Goal: Information Seeking & Learning: Learn about a topic

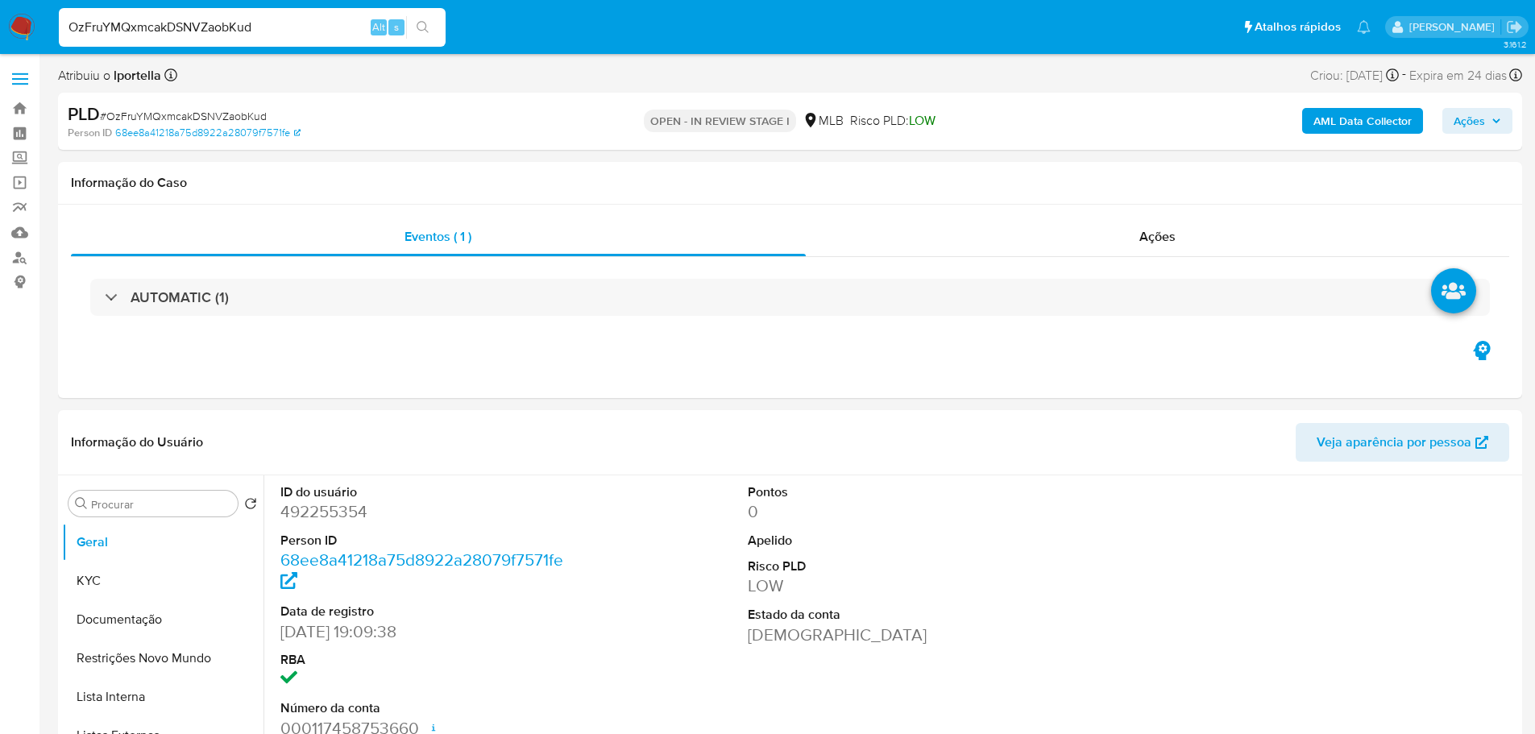
select select "10"
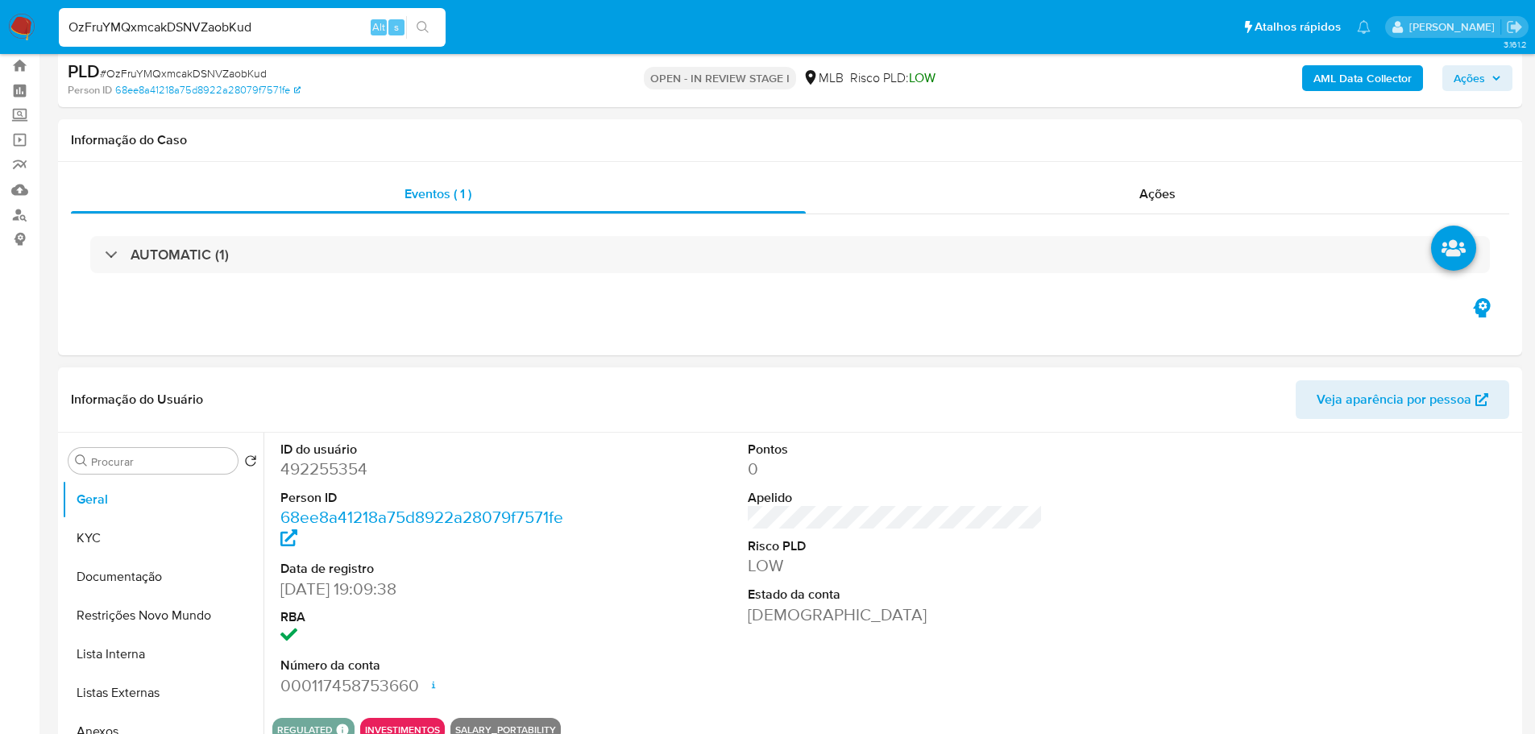
scroll to position [161, 0]
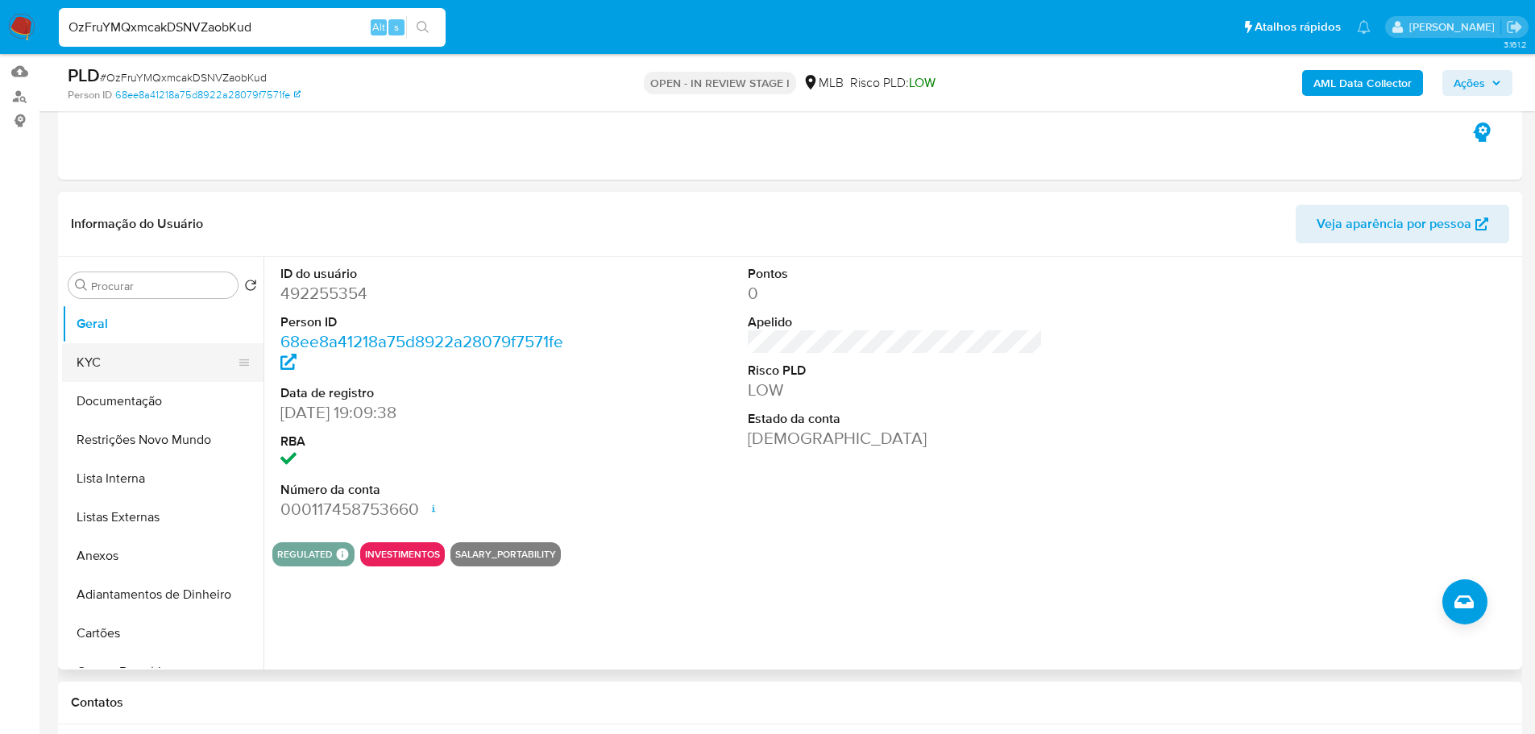
click at [107, 373] on button "KYC" at bounding box center [156, 362] width 189 height 39
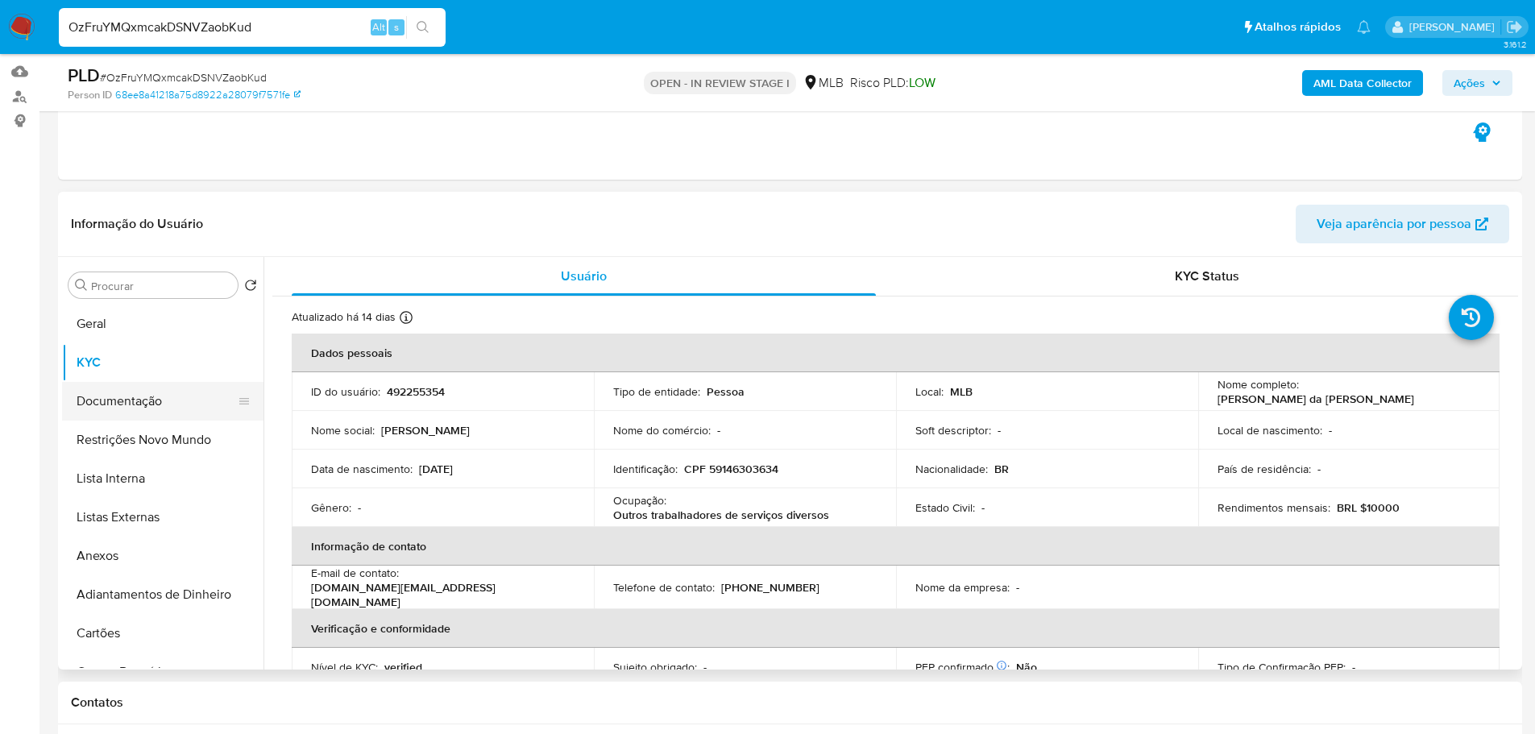
click at [133, 403] on button "Documentação" at bounding box center [156, 401] width 189 height 39
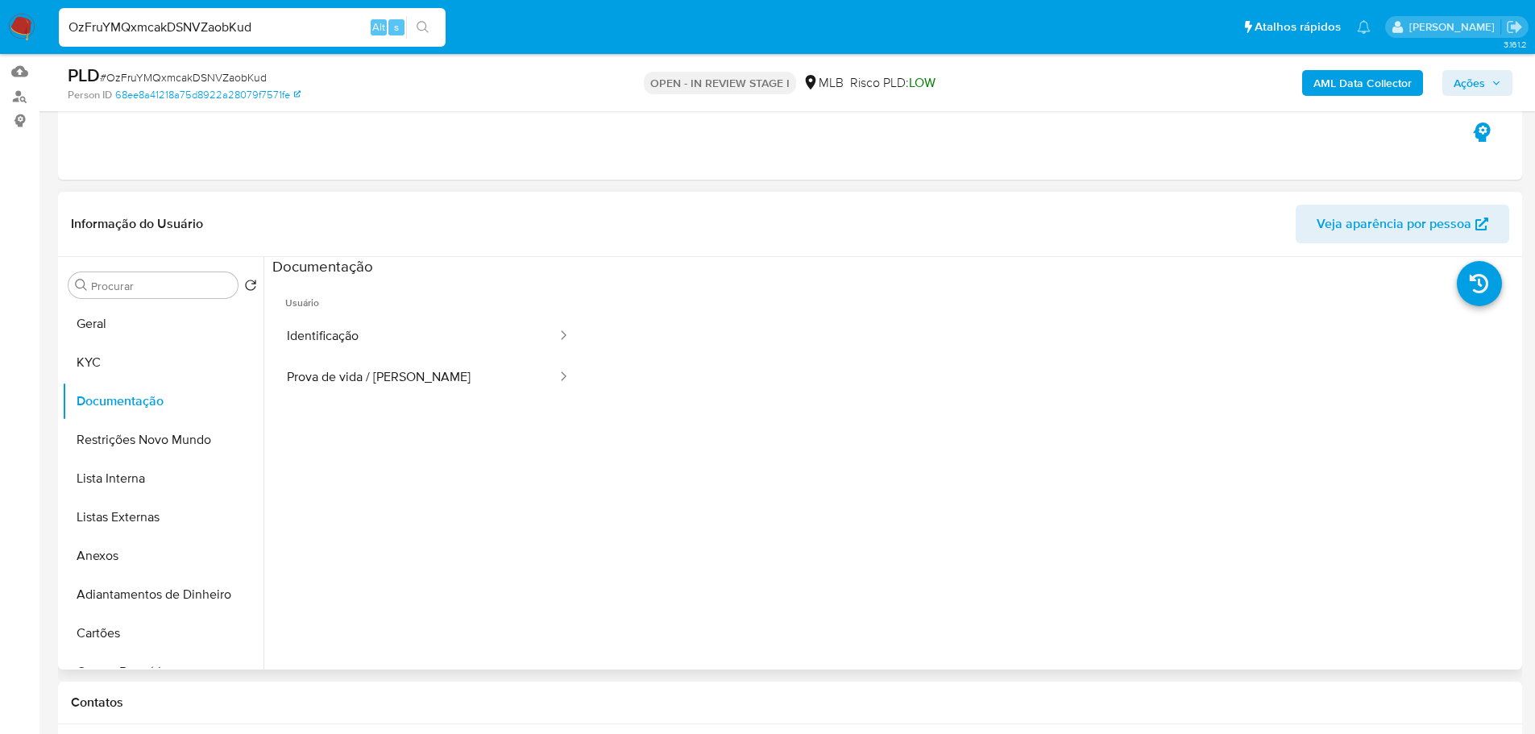
click at [408, 326] on button "Identificação" at bounding box center [415, 336] width 286 height 41
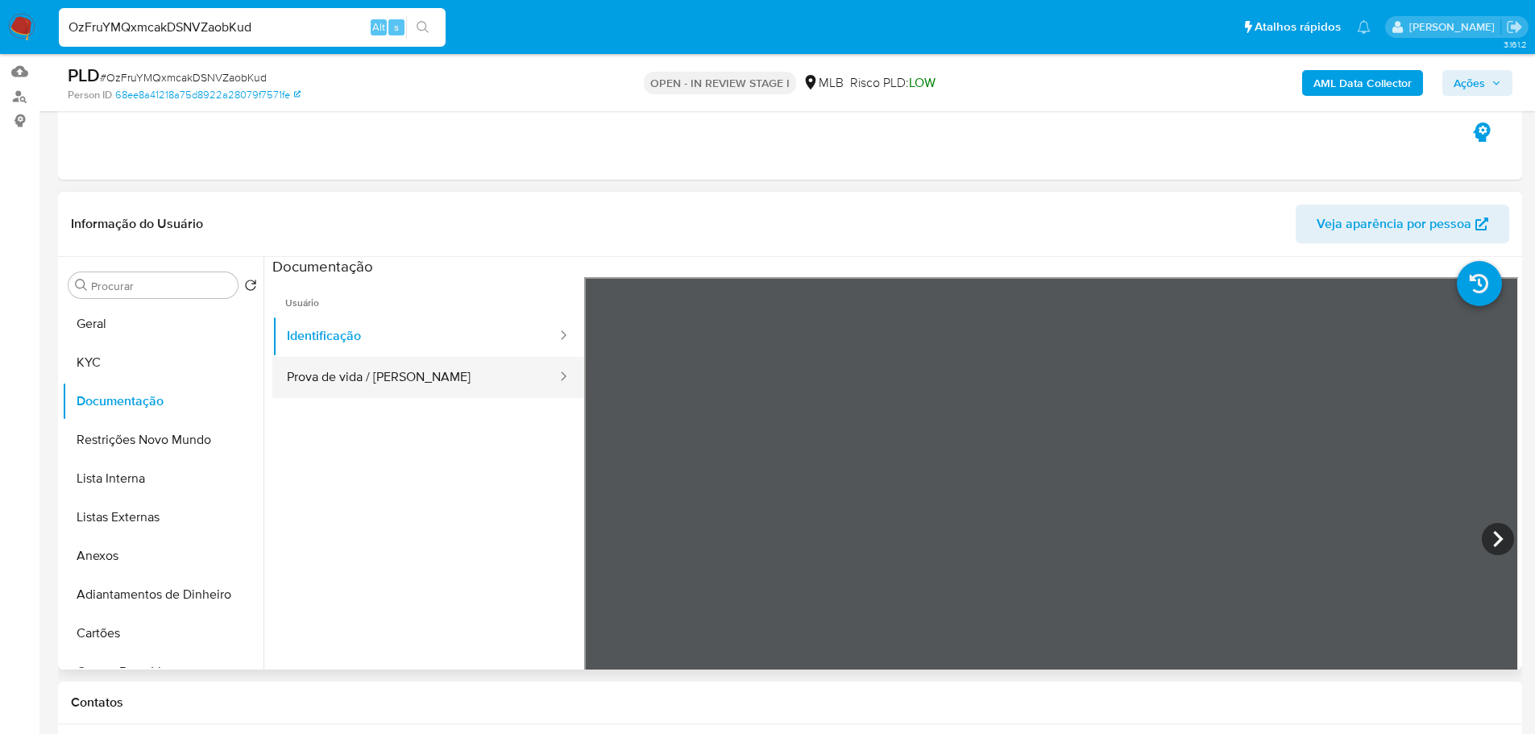
click at [451, 367] on button "Prova de vida / [PERSON_NAME]" at bounding box center [415, 377] width 286 height 41
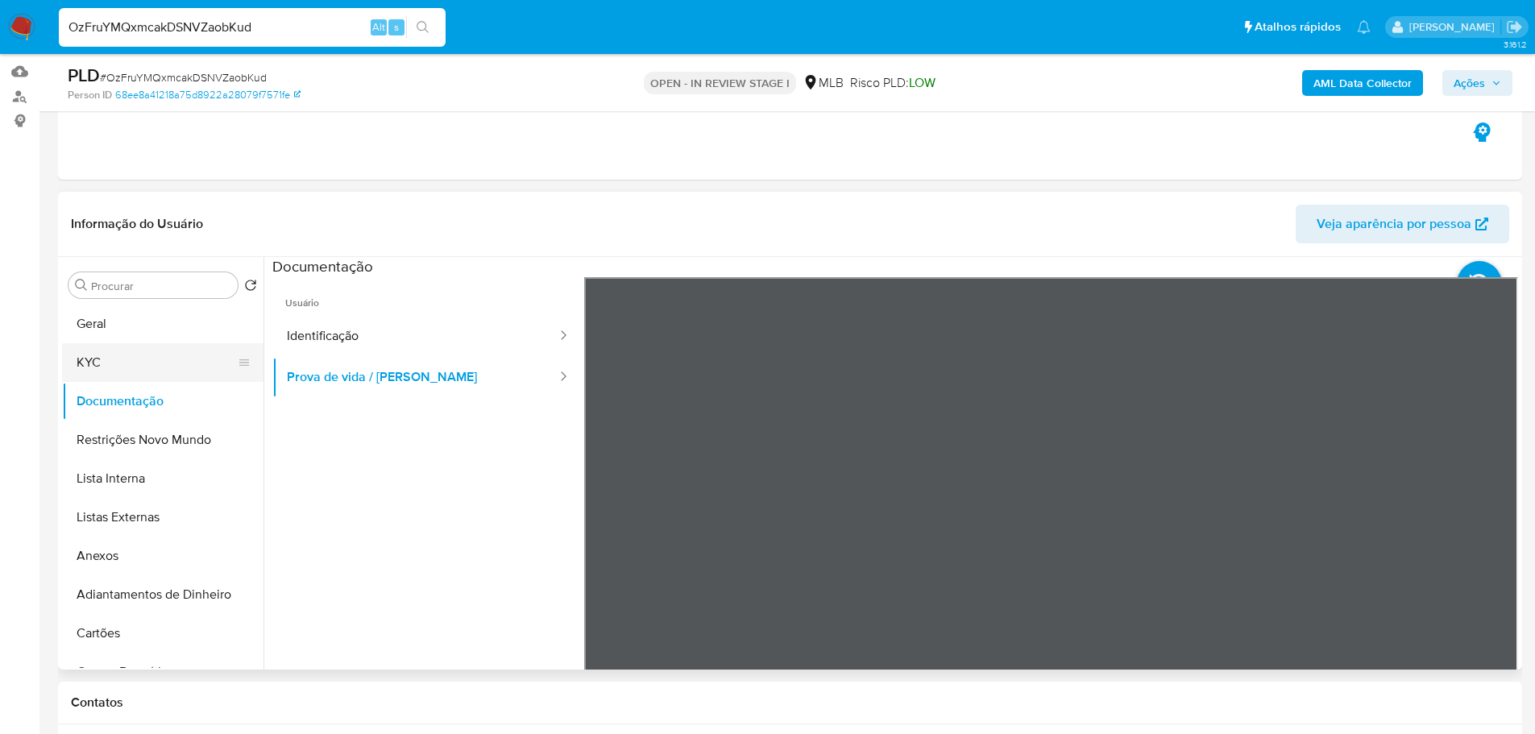
click at [94, 374] on button "KYC" at bounding box center [156, 362] width 189 height 39
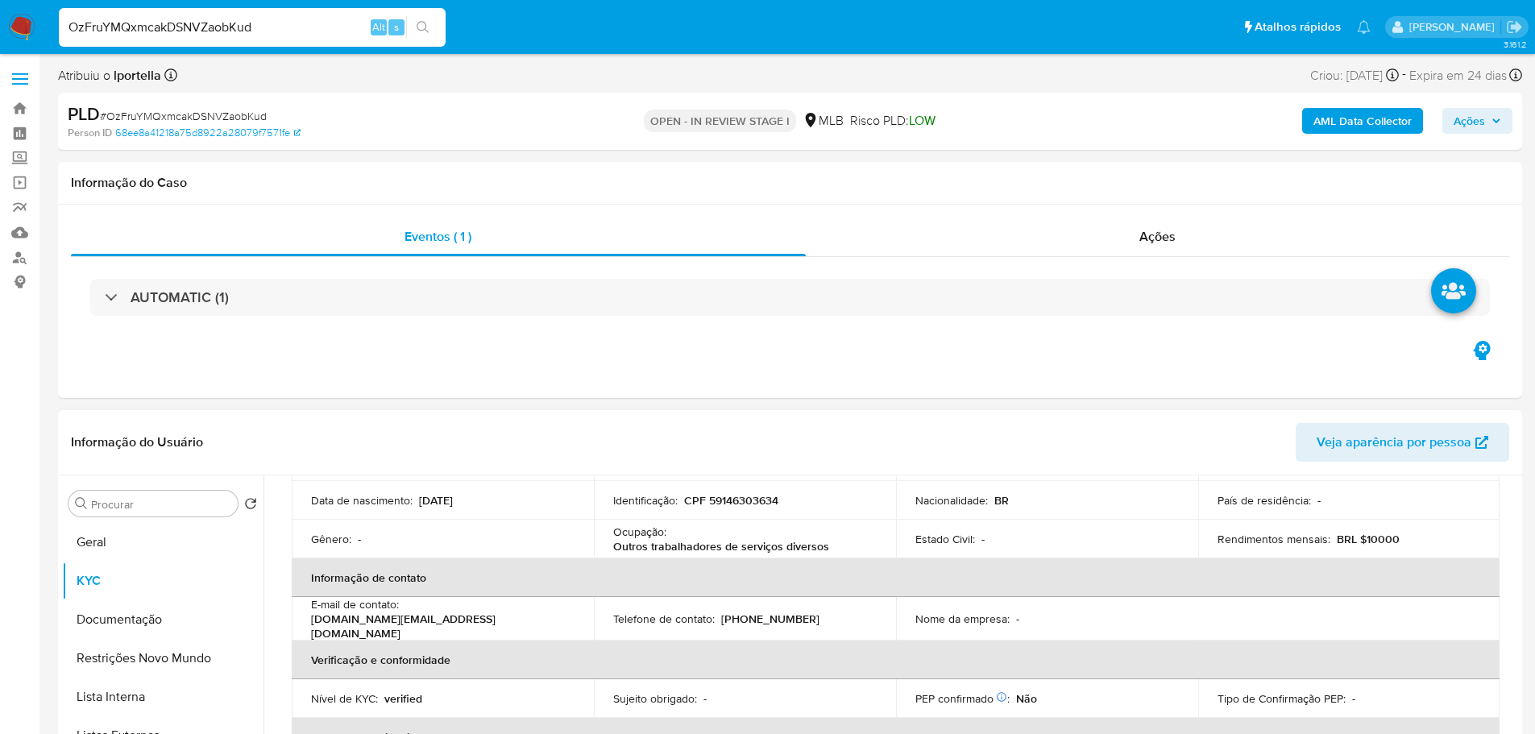
scroll to position [81, 0]
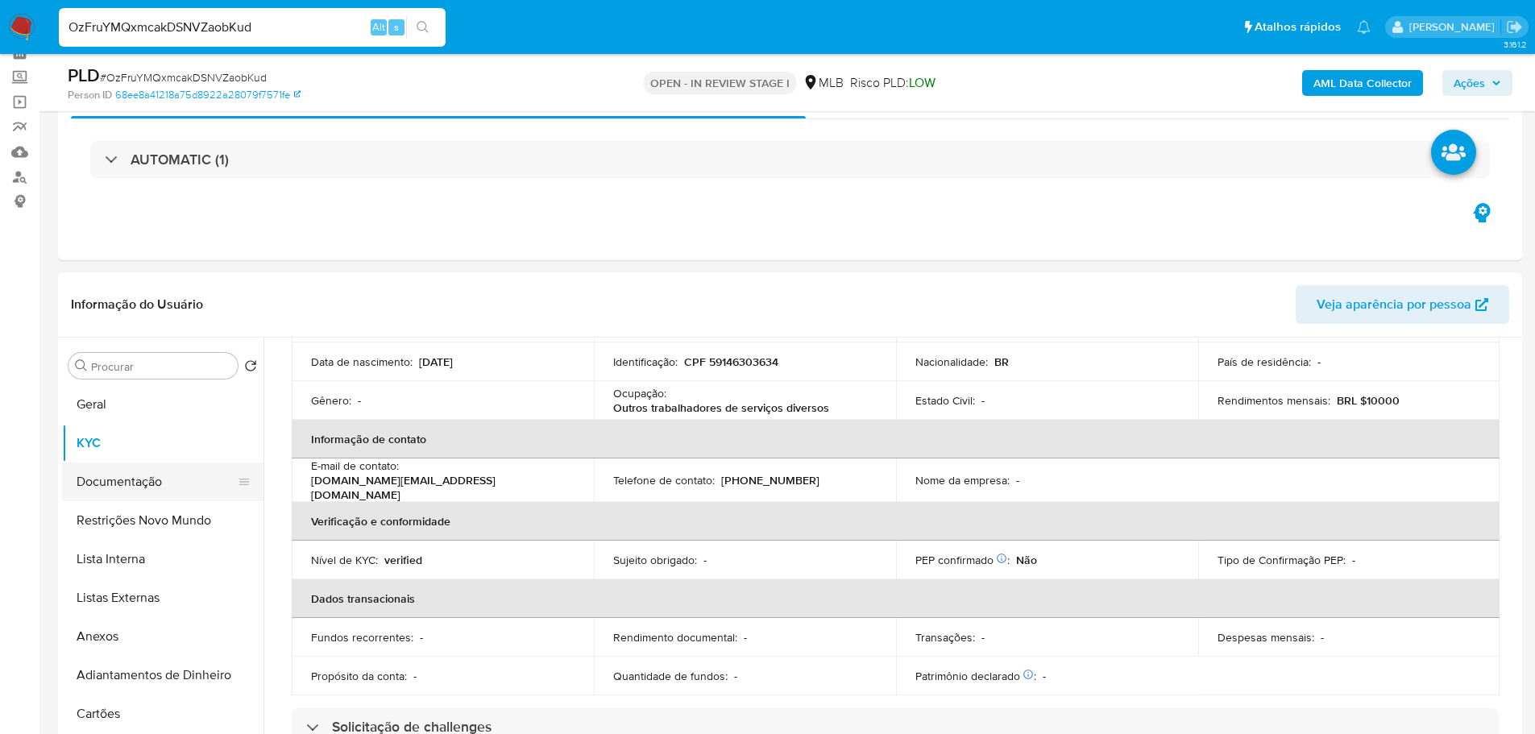
click at [147, 473] on button "Documentação" at bounding box center [156, 482] width 189 height 39
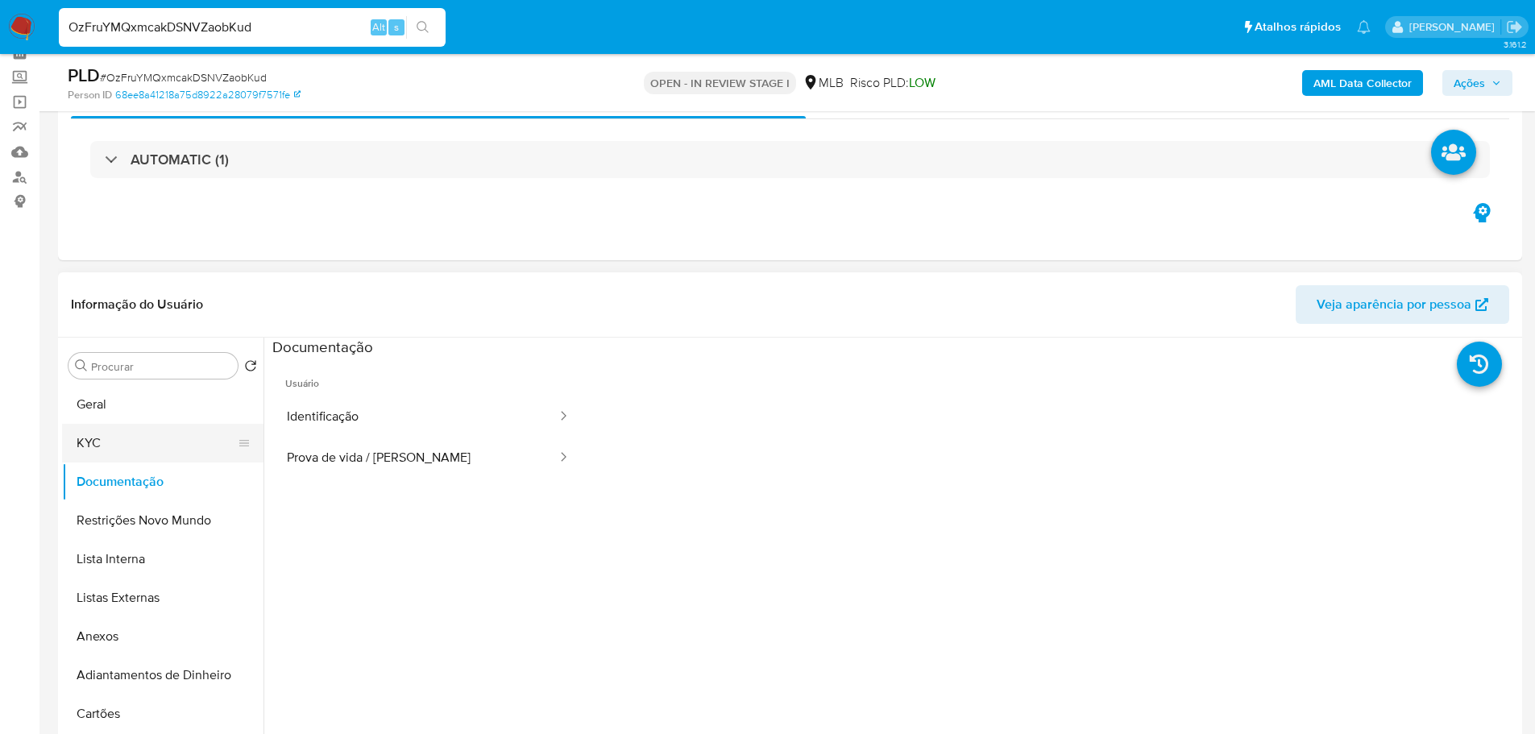
click at [131, 427] on button "KYC" at bounding box center [156, 443] width 189 height 39
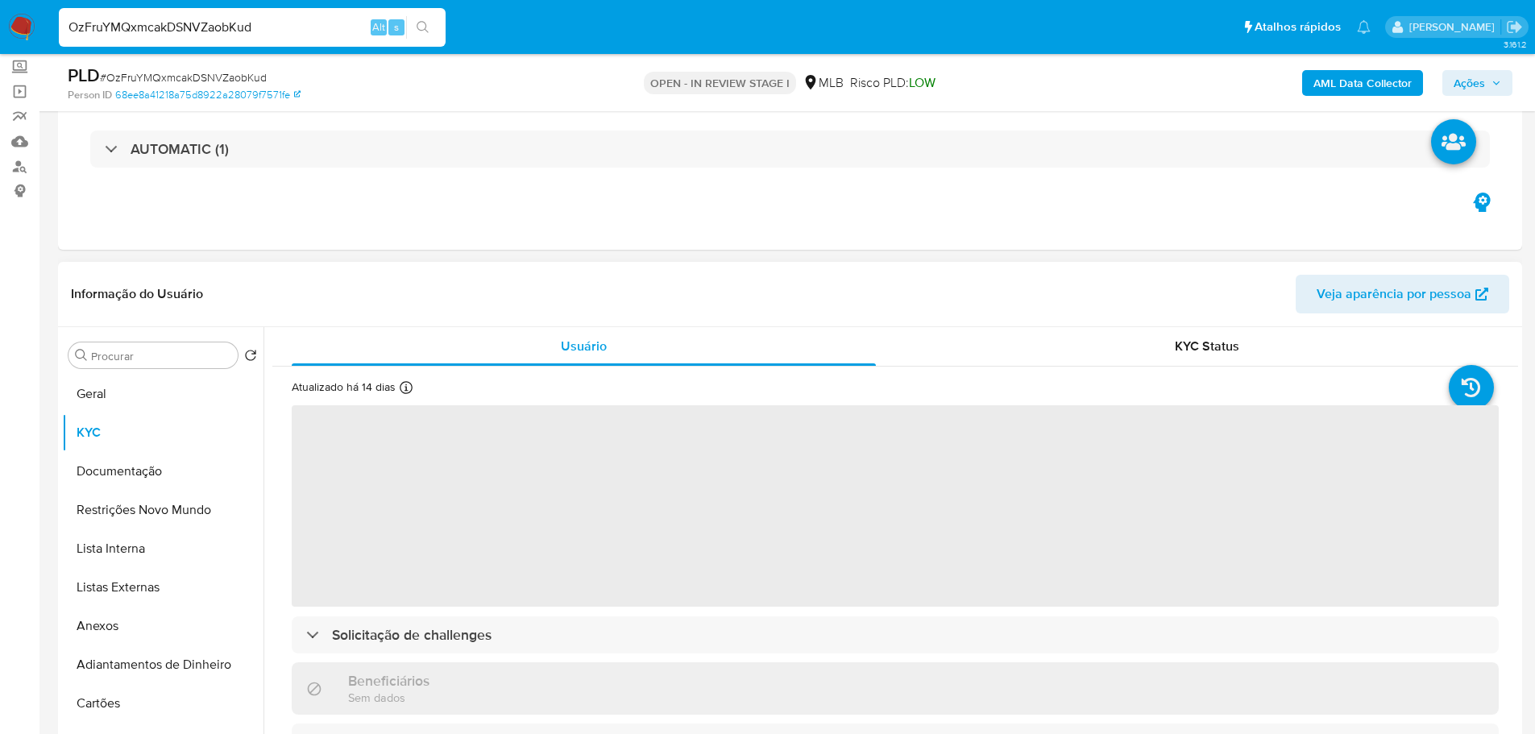
scroll to position [161, 0]
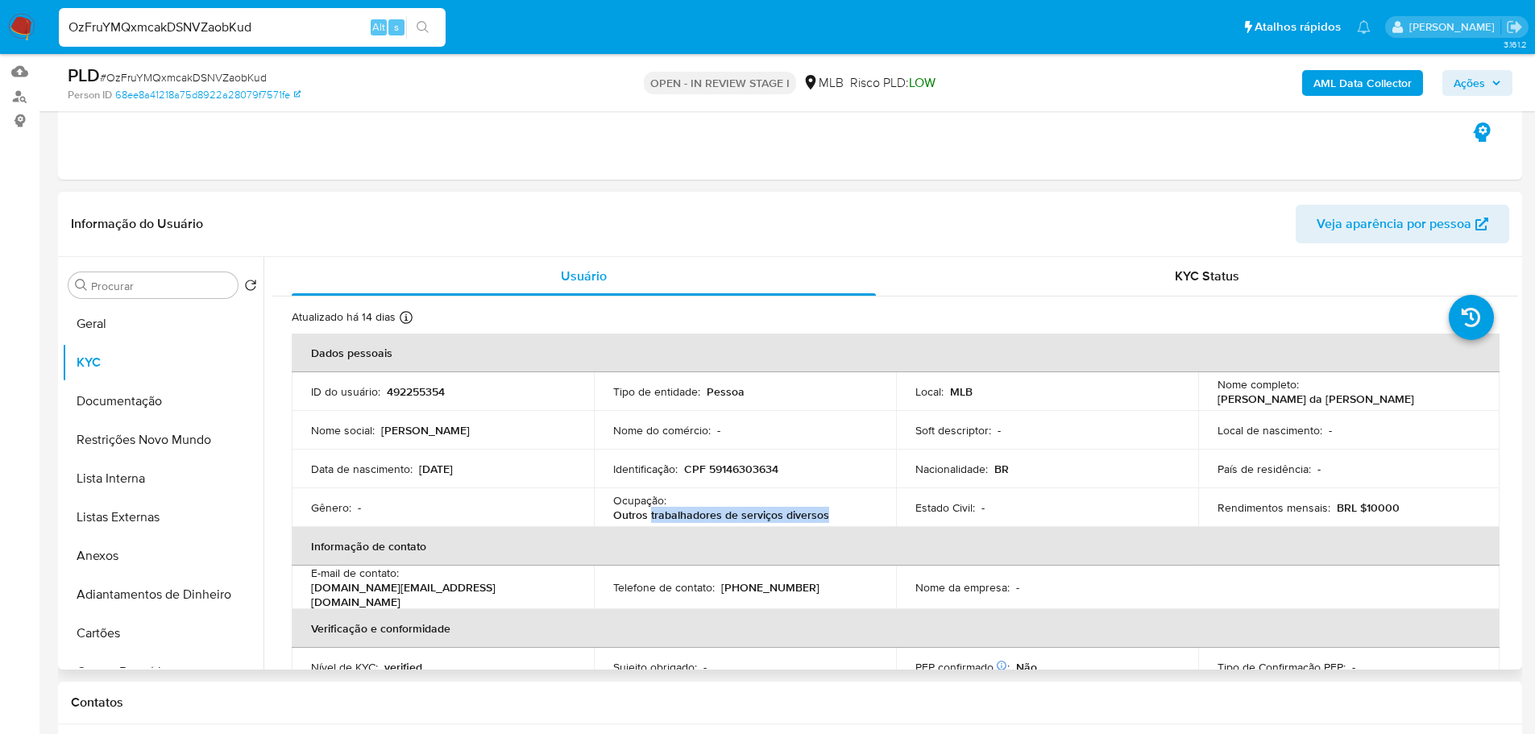
drag, startPoint x: 649, startPoint y: 515, endPoint x: 831, endPoint y: 518, distance: 181.3
click at [831, 518] on div "Ocupação : Outros trabalhadores de serviços diversos" at bounding box center [745, 507] width 264 height 29
copy p "trabalhadores de serviços diversos"
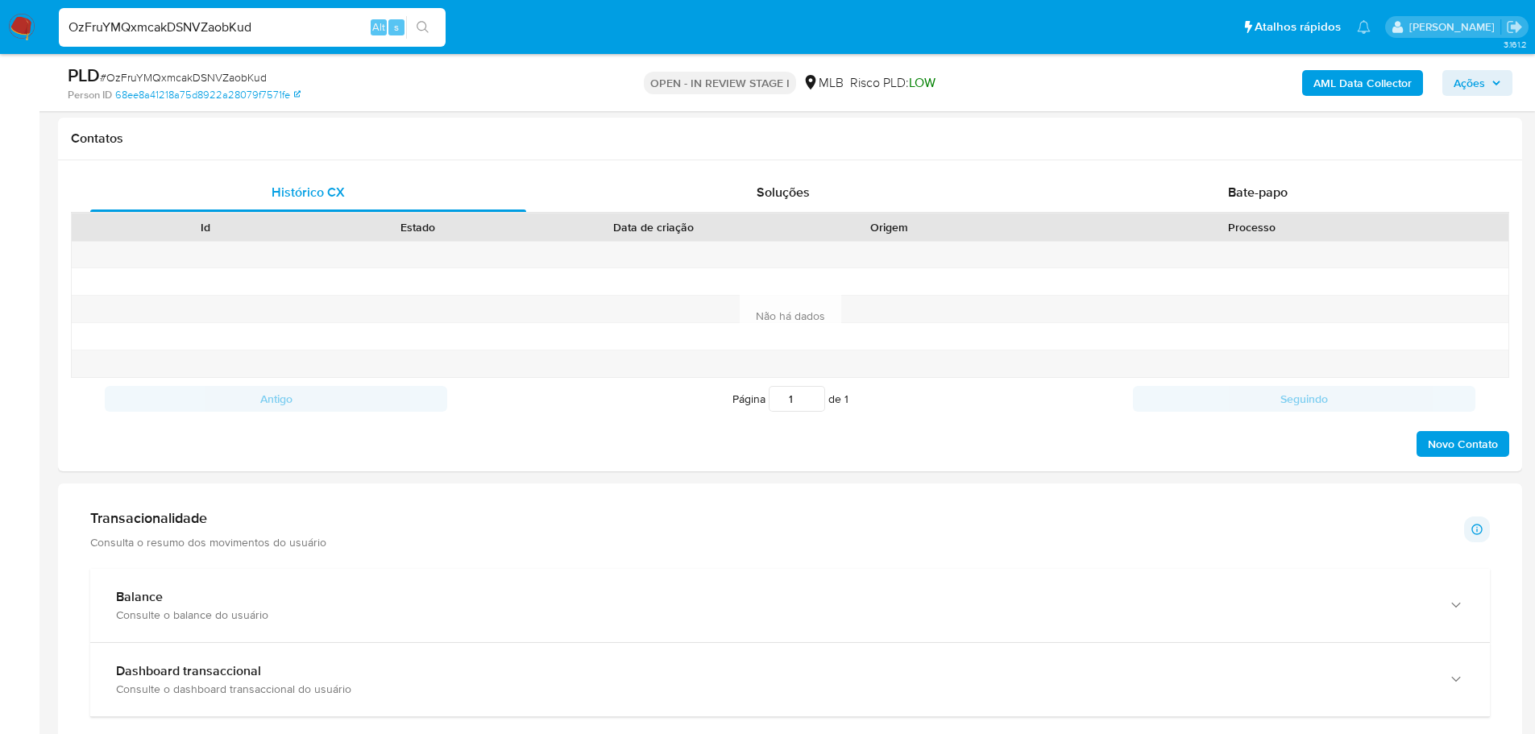
scroll to position [967, 0]
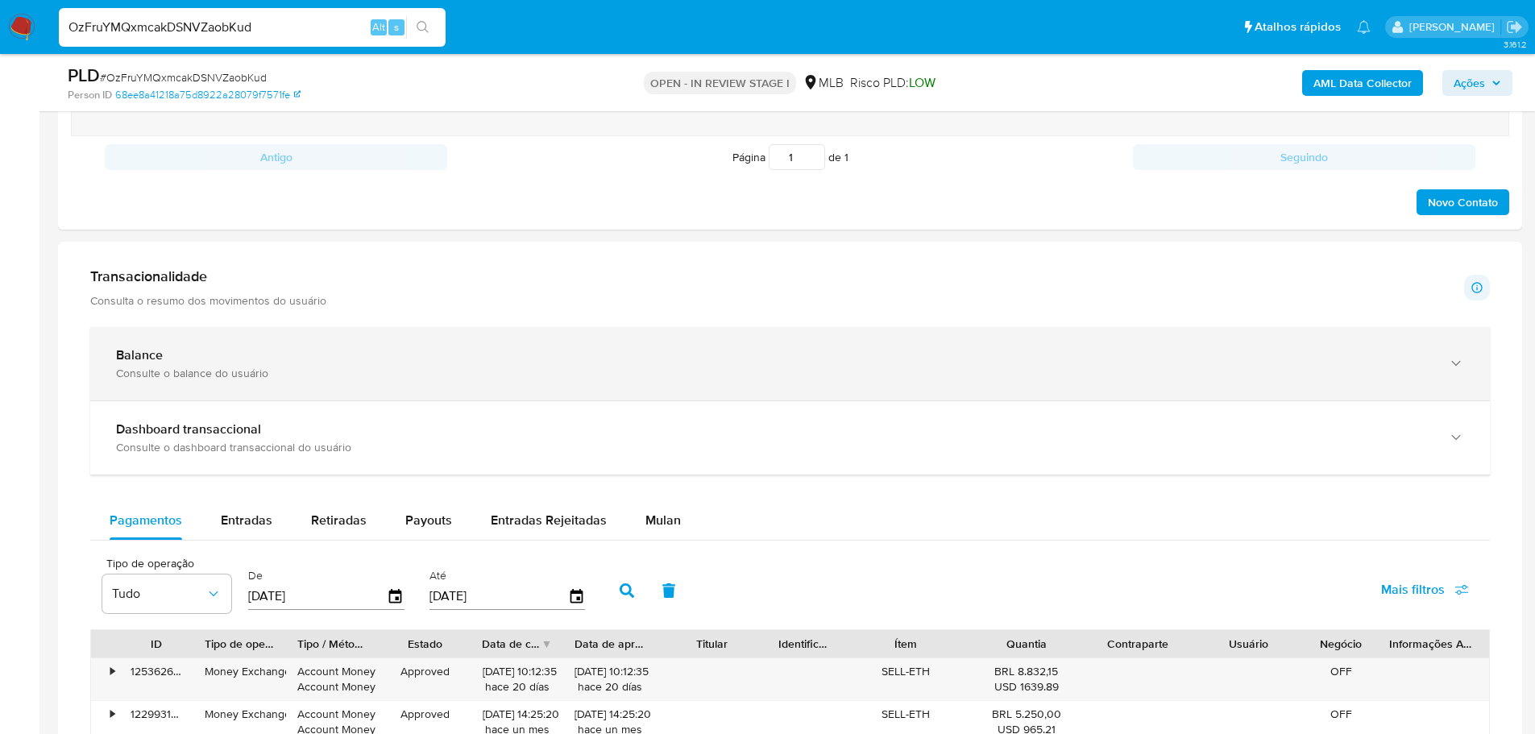
click at [1193, 358] on div "Balance" at bounding box center [774, 355] width 1316 height 16
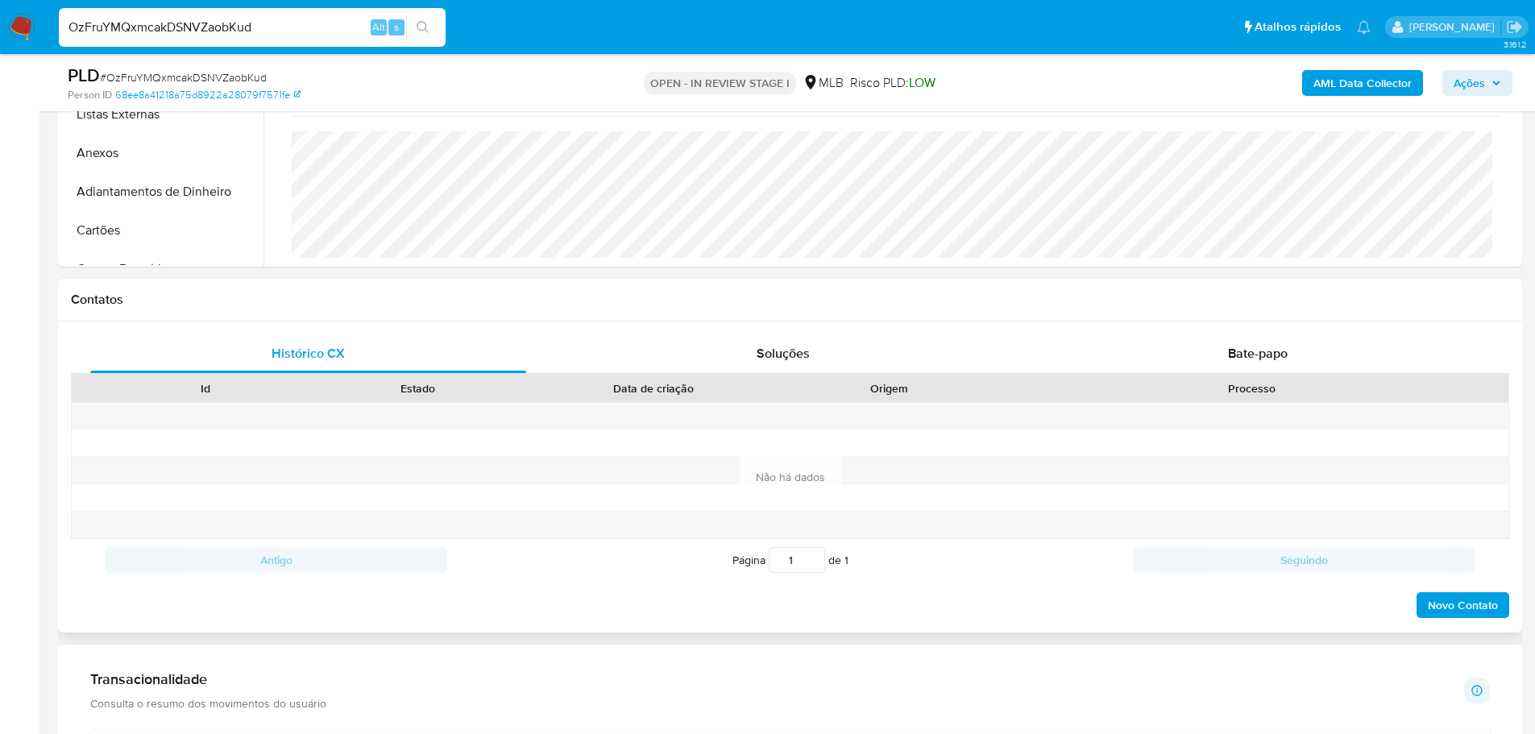
scroll to position [322, 0]
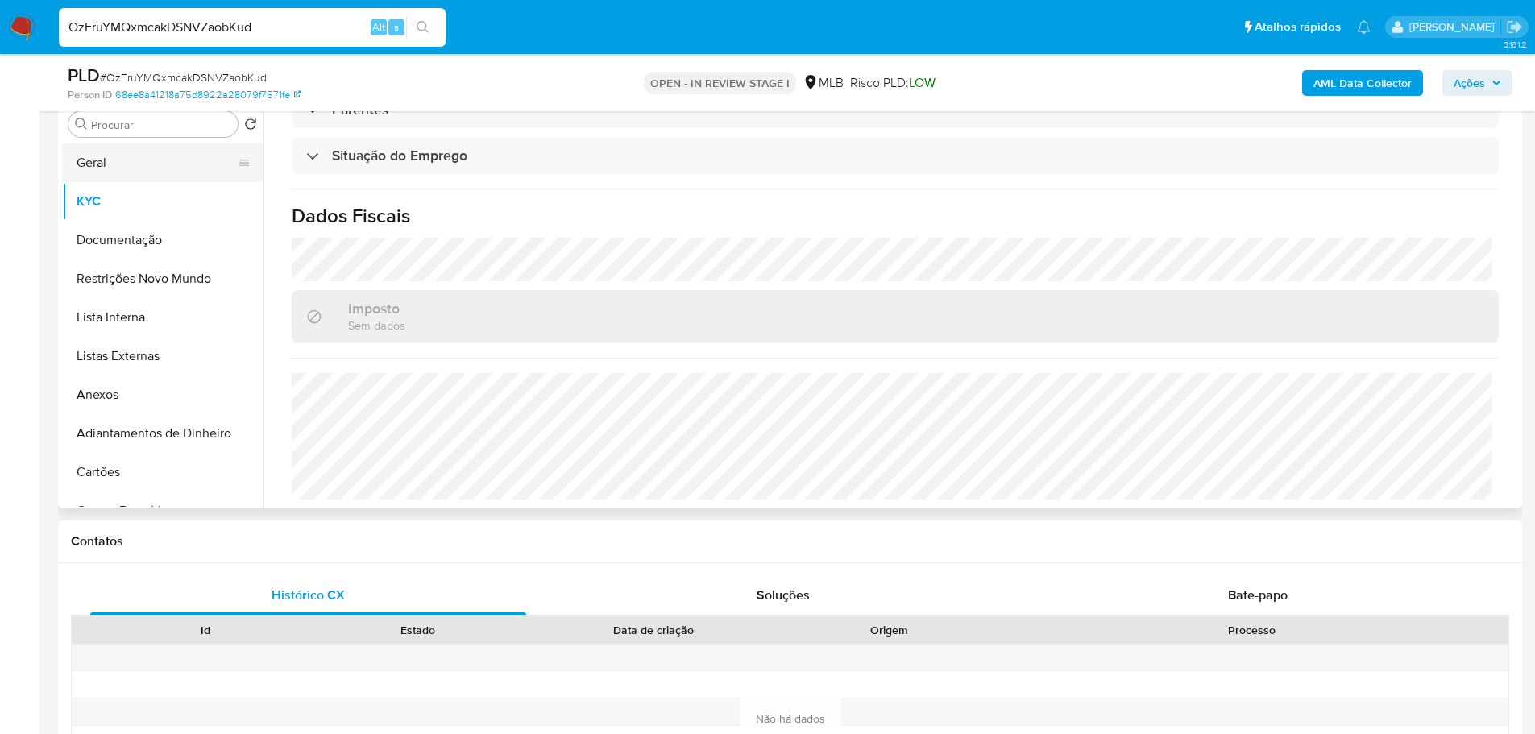
click at [113, 160] on button "Geral" at bounding box center [156, 162] width 189 height 39
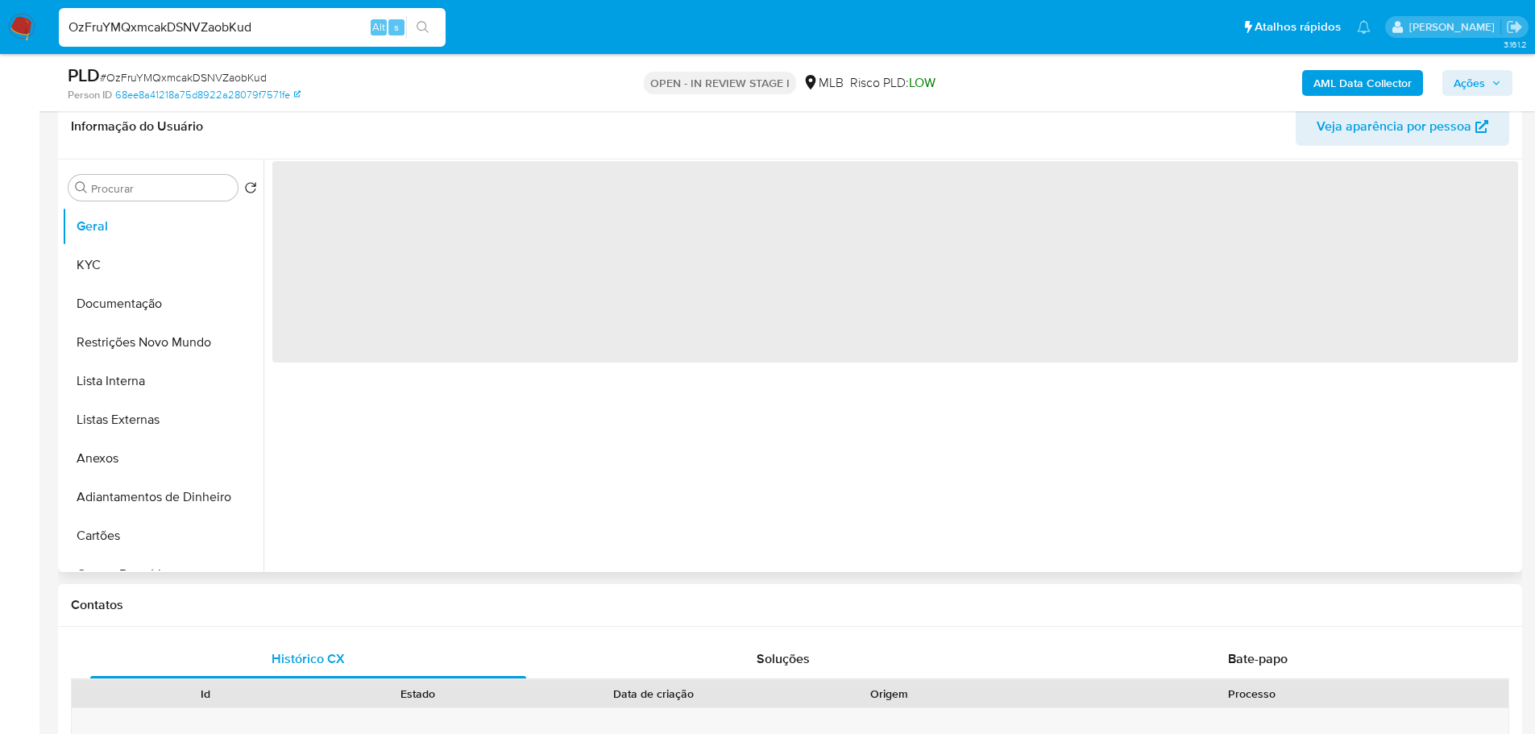
scroll to position [161, 0]
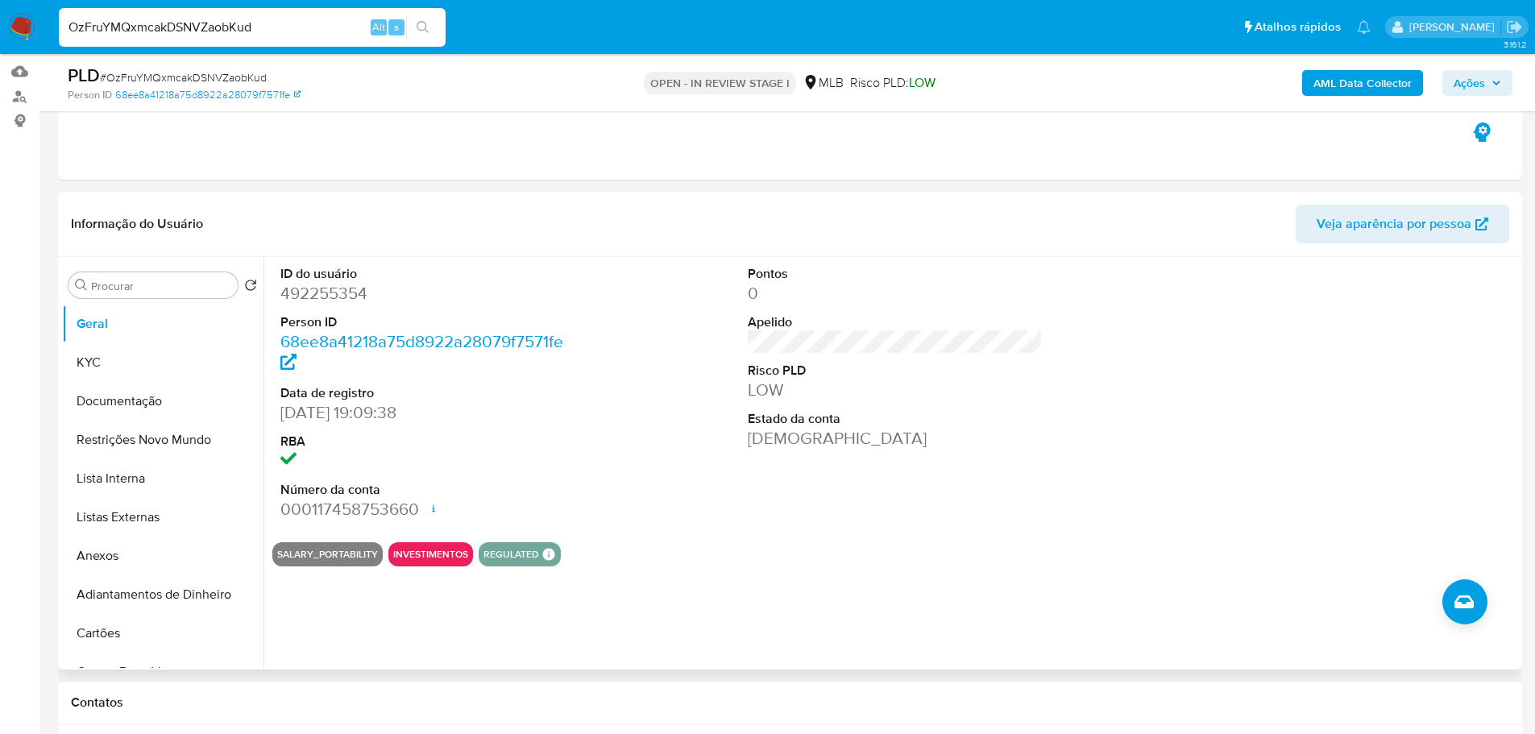
click at [239, 691] on div "Contatos" at bounding box center [790, 703] width 1464 height 43
click at [132, 367] on button "KYC" at bounding box center [156, 362] width 189 height 39
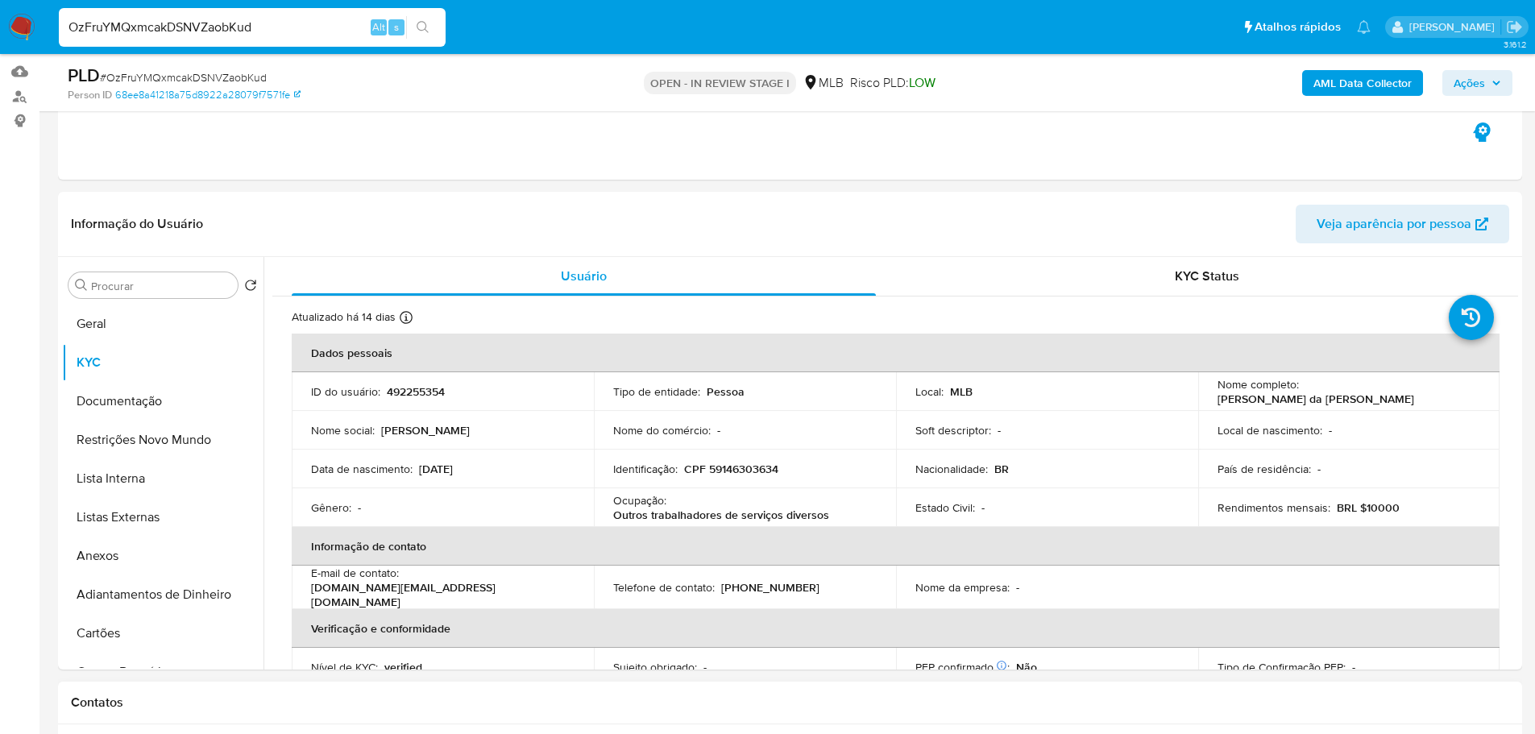
click at [512, 695] on h1 "Contatos" at bounding box center [790, 703] width 1438 height 16
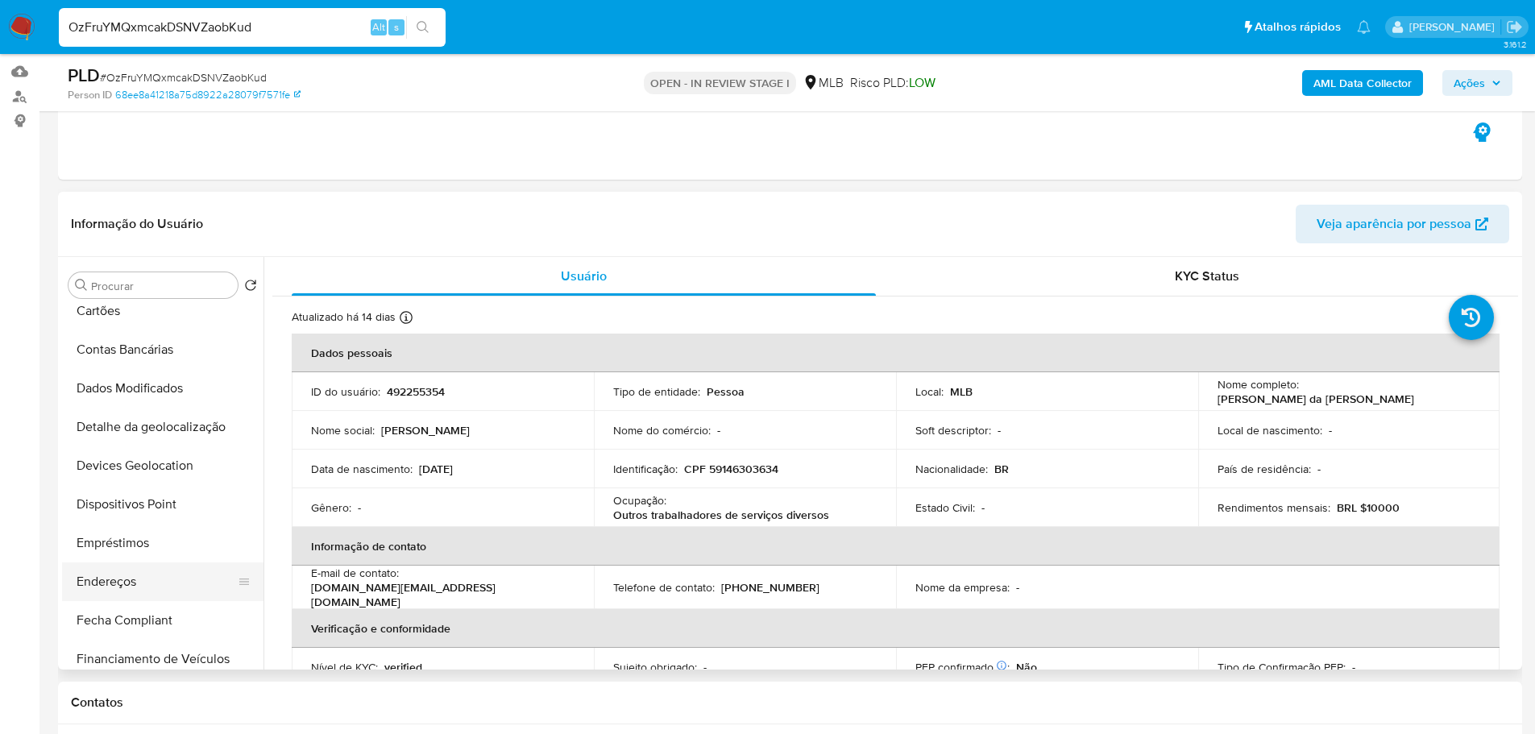
click at [137, 579] on button "Endereços" at bounding box center [156, 581] width 189 height 39
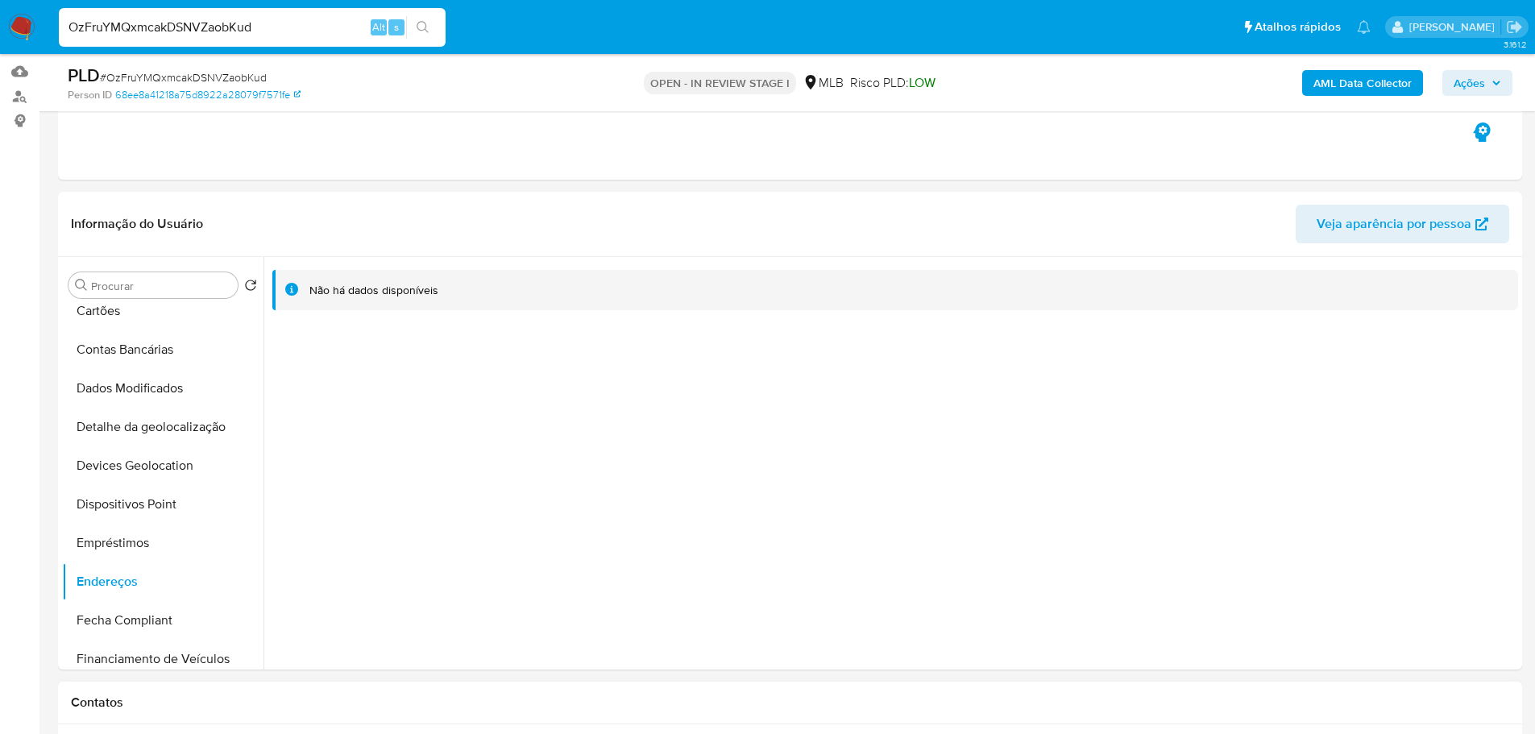
click at [401, 690] on div "Contatos" at bounding box center [790, 703] width 1464 height 43
drag, startPoint x: 168, startPoint y: 425, endPoint x: 9, endPoint y: 426, distance: 159.6
click at [168, 425] on button "Detalhe da geolocalização" at bounding box center [162, 427] width 201 height 39
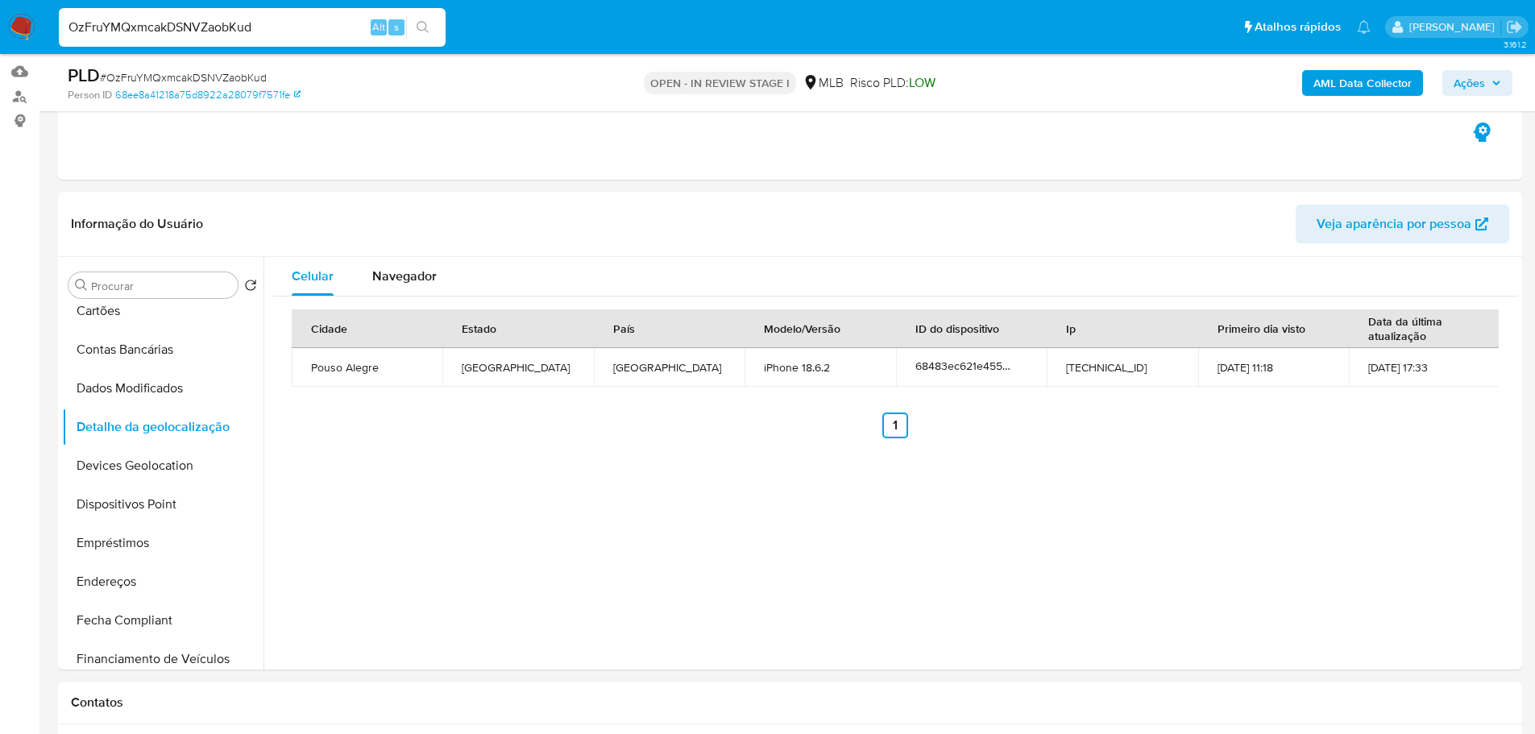
click at [265, 690] on div "Contatos" at bounding box center [790, 703] width 1464 height 43
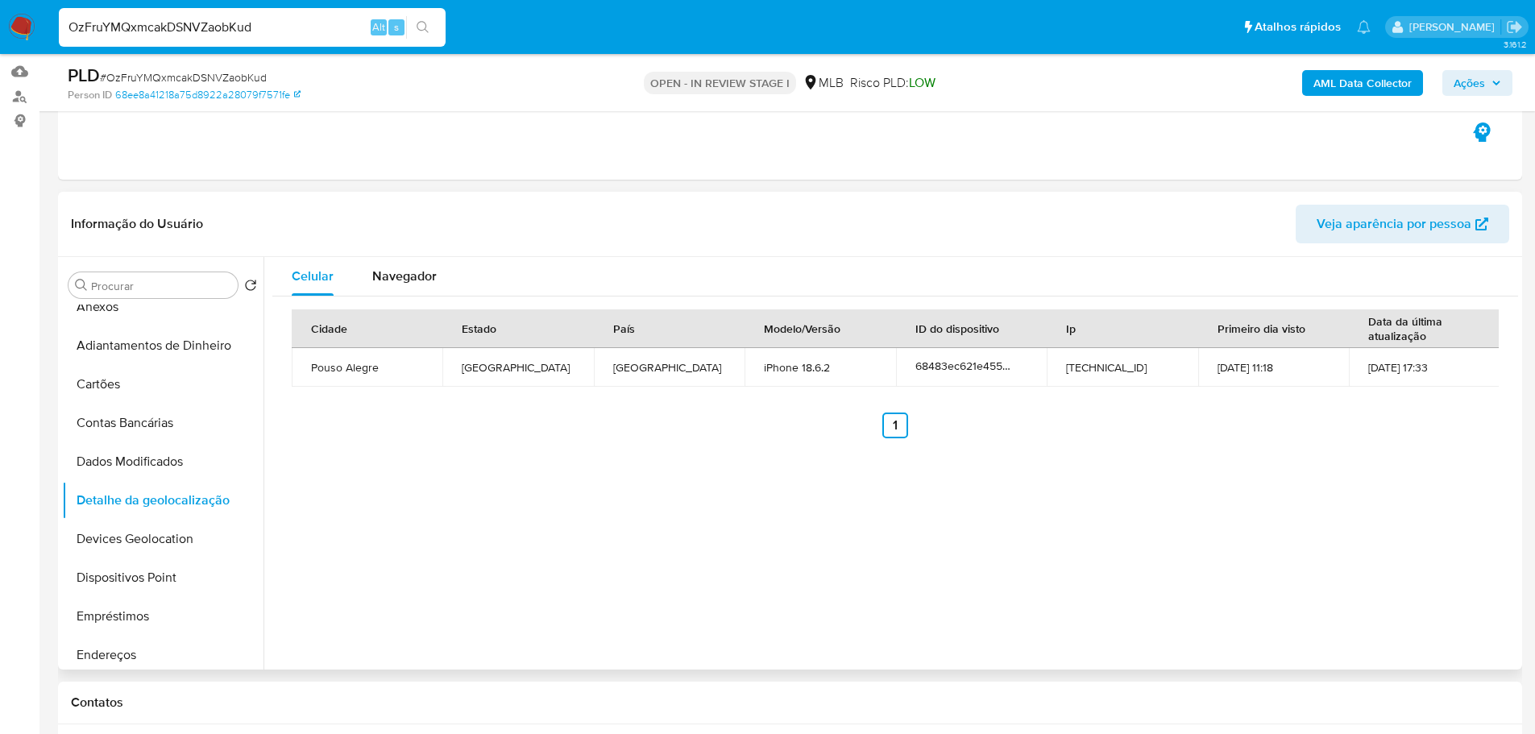
scroll to position [0, 0]
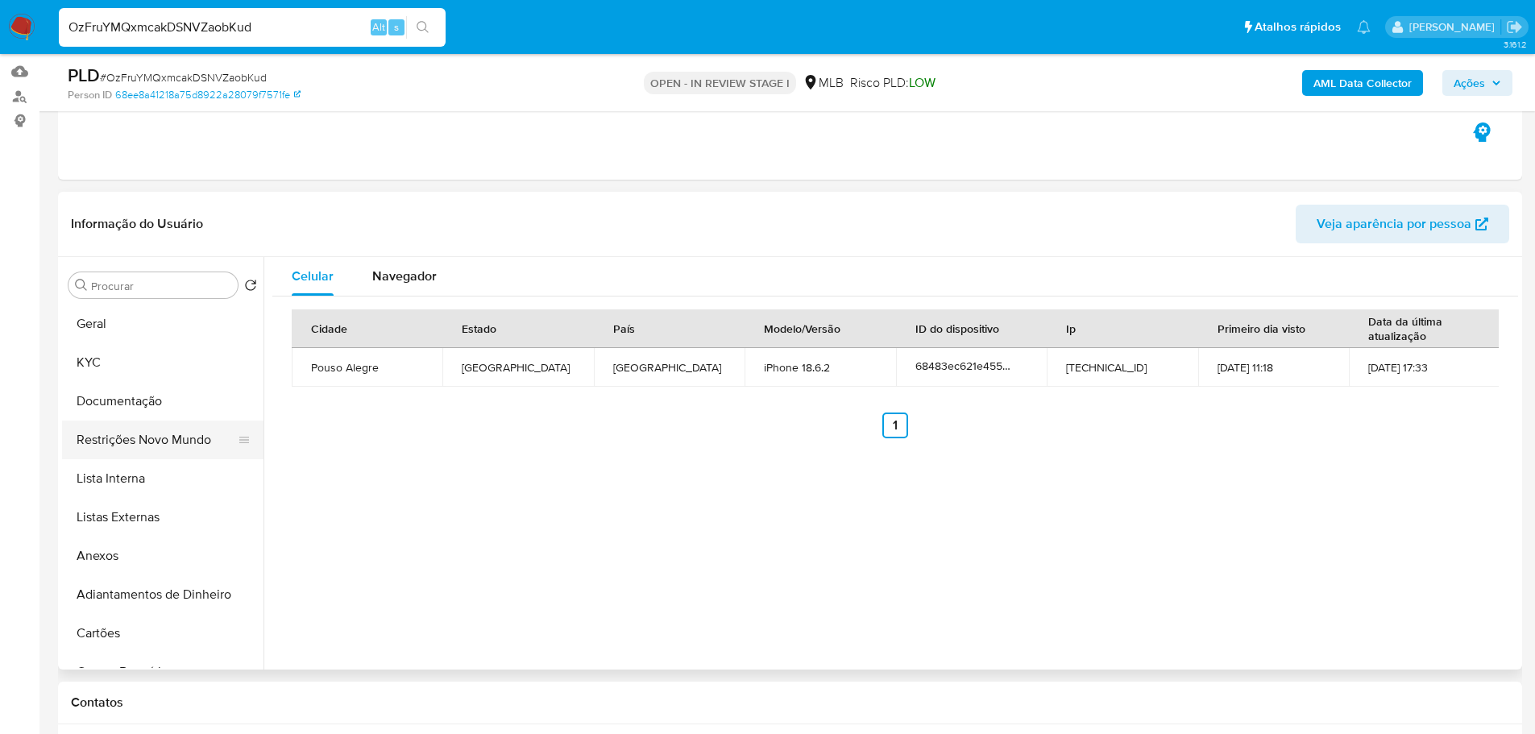
click at [138, 450] on button "Restrições Novo Mundo" at bounding box center [156, 440] width 189 height 39
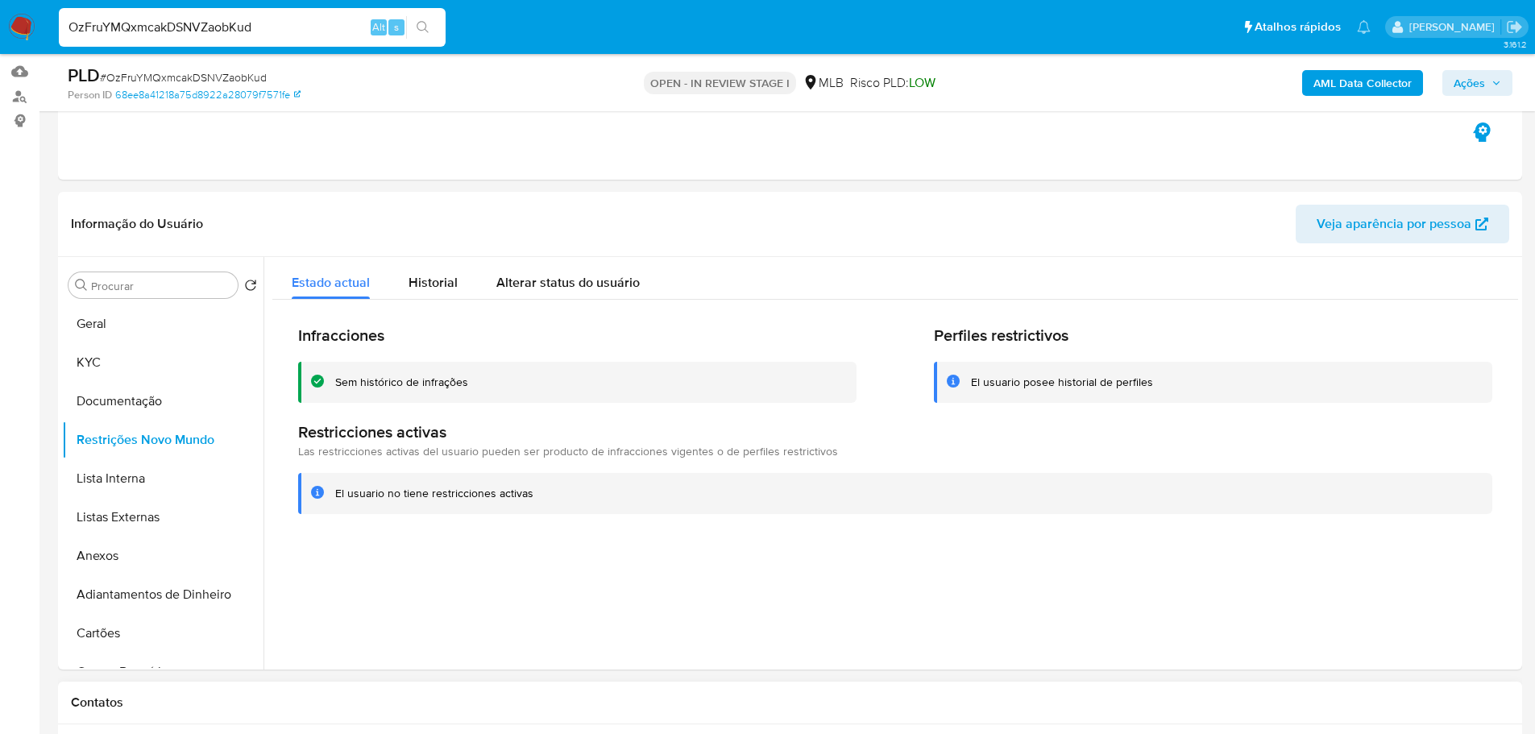
click at [396, 709] on h1 "Contatos" at bounding box center [790, 703] width 1438 height 16
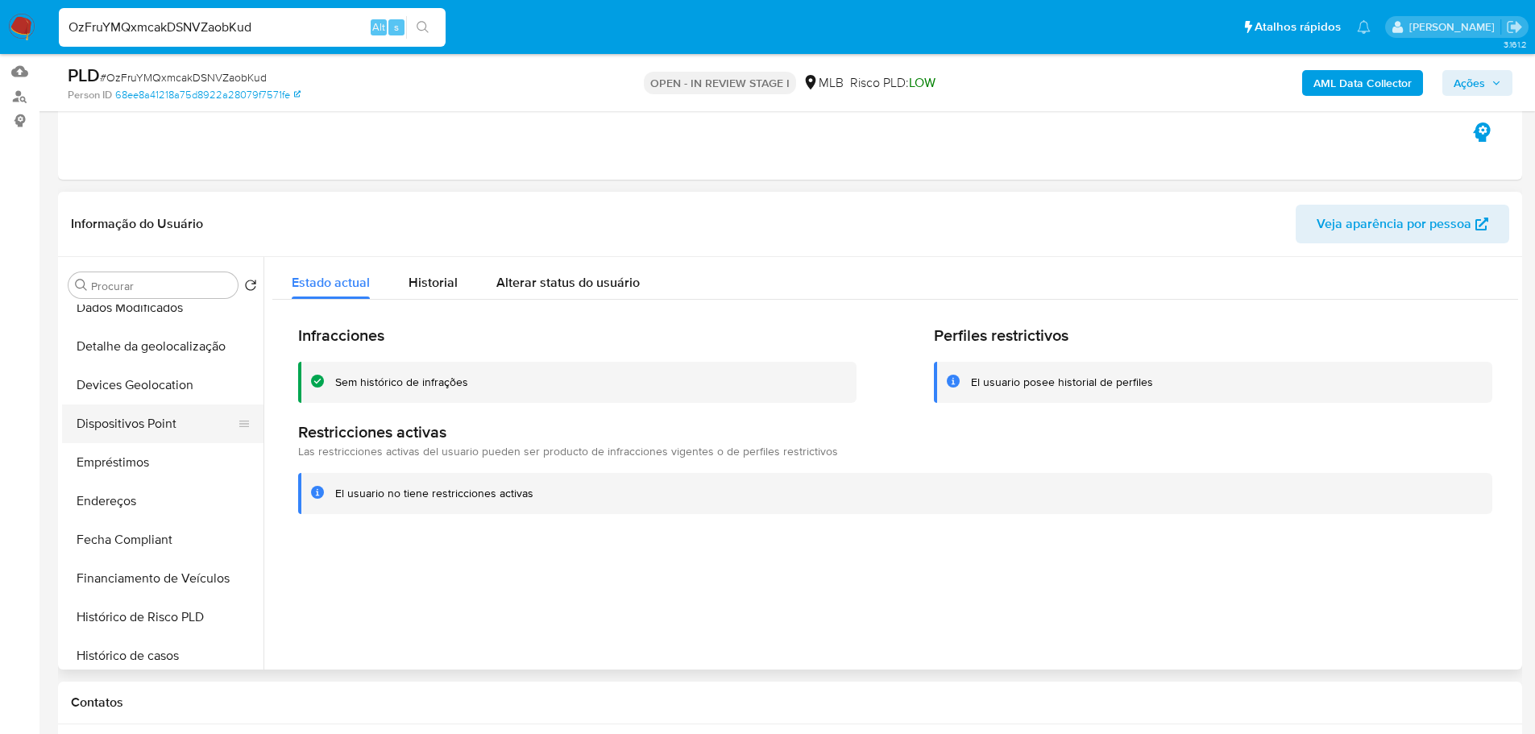
click at [160, 425] on button "Dispositivos Point" at bounding box center [156, 424] width 189 height 39
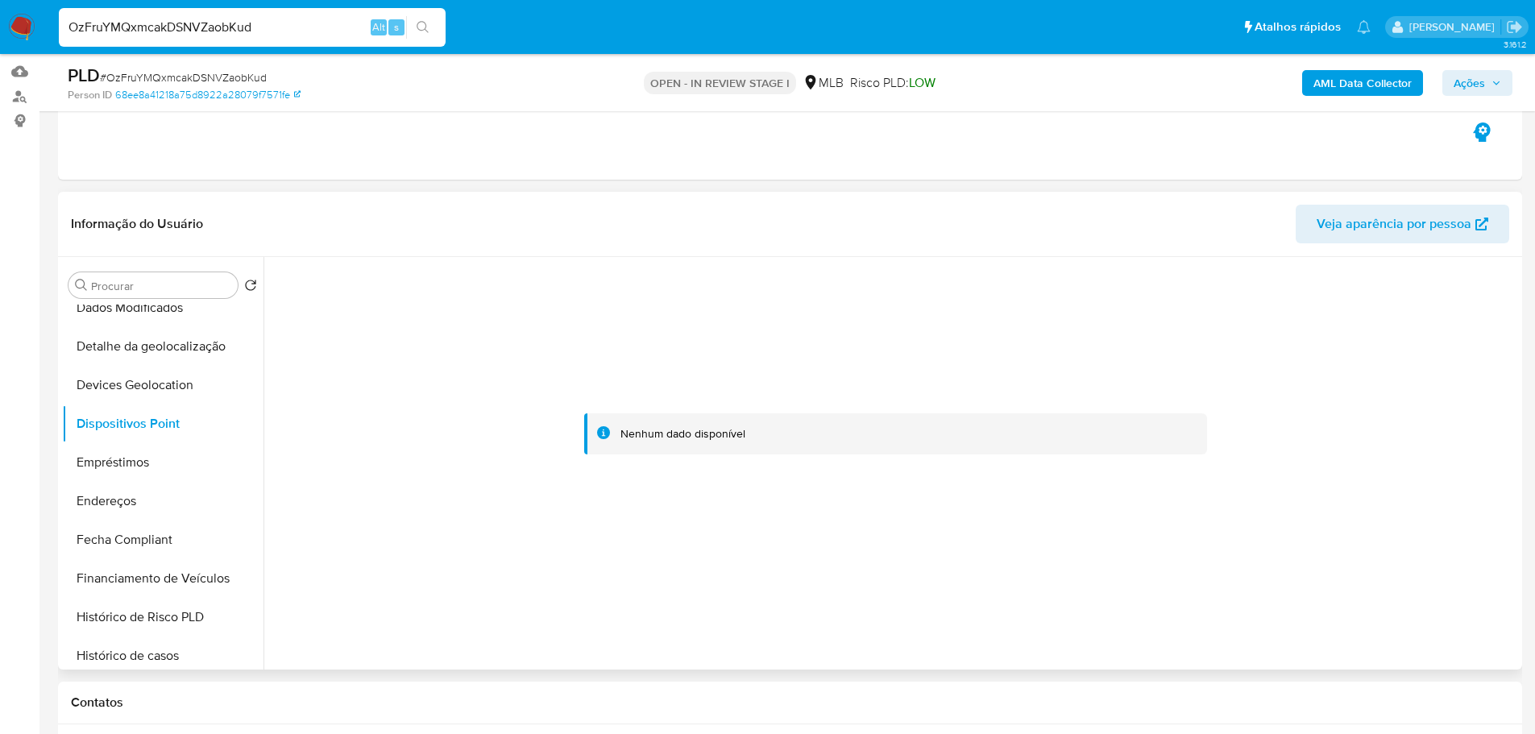
drag, startPoint x: 1081, startPoint y: 486, endPoint x: 1042, endPoint y: 409, distance: 86.1
click at [1081, 486] on div at bounding box center [895, 434] width 1246 height 355
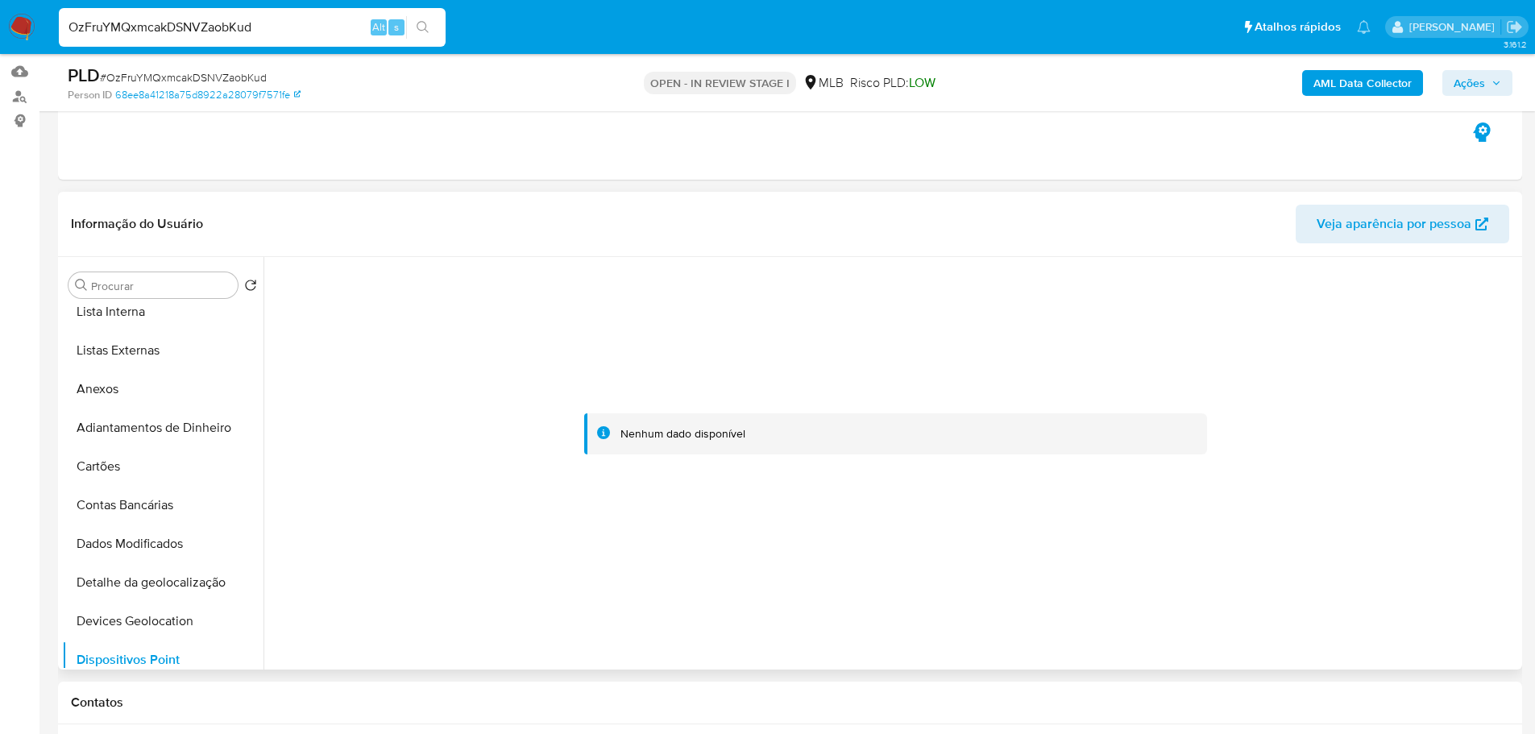
scroll to position [0, 0]
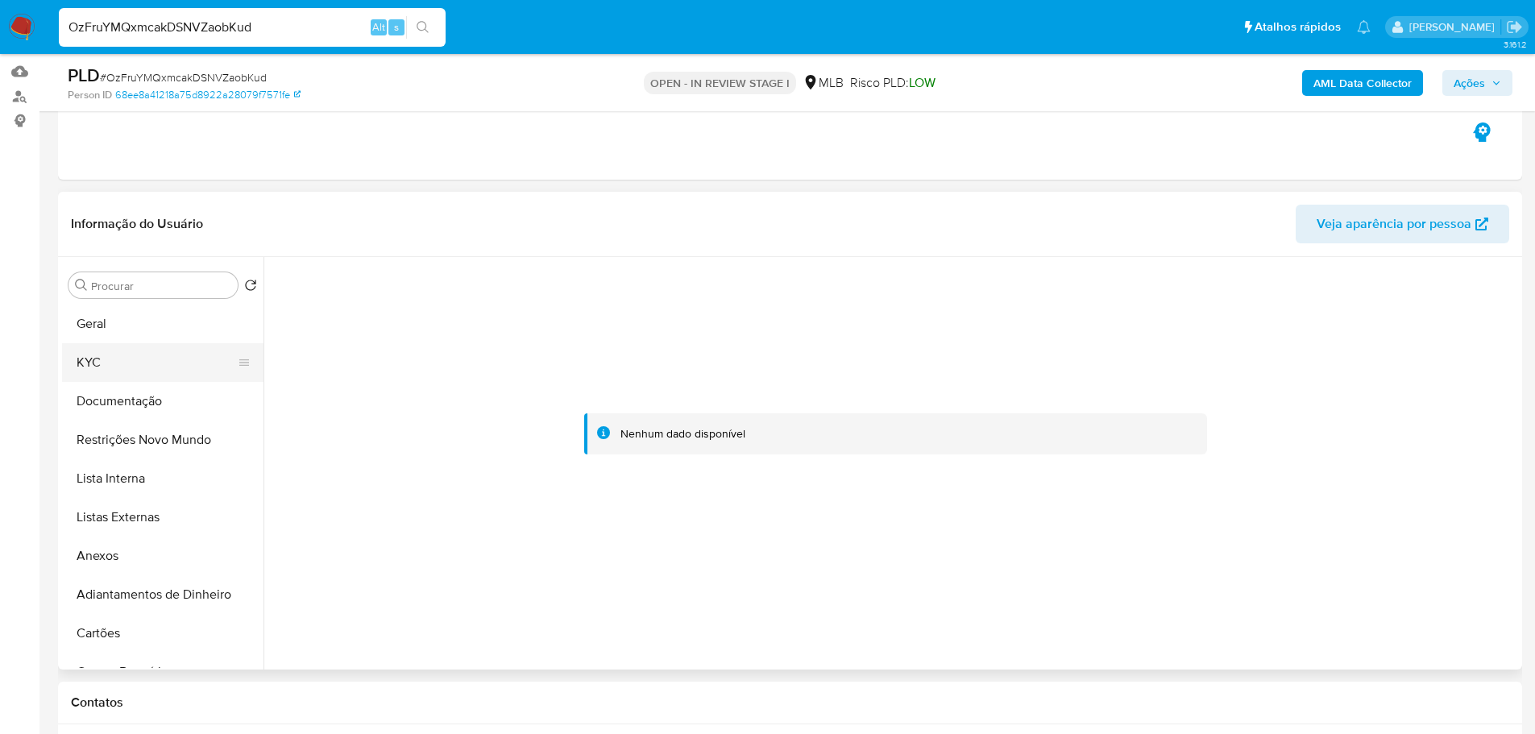
click at [122, 367] on button "KYC" at bounding box center [156, 362] width 189 height 39
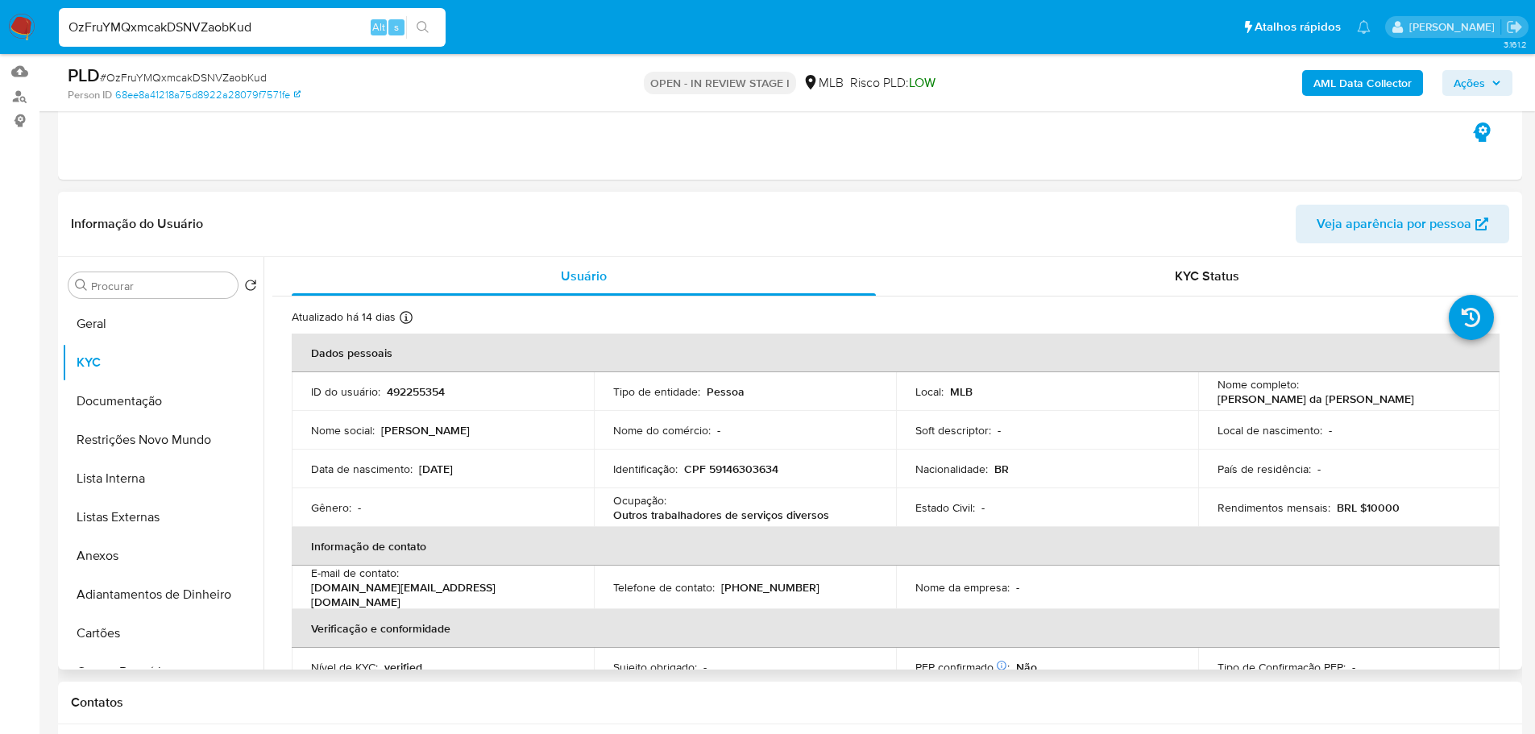
click at [742, 470] on p "CPF 59146303634" at bounding box center [731, 469] width 94 height 15
copy p "59146303634"
drag, startPoint x: 1461, startPoint y: 391, endPoint x: 1300, endPoint y: 397, distance: 161.3
click at [1300, 397] on div "Nome completo : Silvene Pereira da Silva Ferreira" at bounding box center [1350, 391] width 264 height 29
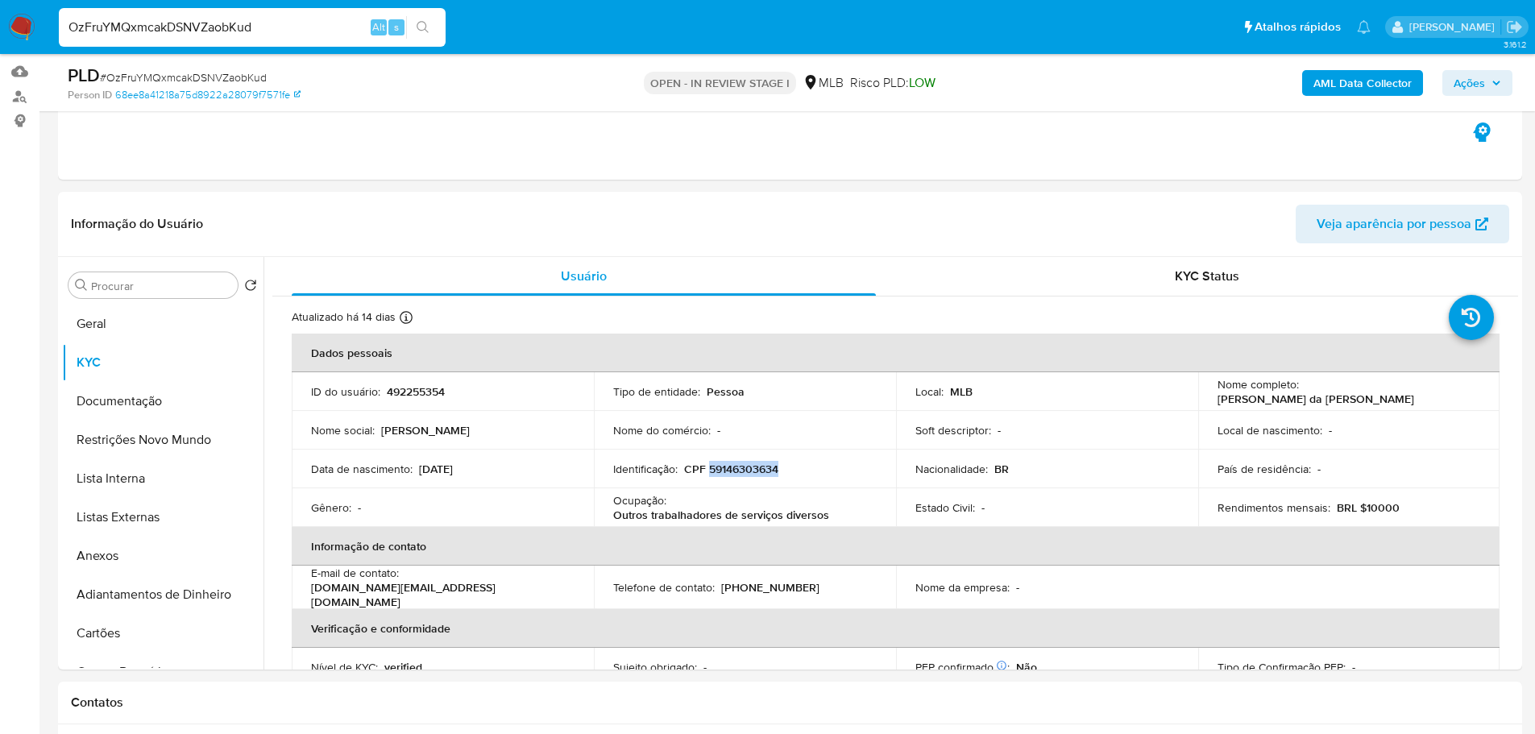
copy p "[PERSON_NAME]"
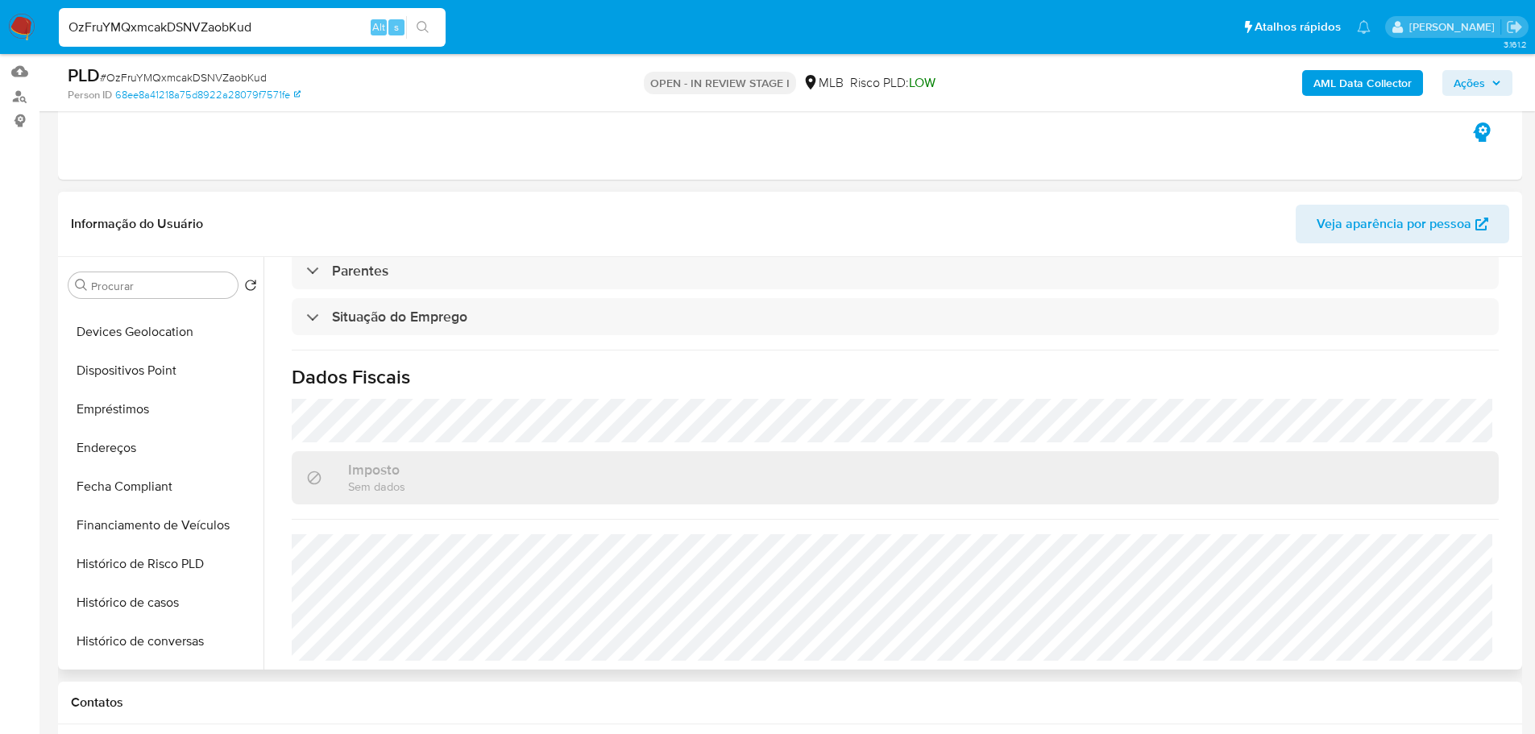
scroll to position [645, 0]
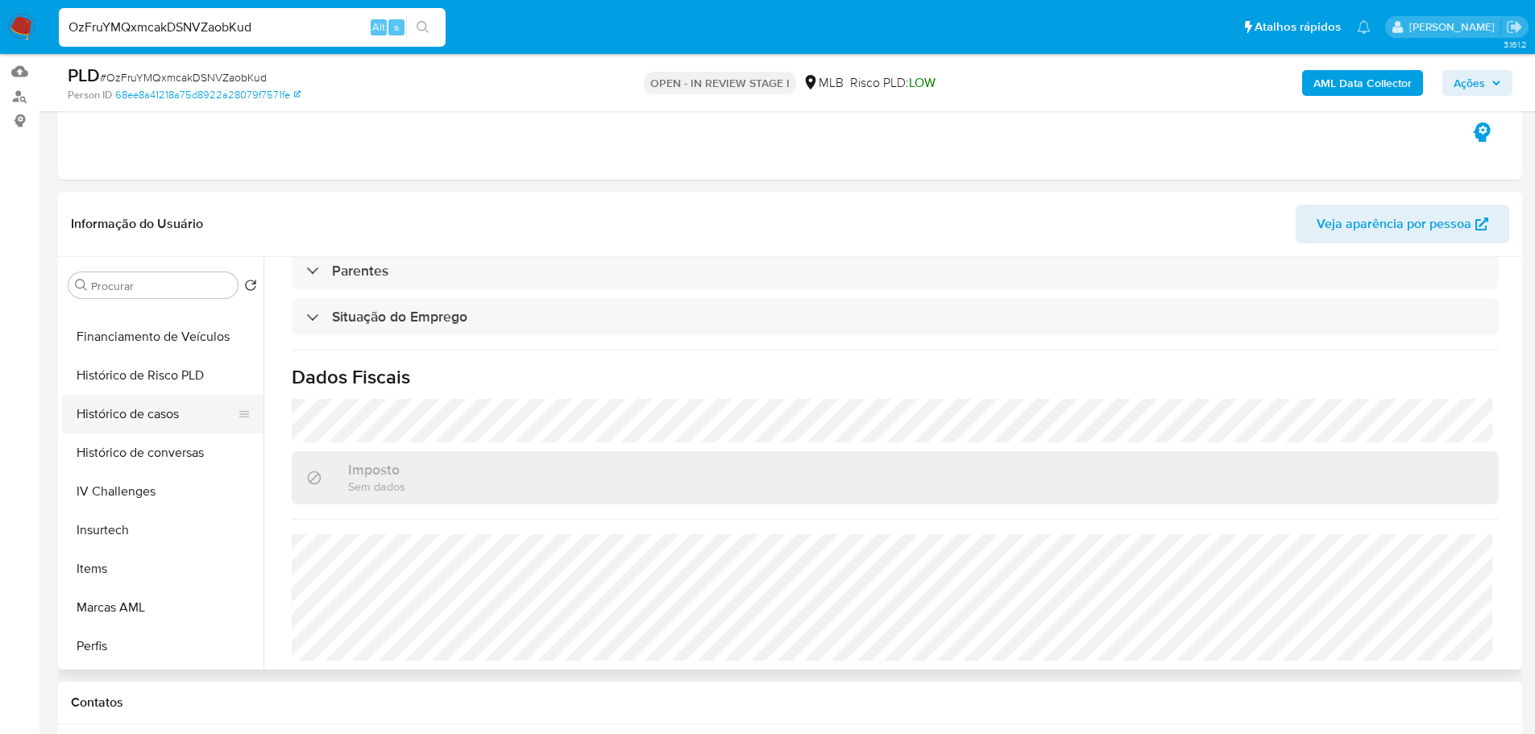
click at [142, 403] on button "Histórico de casos" at bounding box center [156, 414] width 189 height 39
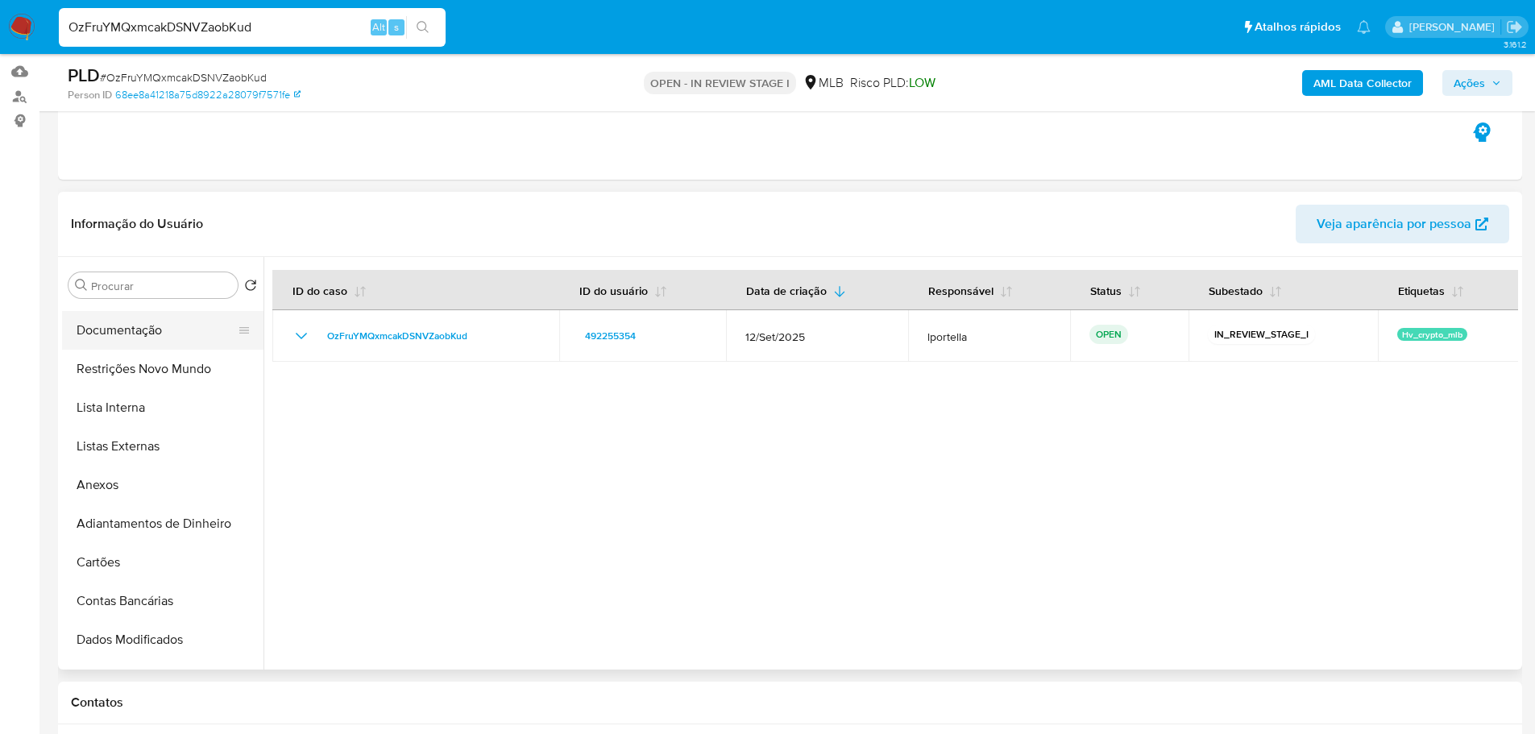
scroll to position [0, 0]
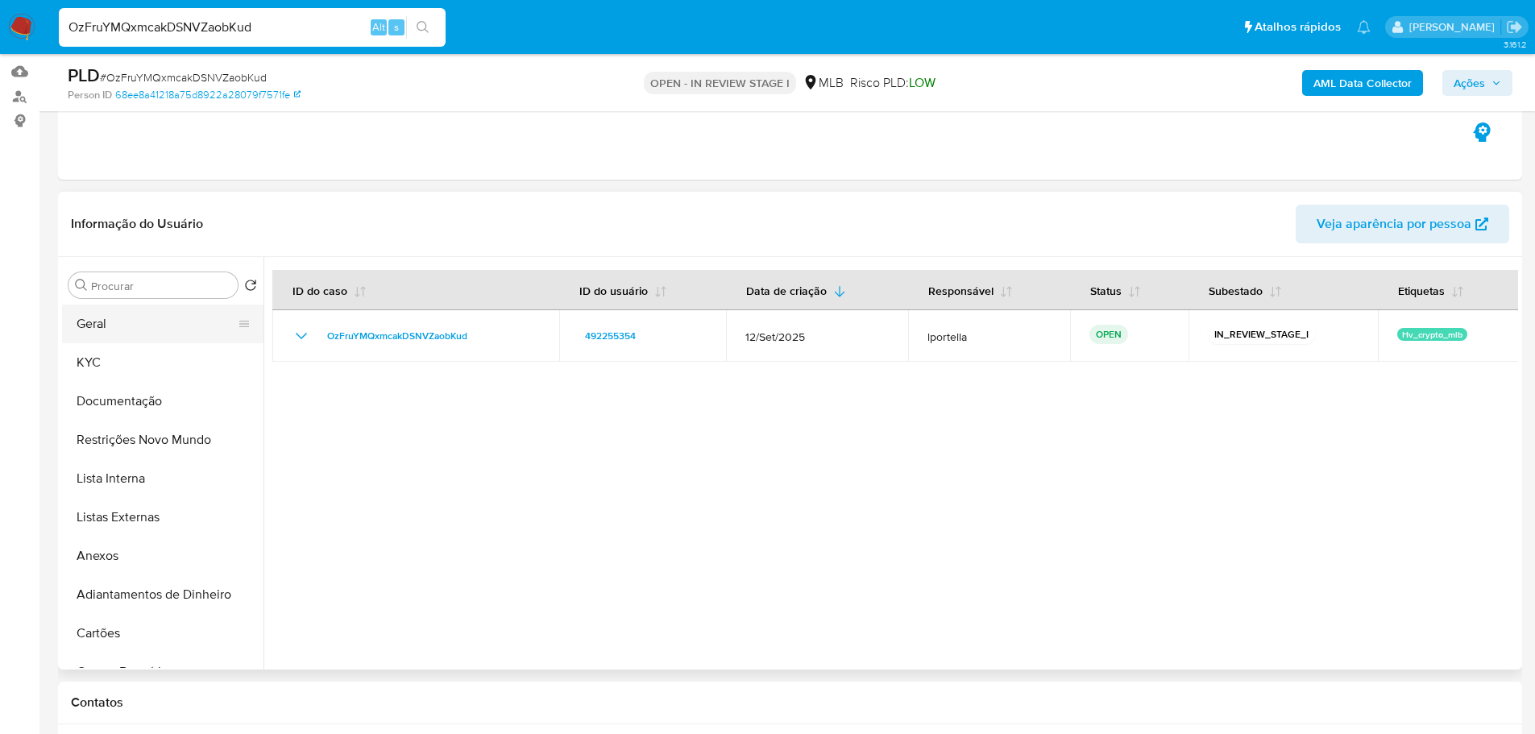
click at [105, 320] on button "Geral" at bounding box center [156, 324] width 189 height 39
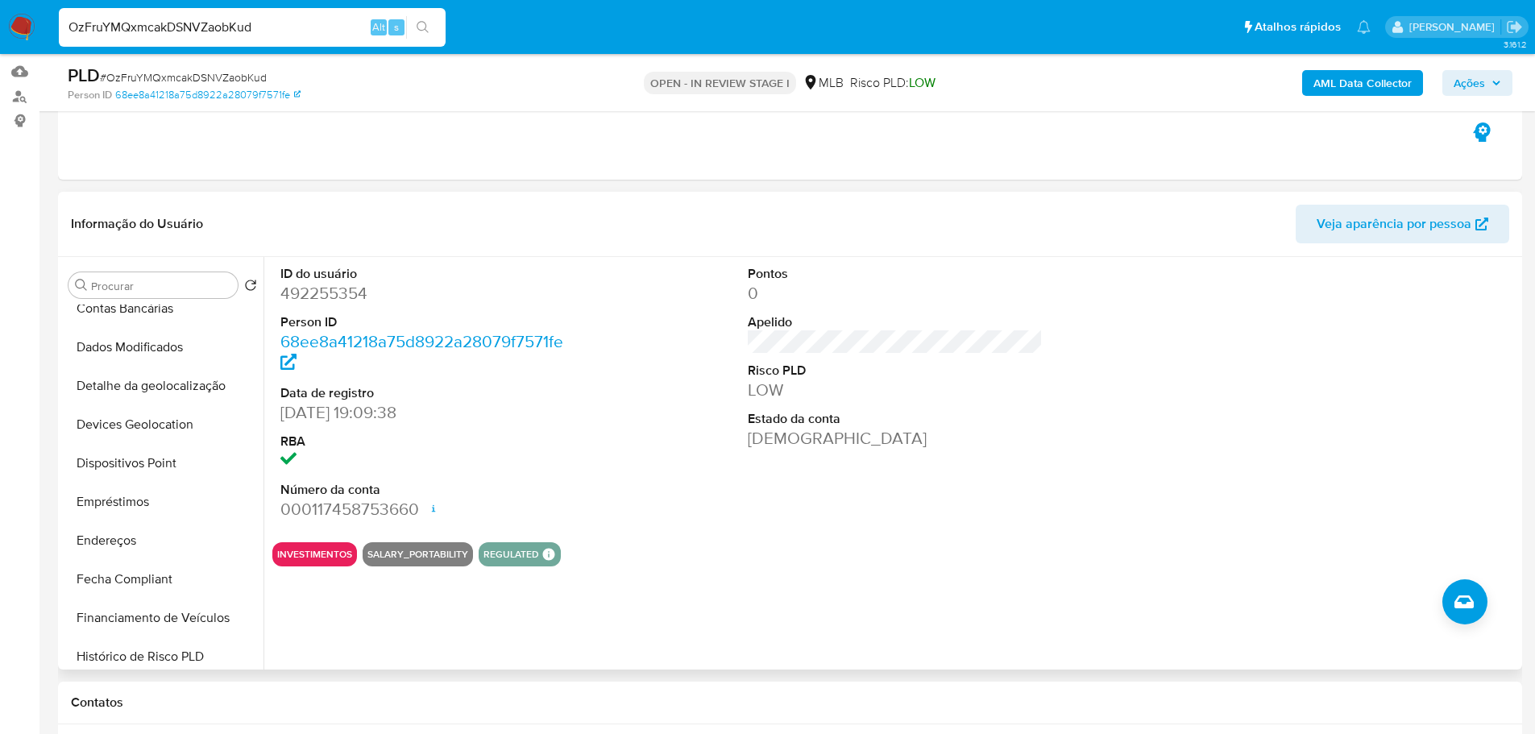
scroll to position [564, 0]
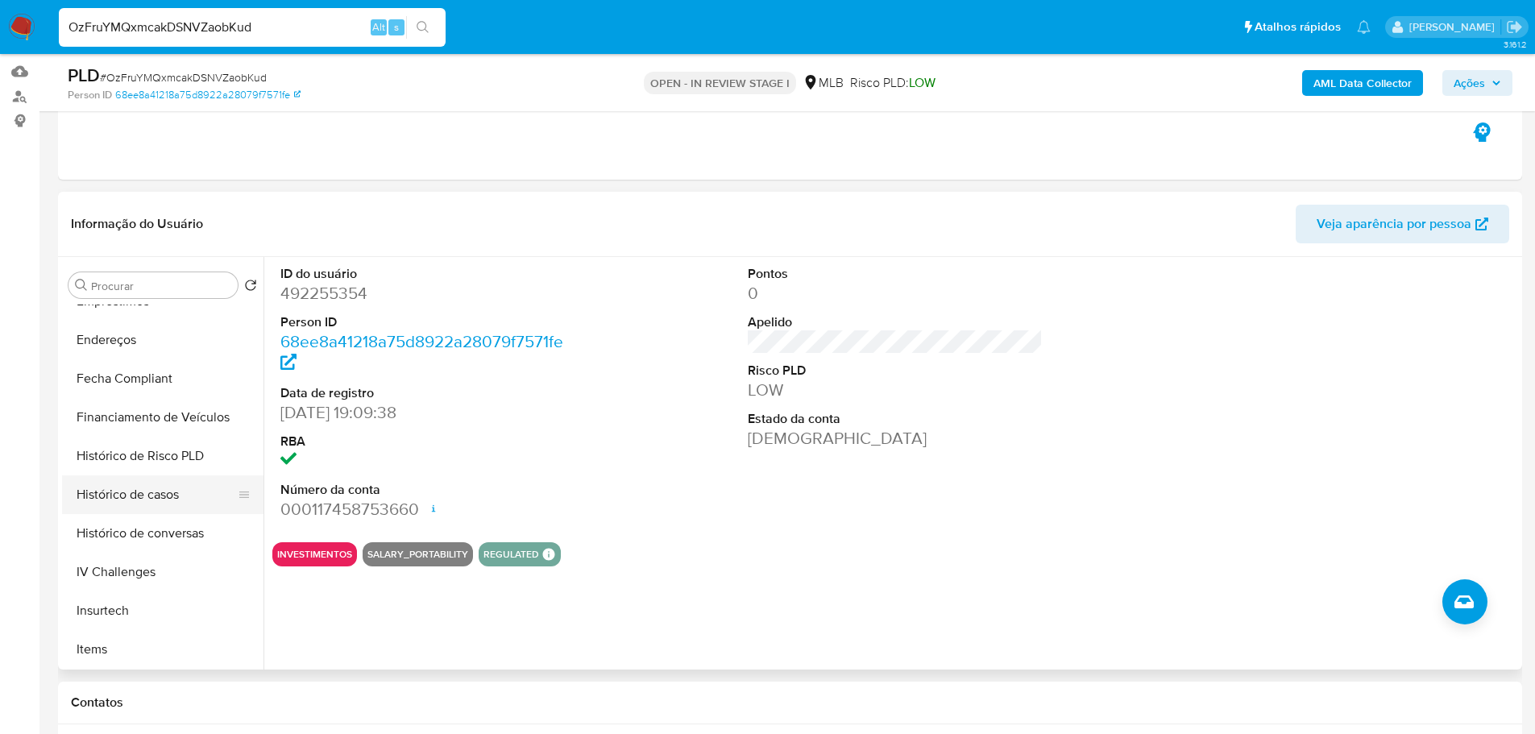
click at [102, 495] on button "Histórico de casos" at bounding box center [156, 494] width 189 height 39
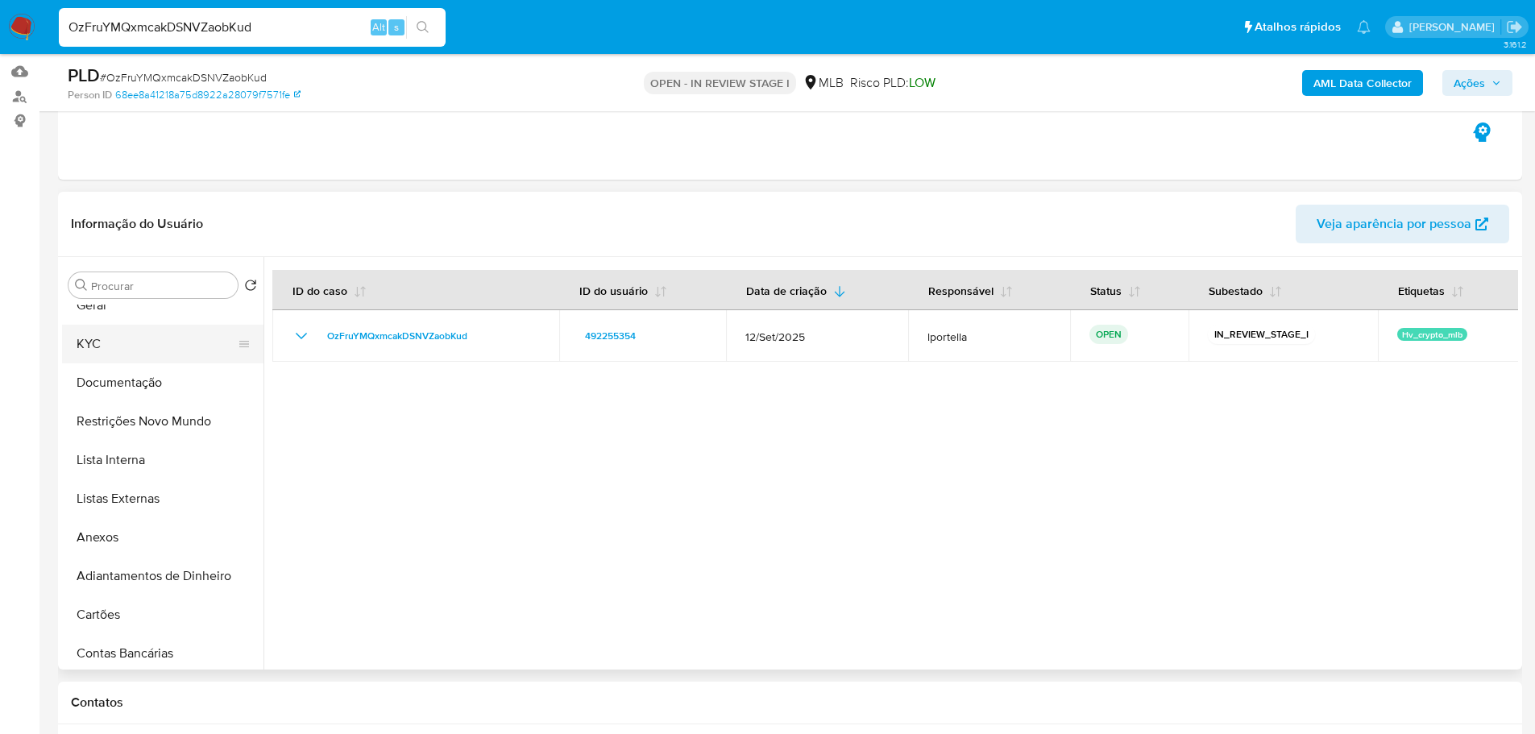
scroll to position [0, 0]
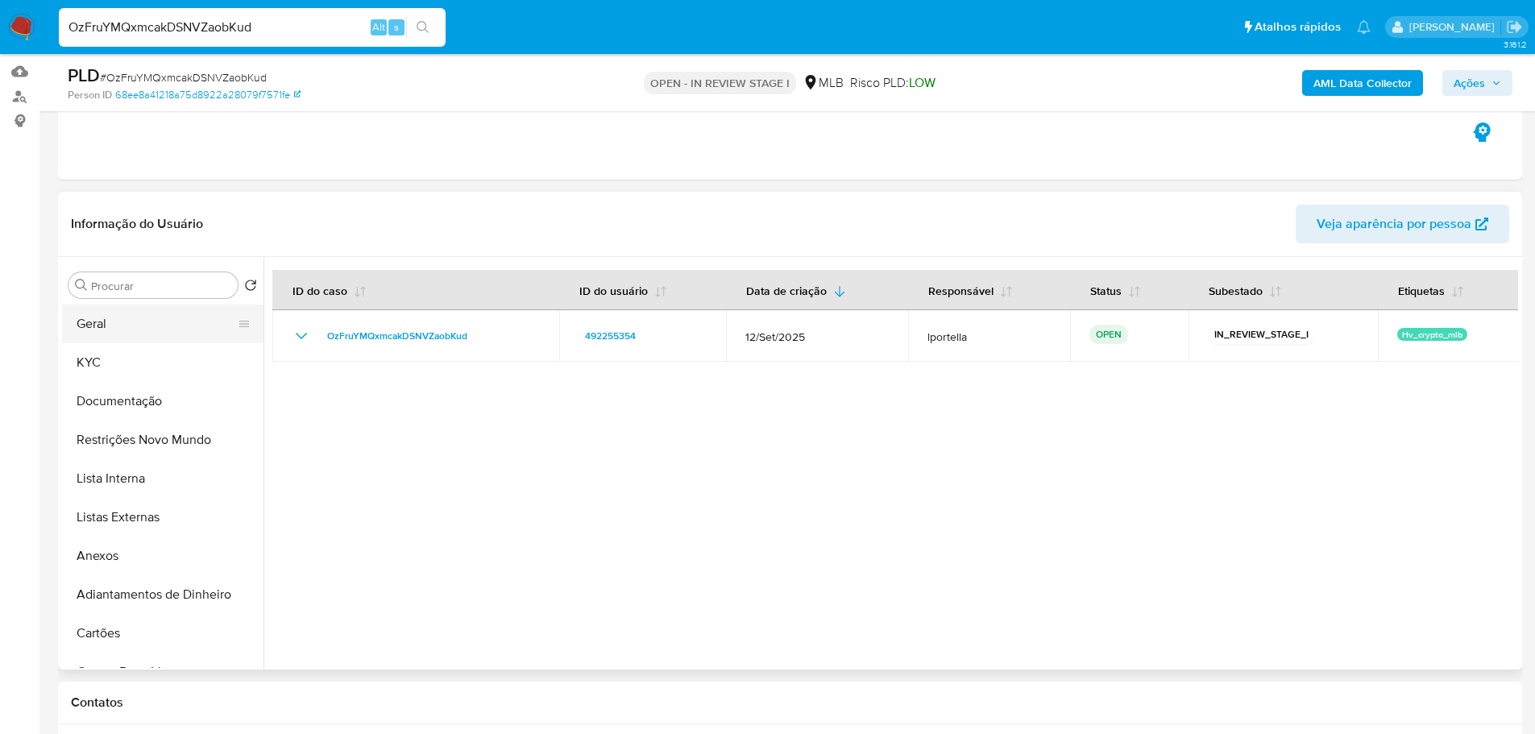
click at [107, 333] on button "Geral" at bounding box center [156, 324] width 189 height 39
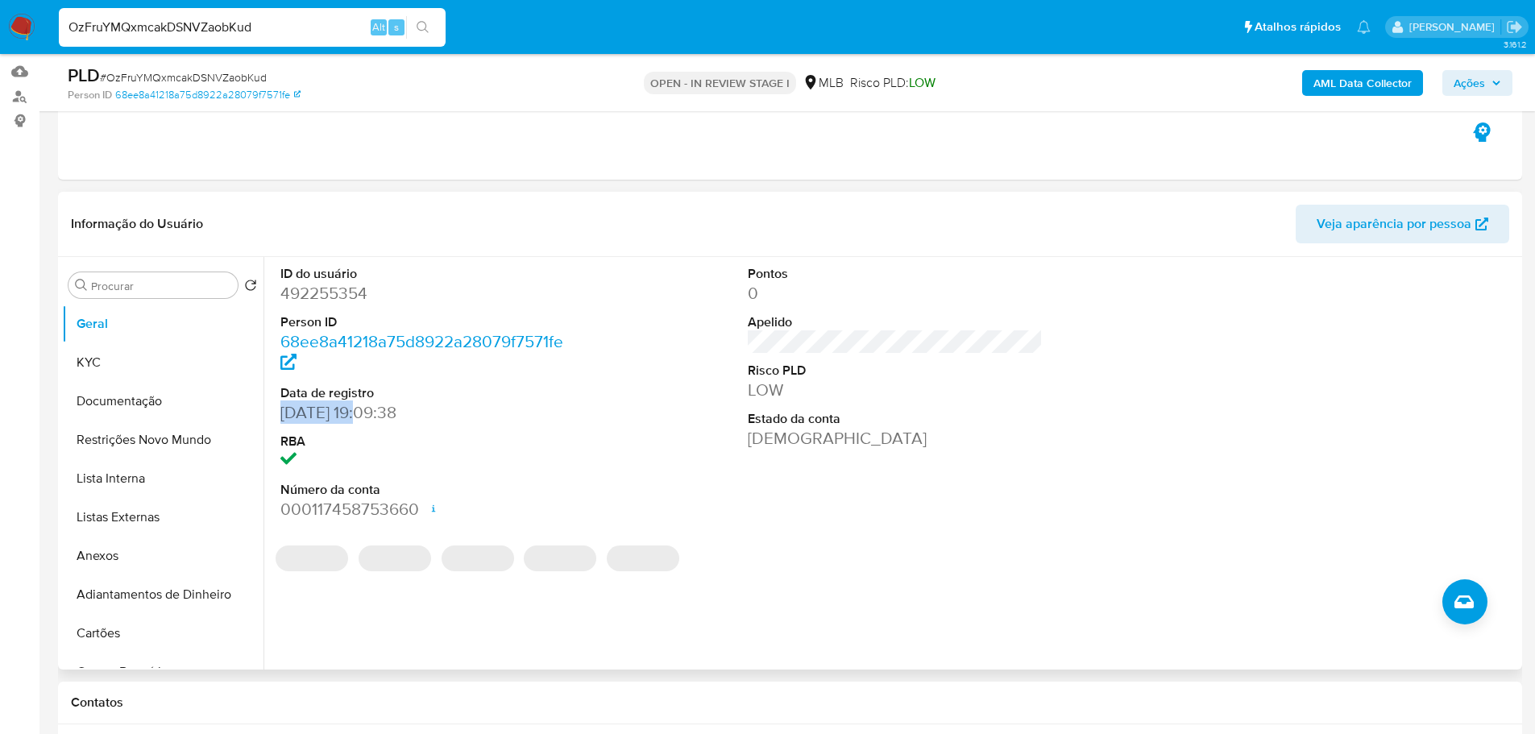
drag, startPoint x: 355, startPoint y: 413, endPoint x: 280, endPoint y: 423, distance: 75.6
click at [280, 423] on div "ID do usuário 492255354 Person ID 68ee8a41218a75d8922a28079f7571fe Data de regi…" at bounding box center [428, 393] width 312 height 272
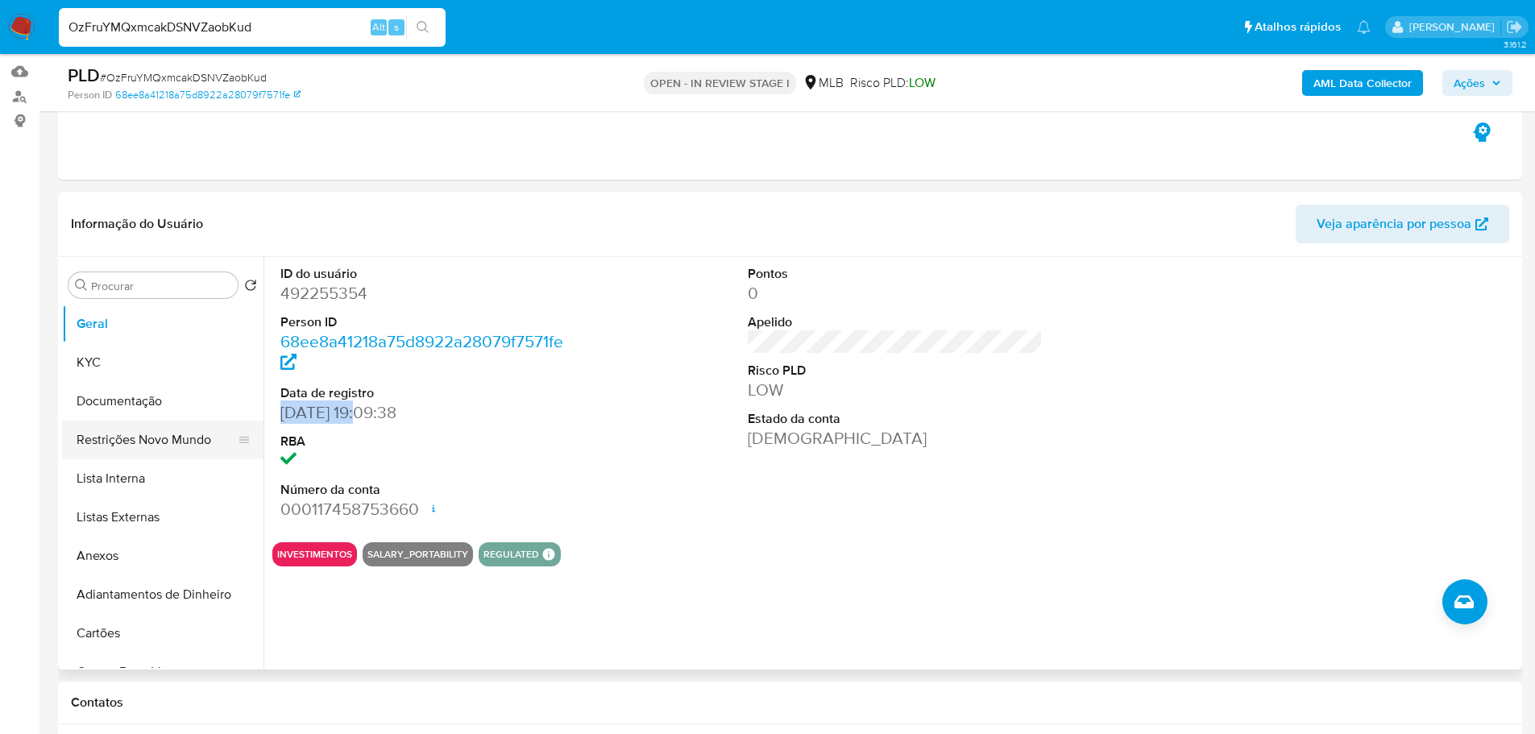
copy dd "22/11/2019"
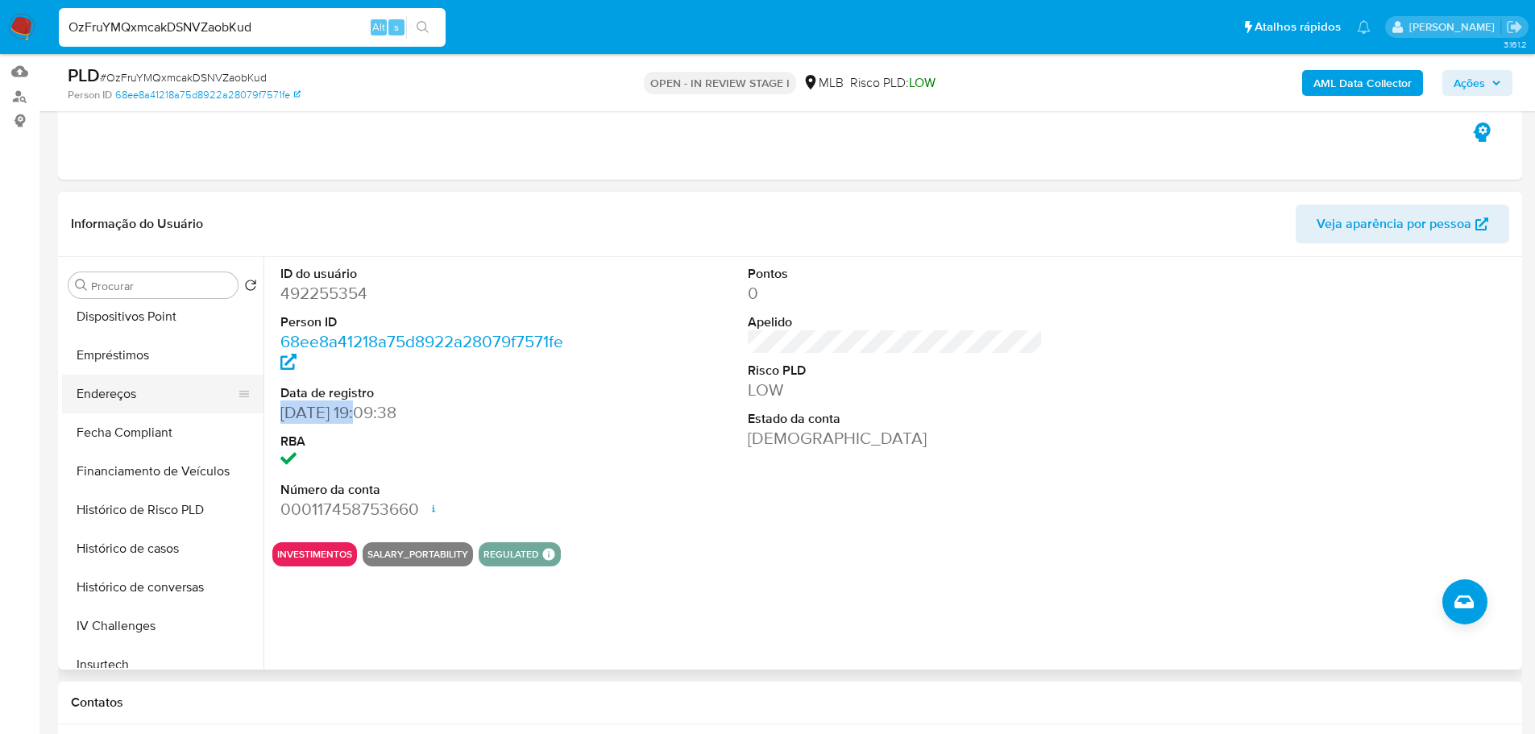
scroll to position [483, 0]
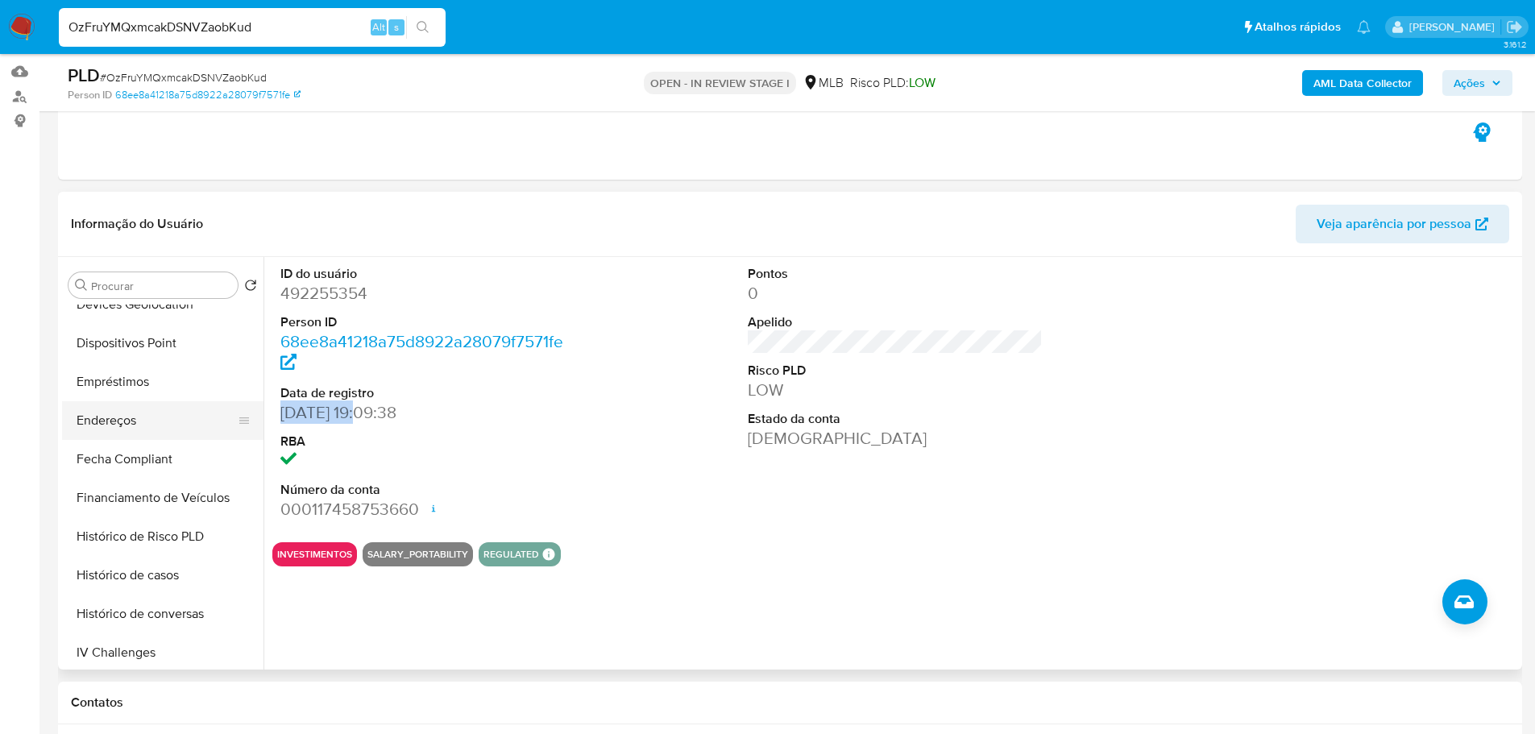
click at [121, 413] on button "Endereços" at bounding box center [156, 420] width 189 height 39
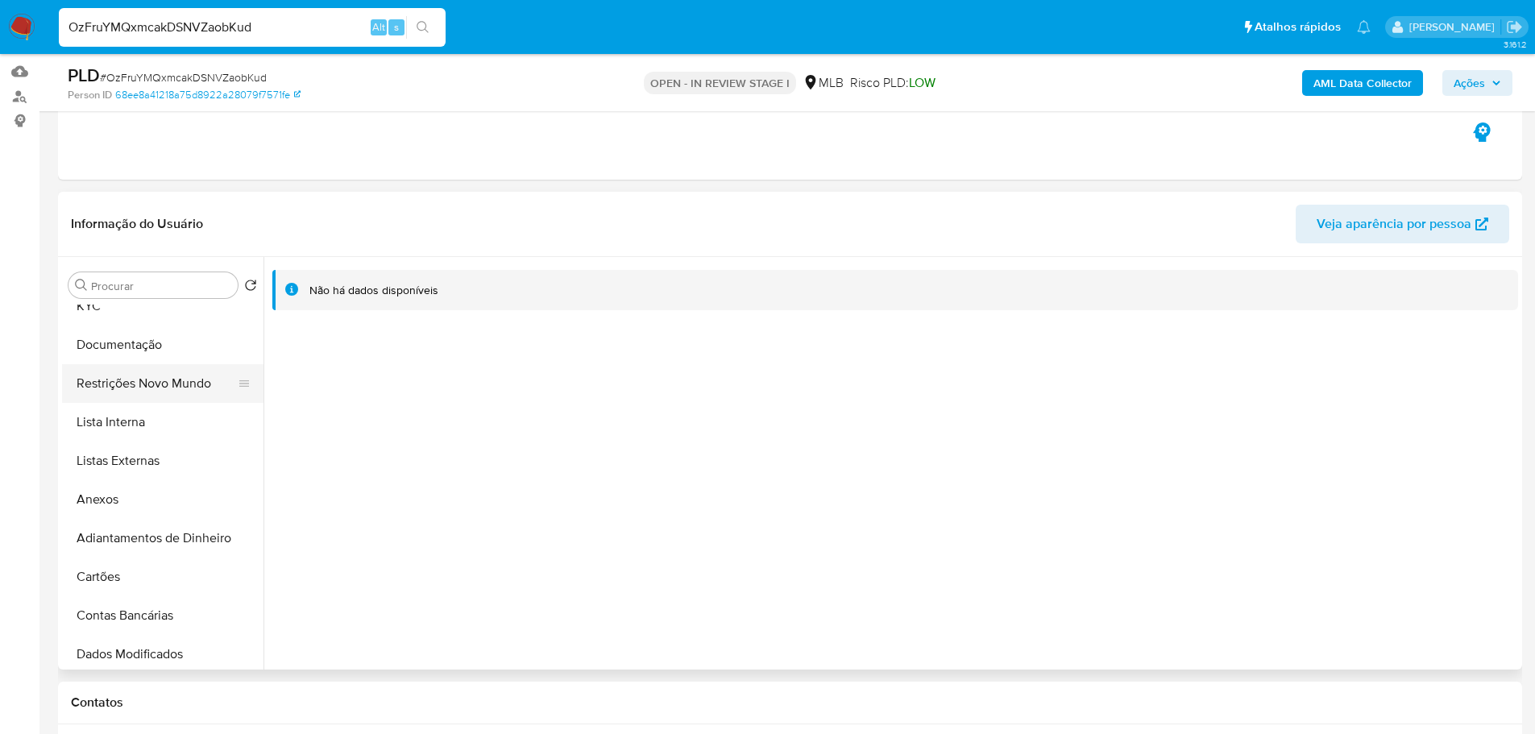
scroll to position [0, 0]
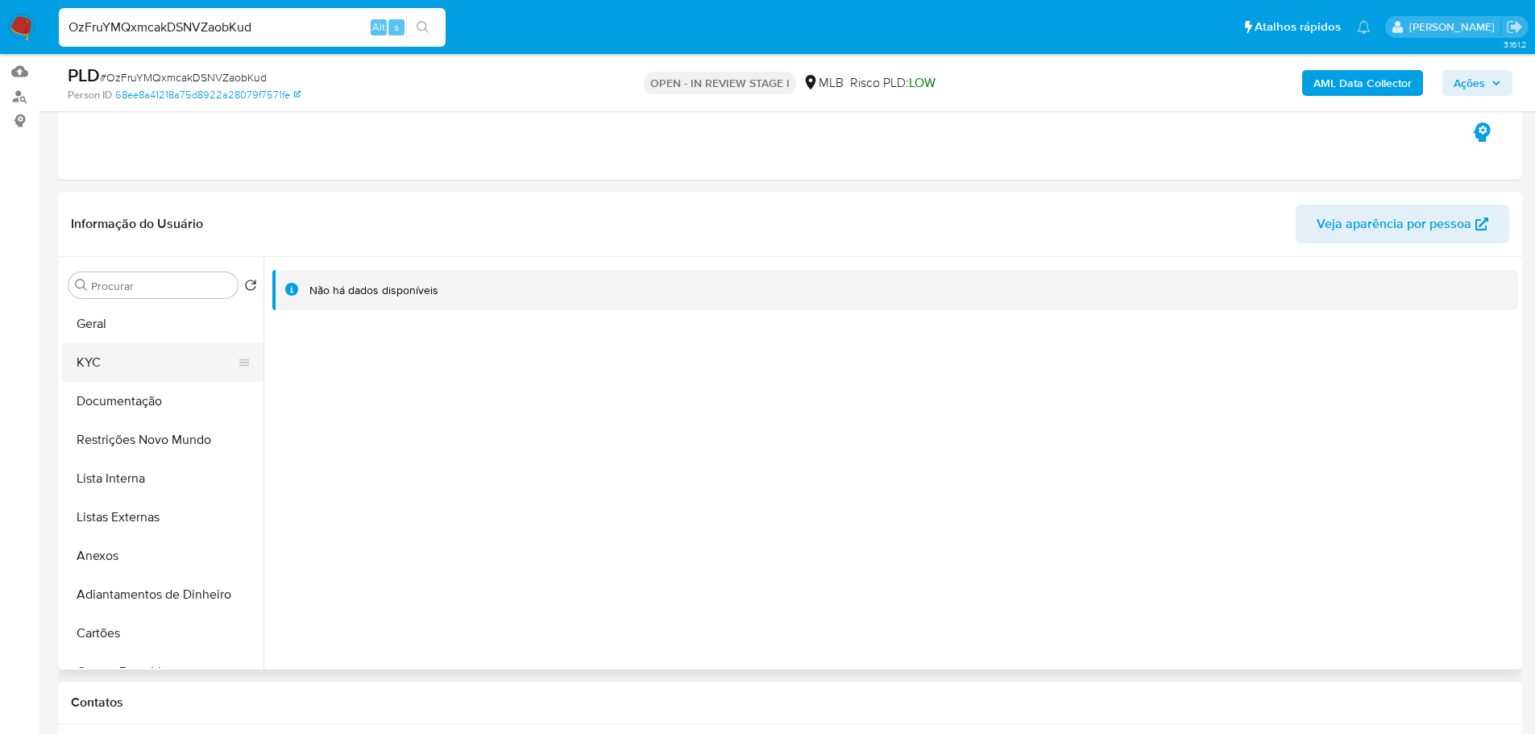
click at [101, 370] on button "KYC" at bounding box center [156, 362] width 189 height 39
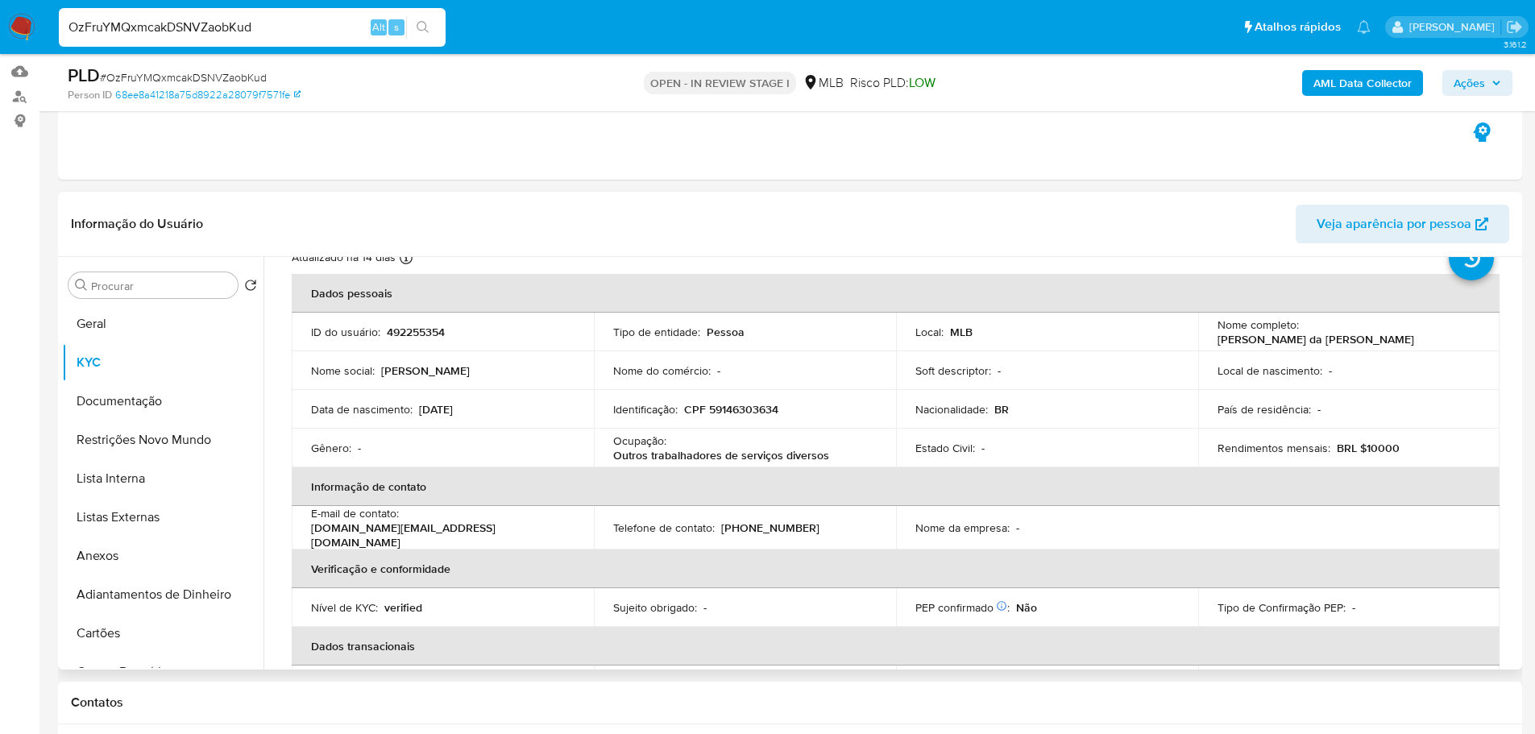
scroll to position [161, 0]
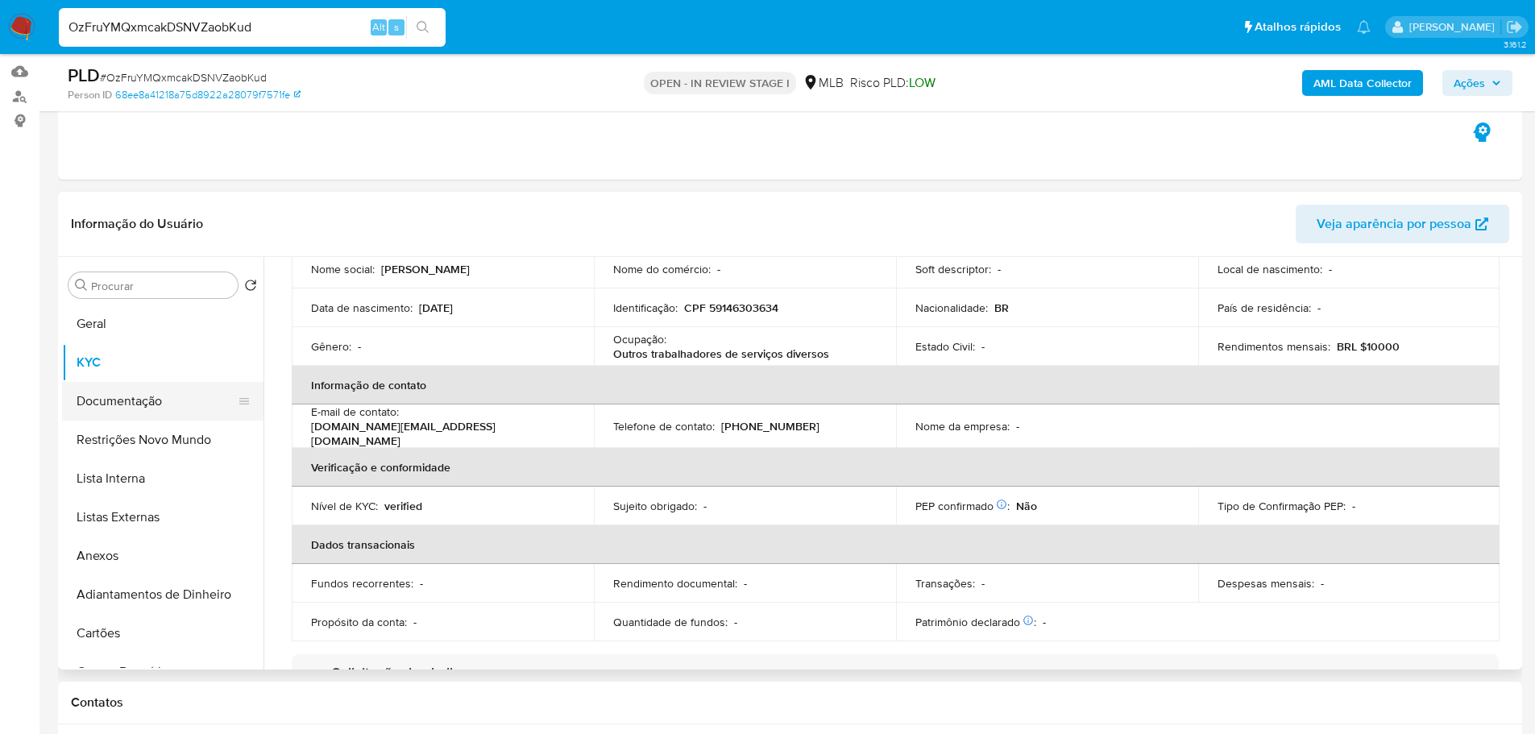
click at [125, 413] on button "Documentação" at bounding box center [156, 401] width 189 height 39
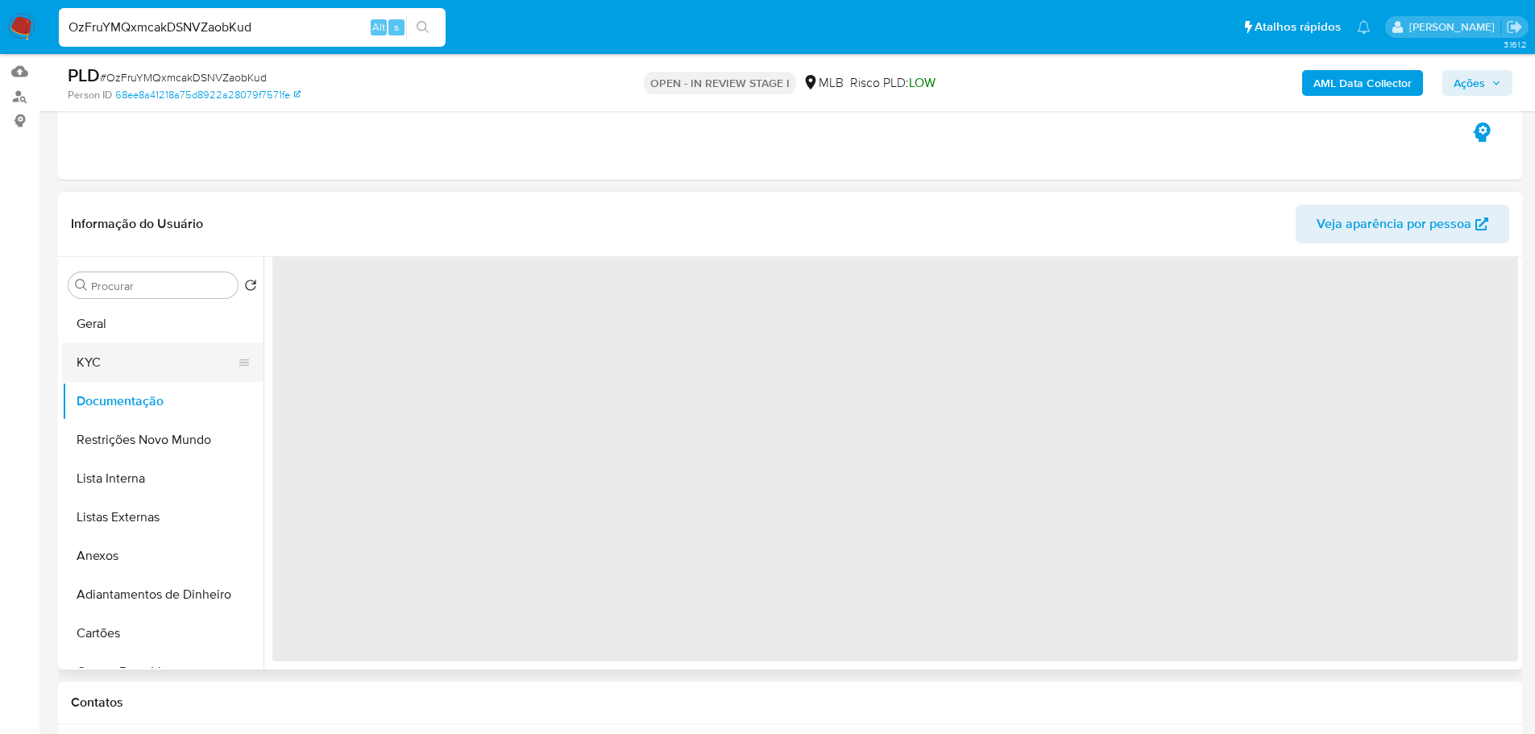
scroll to position [0, 0]
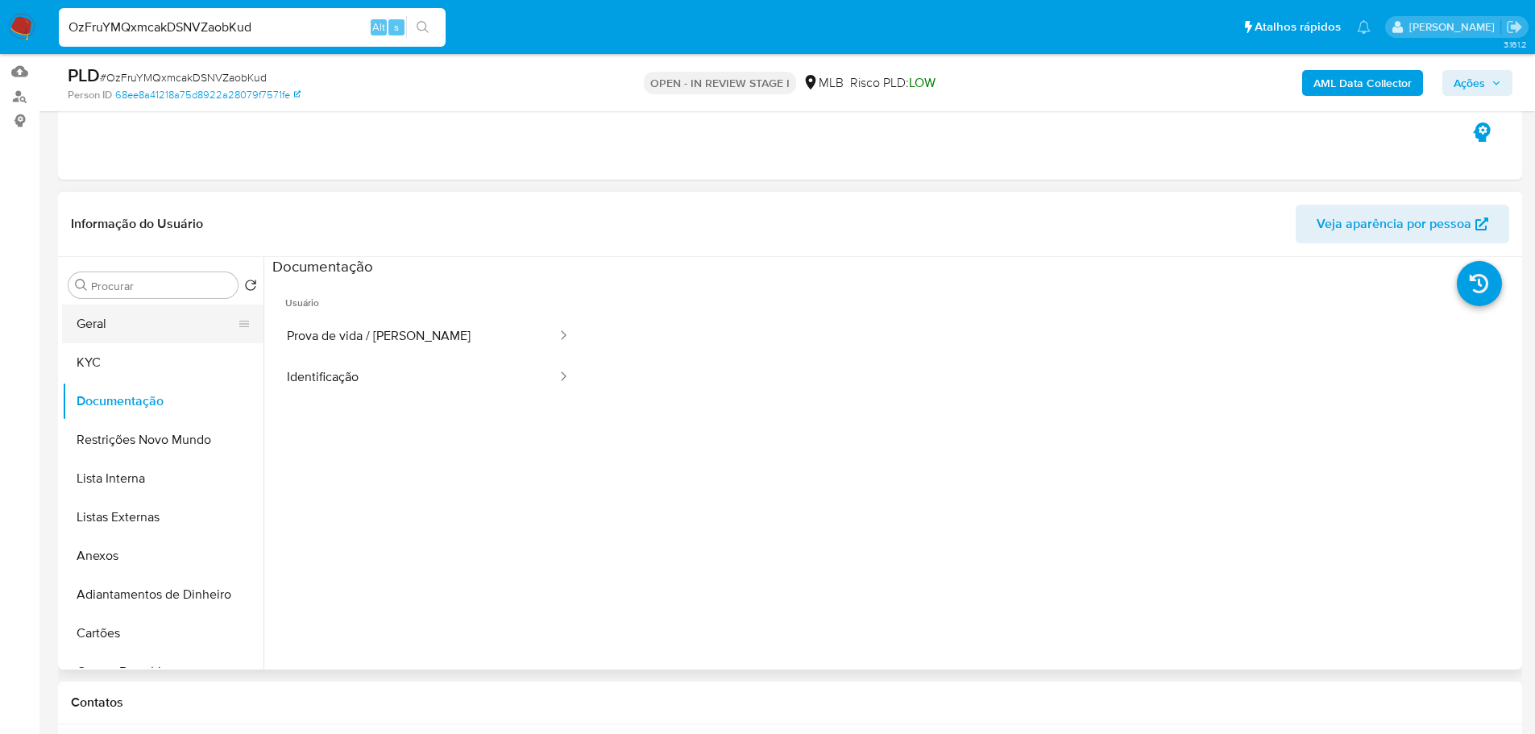
click at [112, 331] on button "Geral" at bounding box center [156, 324] width 189 height 39
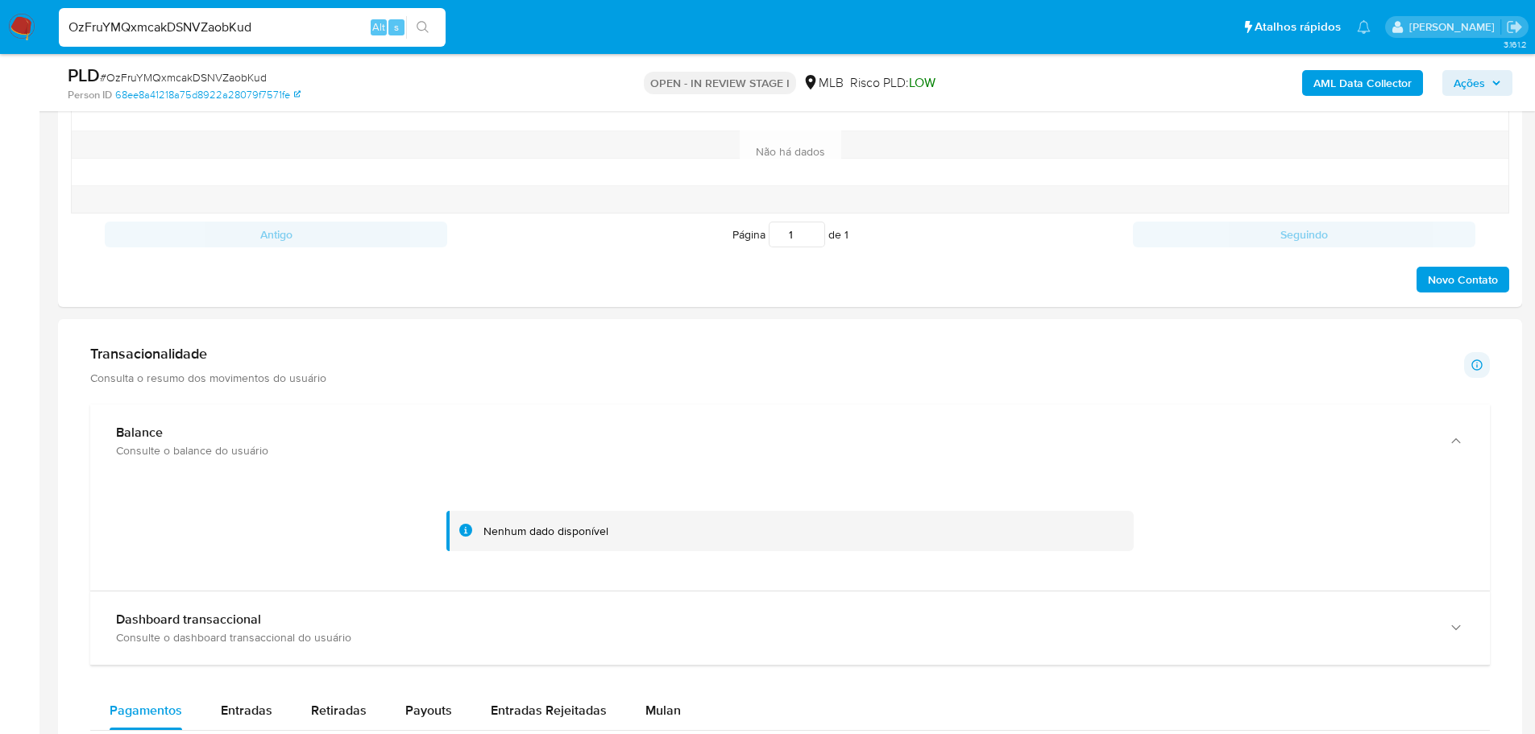
scroll to position [967, 0]
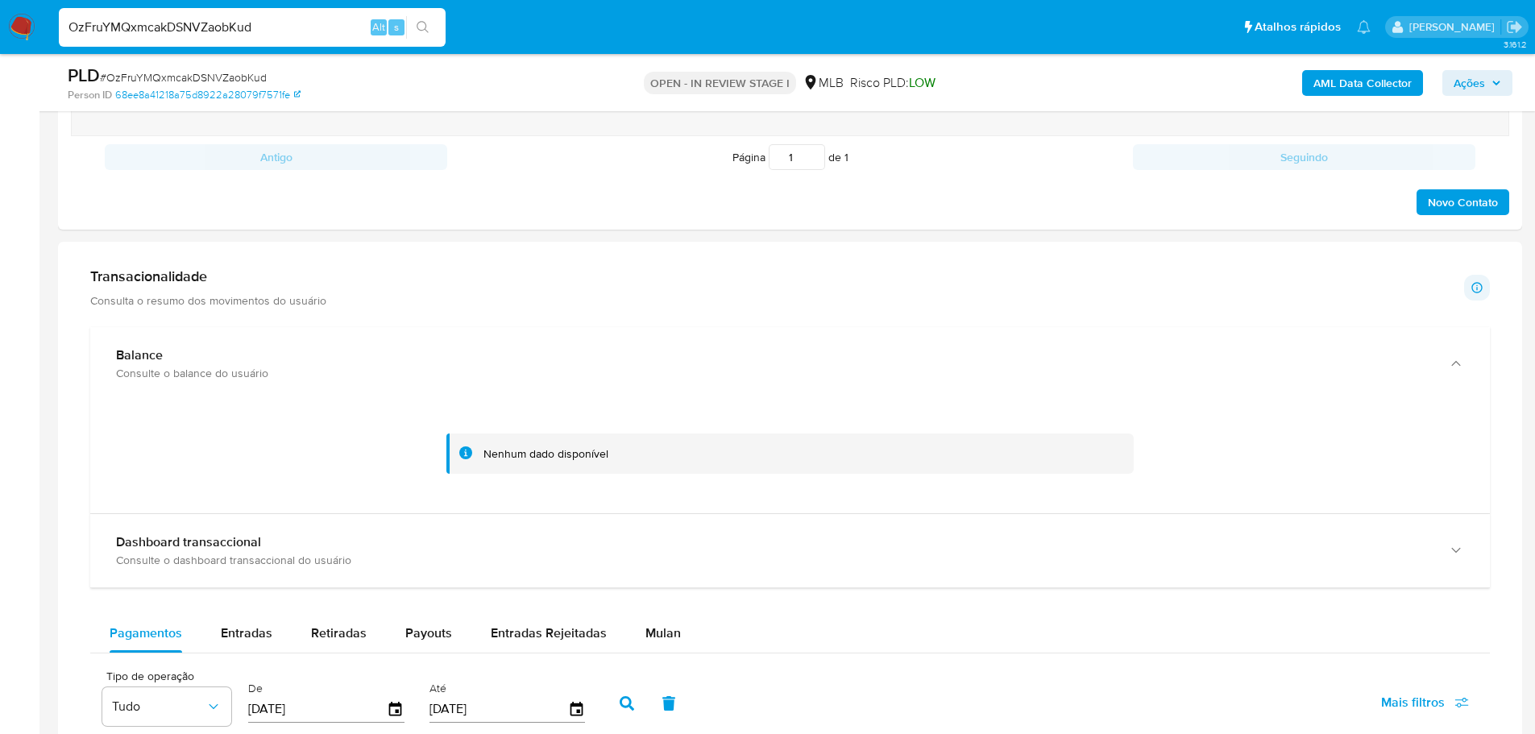
click at [191, 414] on div at bounding box center [790, 453] width 1374 height 81
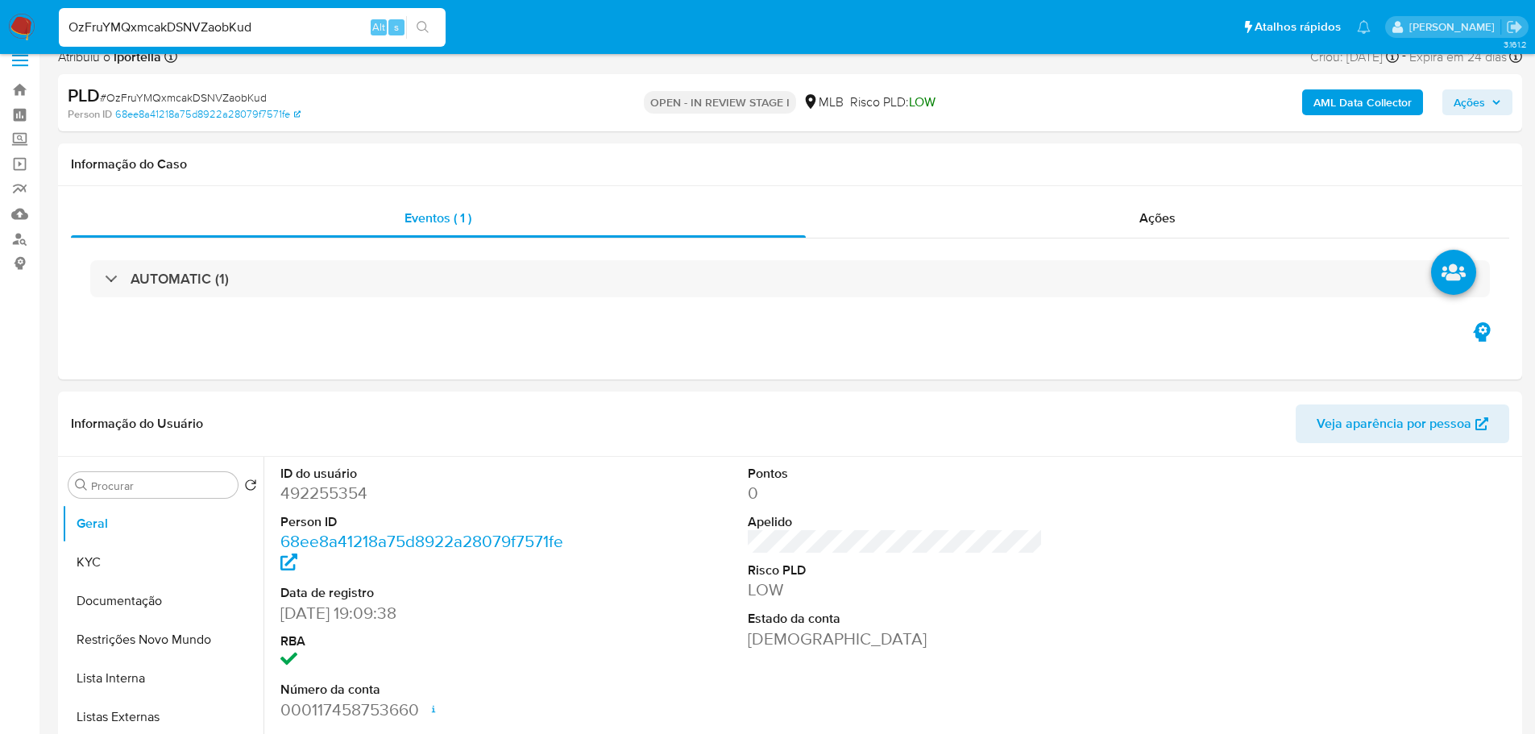
scroll to position [0, 0]
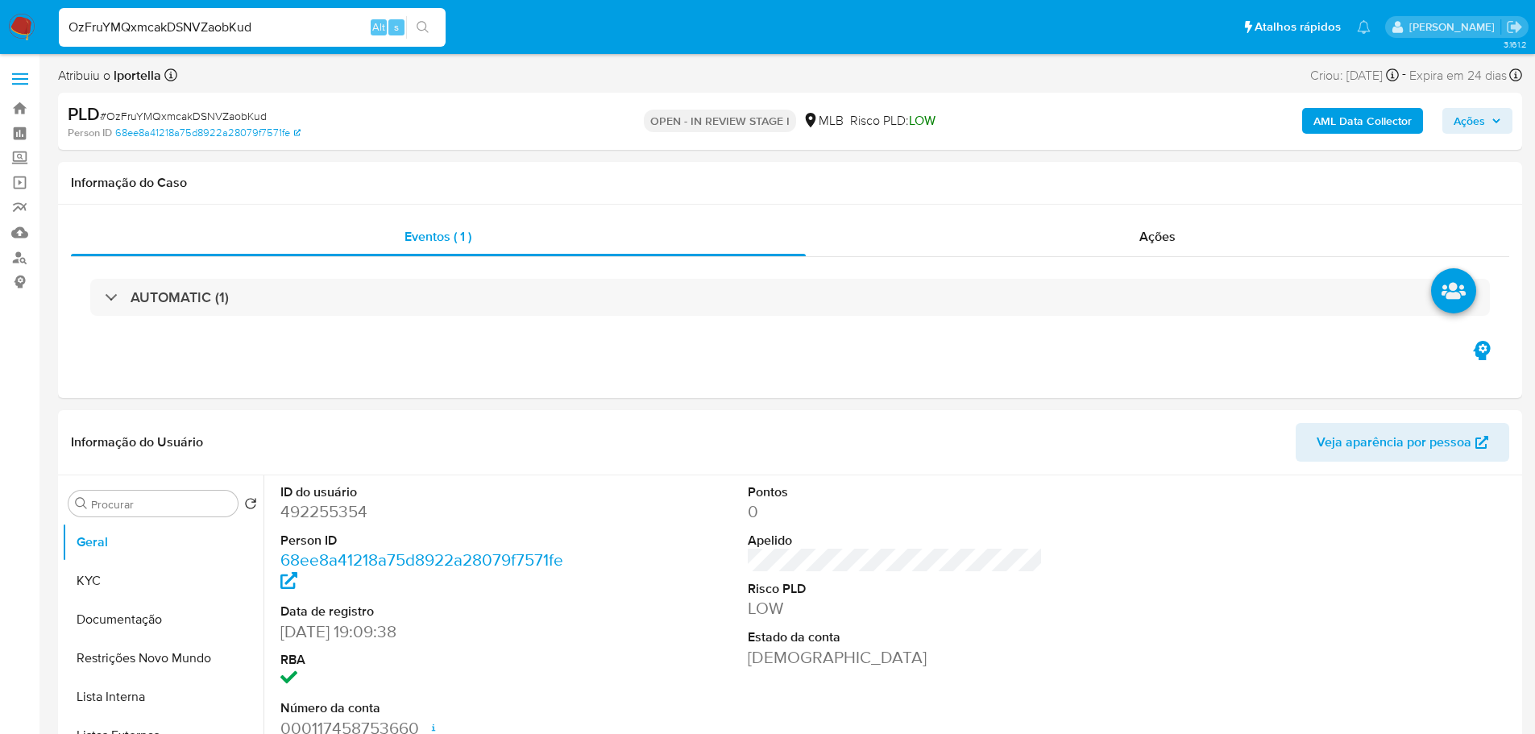
click at [1504, 116] on button "Ações" at bounding box center [1477, 121] width 70 height 26
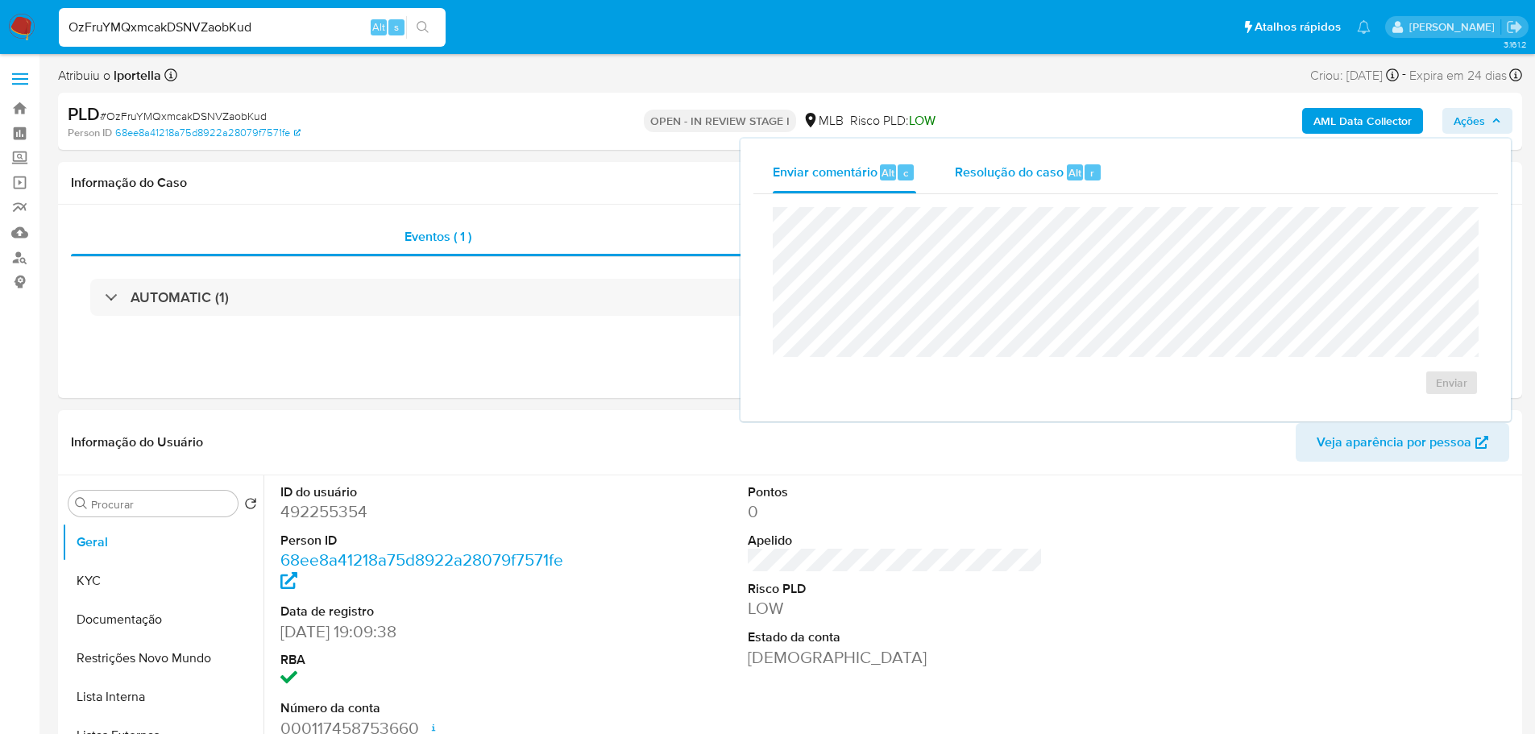
click at [1046, 176] on span "Resolução do caso" at bounding box center [1009, 172] width 109 height 19
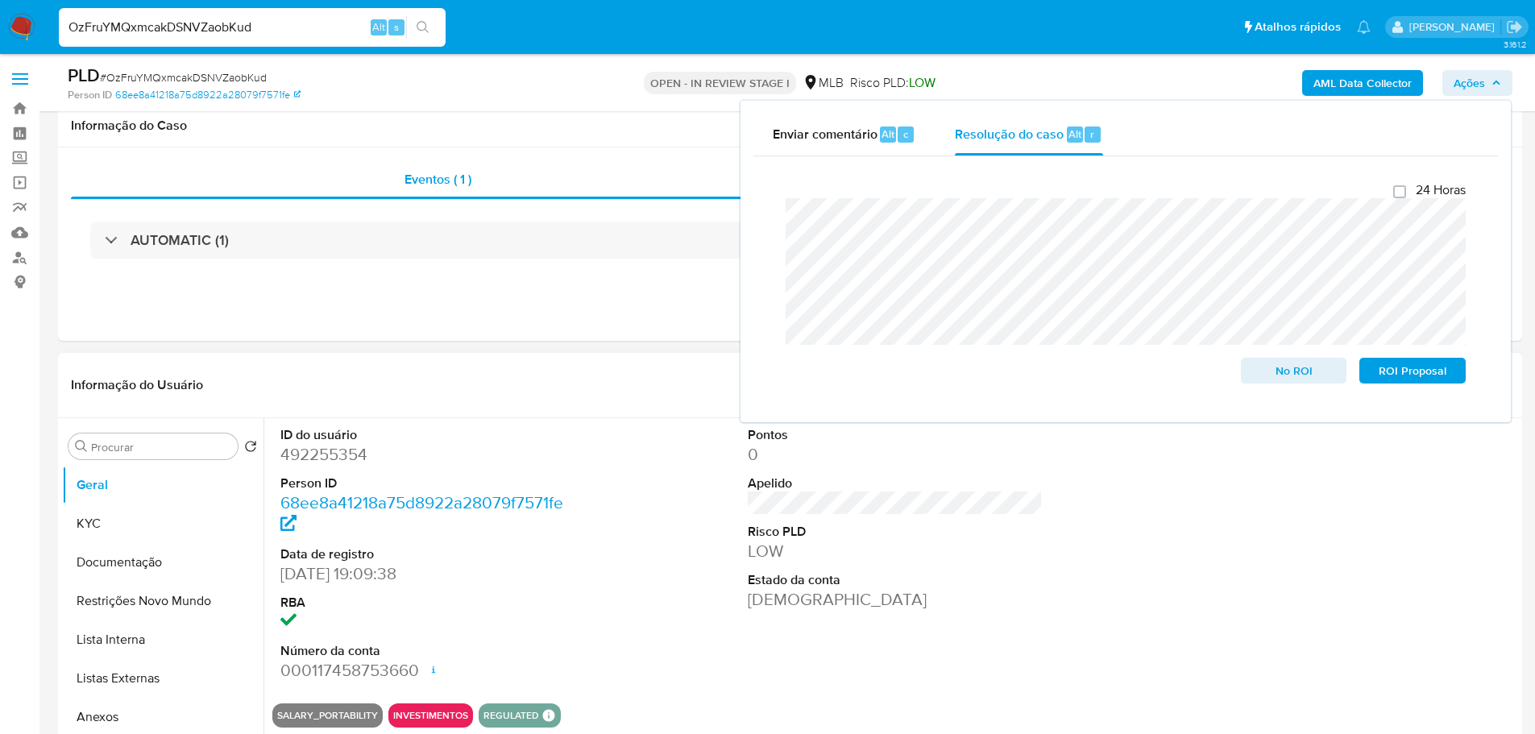
scroll to position [242, 0]
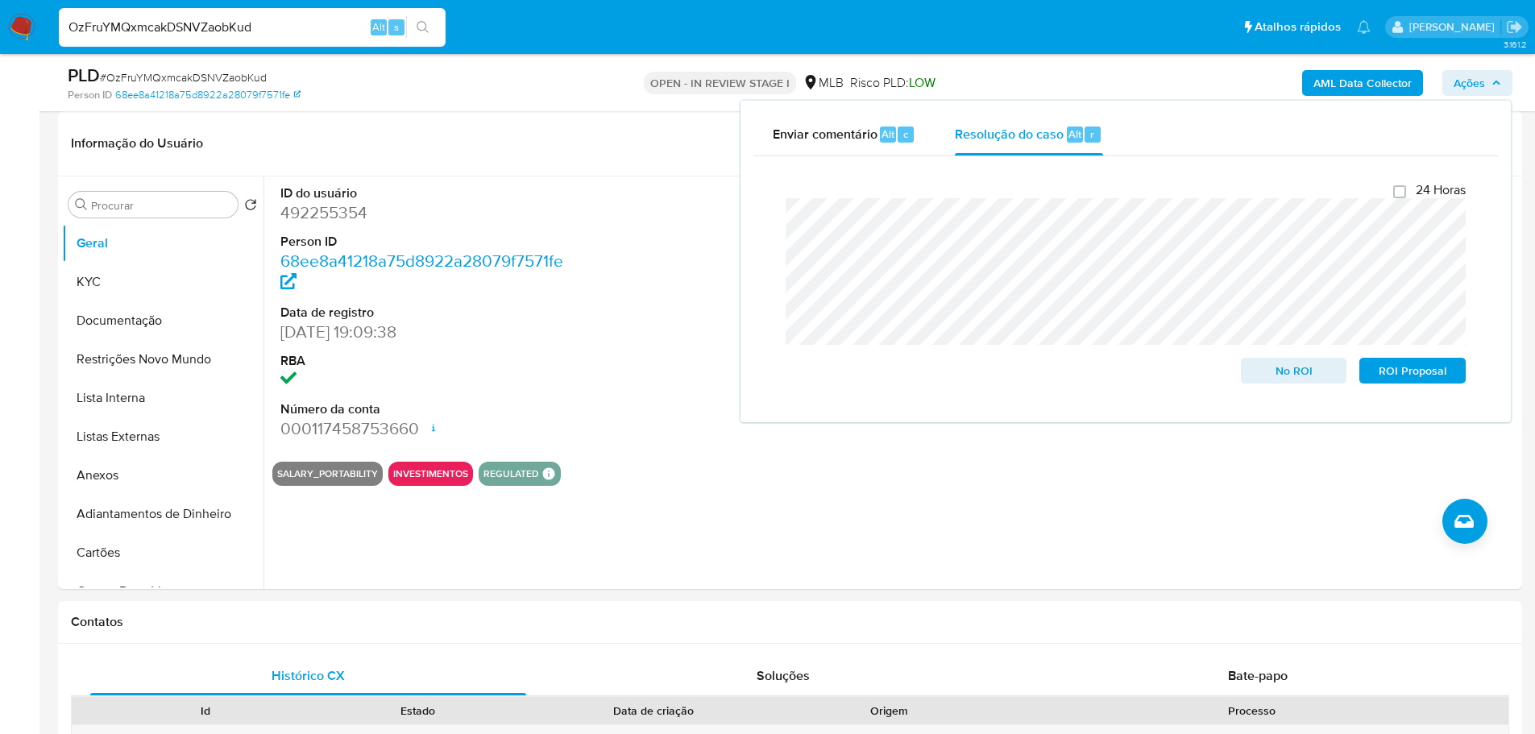
click at [1386, 79] on b "AML Data Collector" at bounding box center [1362, 83] width 98 height 26
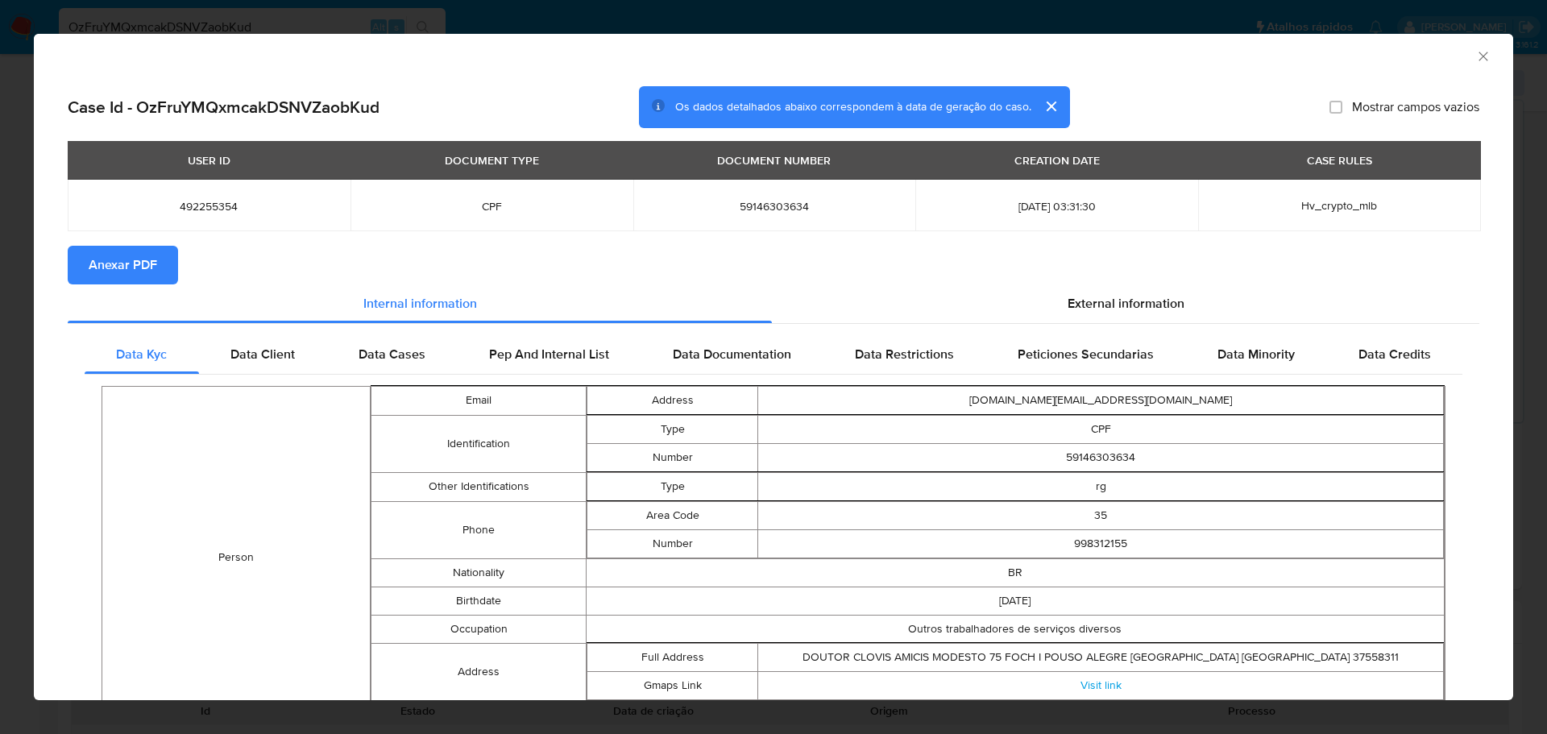
click at [151, 258] on span "Anexar PDF" at bounding box center [123, 264] width 68 height 35
click at [1477, 60] on icon "Fechar a janela" at bounding box center [1483, 56] width 16 height 16
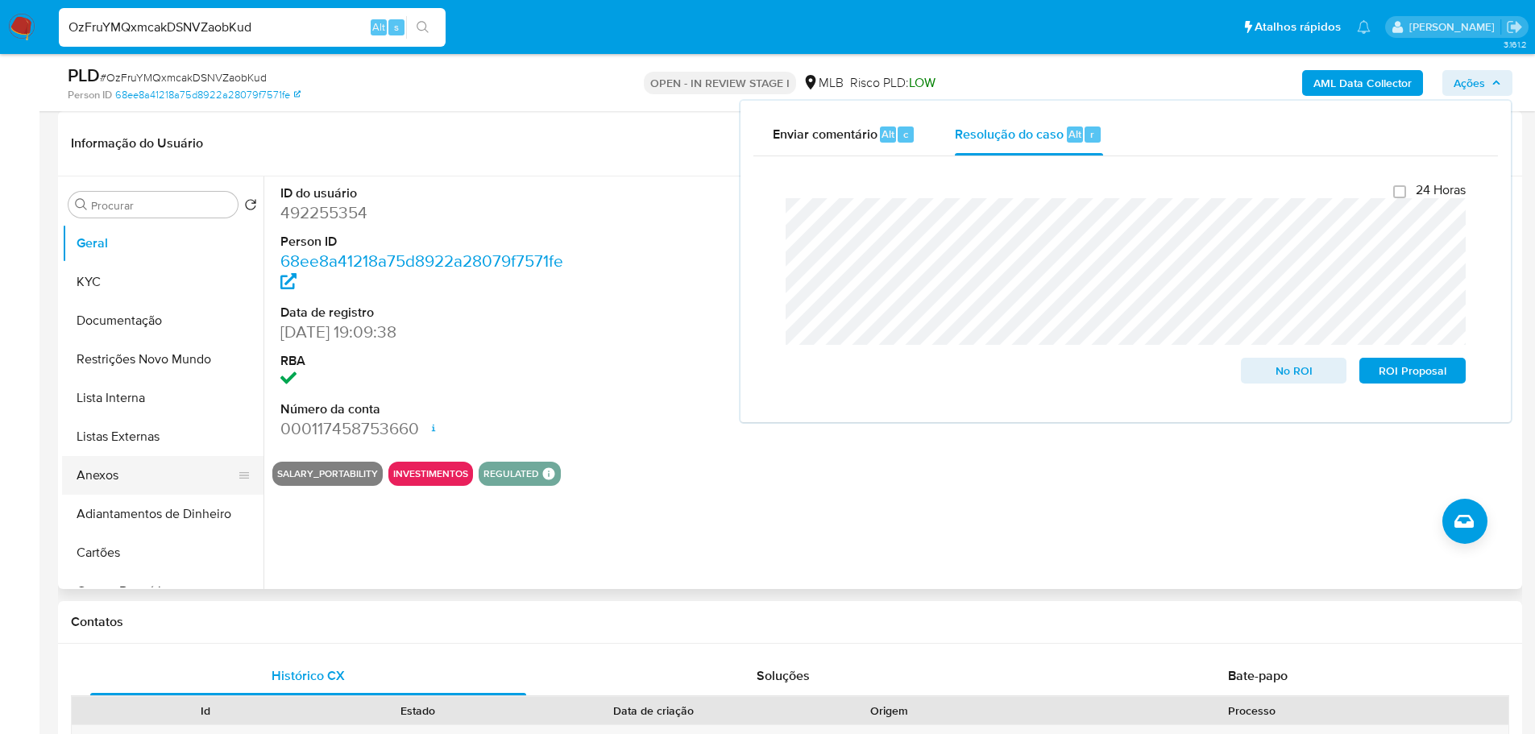
click at [127, 476] on button "Anexos" at bounding box center [156, 475] width 189 height 39
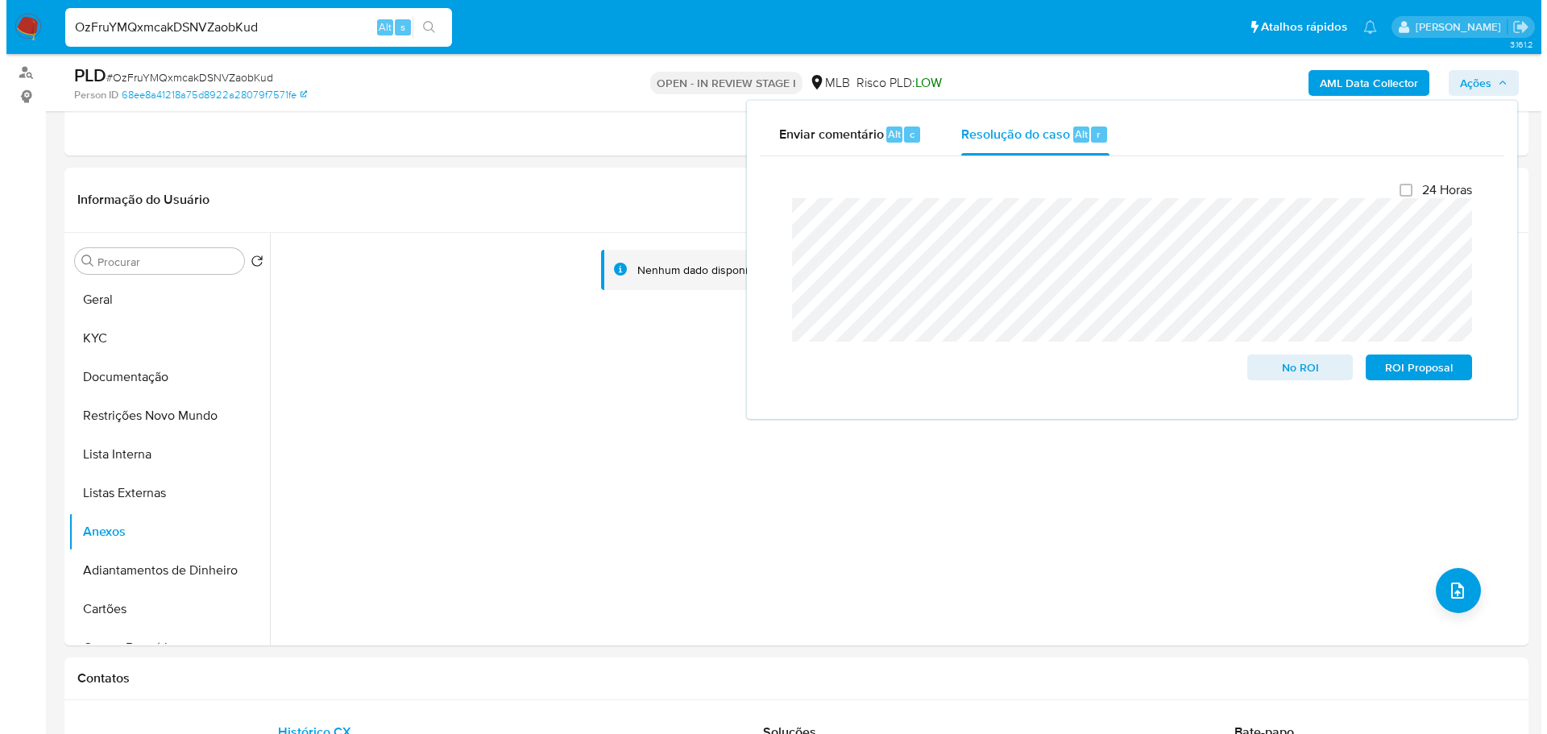
scroll to position [161, 0]
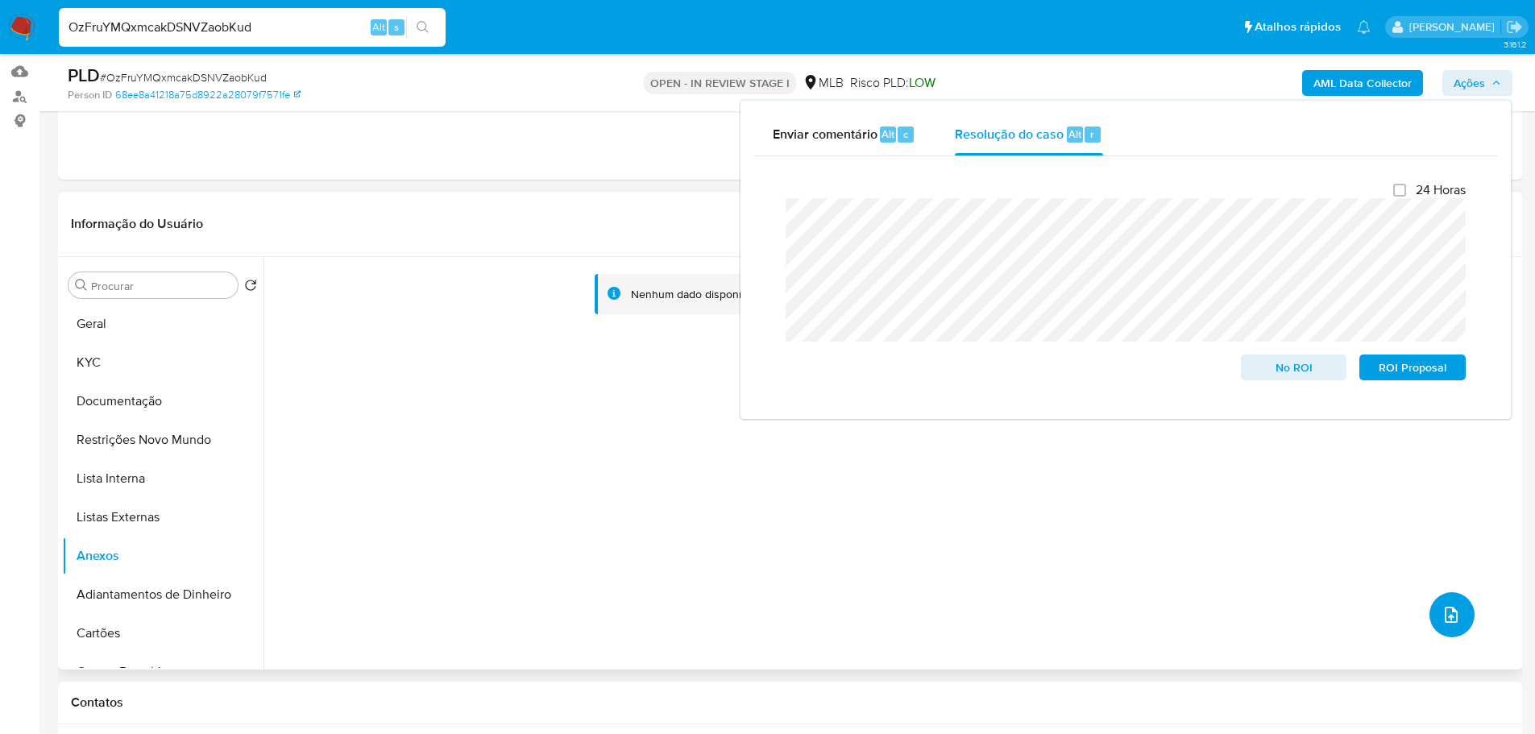
click at [1451, 616] on icon "upload-file" at bounding box center [1451, 615] width 13 height 16
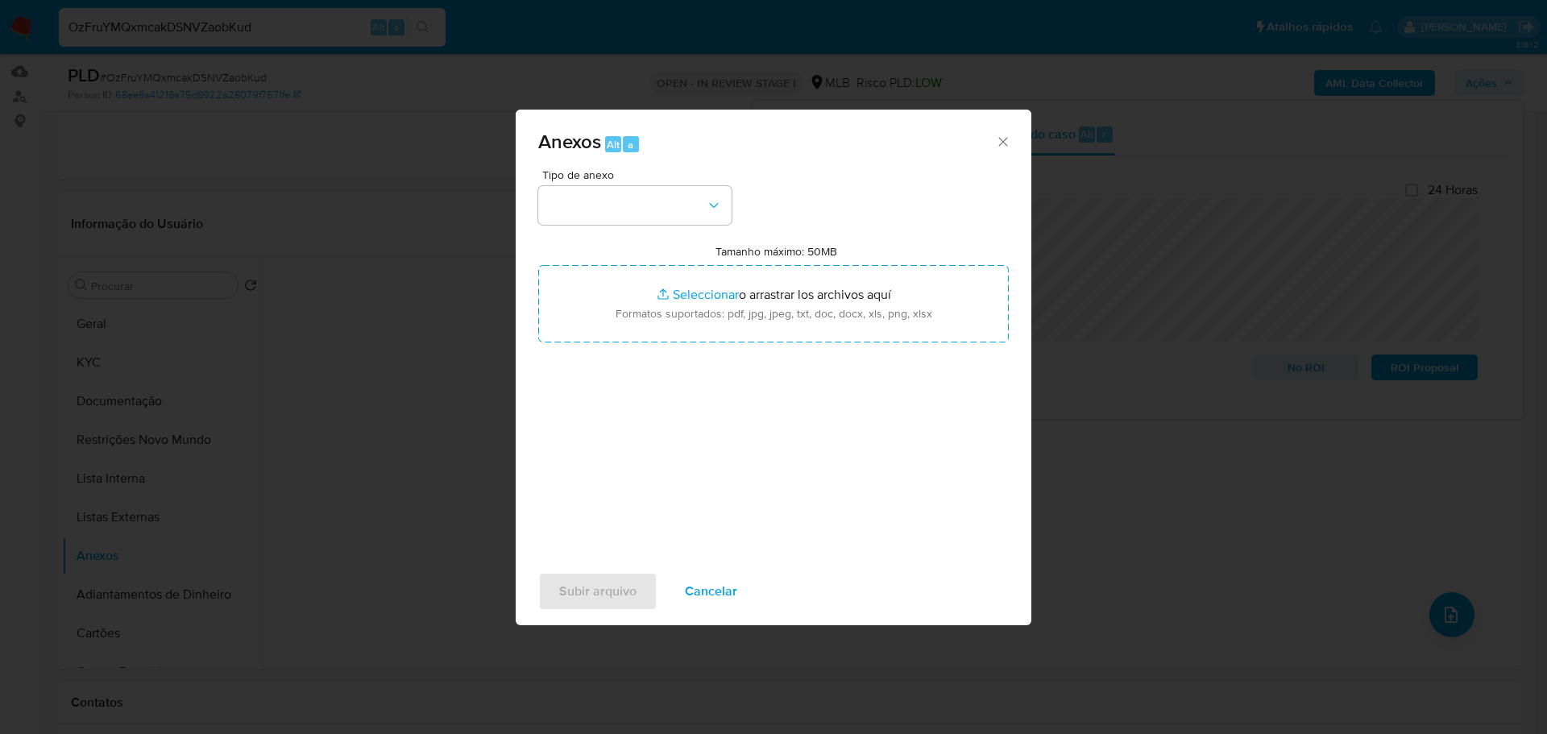
click at [133, 344] on div "Anexos Alt a Tipo de anexo Tamanho máximo: 50MB Seleccionar archivos Selecciona…" at bounding box center [773, 367] width 1547 height 734
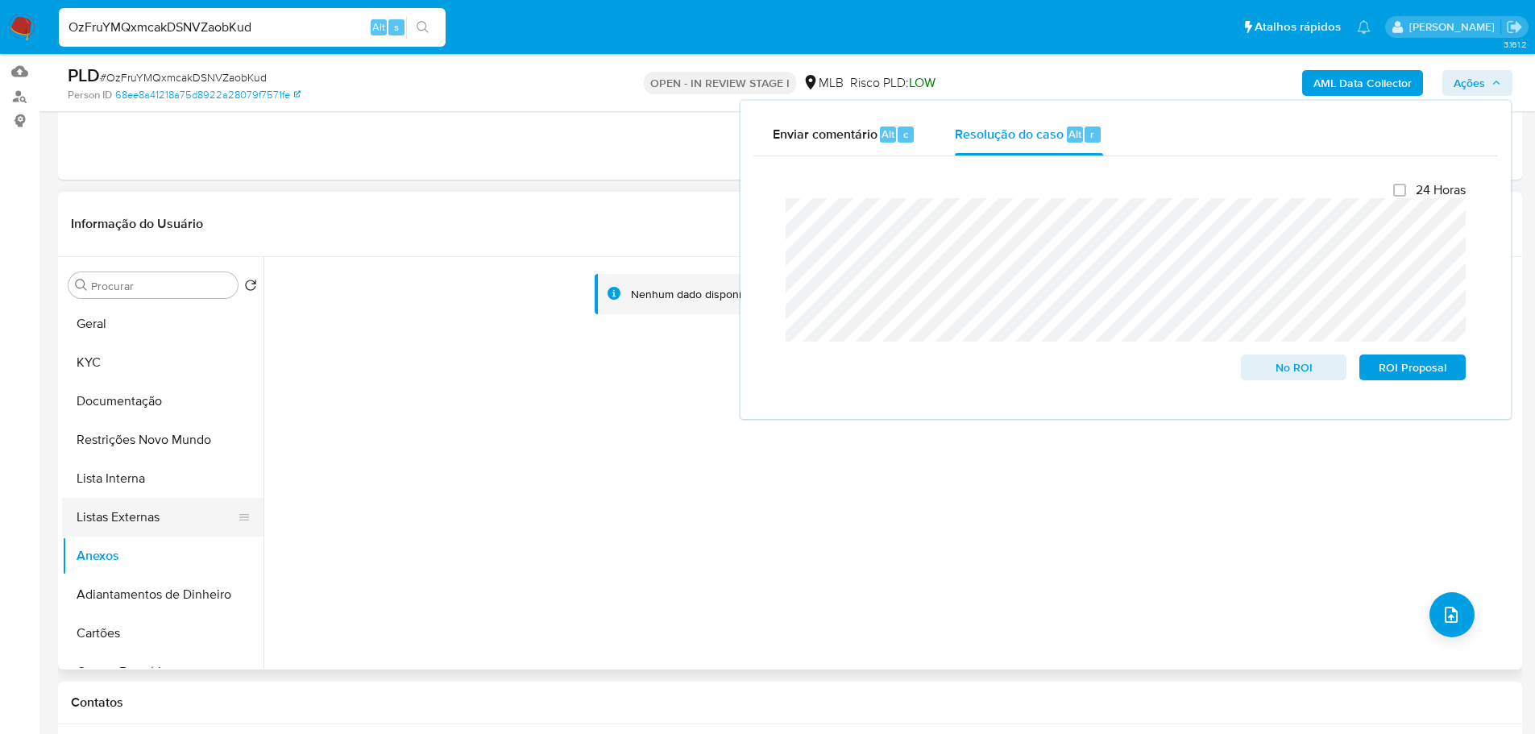
click at [135, 519] on button "Listas Externas" at bounding box center [156, 517] width 189 height 39
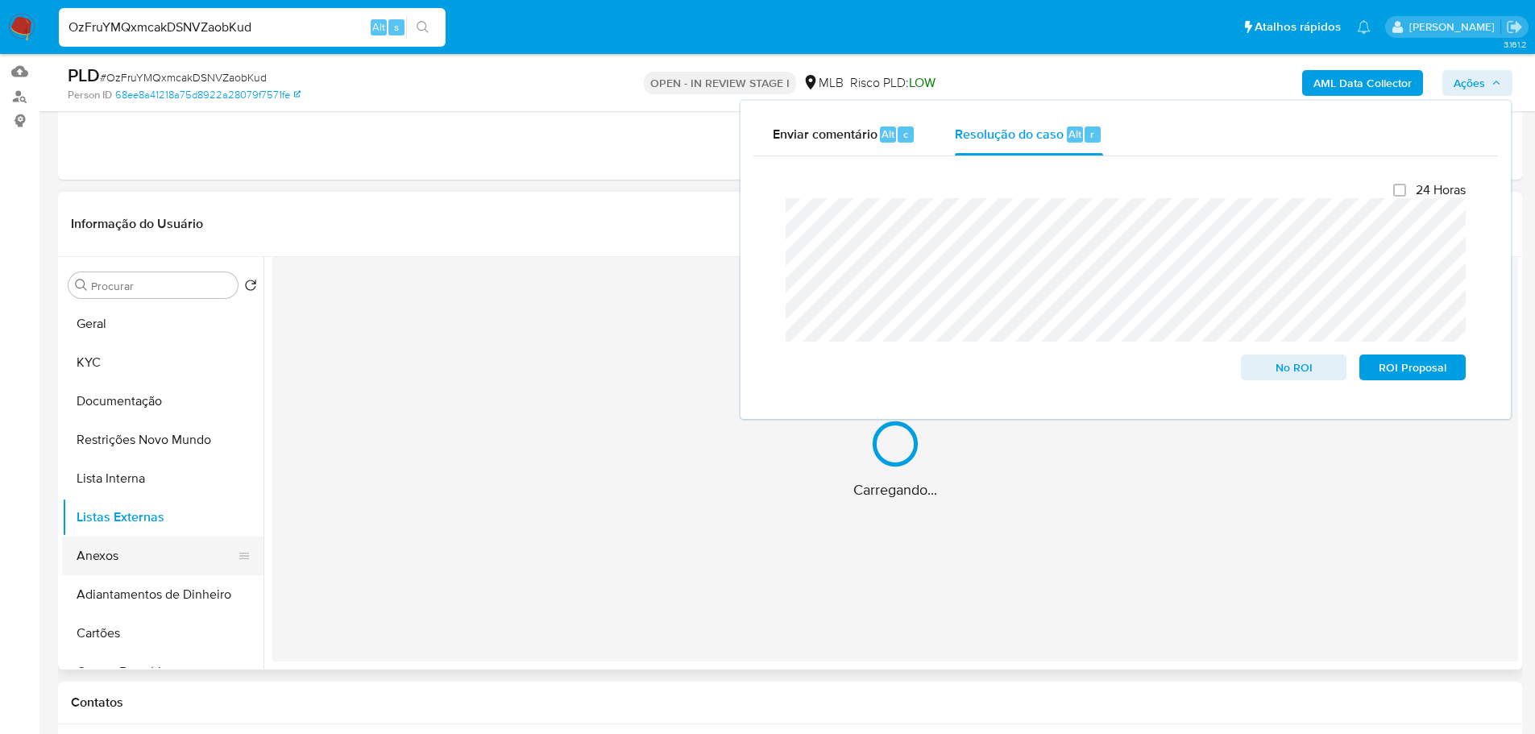
click at [135, 554] on button "Anexos" at bounding box center [156, 556] width 189 height 39
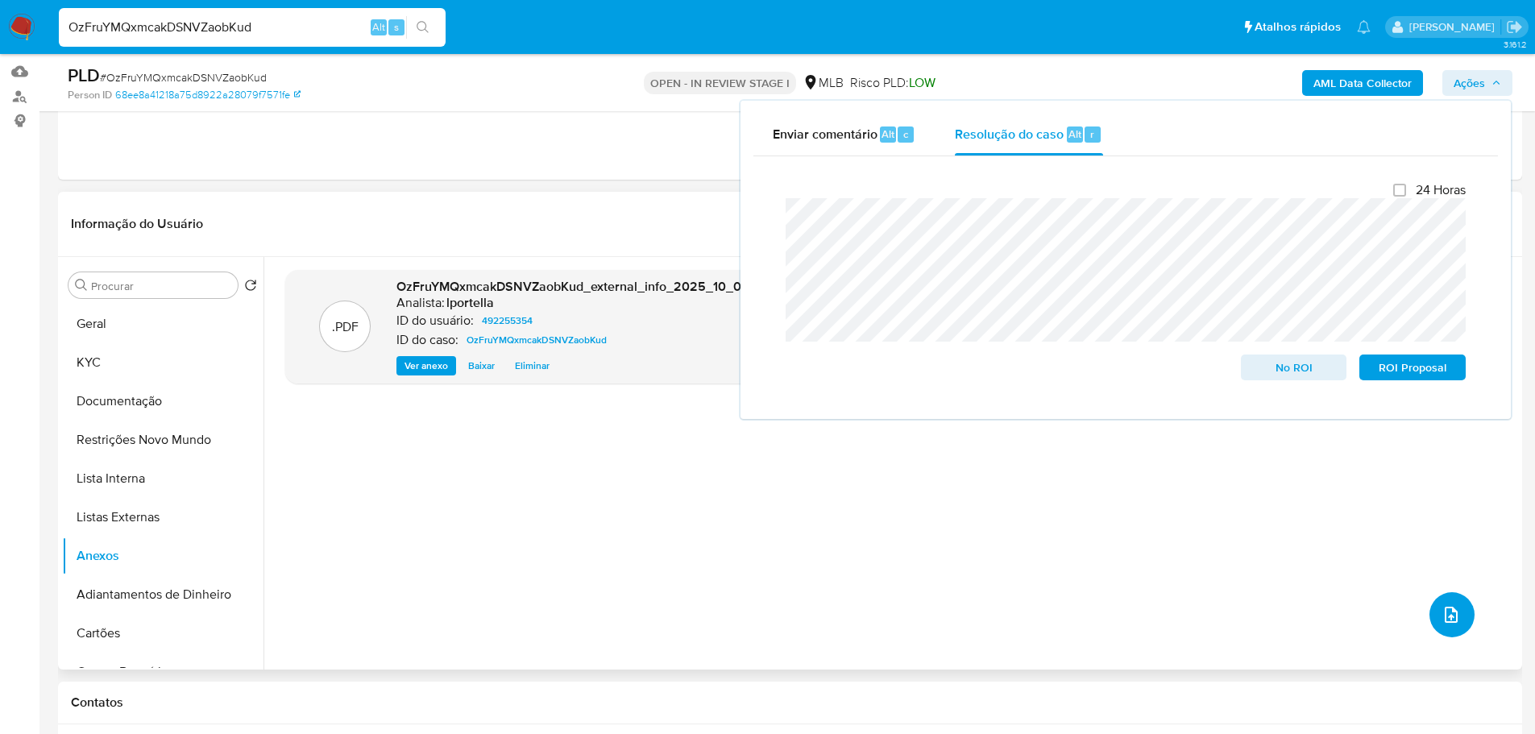
click at [1449, 607] on icon "upload-file" at bounding box center [1451, 614] width 19 height 19
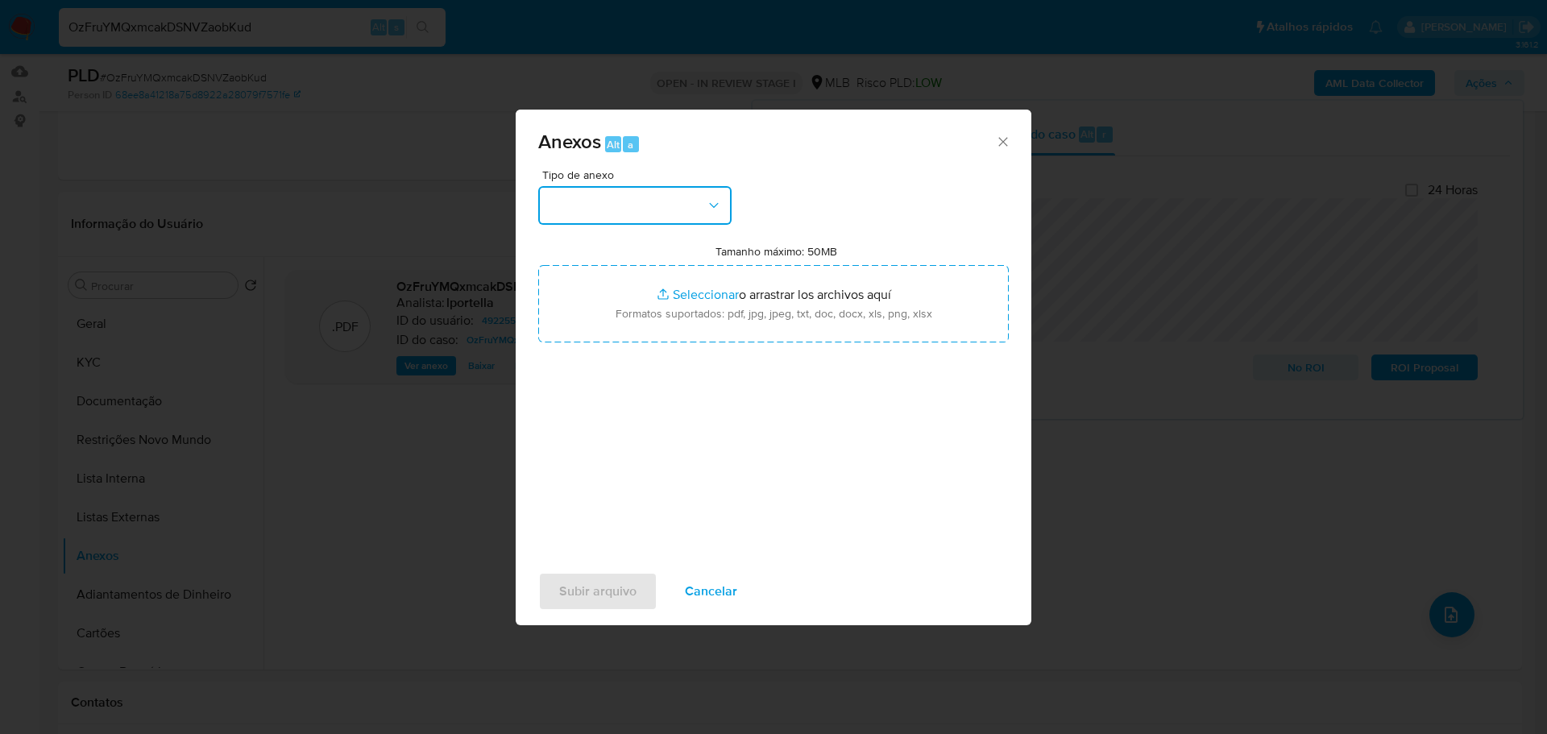
click at [596, 201] on button "button" at bounding box center [634, 205] width 193 height 39
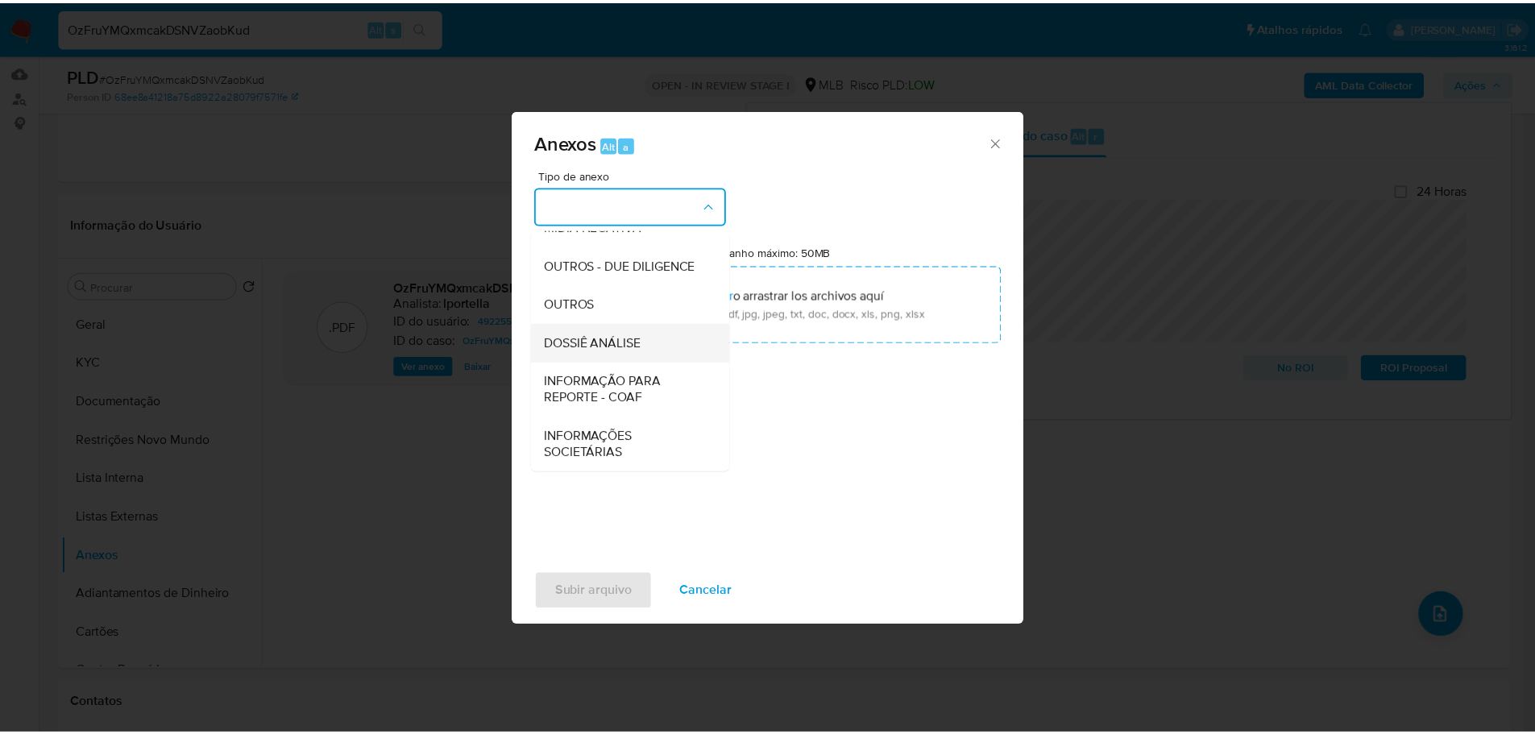
scroll to position [248, 0]
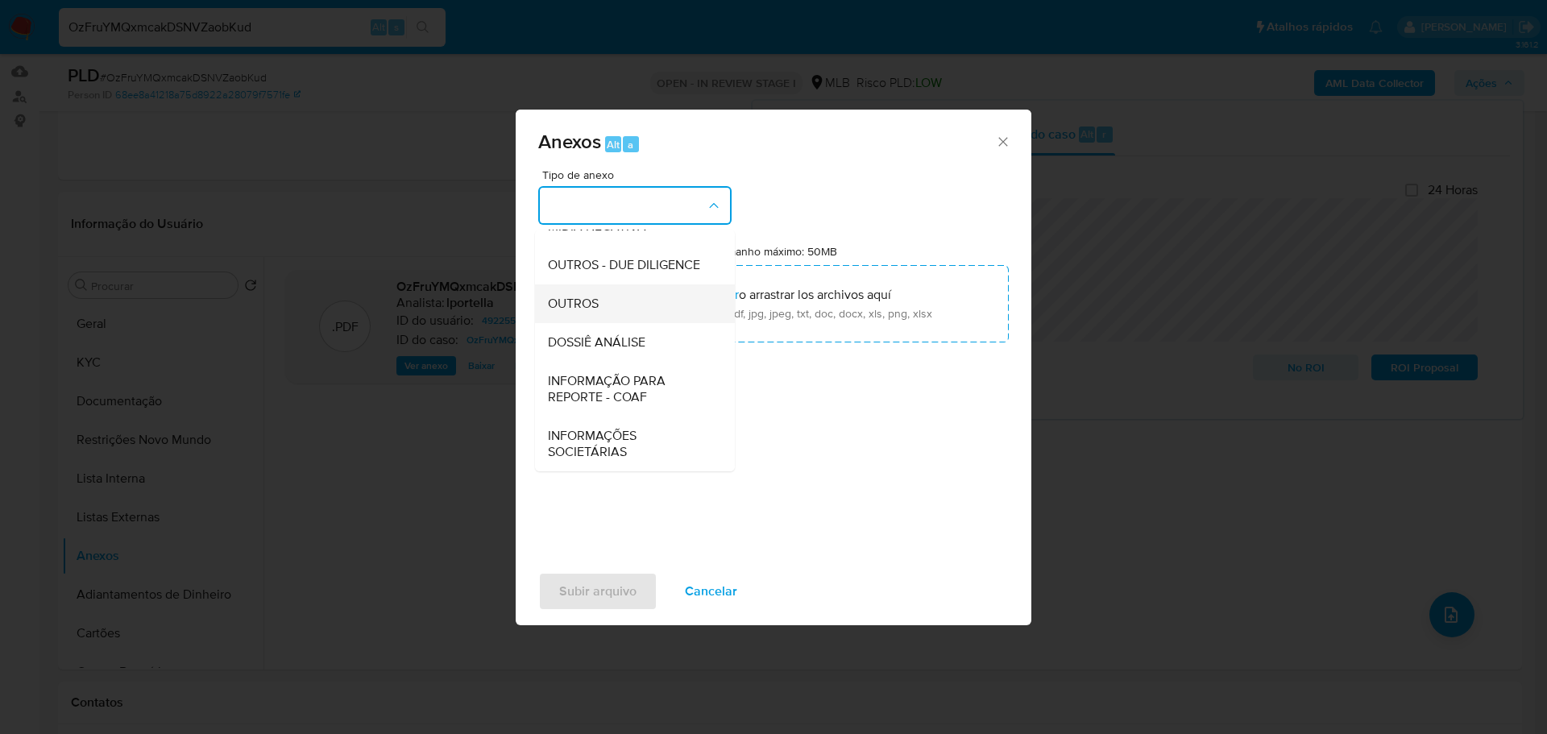
click at [620, 316] on div "OUTROS" at bounding box center [630, 303] width 164 height 39
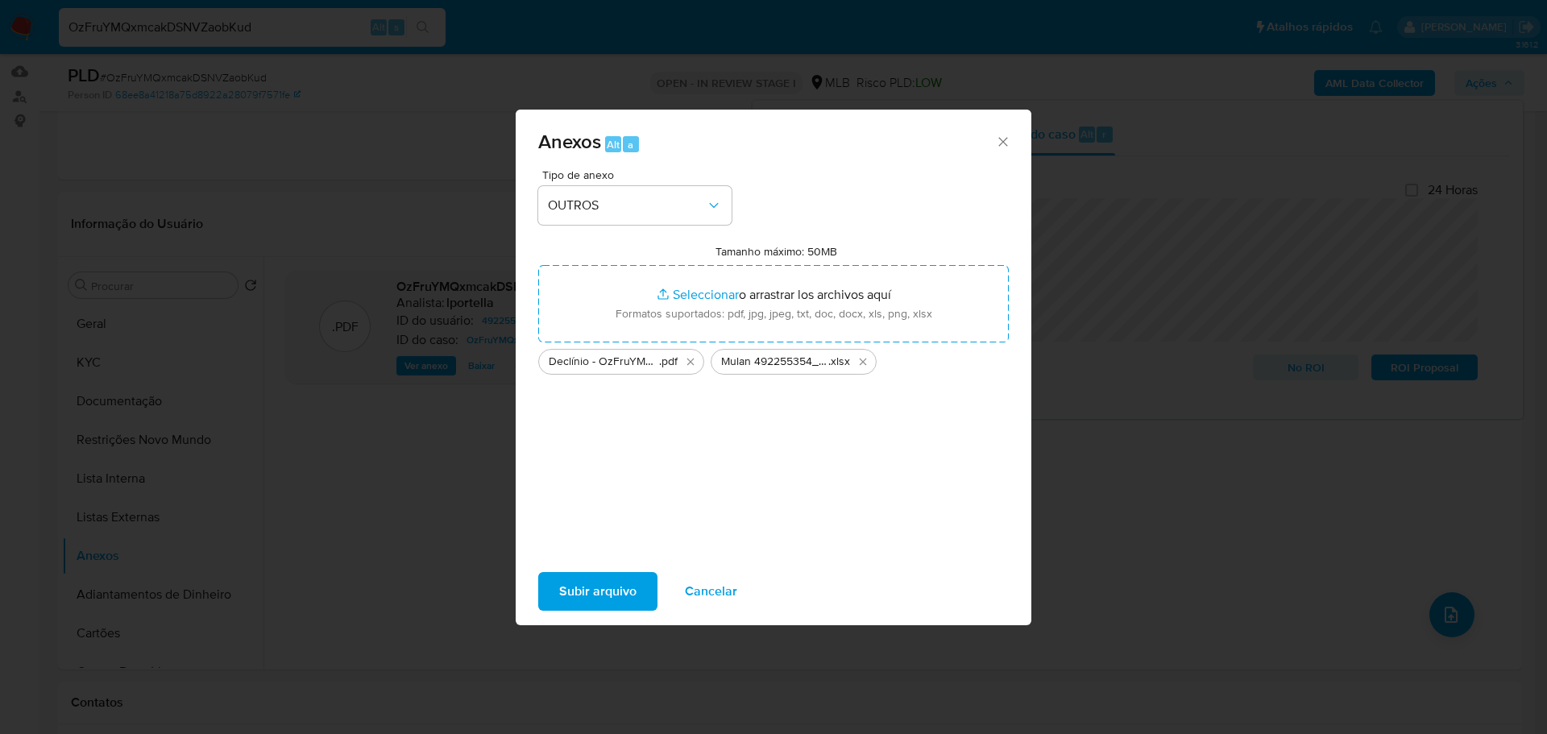
click at [584, 597] on span "Subir arquivo" at bounding box center [597, 591] width 77 height 35
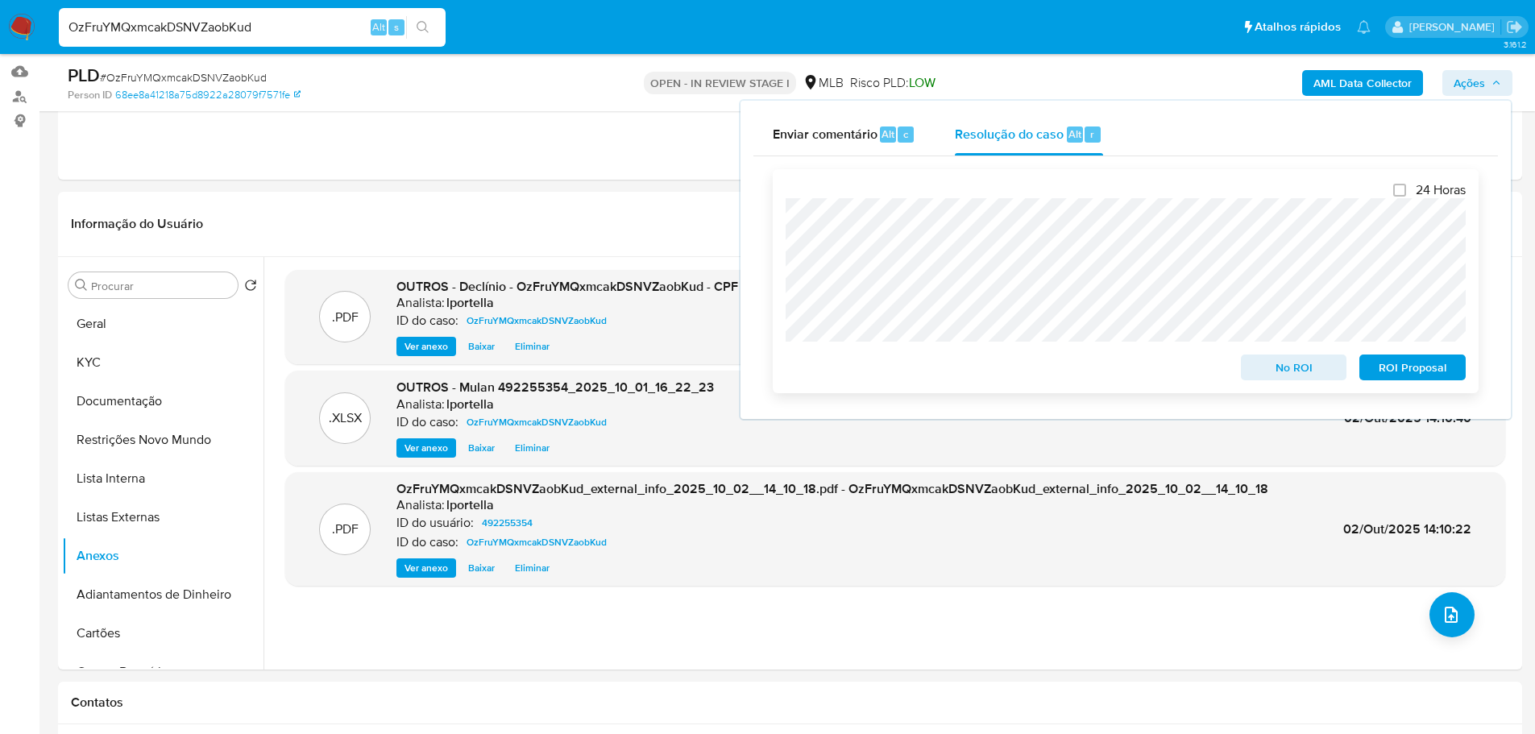
click at [1267, 379] on span "No ROI" at bounding box center [1294, 367] width 84 height 23
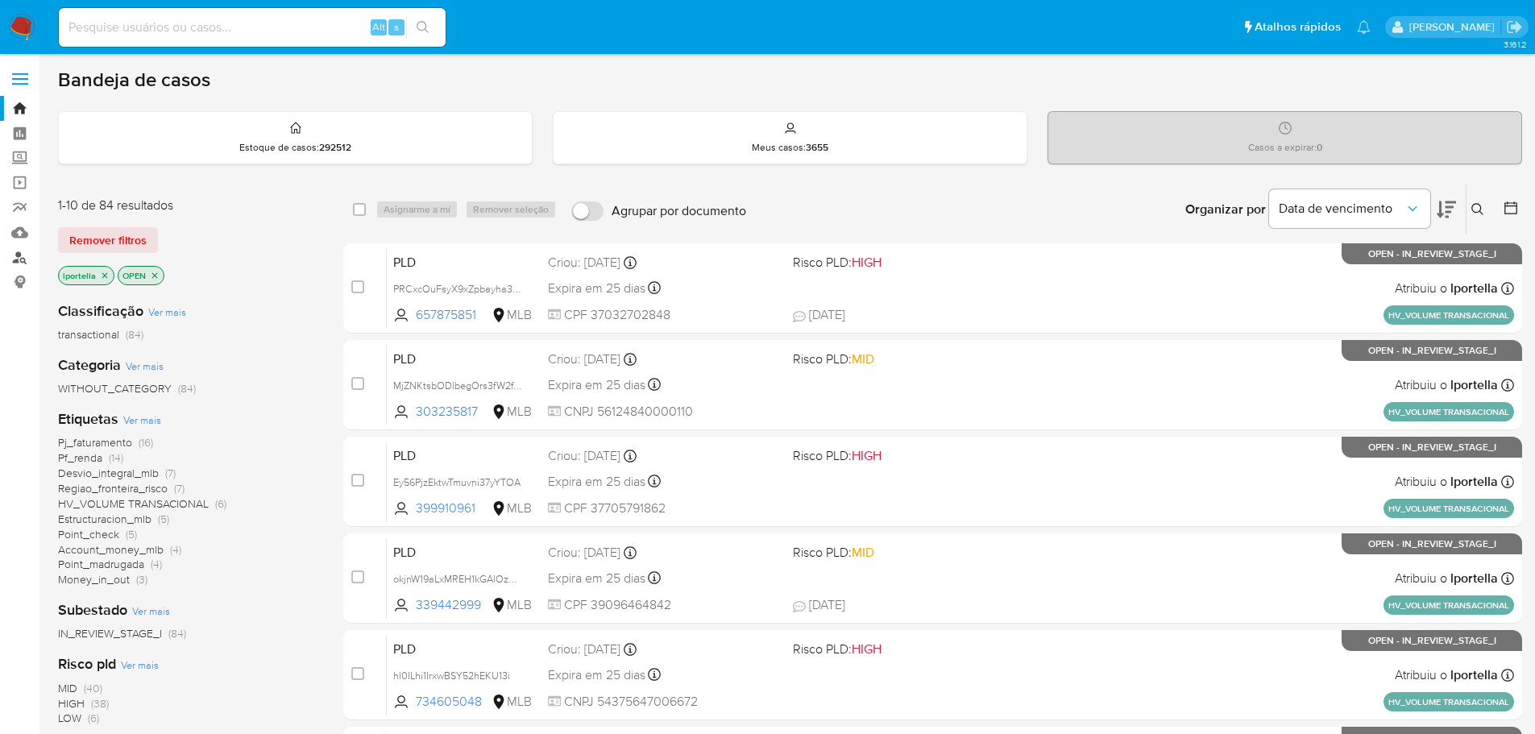
click at [13, 253] on link "Localizador de pessoas" at bounding box center [96, 257] width 192 height 25
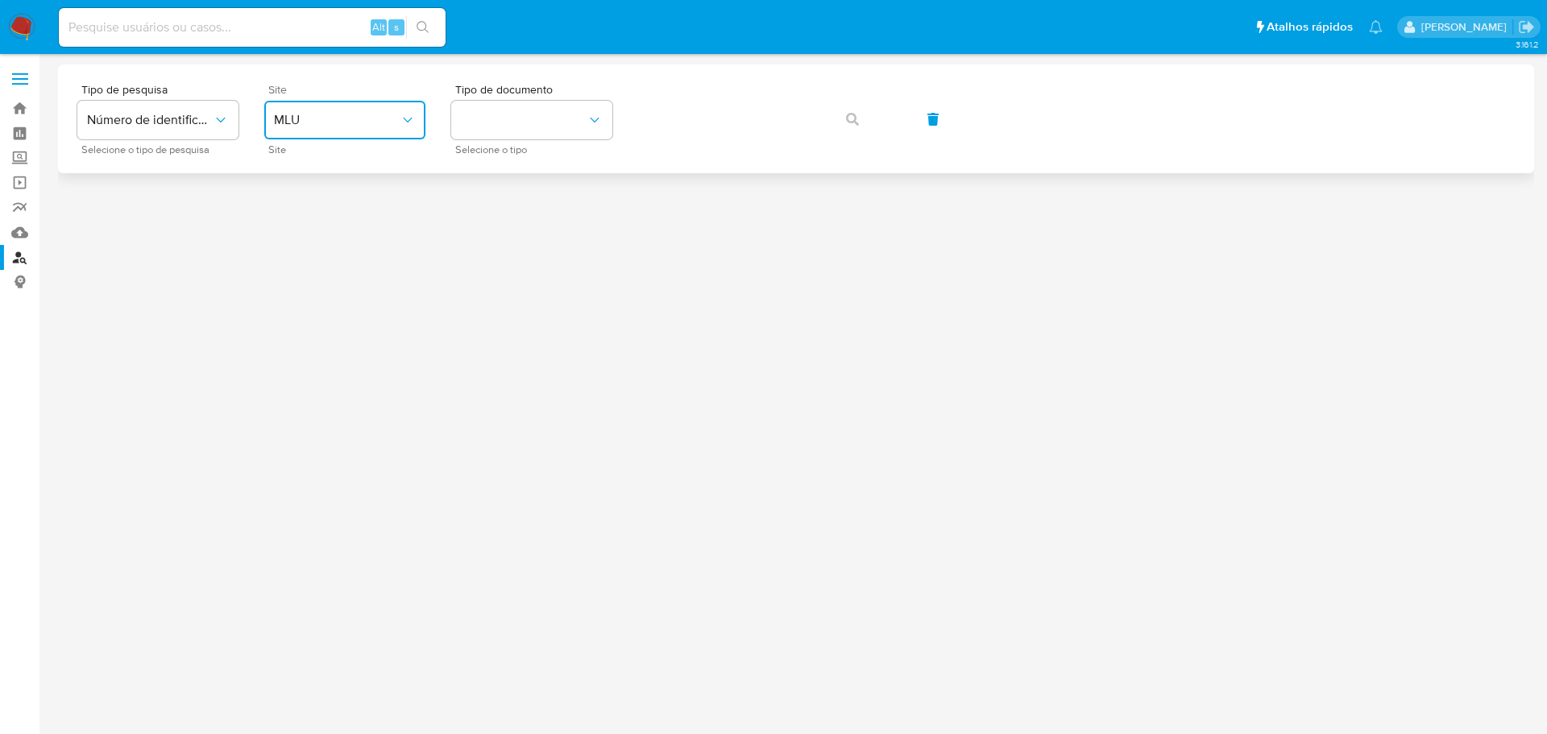
click at [360, 110] on button "MLU" at bounding box center [344, 120] width 161 height 39
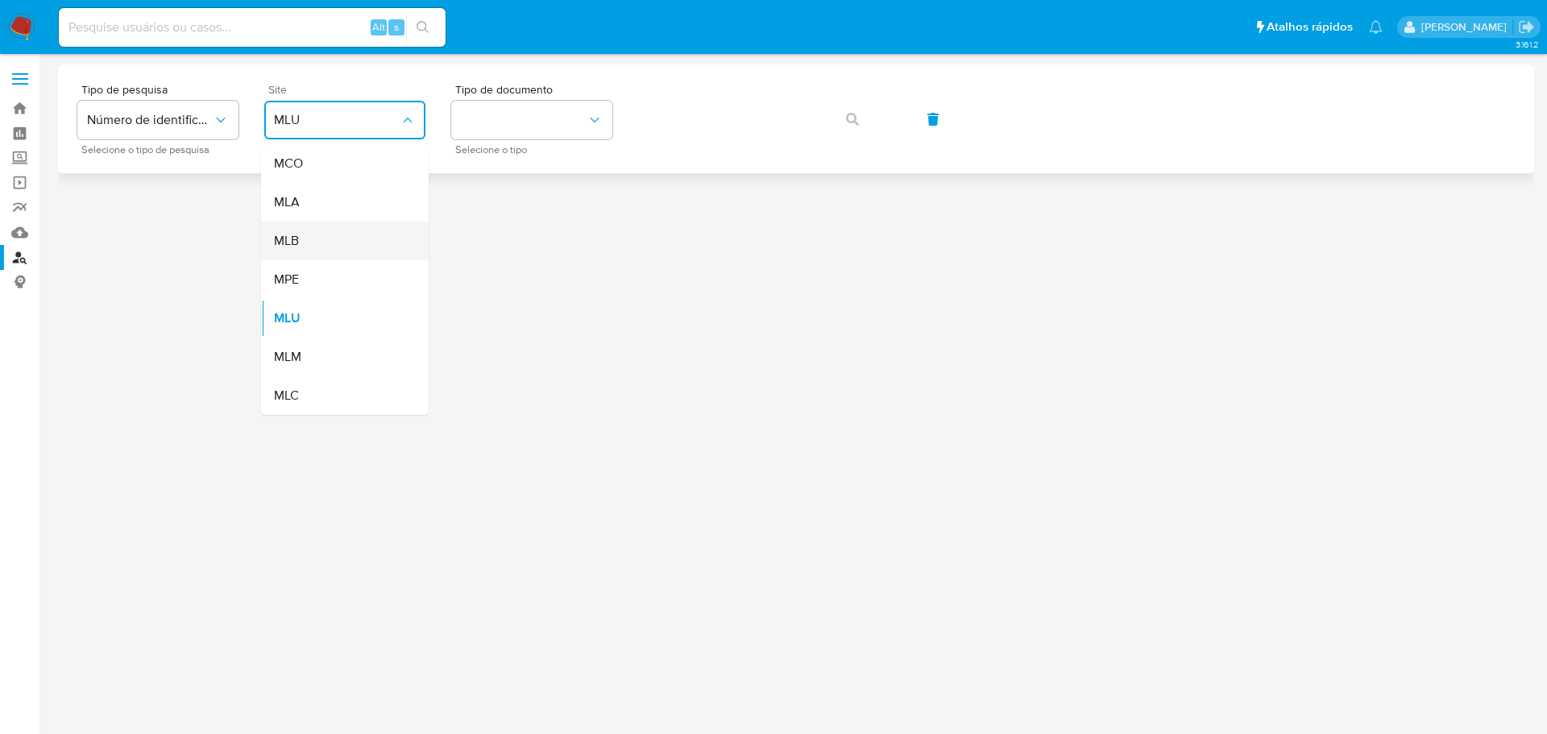
click at [314, 231] on div "MLB" at bounding box center [340, 241] width 132 height 39
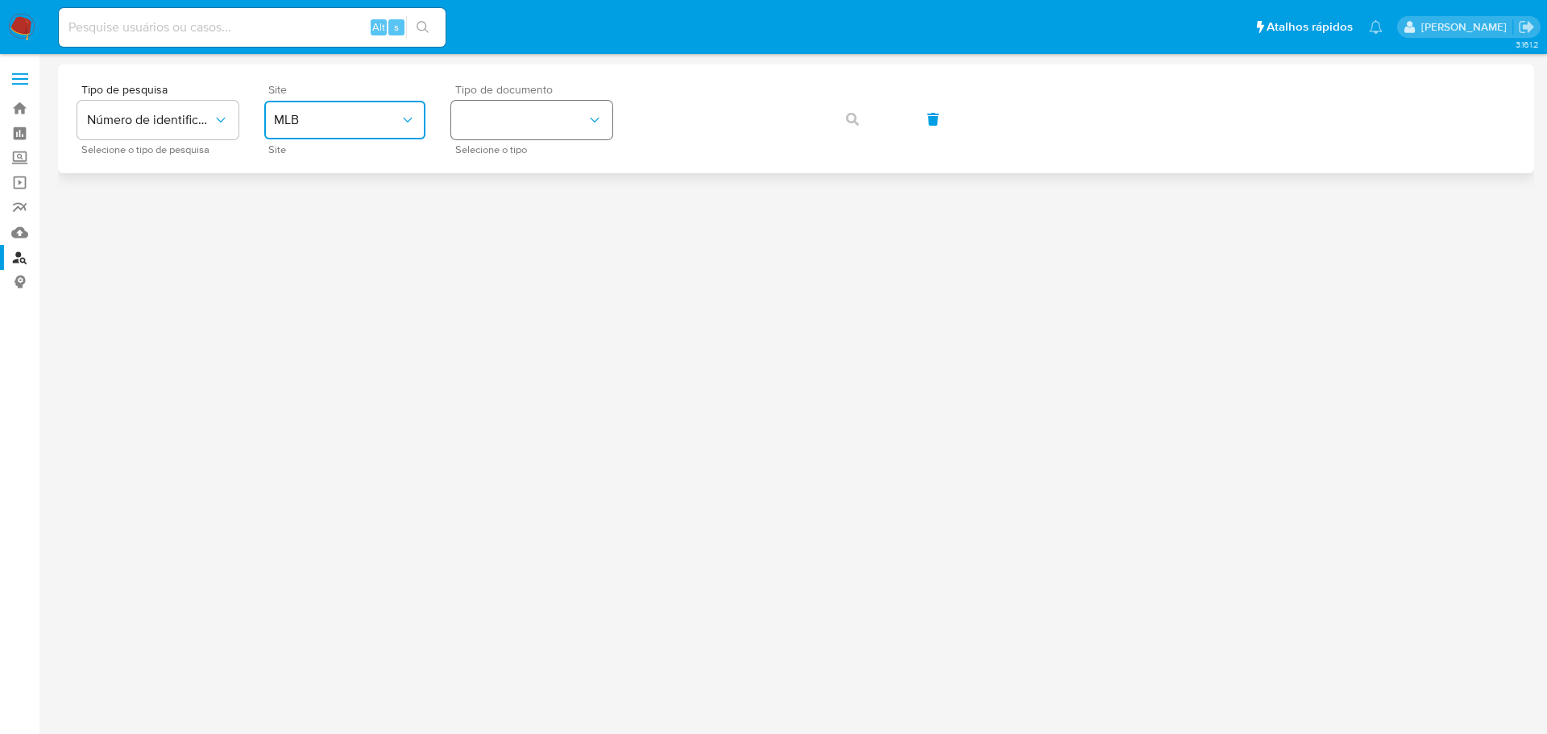
click at [486, 129] on button "identificationType" at bounding box center [531, 120] width 161 height 39
click at [508, 220] on div "CPF CPF" at bounding box center [527, 226] width 132 height 55
click at [865, 123] on button "button" at bounding box center [852, 119] width 55 height 39
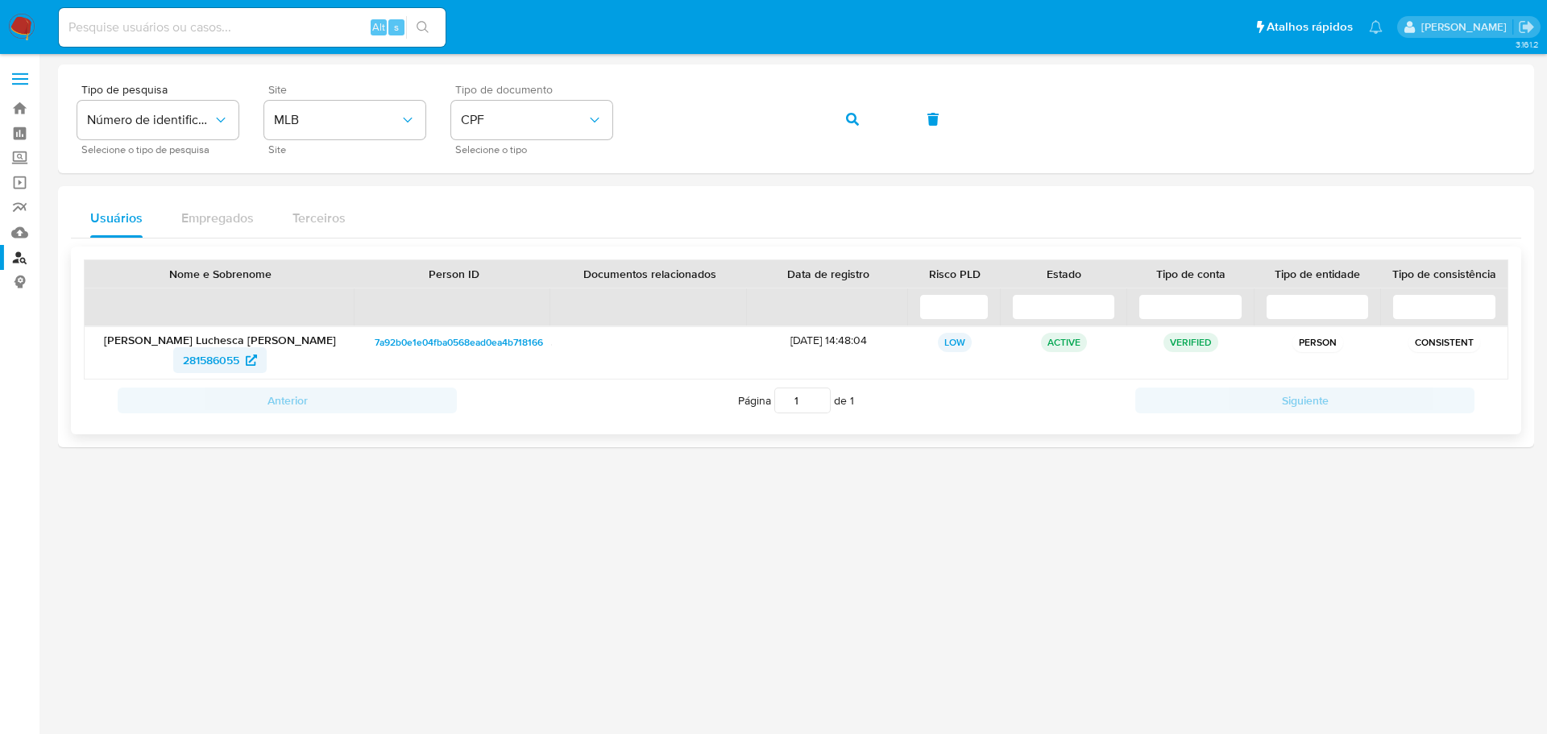
click at [194, 355] on span "281586055" at bounding box center [211, 360] width 56 height 26
click at [868, 116] on button "button" at bounding box center [852, 119] width 55 height 39
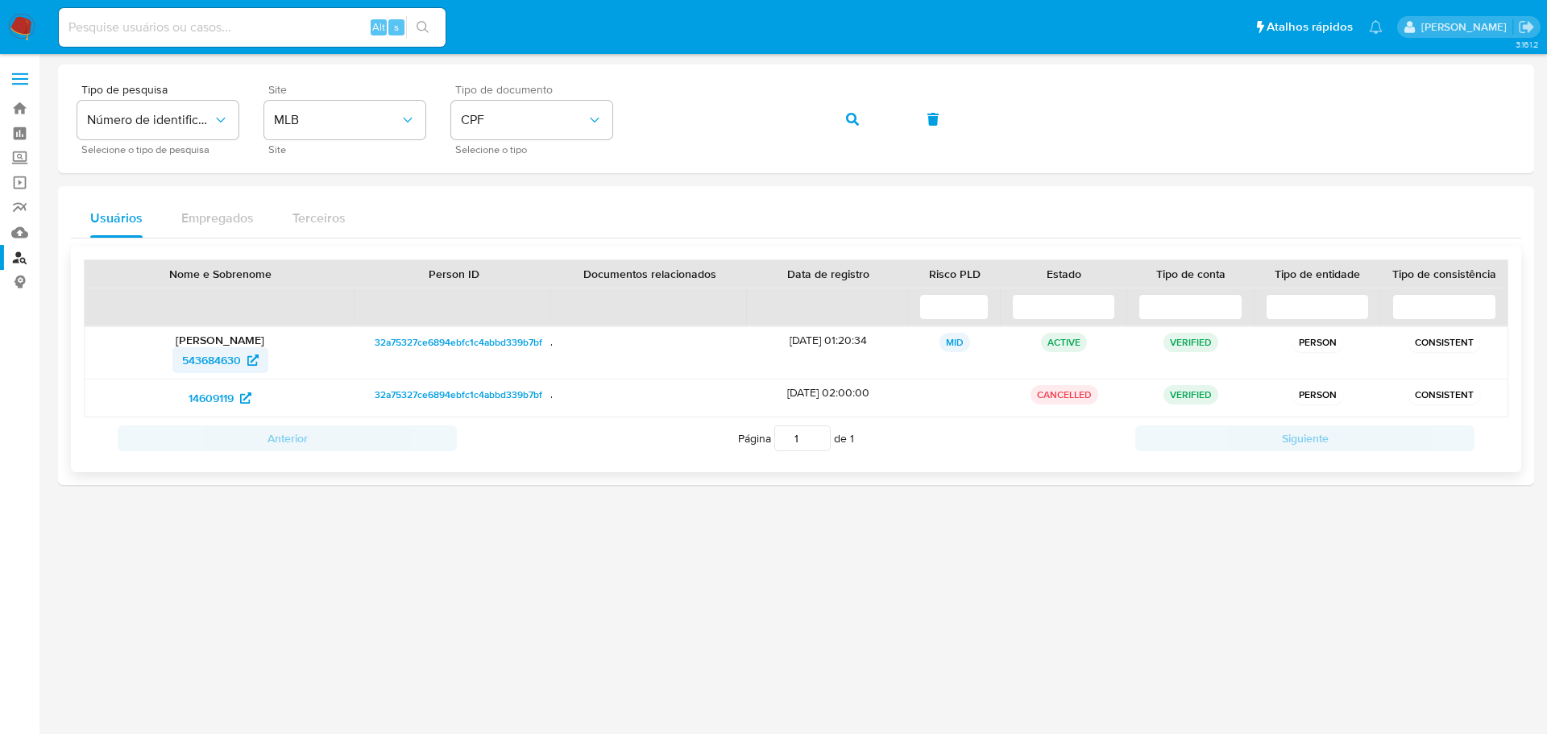
click at [201, 360] on span "543684630" at bounding box center [211, 360] width 59 height 26
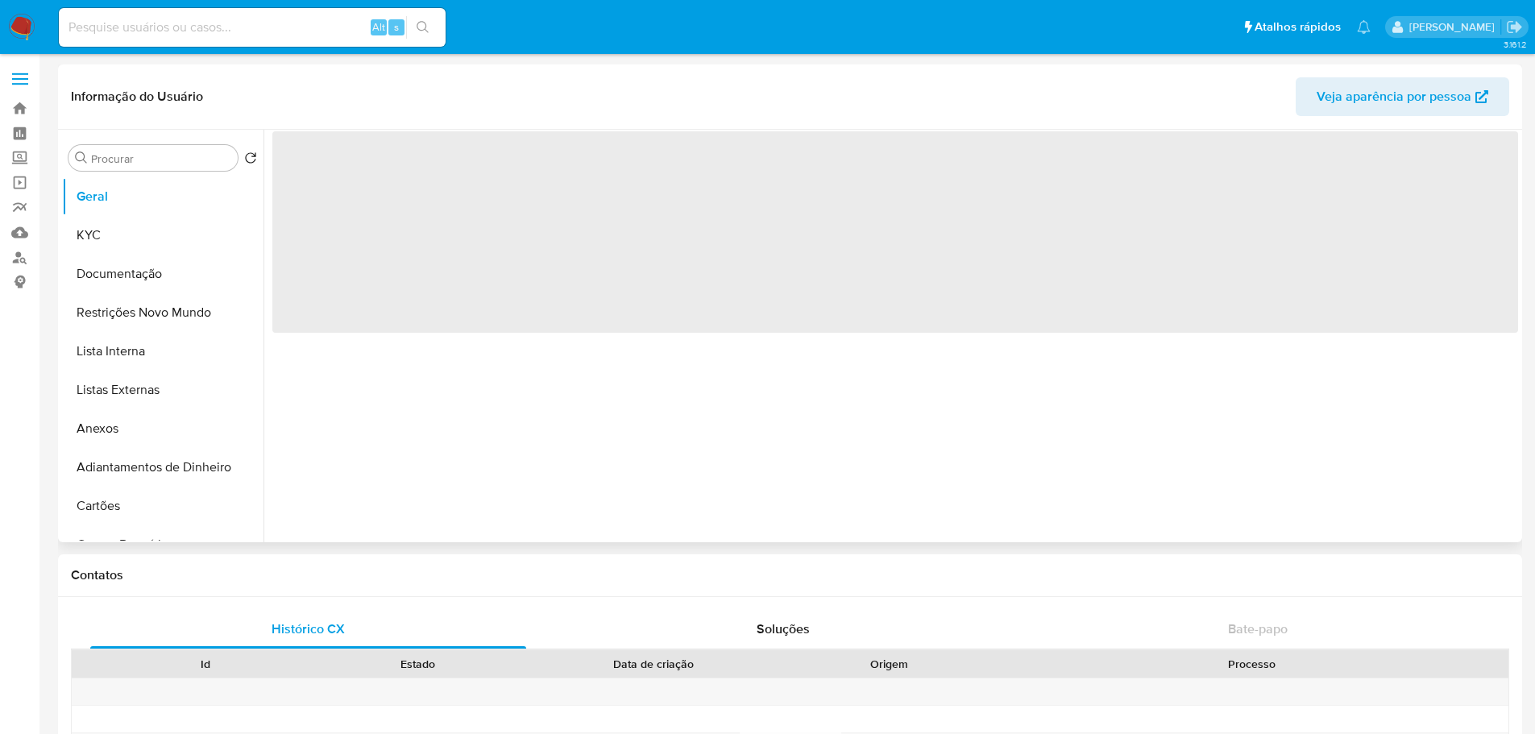
select select "10"
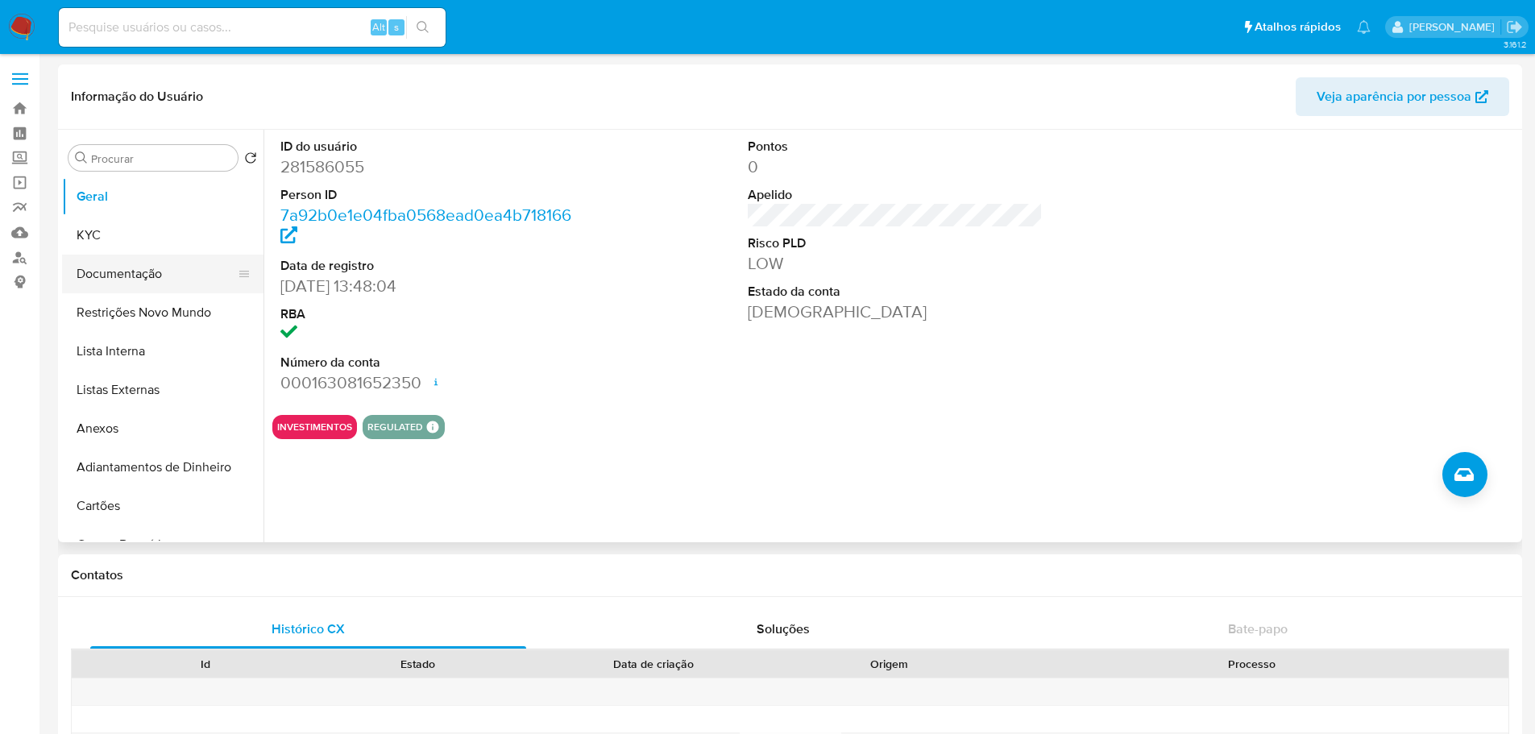
click at [134, 279] on button "Documentação" at bounding box center [156, 274] width 189 height 39
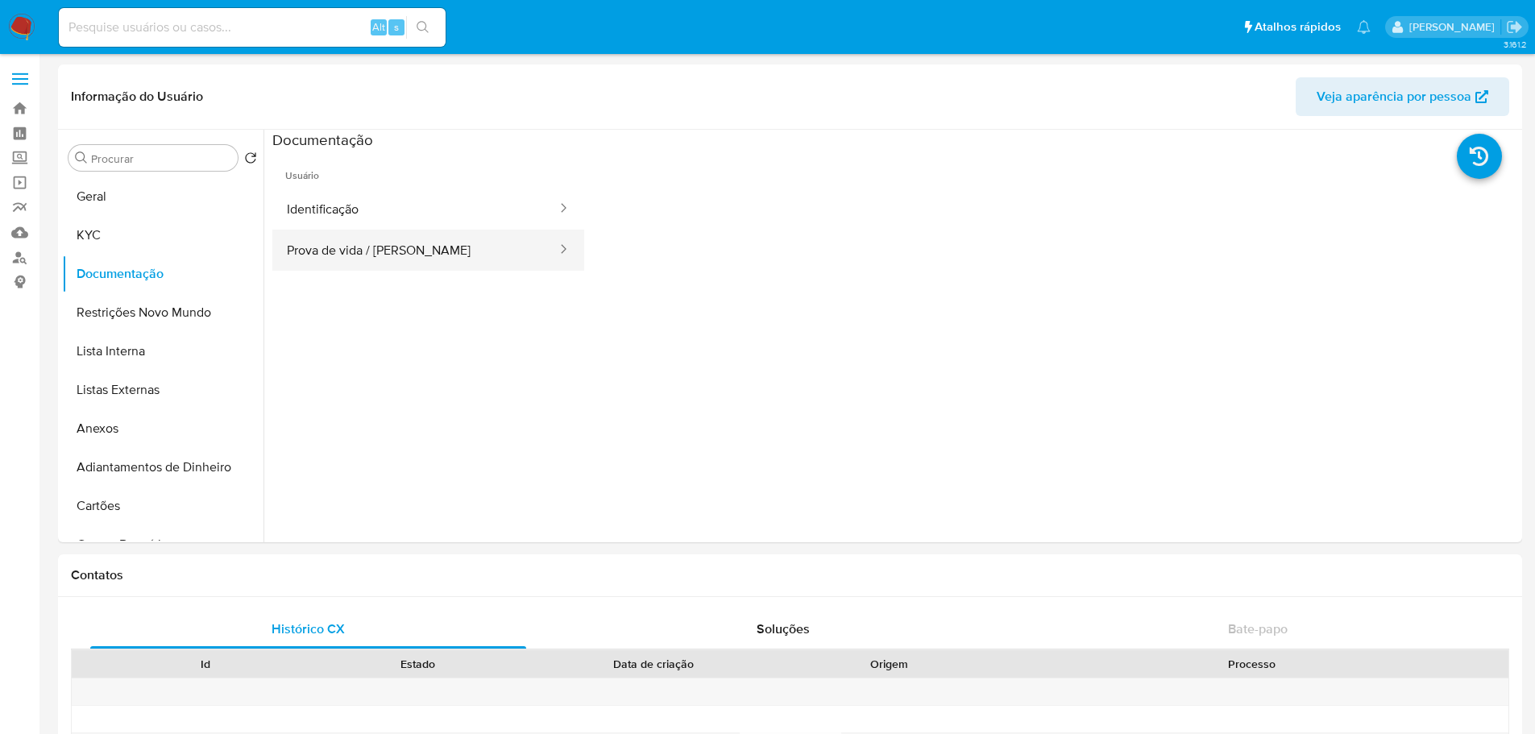
click at [386, 257] on button "Prova de vida / [PERSON_NAME]" at bounding box center [415, 250] width 286 height 41
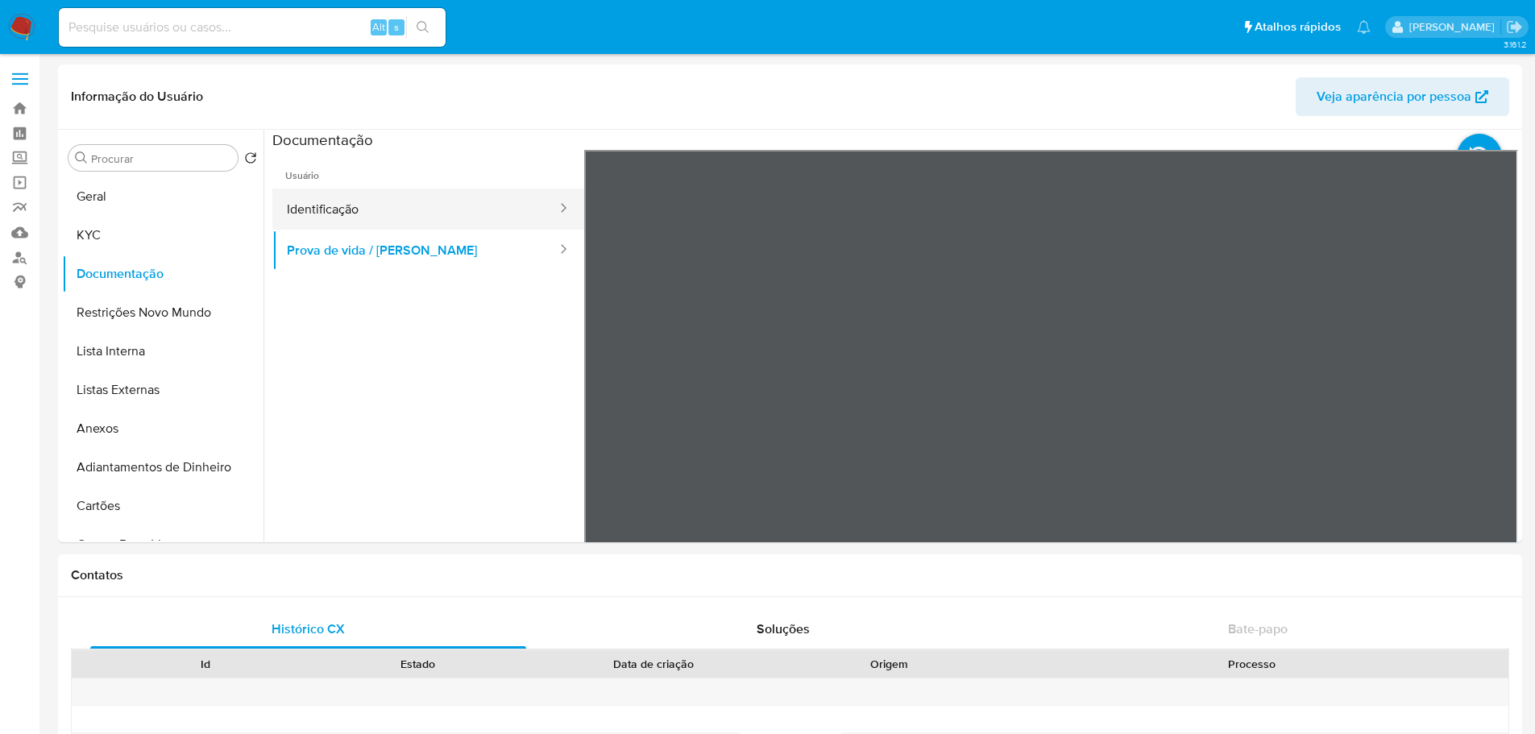
click at [396, 206] on button "Identificação" at bounding box center [415, 209] width 286 height 41
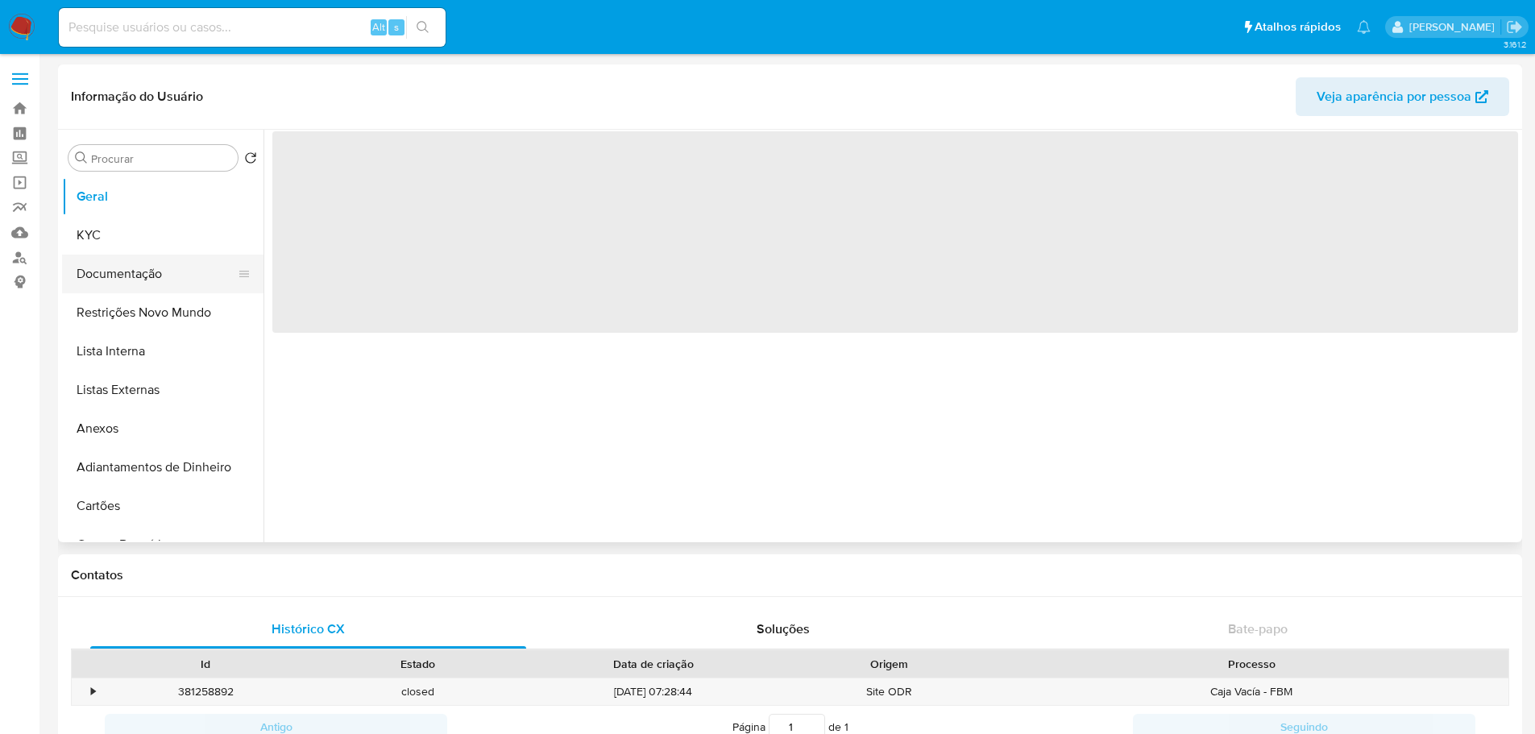
click at [115, 264] on button "Documentação" at bounding box center [156, 274] width 189 height 39
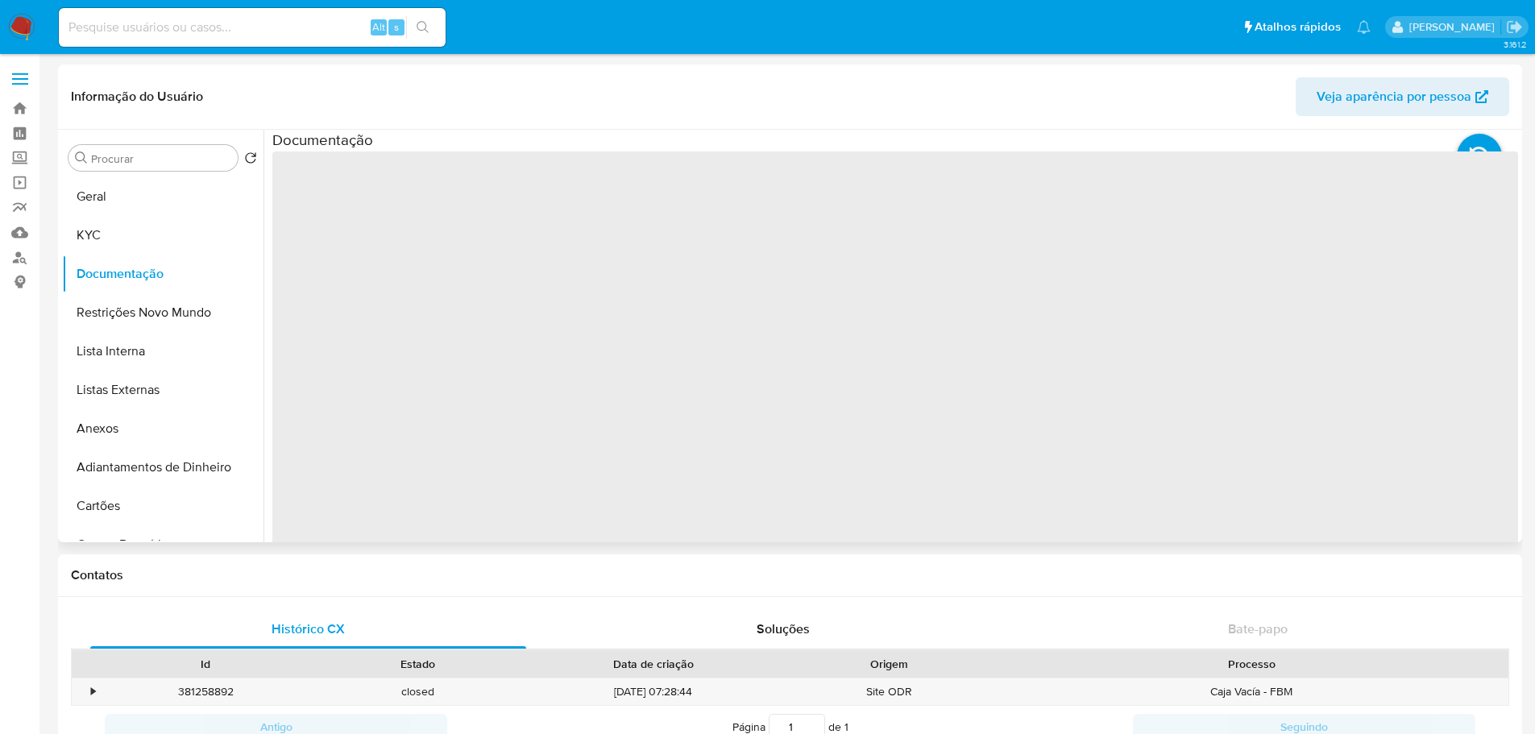
select select "10"
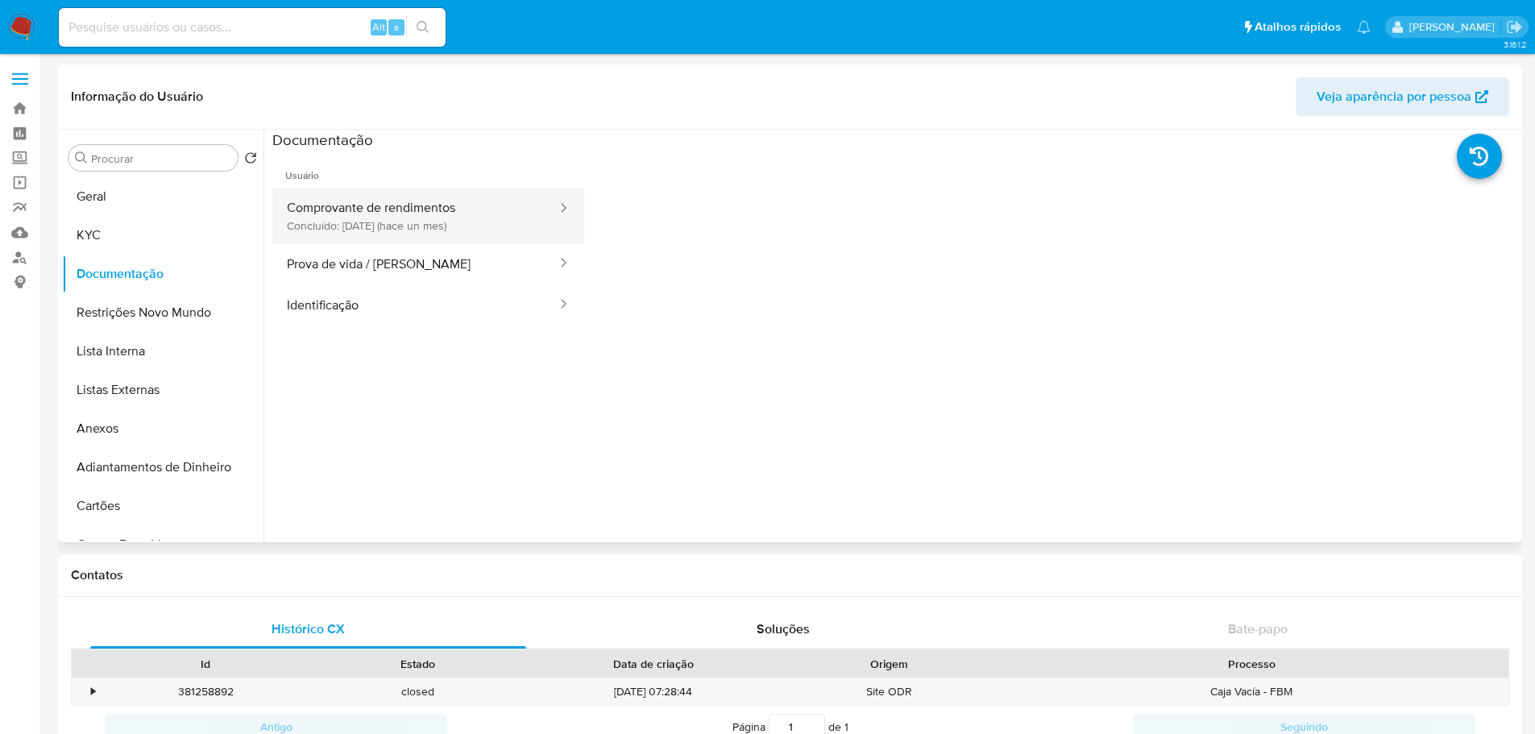
click at [361, 208] on button "Comprovante de rendimentos Concluído: [DATE] (hace un mes)" at bounding box center [415, 216] width 286 height 55
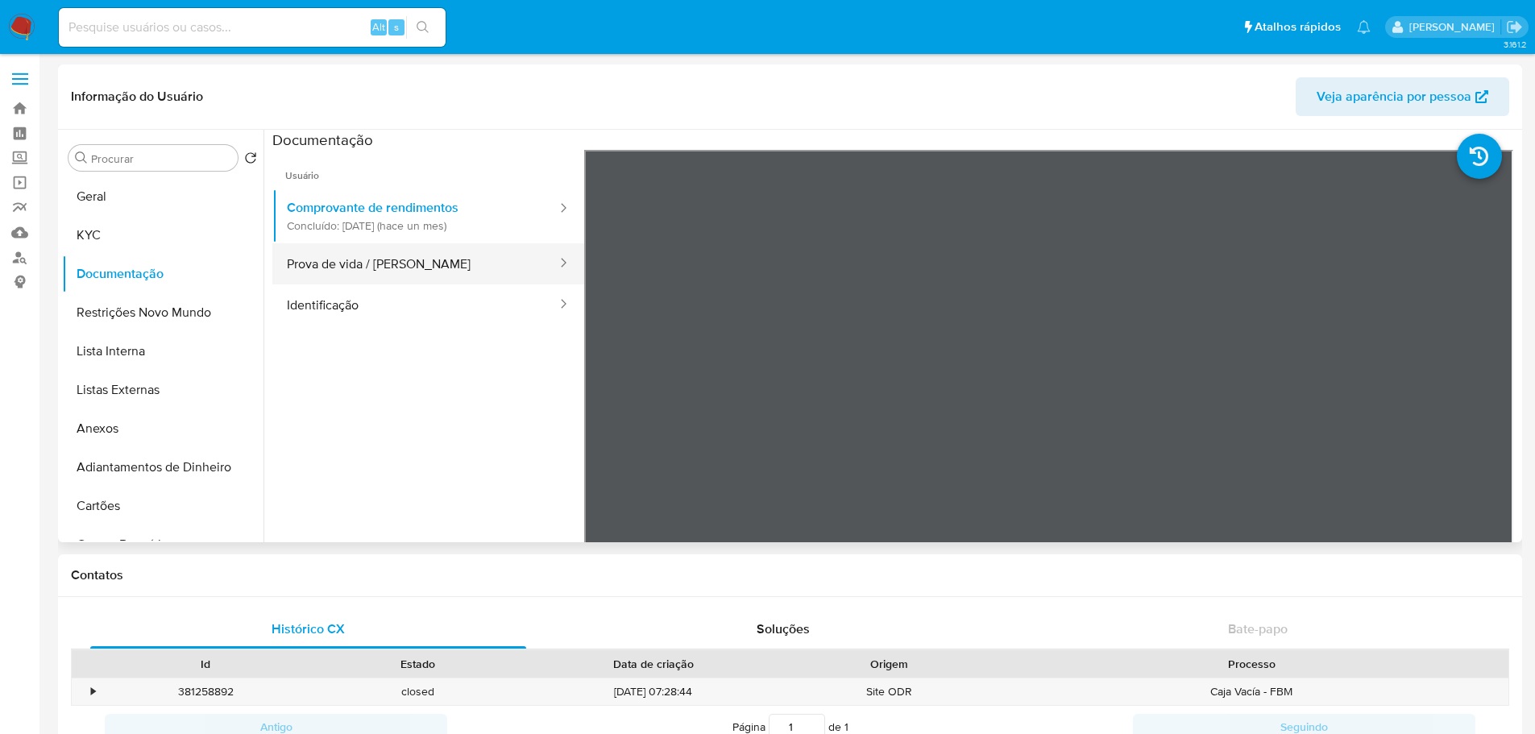
click at [367, 276] on button "Prova de vida / [PERSON_NAME]" at bounding box center [415, 263] width 286 height 41
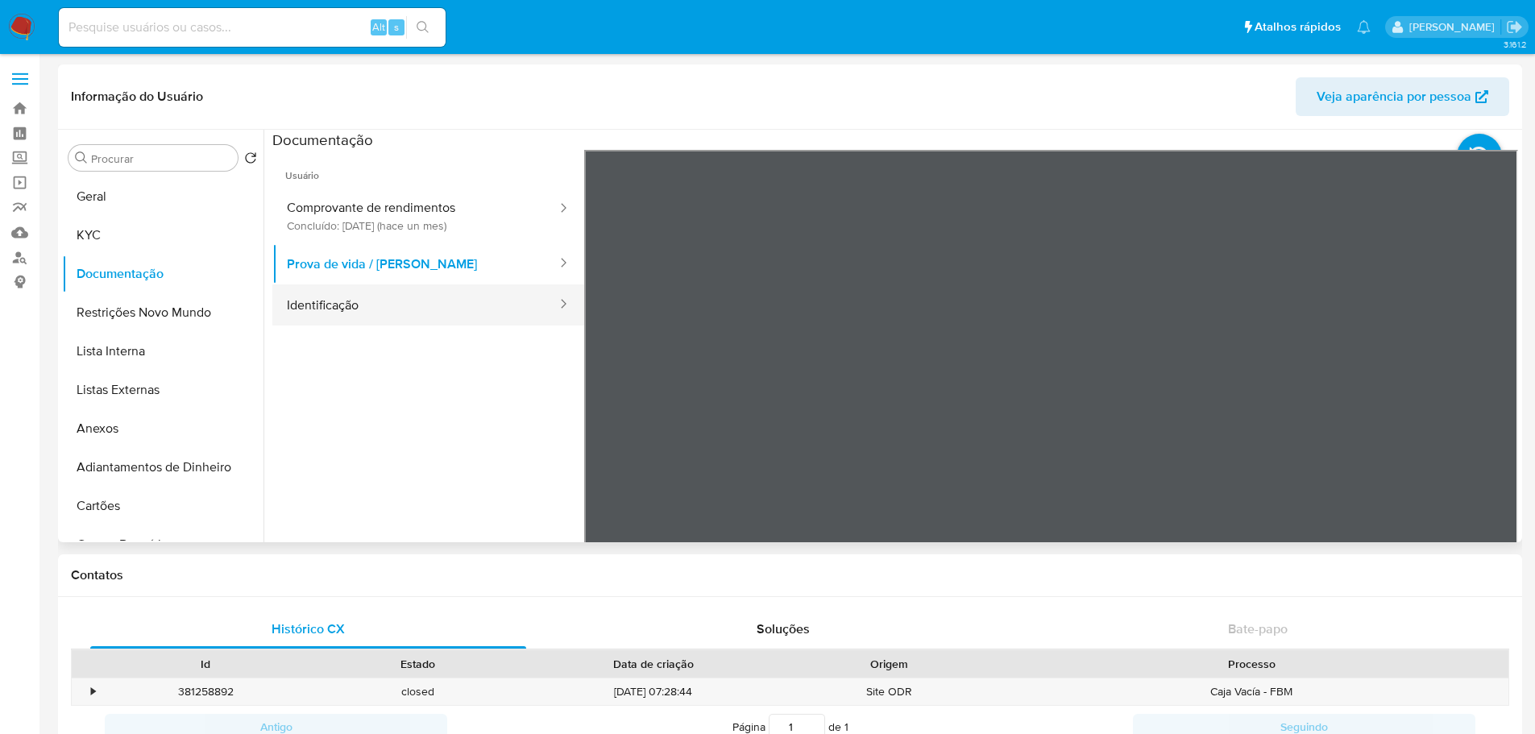
click at [374, 307] on button "Identificação" at bounding box center [415, 304] width 286 height 41
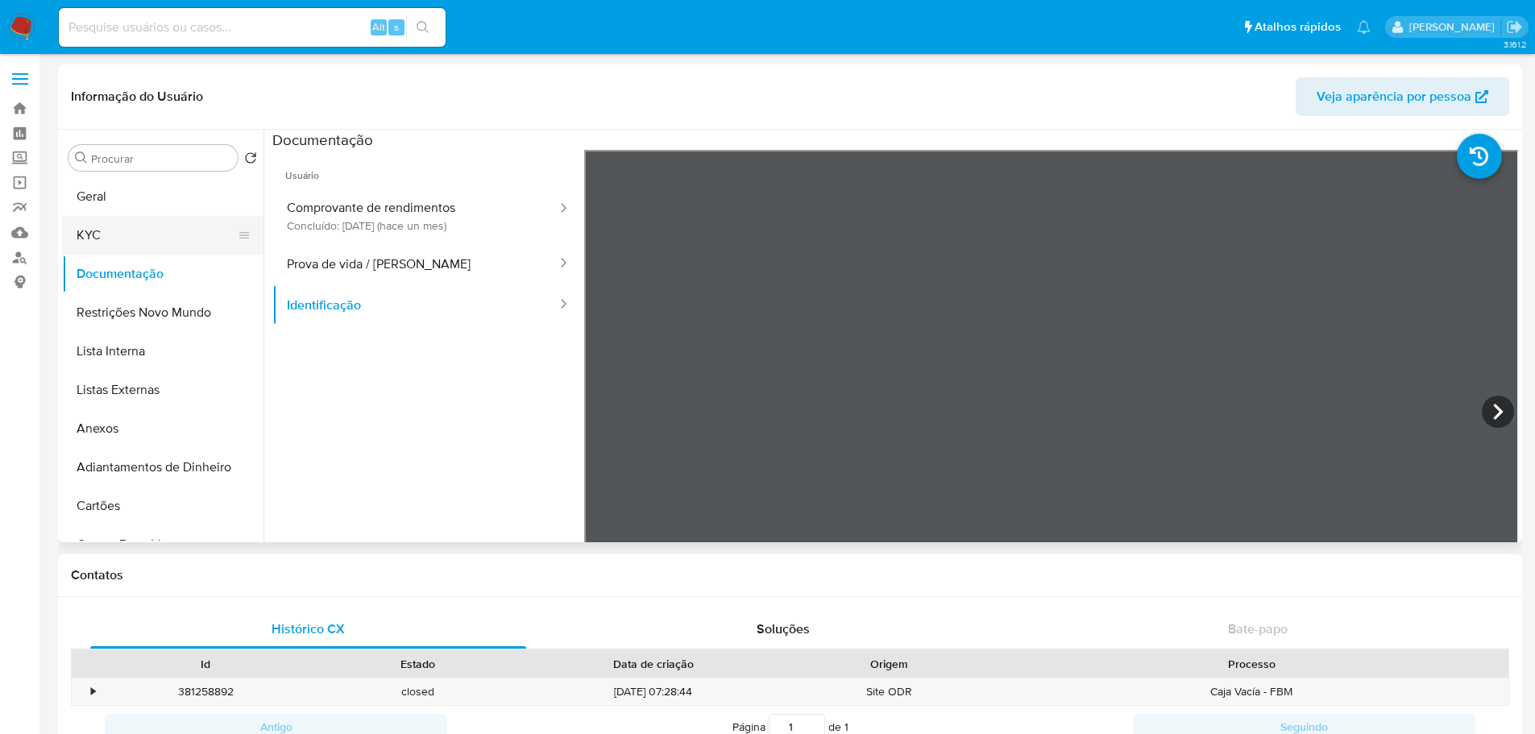
click at [148, 250] on button "KYC" at bounding box center [156, 235] width 189 height 39
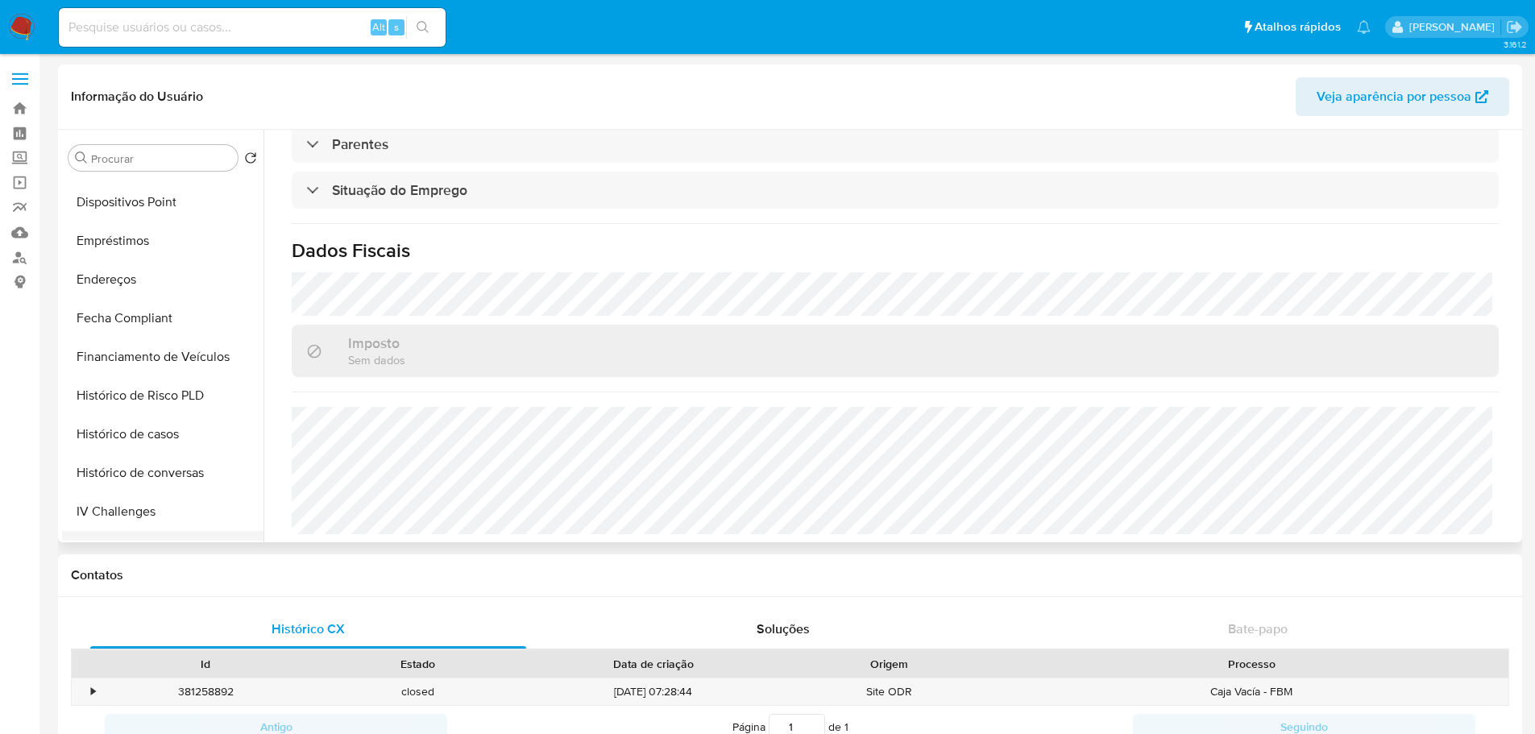
scroll to position [483, 0]
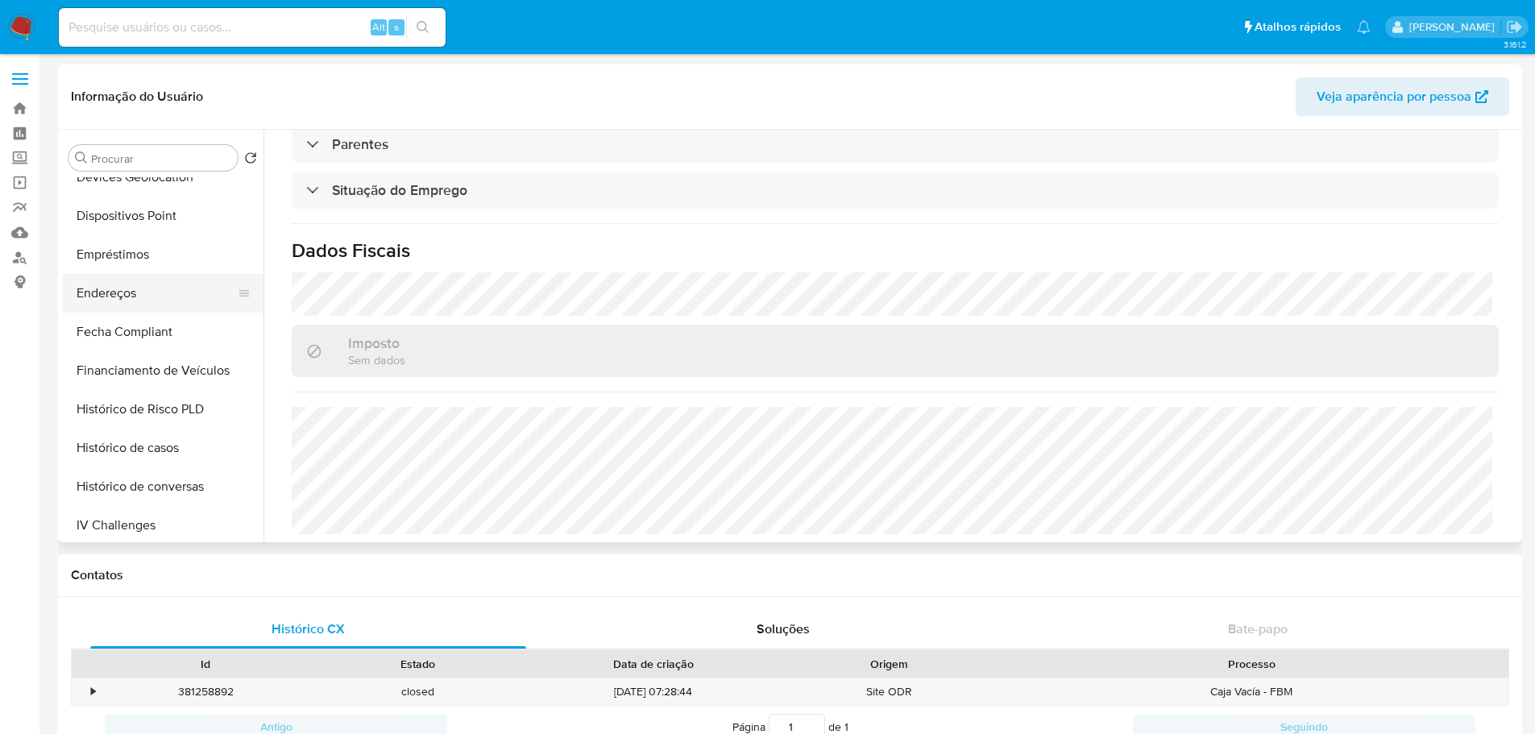
click at [114, 300] on button "Endereços" at bounding box center [156, 293] width 189 height 39
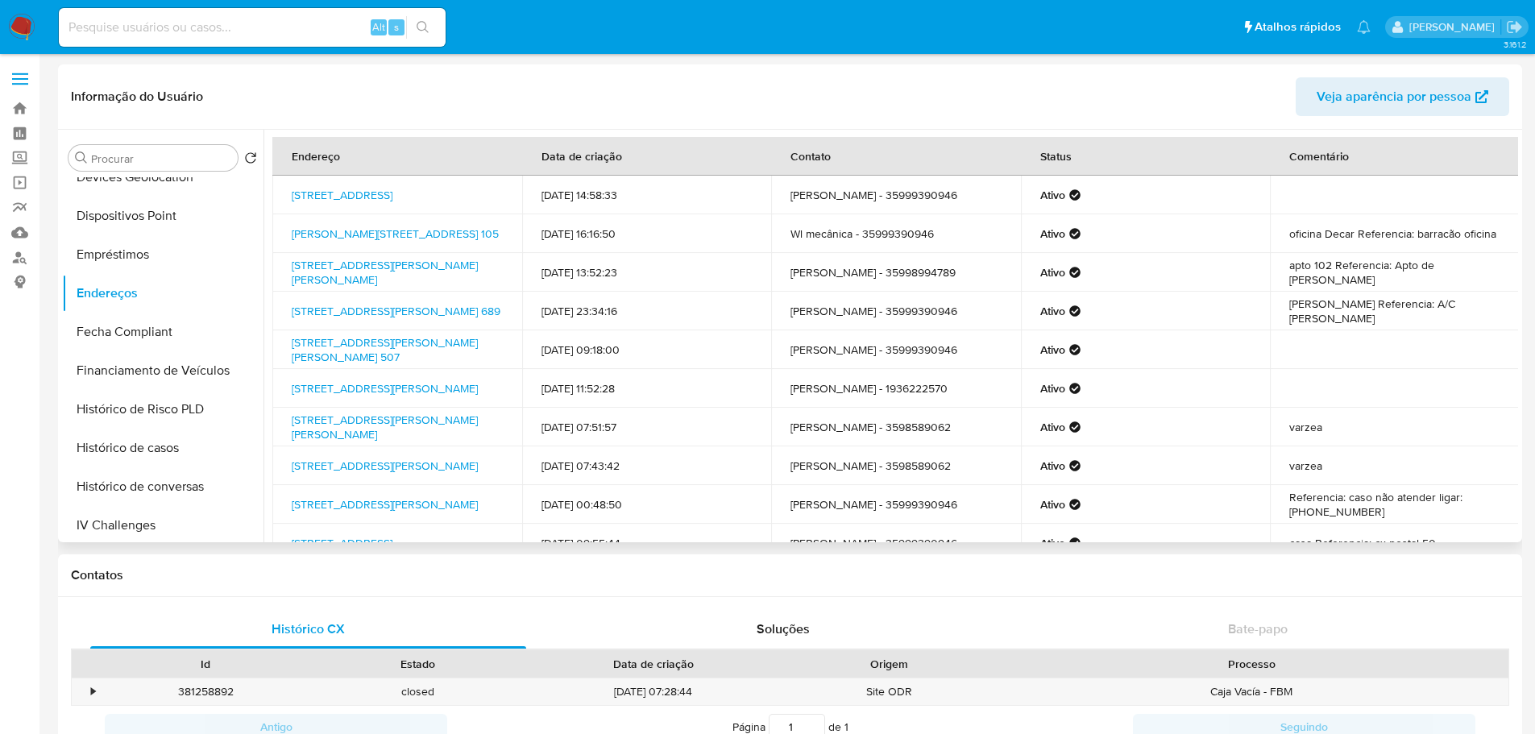
scroll to position [0, 0]
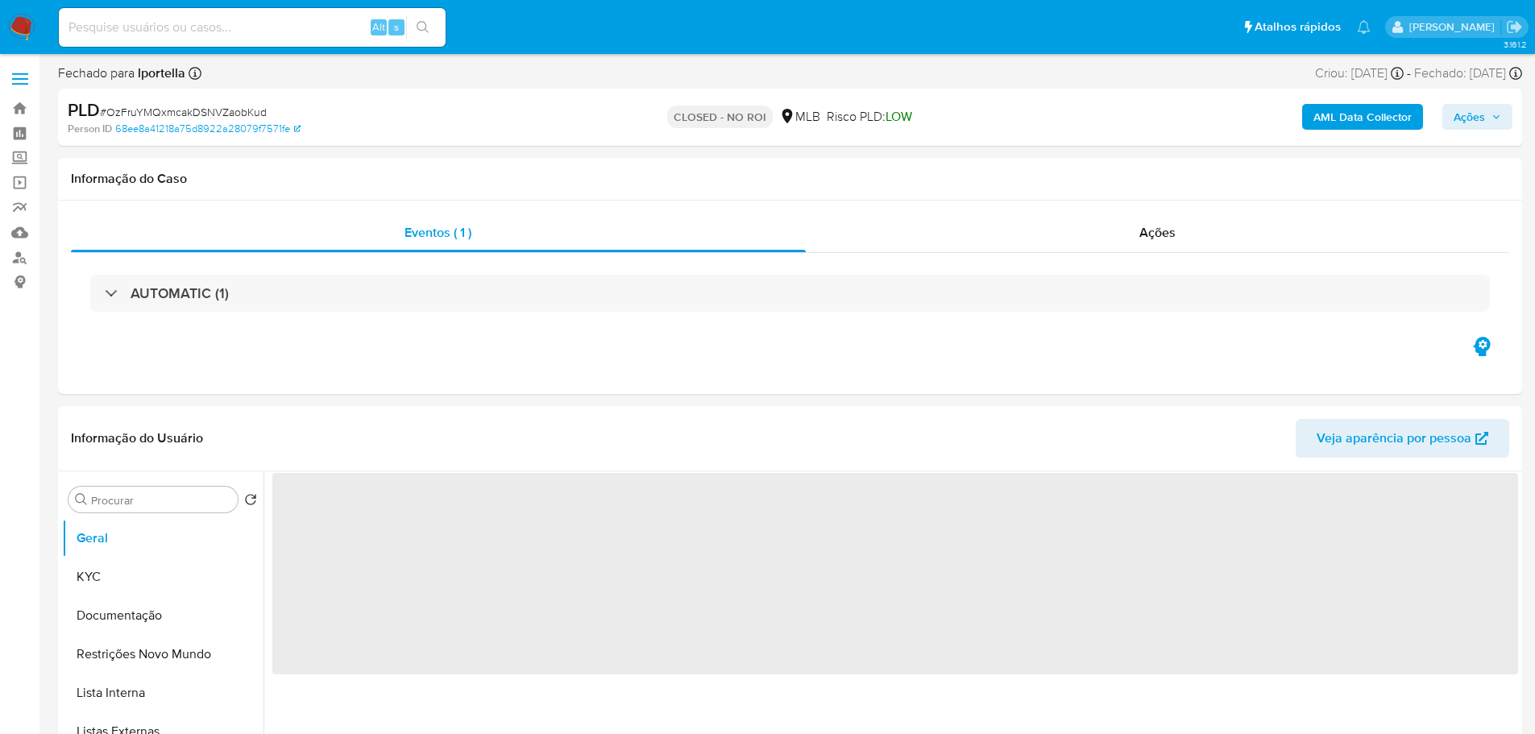
select select "10"
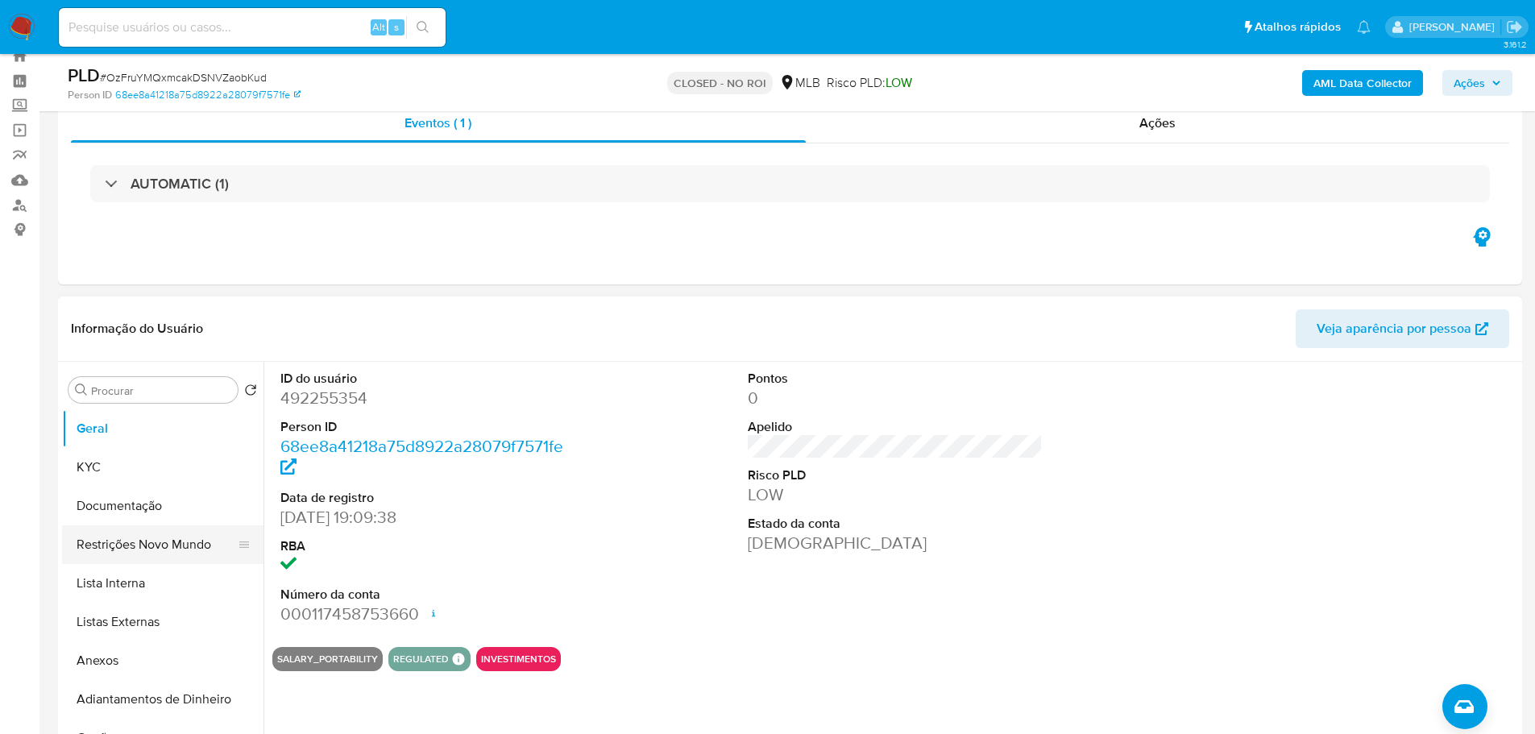
scroll to position [81, 0]
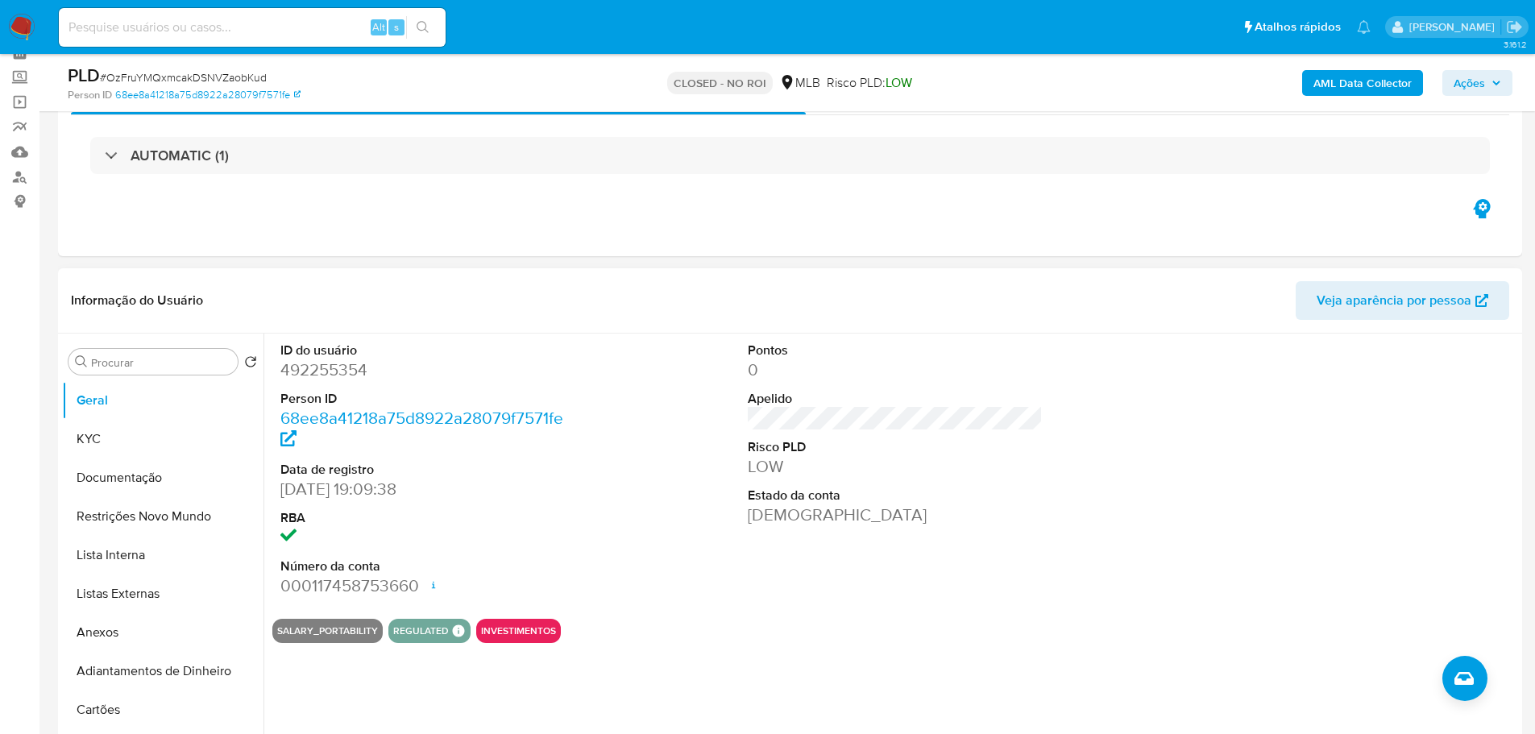
drag, startPoint x: 131, startPoint y: 624, endPoint x: 376, endPoint y: 545, distance: 258.1
click at [131, 625] on button "Anexos" at bounding box center [162, 632] width 201 height 39
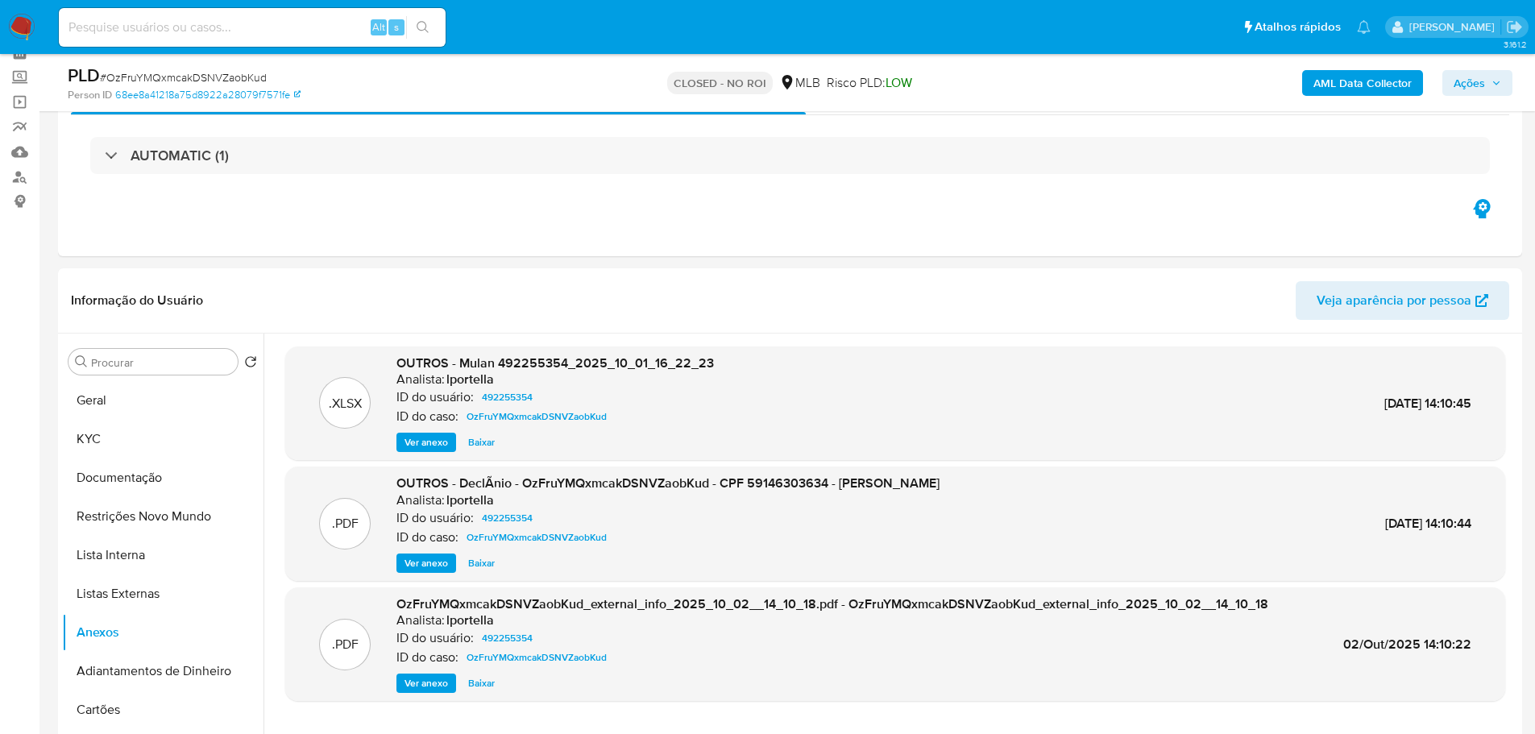
click at [1462, 83] on span "Ações" at bounding box center [1469, 83] width 31 height 26
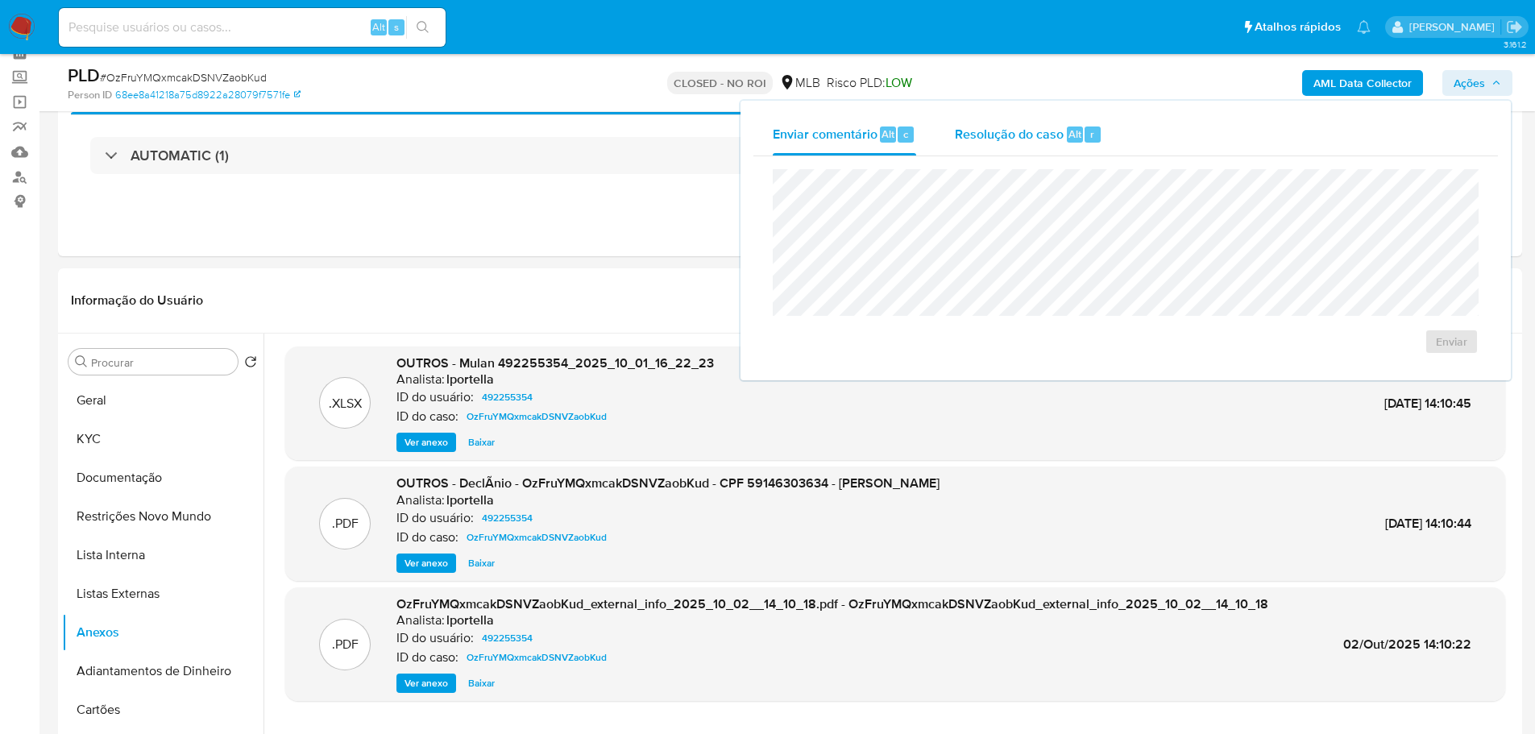
click at [1024, 141] on span "Resolução do caso" at bounding box center [1009, 133] width 109 height 19
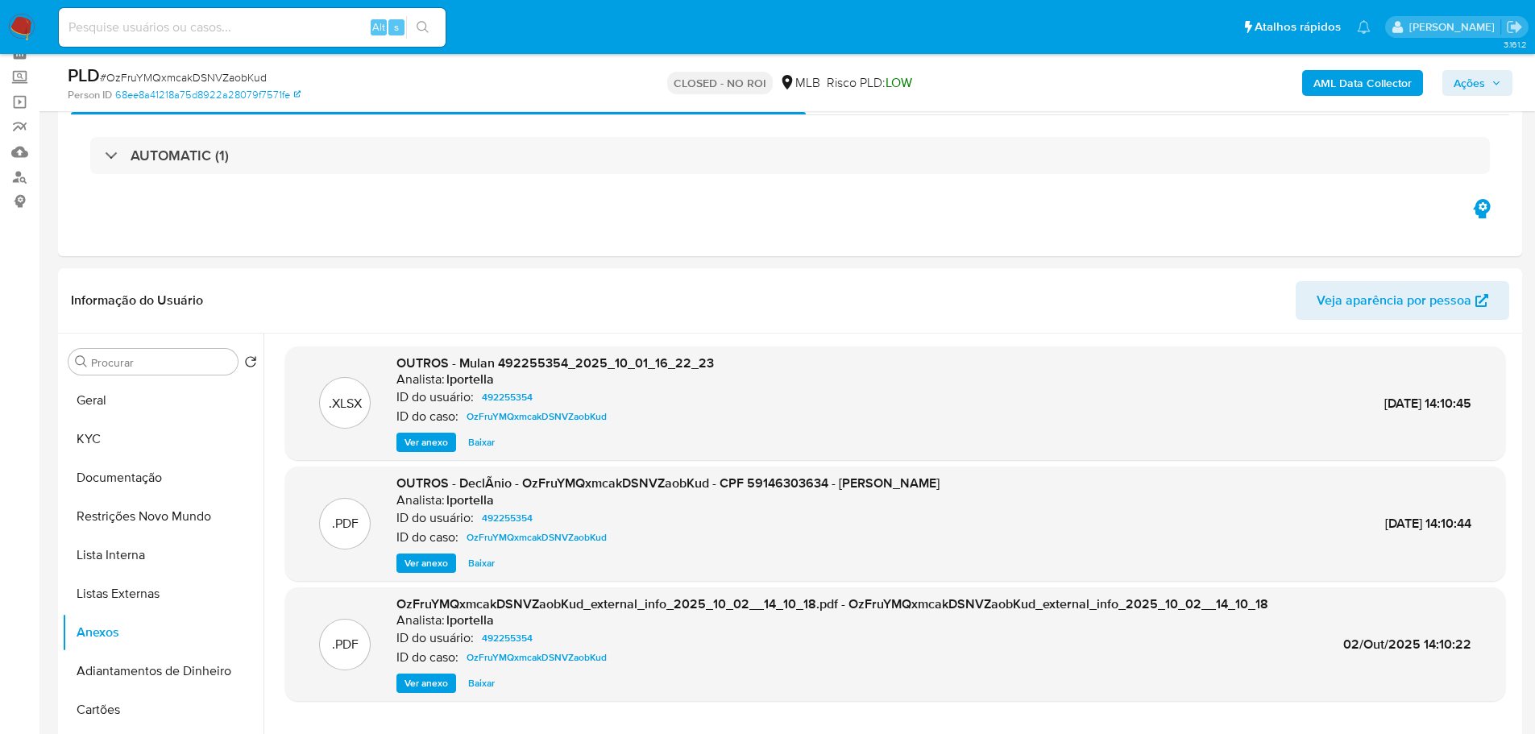
click at [189, 31] on input at bounding box center [252, 27] width 387 height 21
paste input "W6iD6tEFtS6YHBQrKqD5zxpF"
type input "W6iD6tEFtS6YHBQrKqD5zxpF"
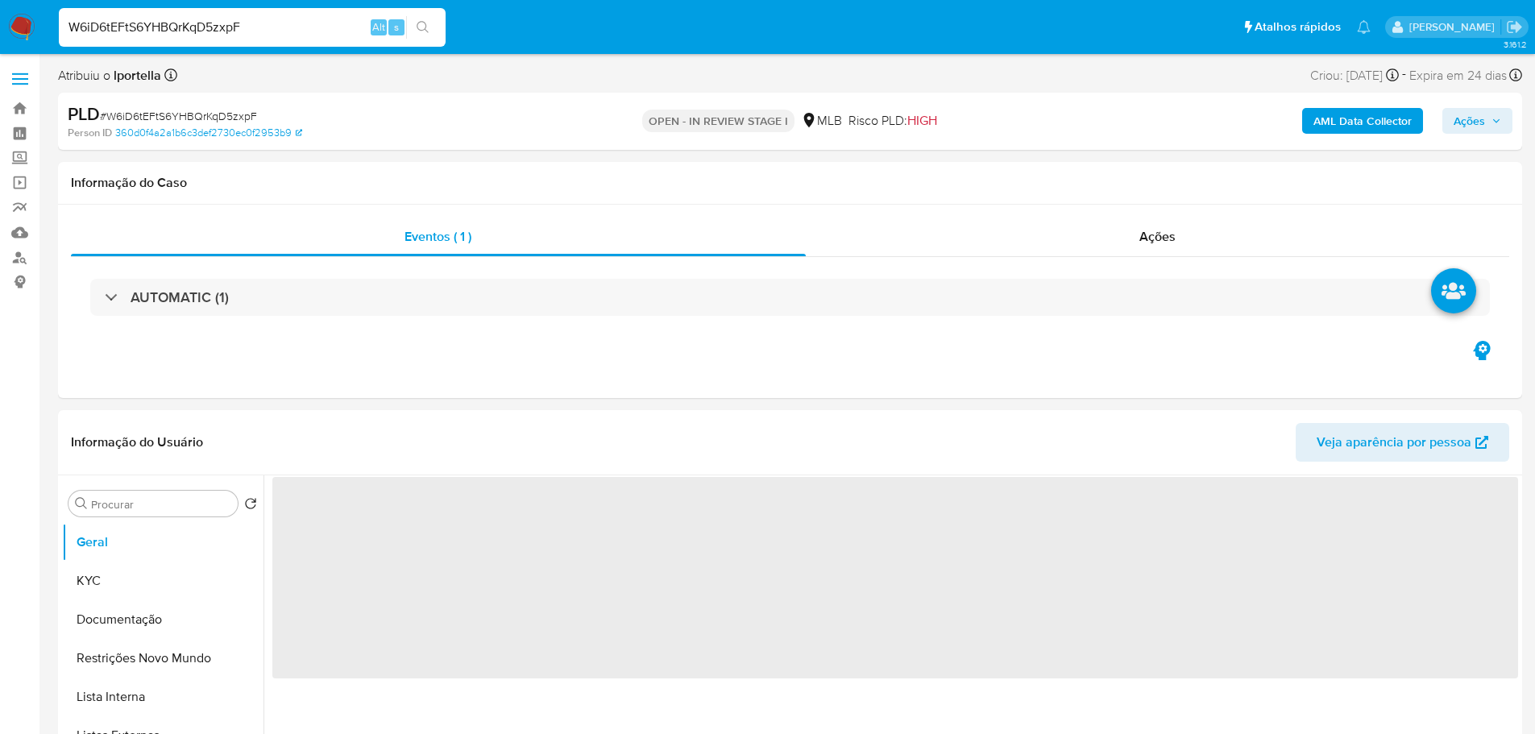
select select "10"
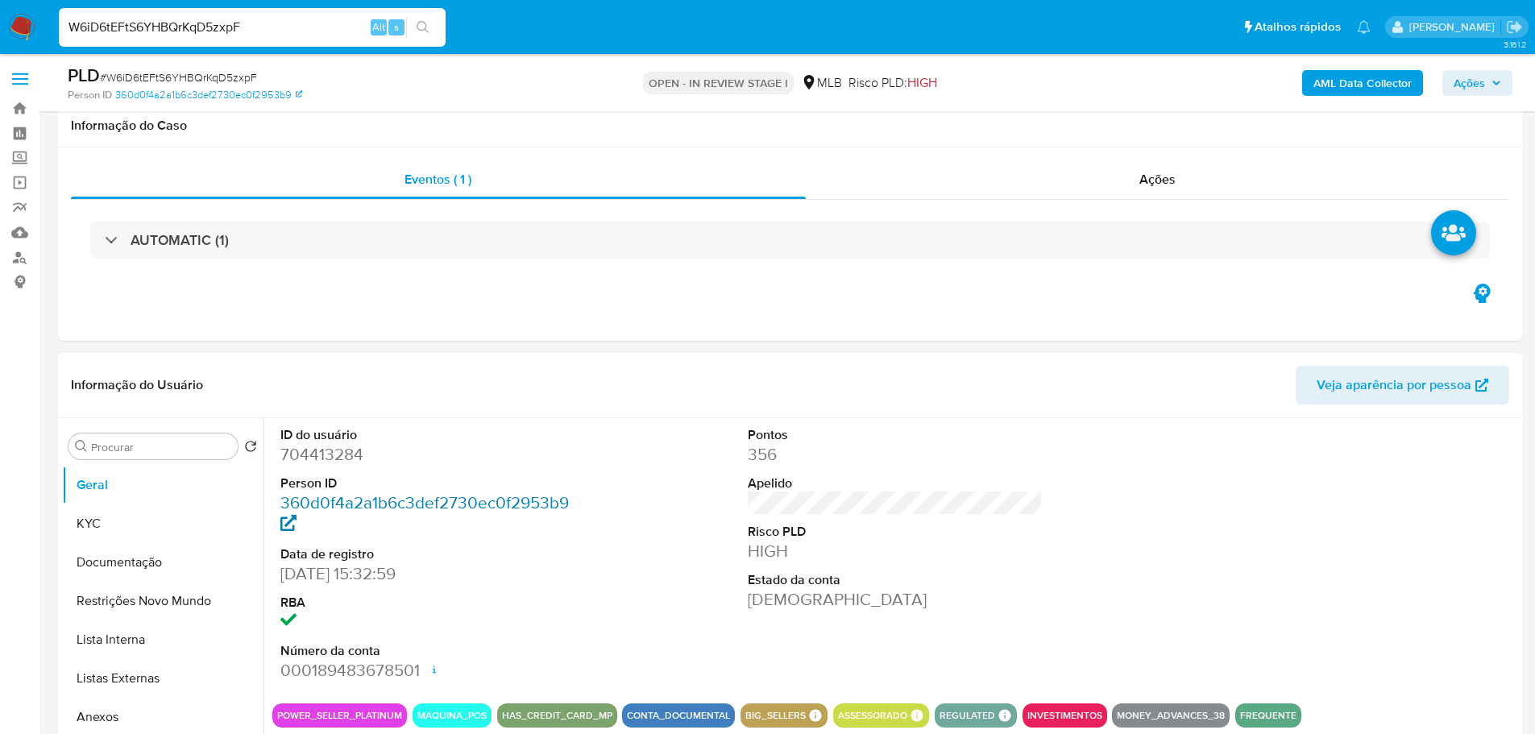
scroll to position [81, 0]
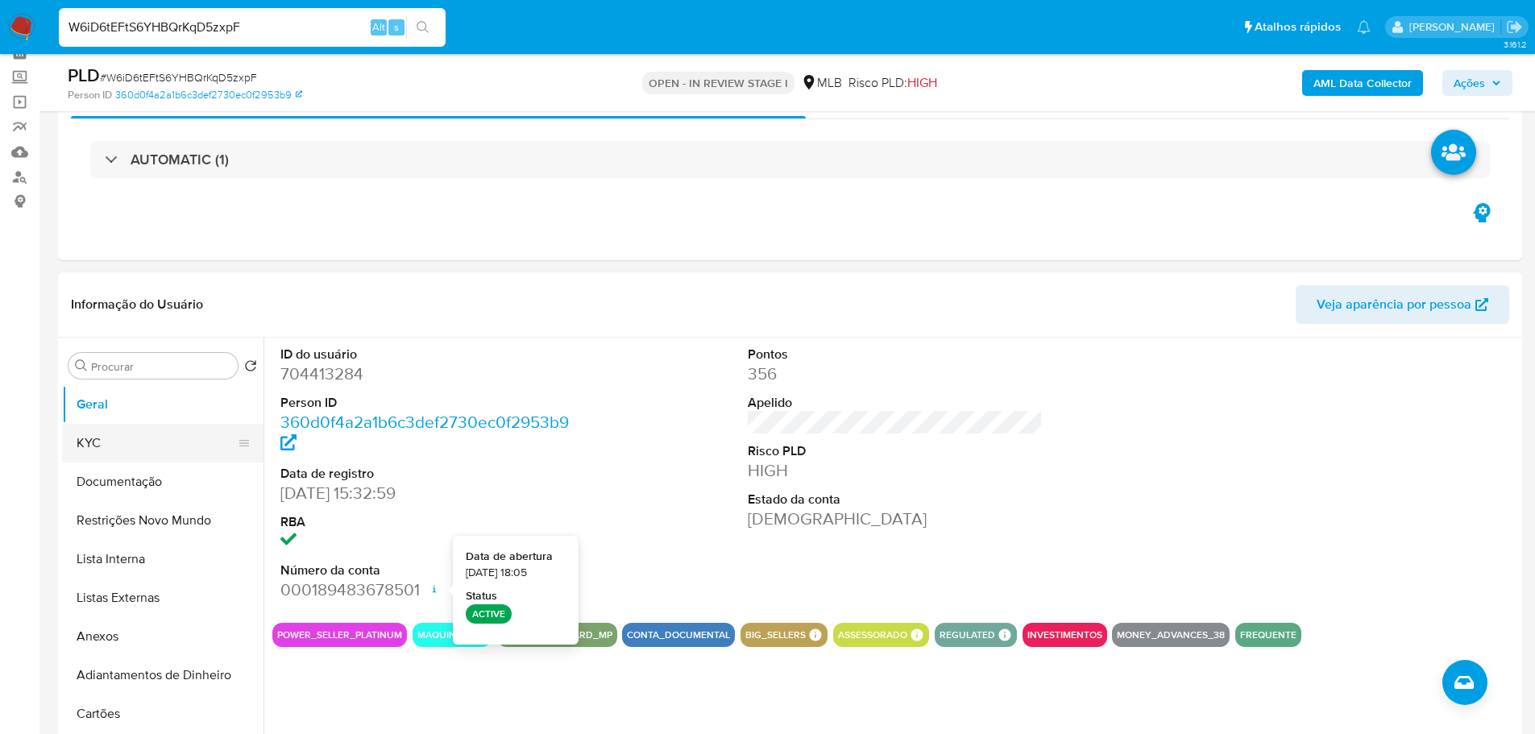
click at [102, 444] on button "KYC" at bounding box center [156, 443] width 189 height 39
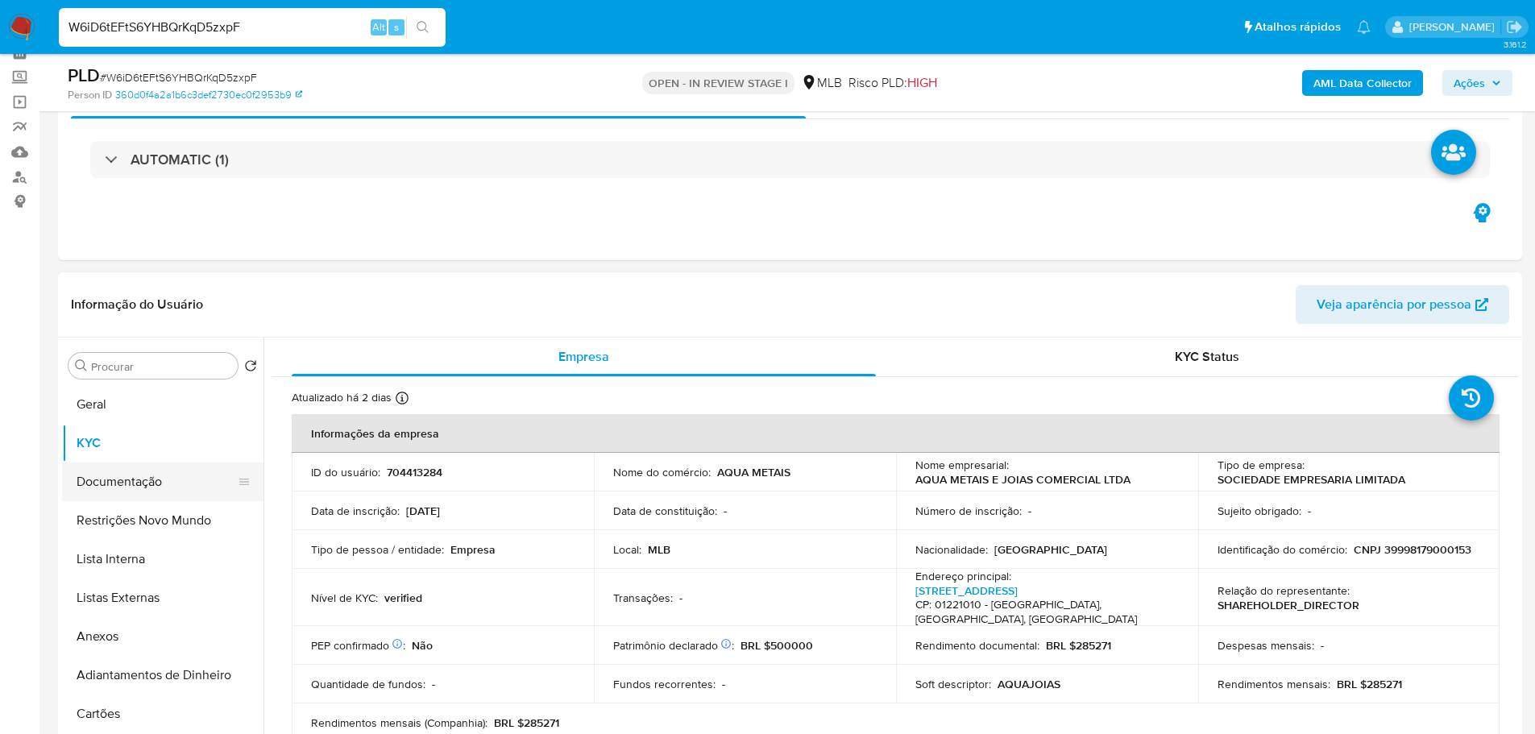
click at [122, 483] on button "Documentação" at bounding box center [156, 482] width 189 height 39
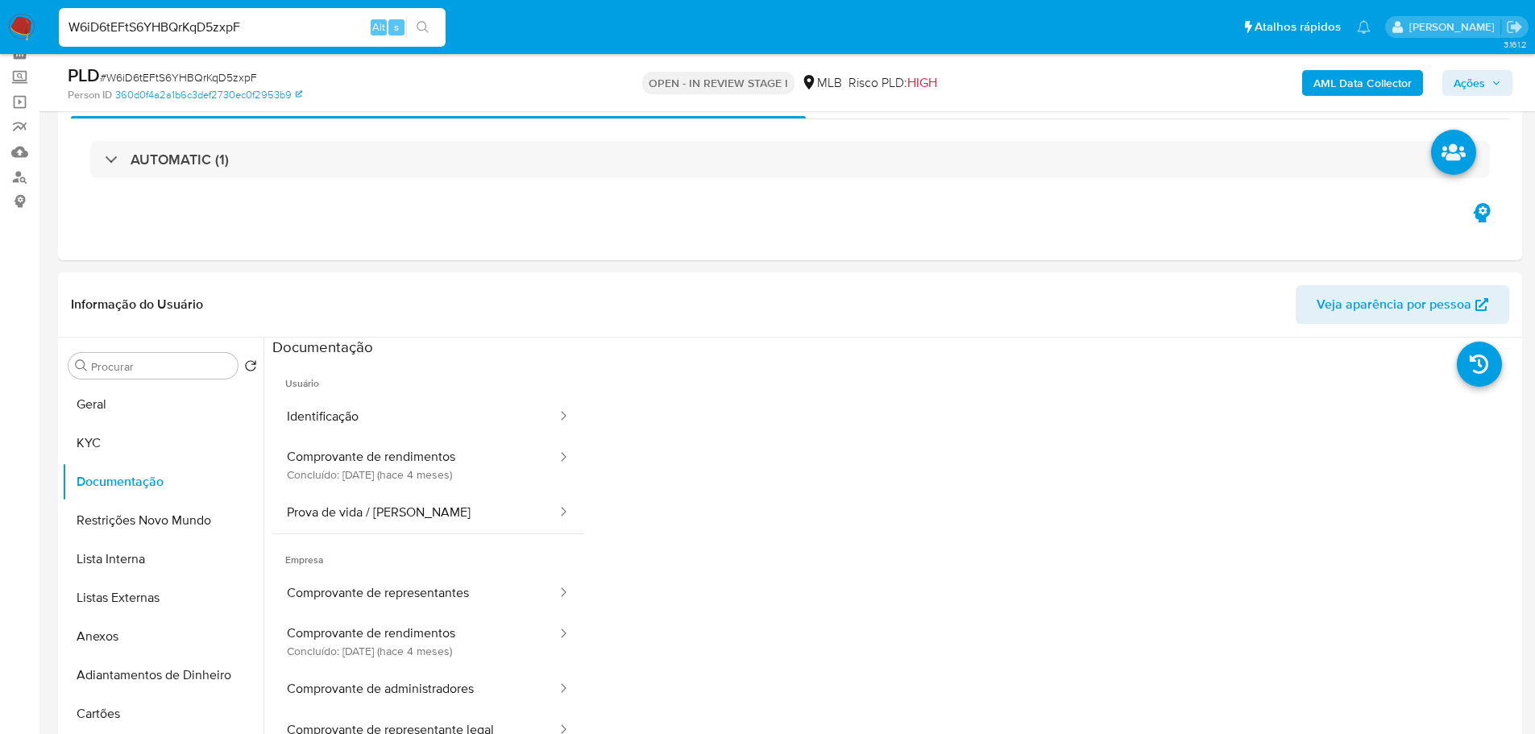
click at [364, 417] on button "Identificação" at bounding box center [415, 416] width 286 height 41
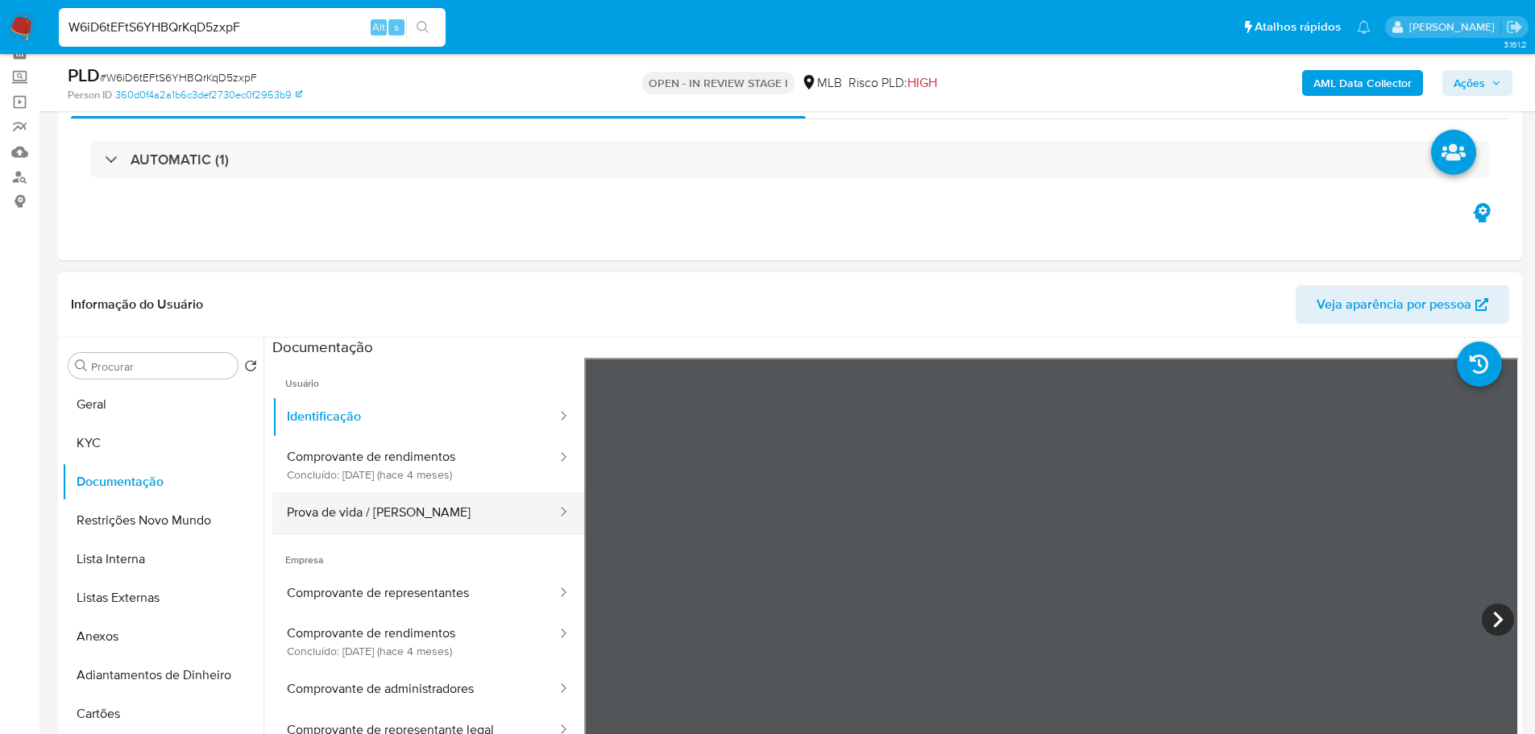
click at [429, 510] on button "Prova de vida / [PERSON_NAME]" at bounding box center [415, 512] width 286 height 41
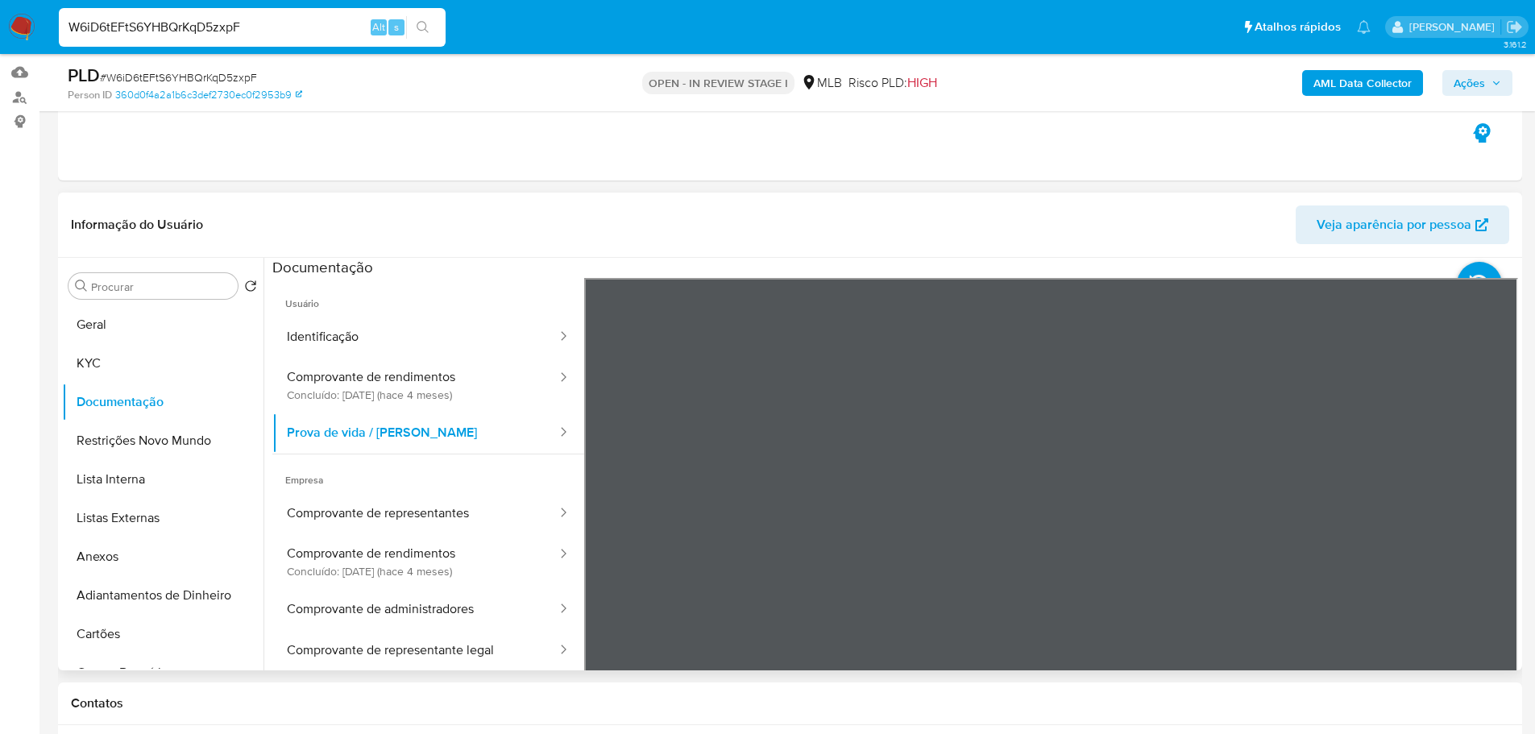
scroll to position [161, 0]
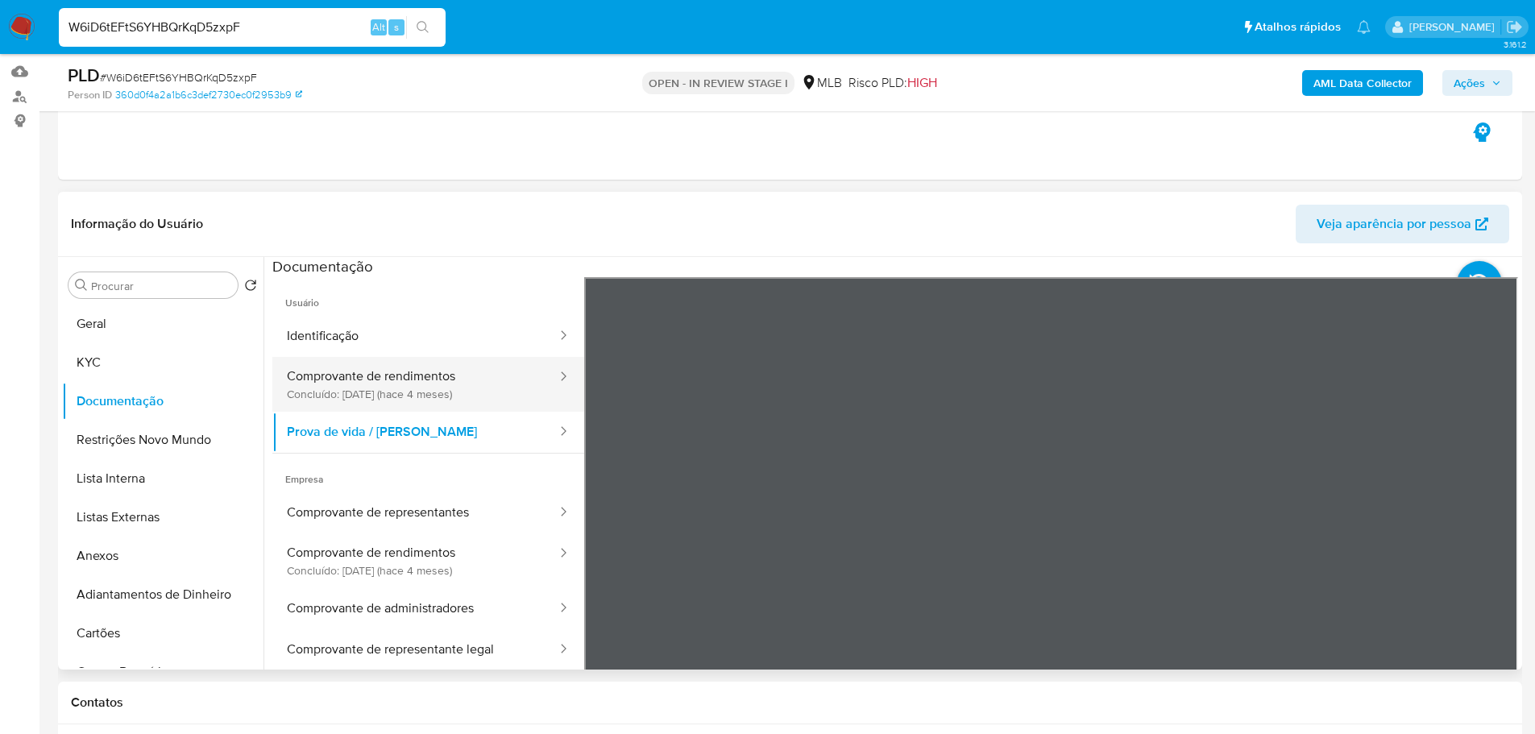
click at [442, 388] on button "Comprovante de rendimentos Concluído: [DATE] (hace 4 meses)" at bounding box center [415, 384] width 286 height 55
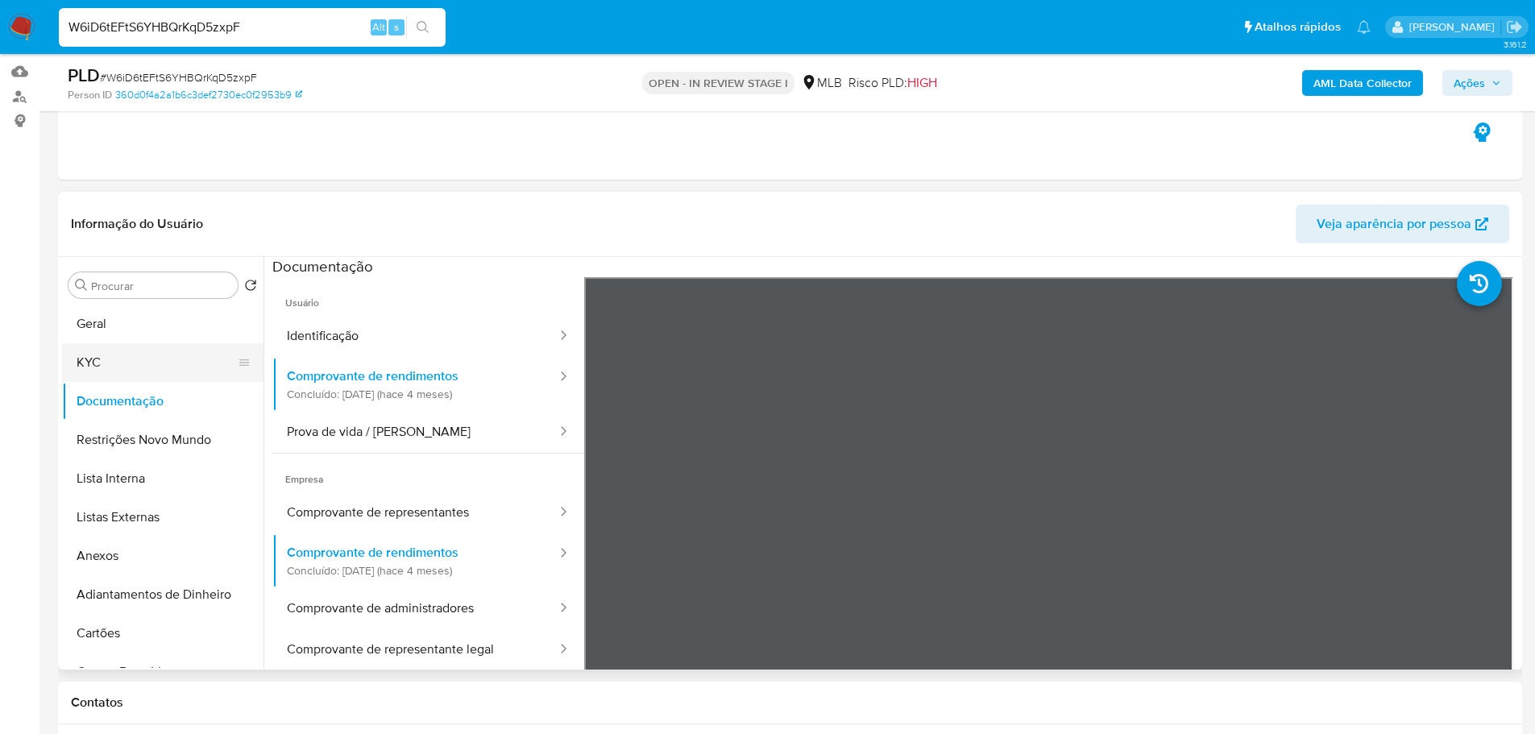
click at [157, 361] on button "KYC" at bounding box center [156, 362] width 189 height 39
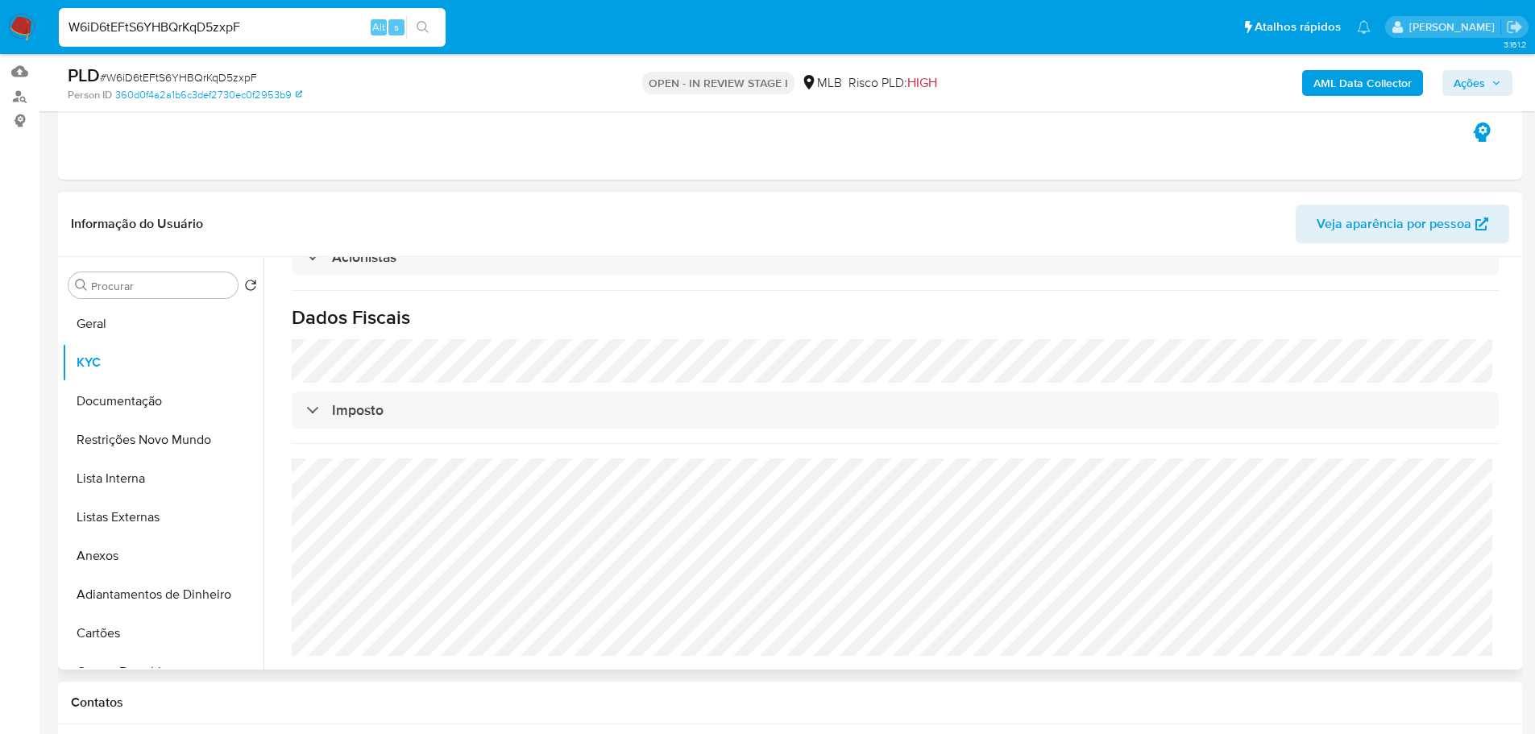
scroll to position [910, 0]
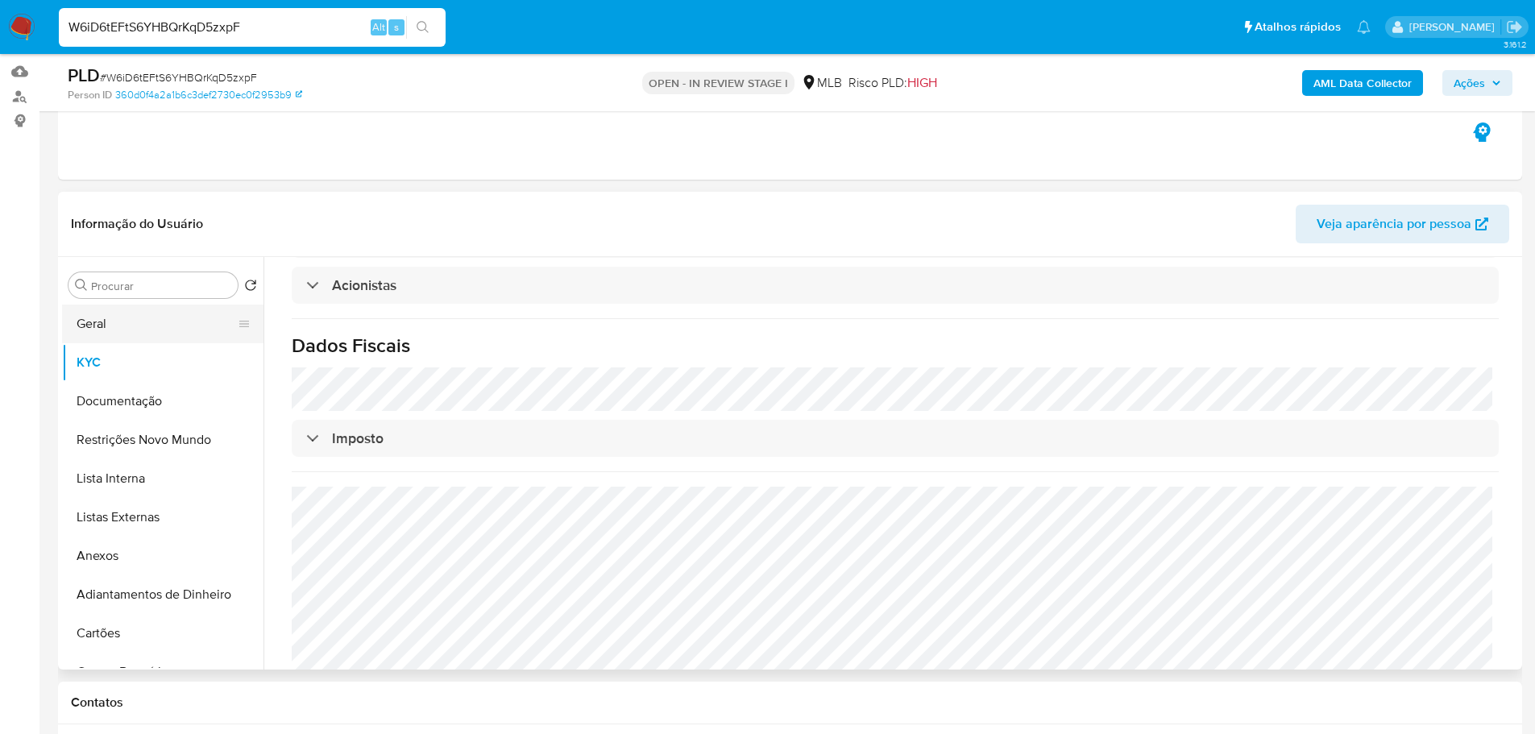
click at [100, 318] on button "Geral" at bounding box center [156, 324] width 189 height 39
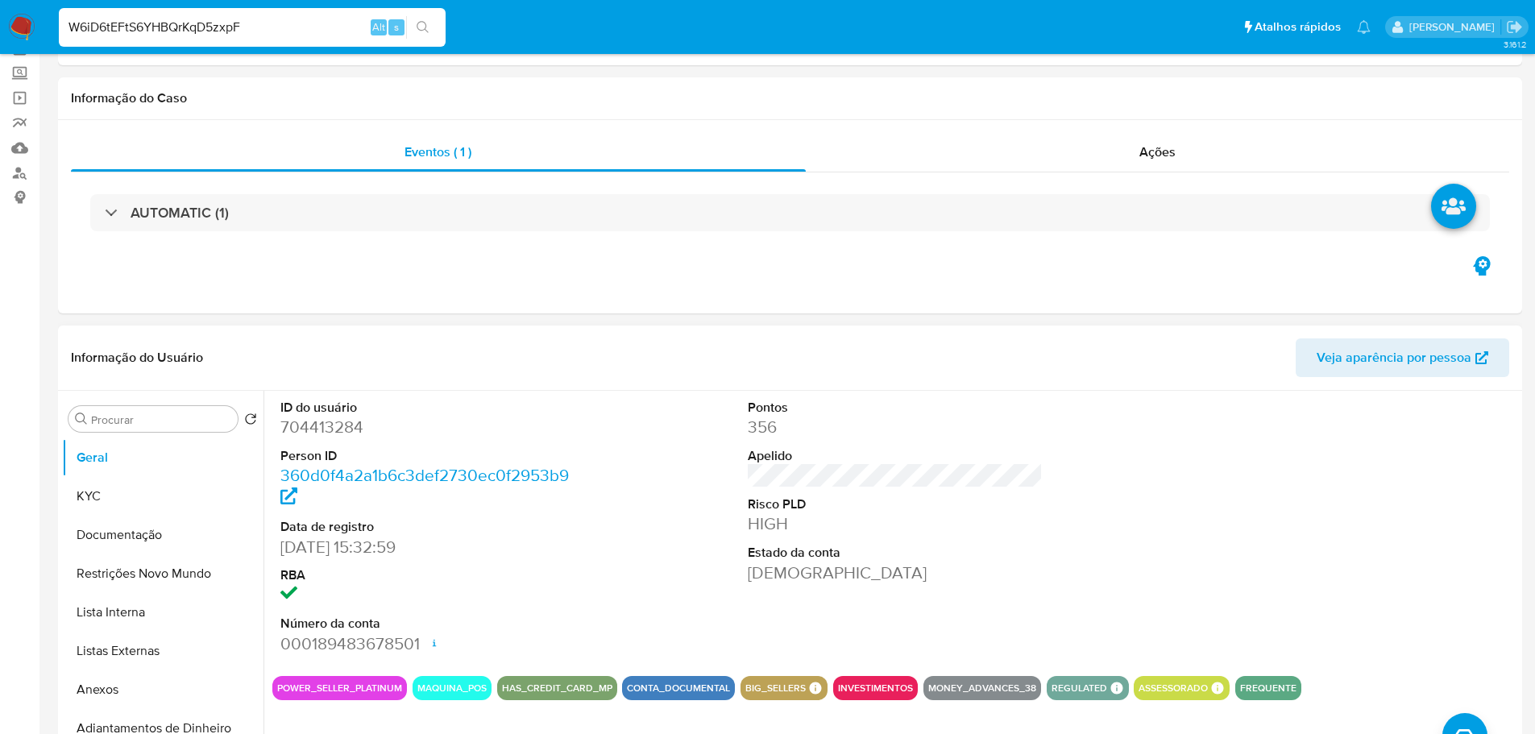
scroll to position [0, 0]
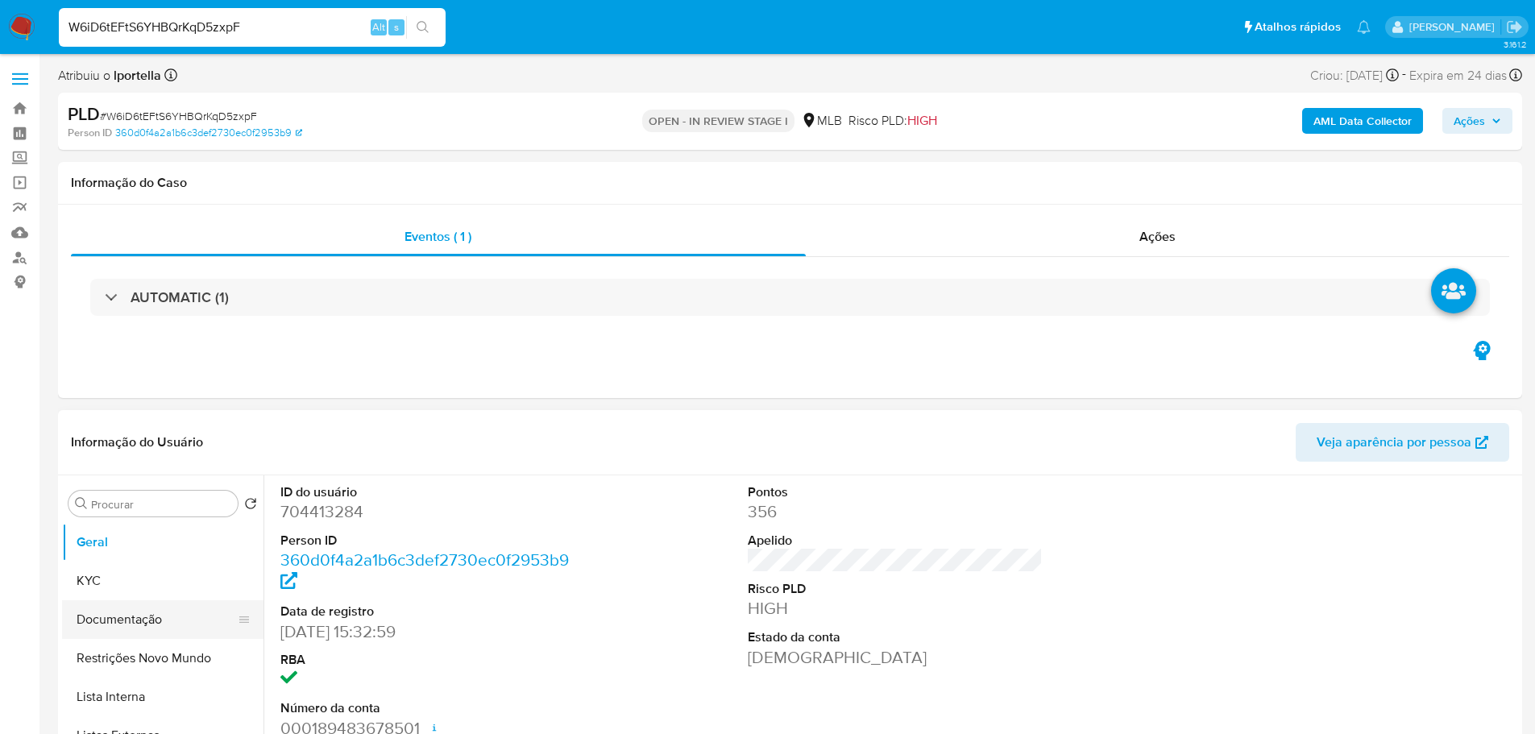
click at [187, 617] on button "Documentação" at bounding box center [156, 619] width 189 height 39
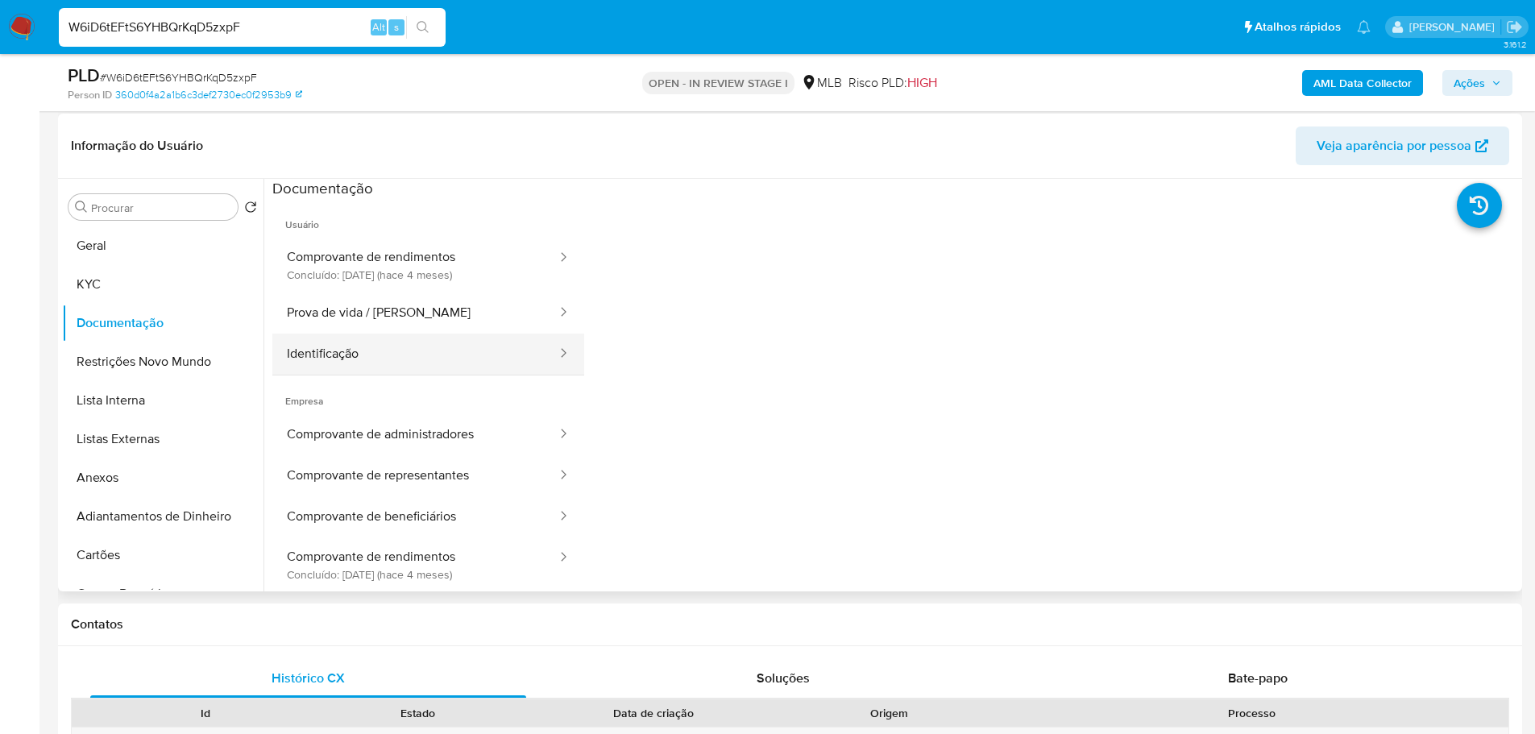
scroll to position [242, 0]
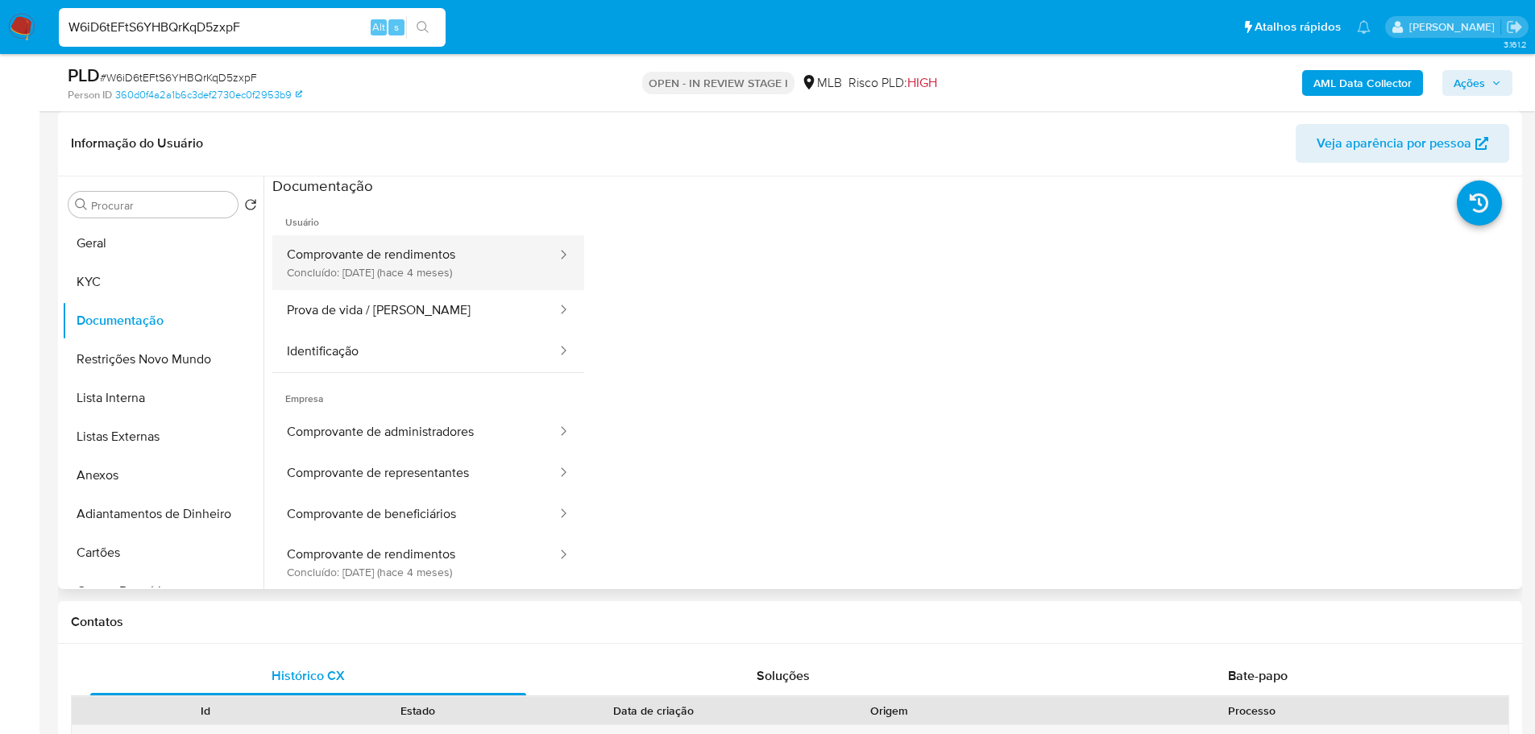
click at [348, 273] on button "Comprovante de rendimentos Concluído: [DATE] (hace 4 meses)" at bounding box center [415, 262] width 286 height 55
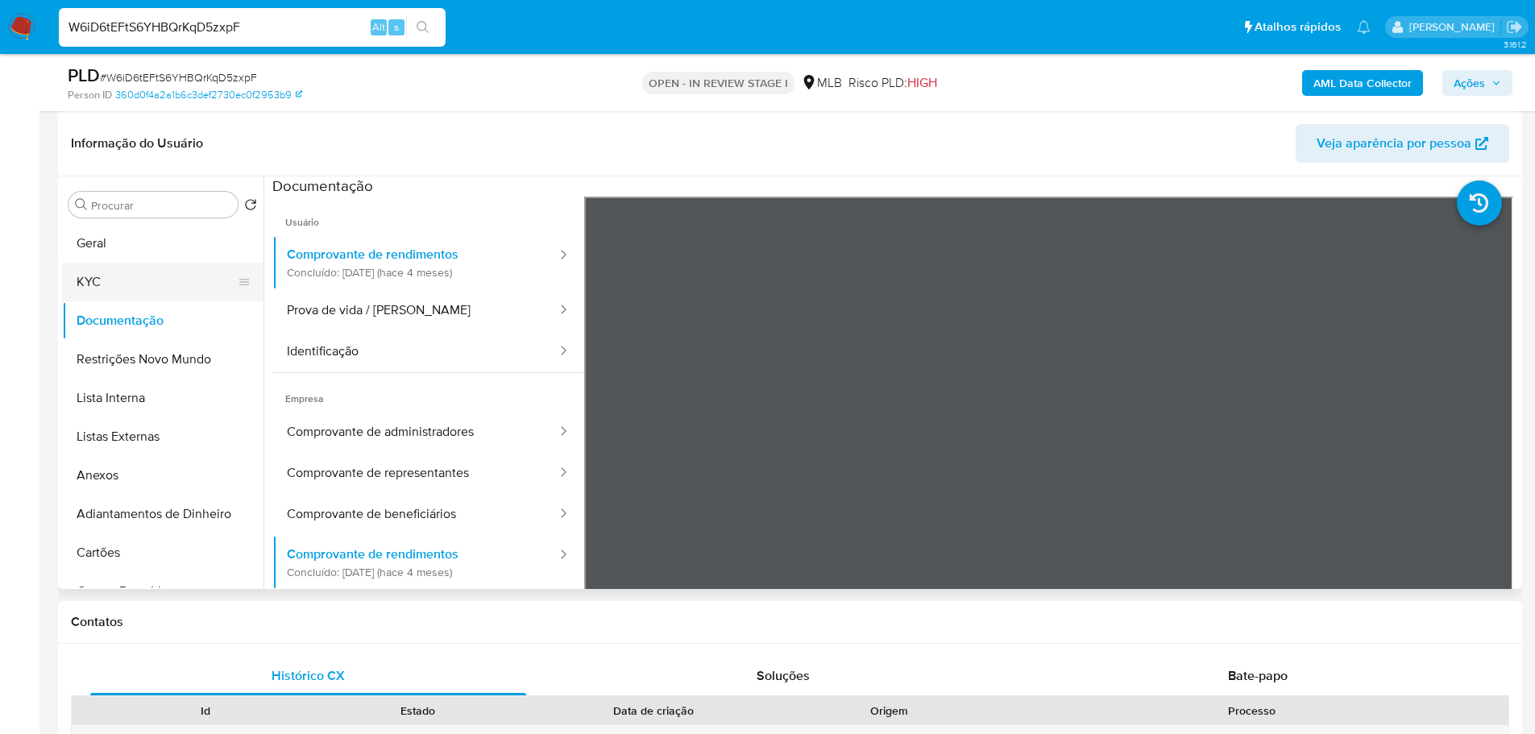
click at [106, 272] on button "KYC" at bounding box center [156, 282] width 189 height 39
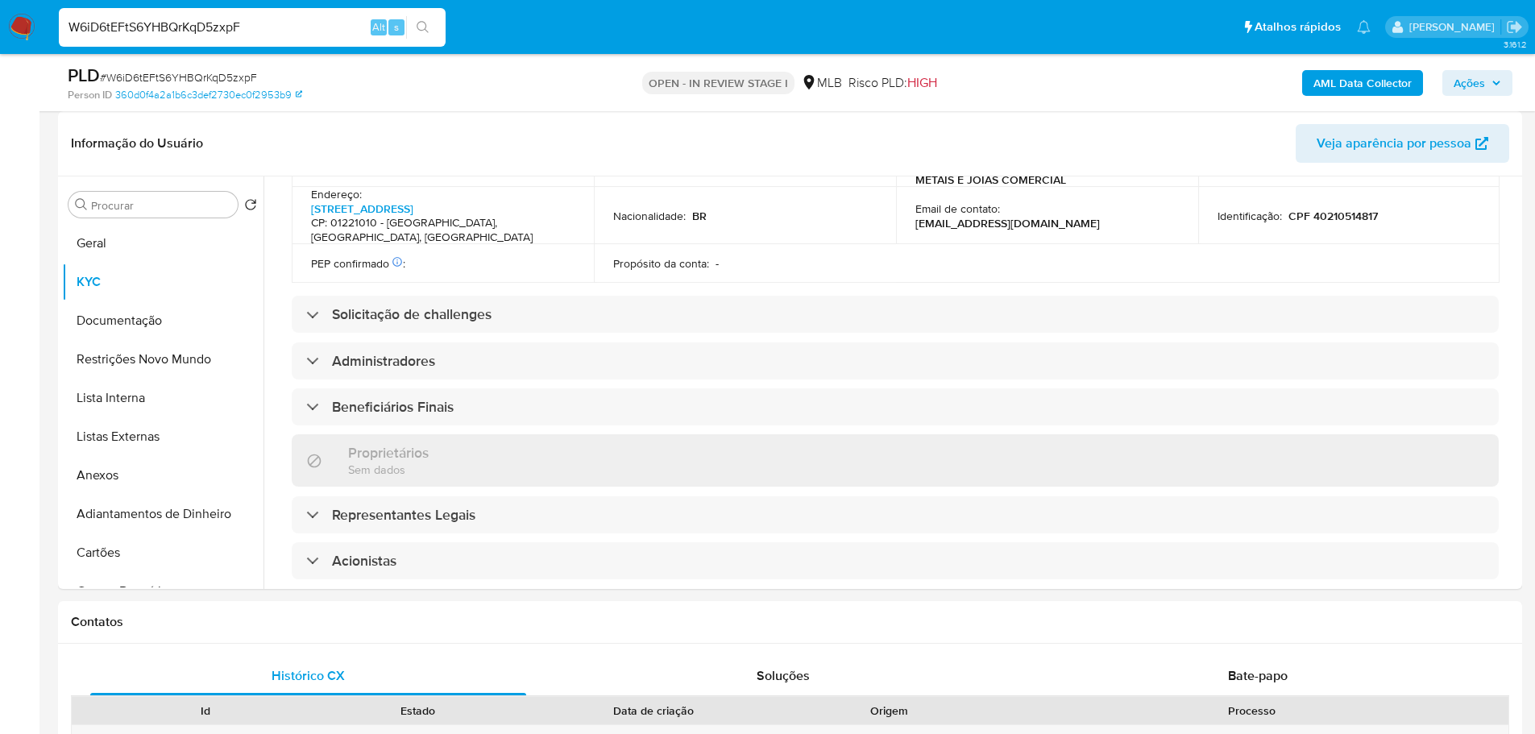
scroll to position [910, 0]
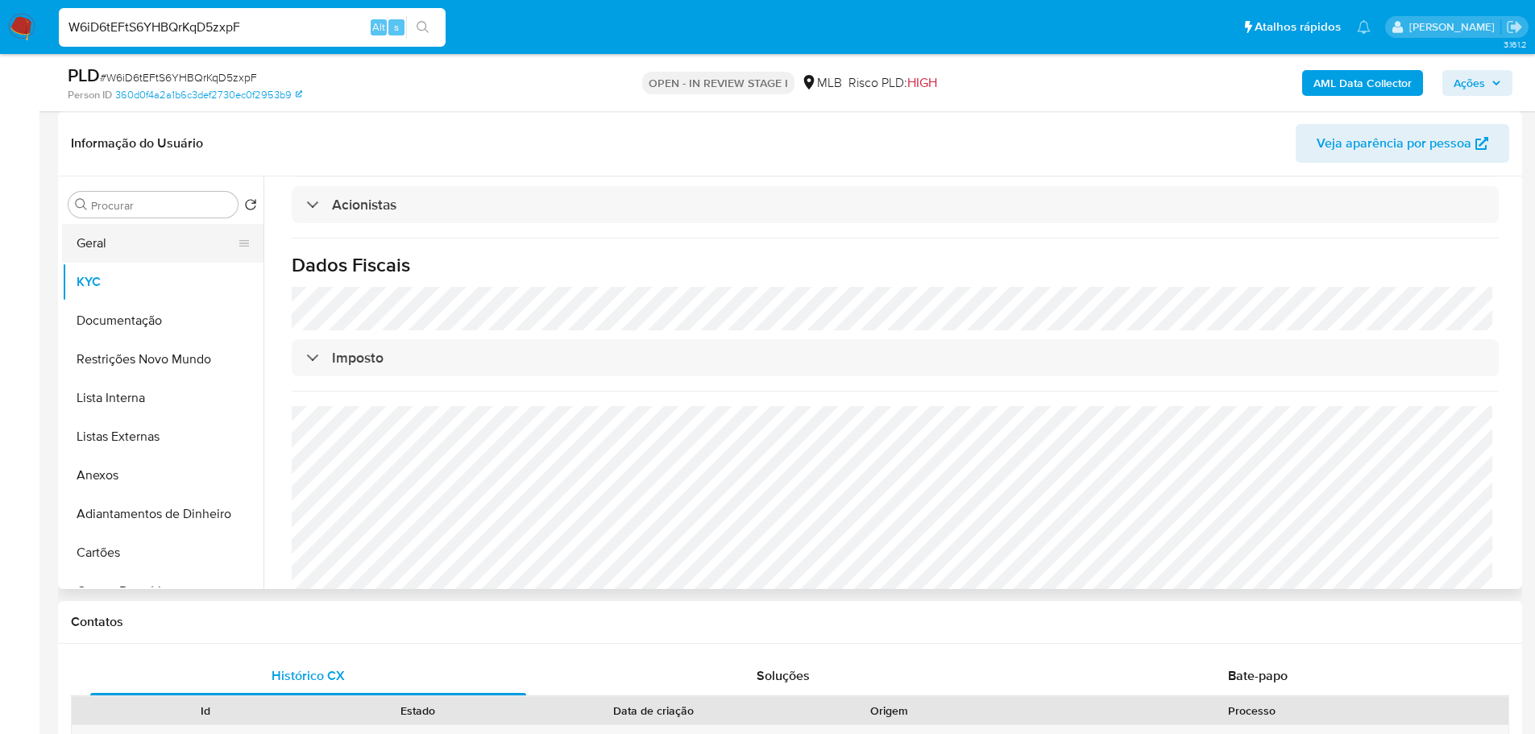
click at [125, 233] on button "Geral" at bounding box center [156, 243] width 189 height 39
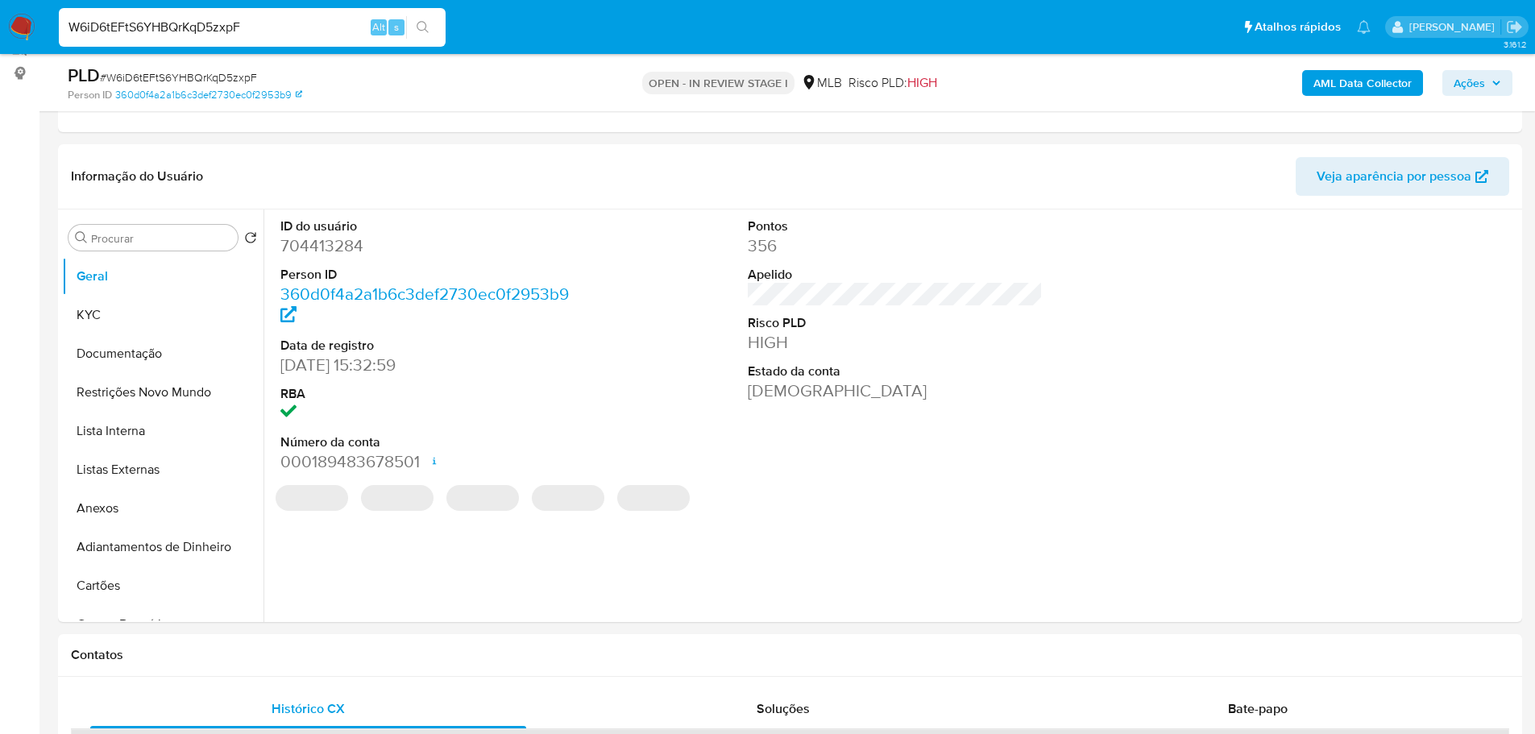
scroll to position [202, 0]
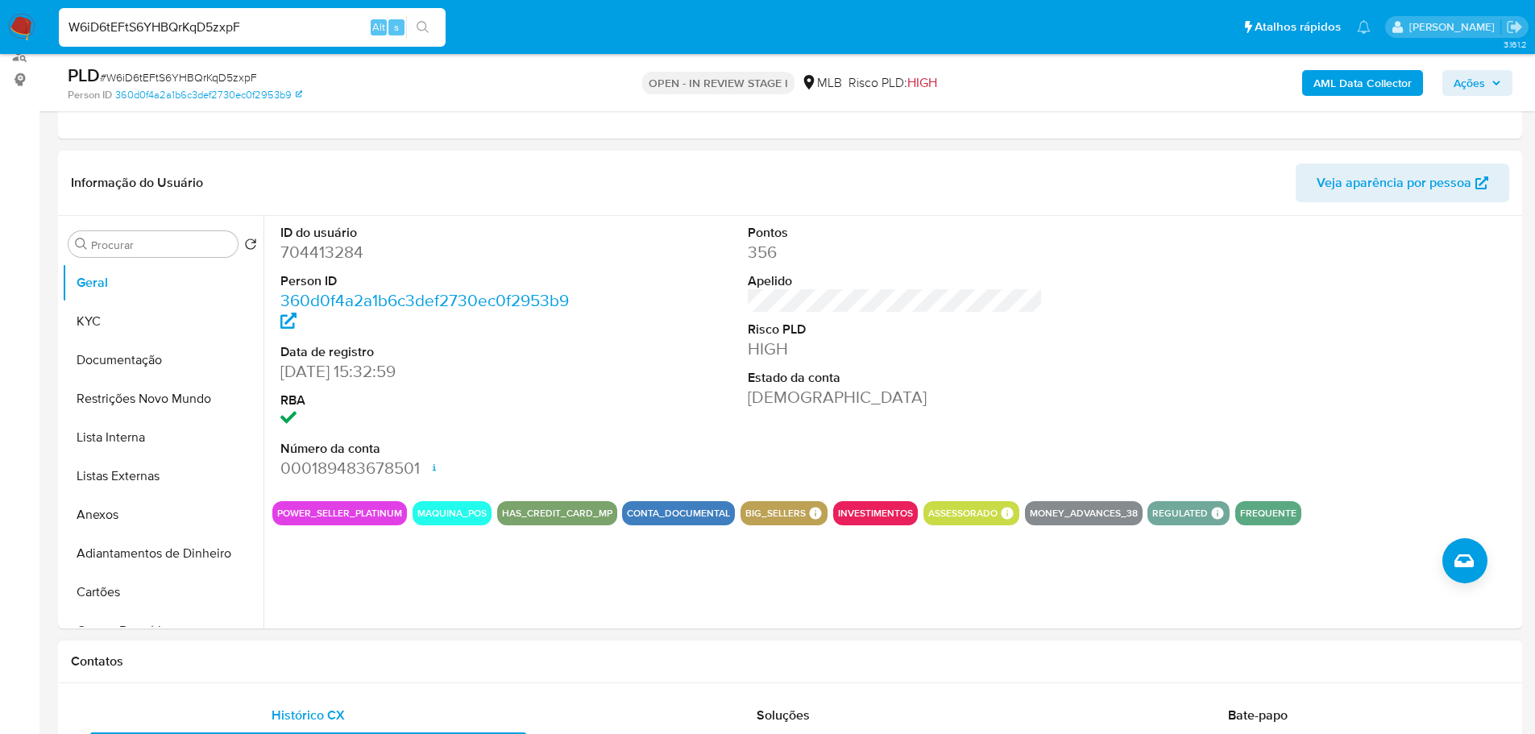
drag, startPoint x: 578, startPoint y: 685, endPoint x: 668, endPoint y: 683, distance: 90.3
click at [810, 647] on div "Contatos" at bounding box center [790, 662] width 1464 height 43
drag, startPoint x: 88, startPoint y: 323, endPoint x: 19, endPoint y: 336, distance: 69.7
click at [87, 325] on button "KYC" at bounding box center [162, 321] width 201 height 39
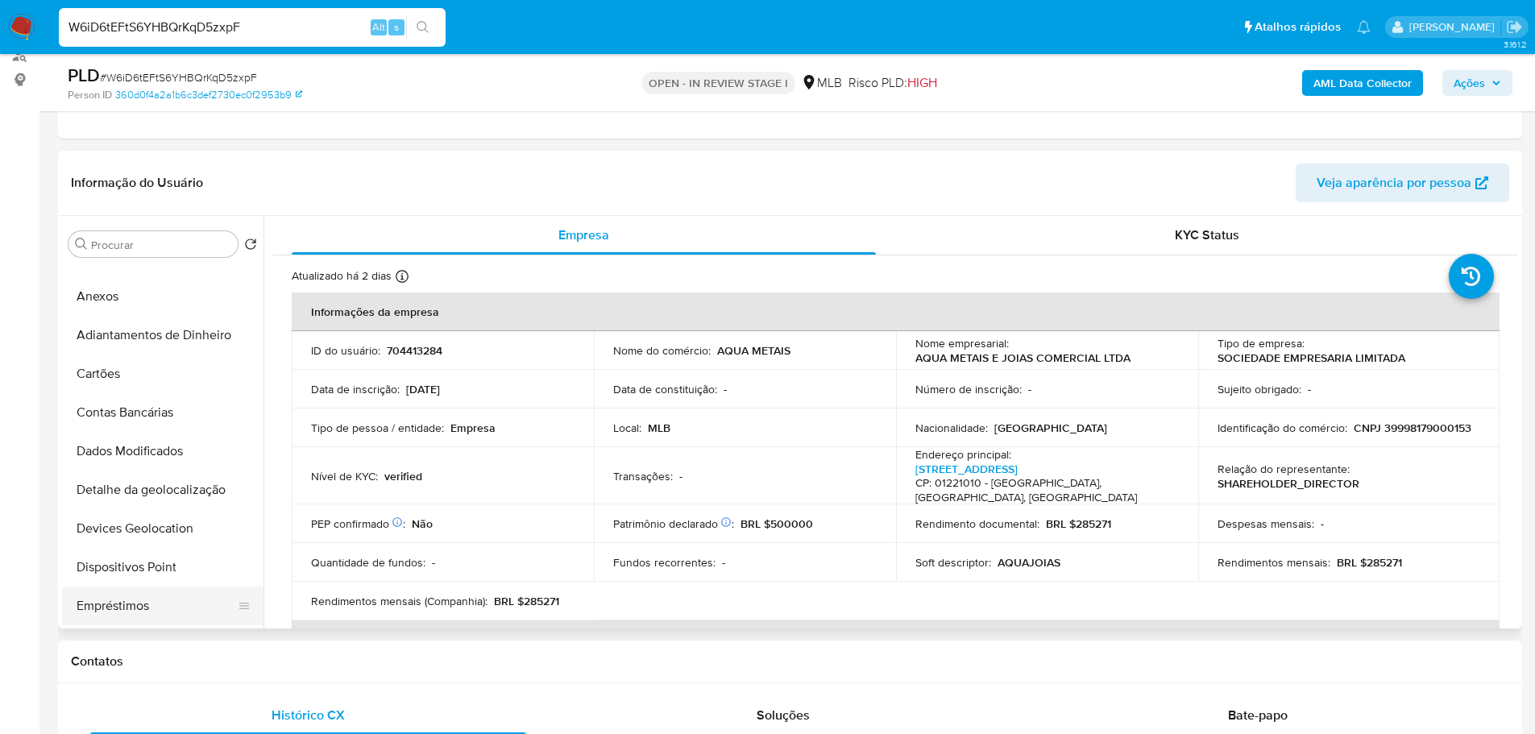
scroll to position [322, 0]
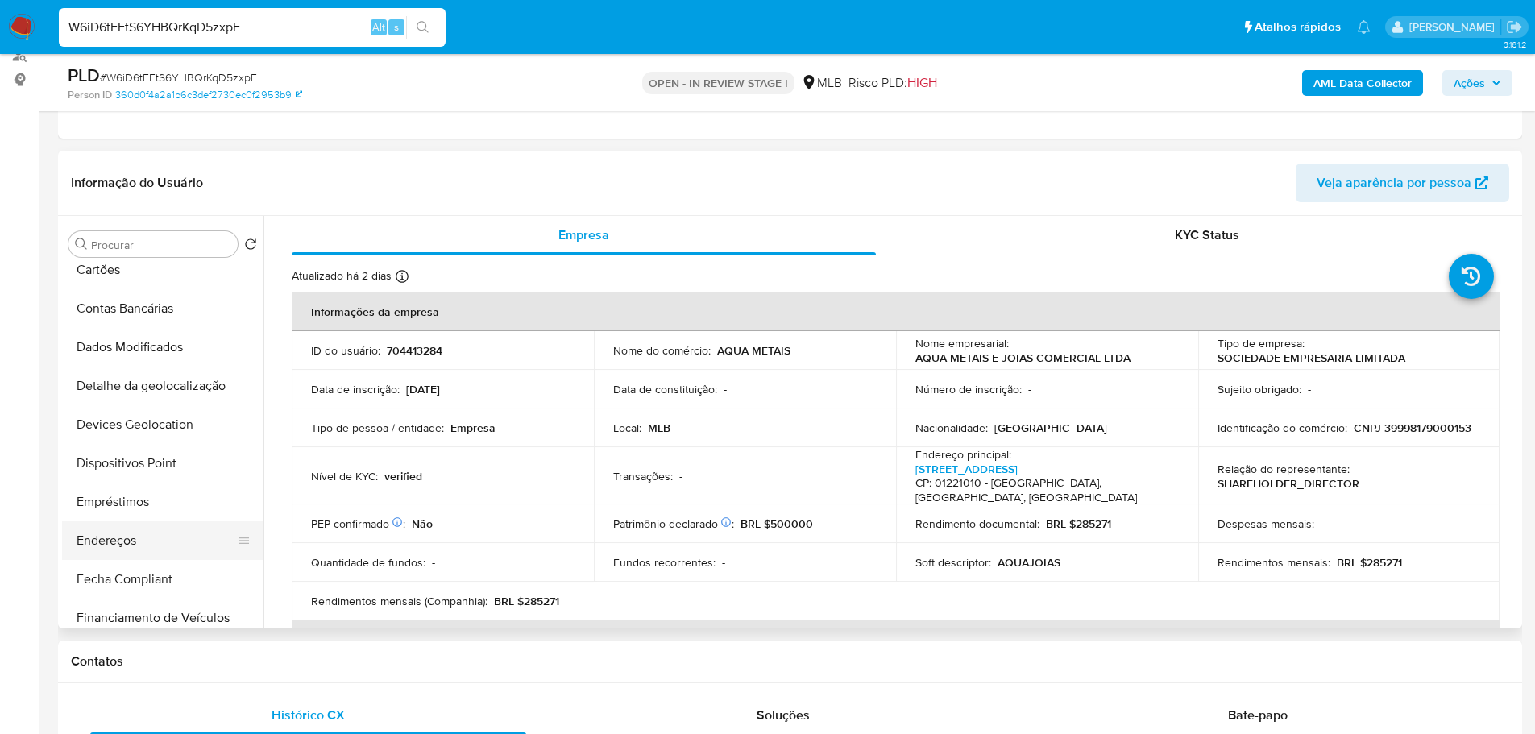
click at [131, 534] on button "Endereços" at bounding box center [156, 540] width 189 height 39
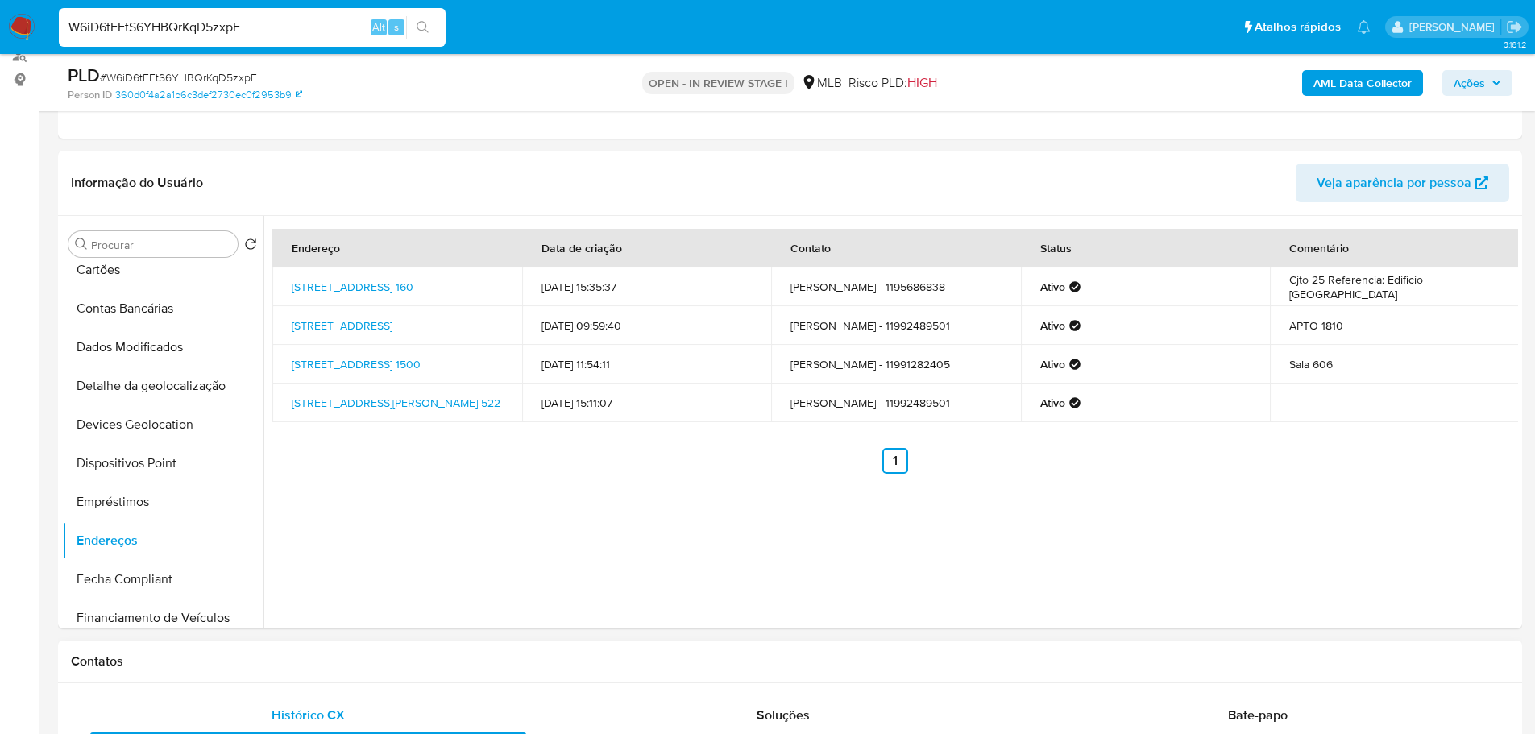
click at [431, 667] on h1 "Contatos" at bounding box center [790, 662] width 1438 height 16
click at [165, 392] on button "Detalhe da geolocalização" at bounding box center [156, 386] width 189 height 39
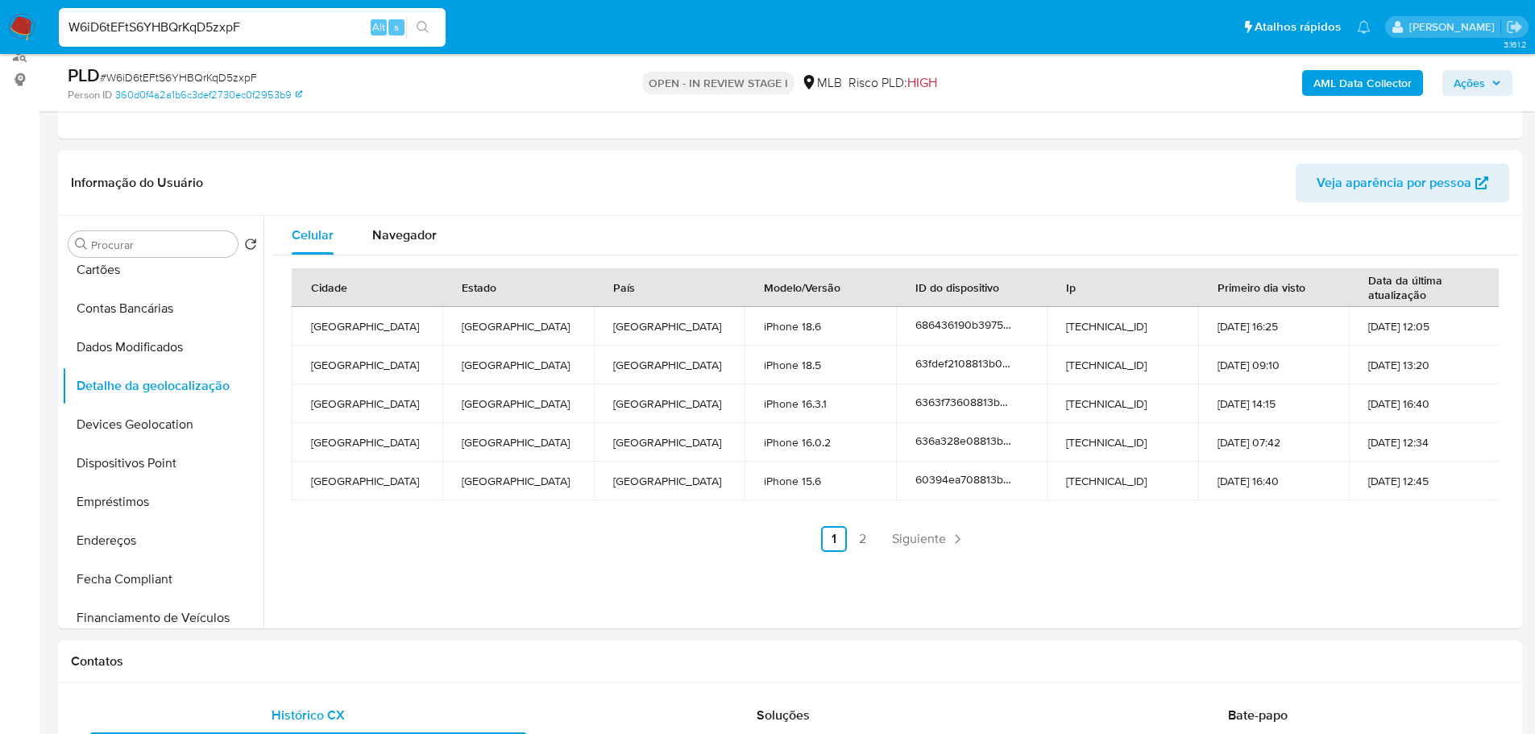
drag, startPoint x: 210, startPoint y: 671, endPoint x: 210, endPoint y: 662, distance: 9.7
click at [210, 671] on div "Contatos" at bounding box center [790, 662] width 1464 height 43
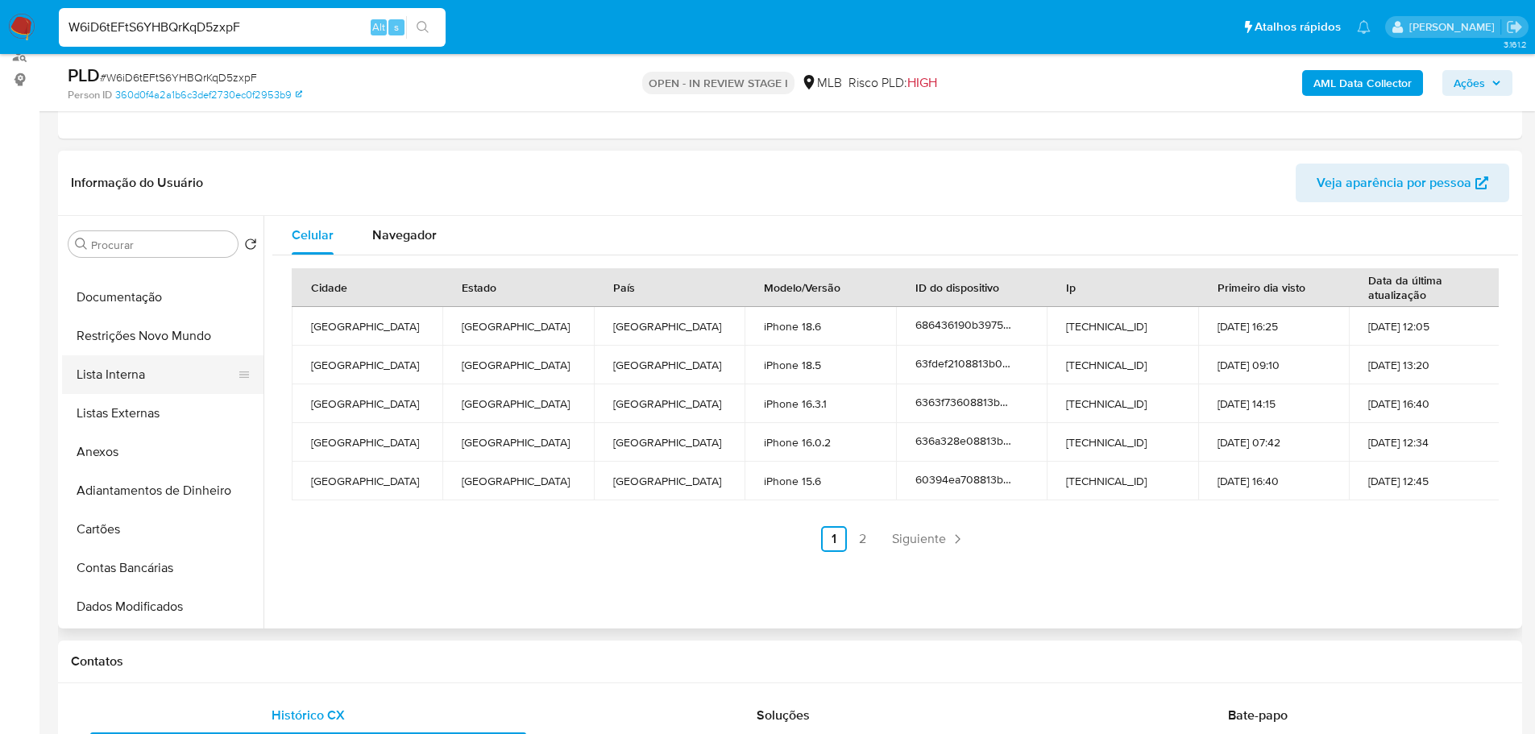
scroll to position [0, 0]
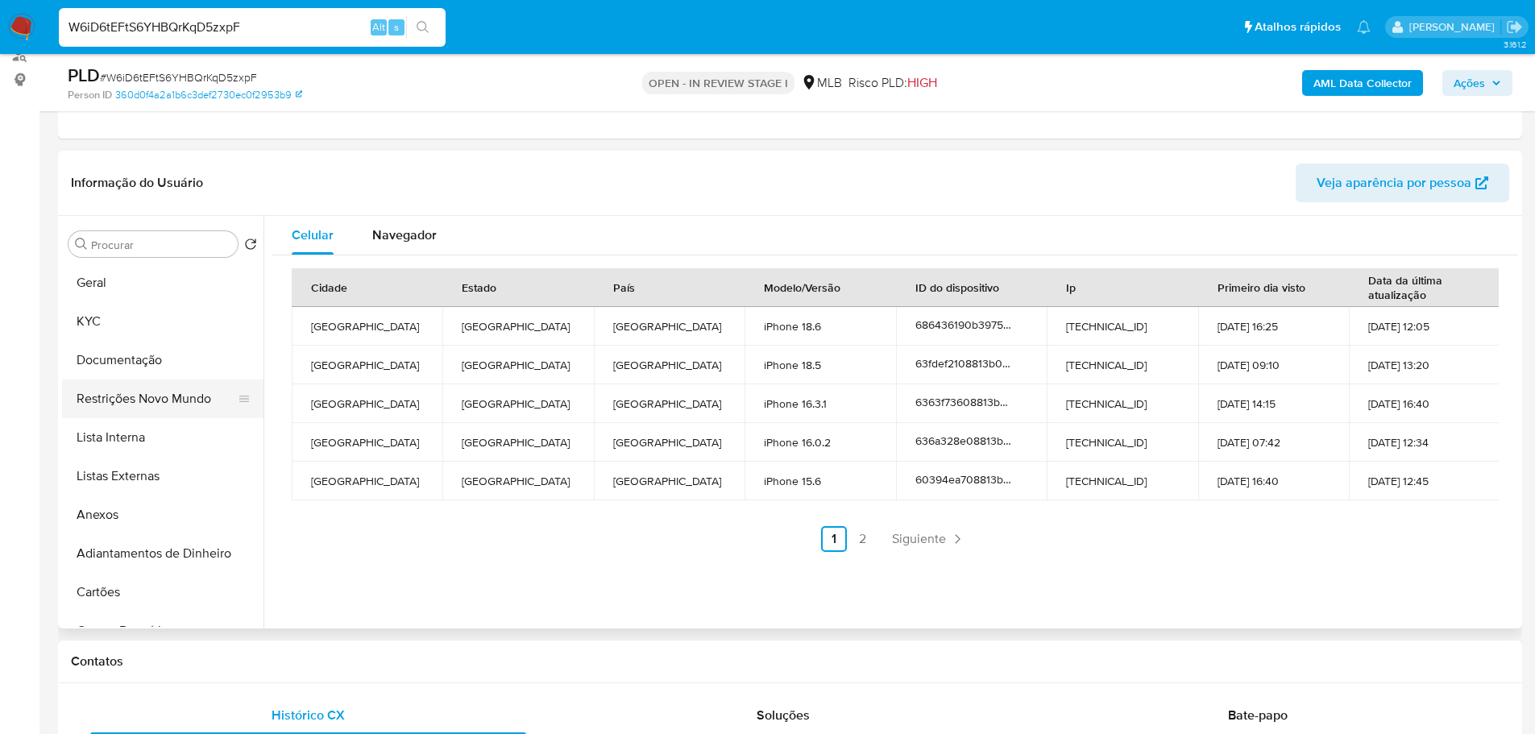
click at [167, 407] on button "Restrições Novo Mundo" at bounding box center [156, 399] width 189 height 39
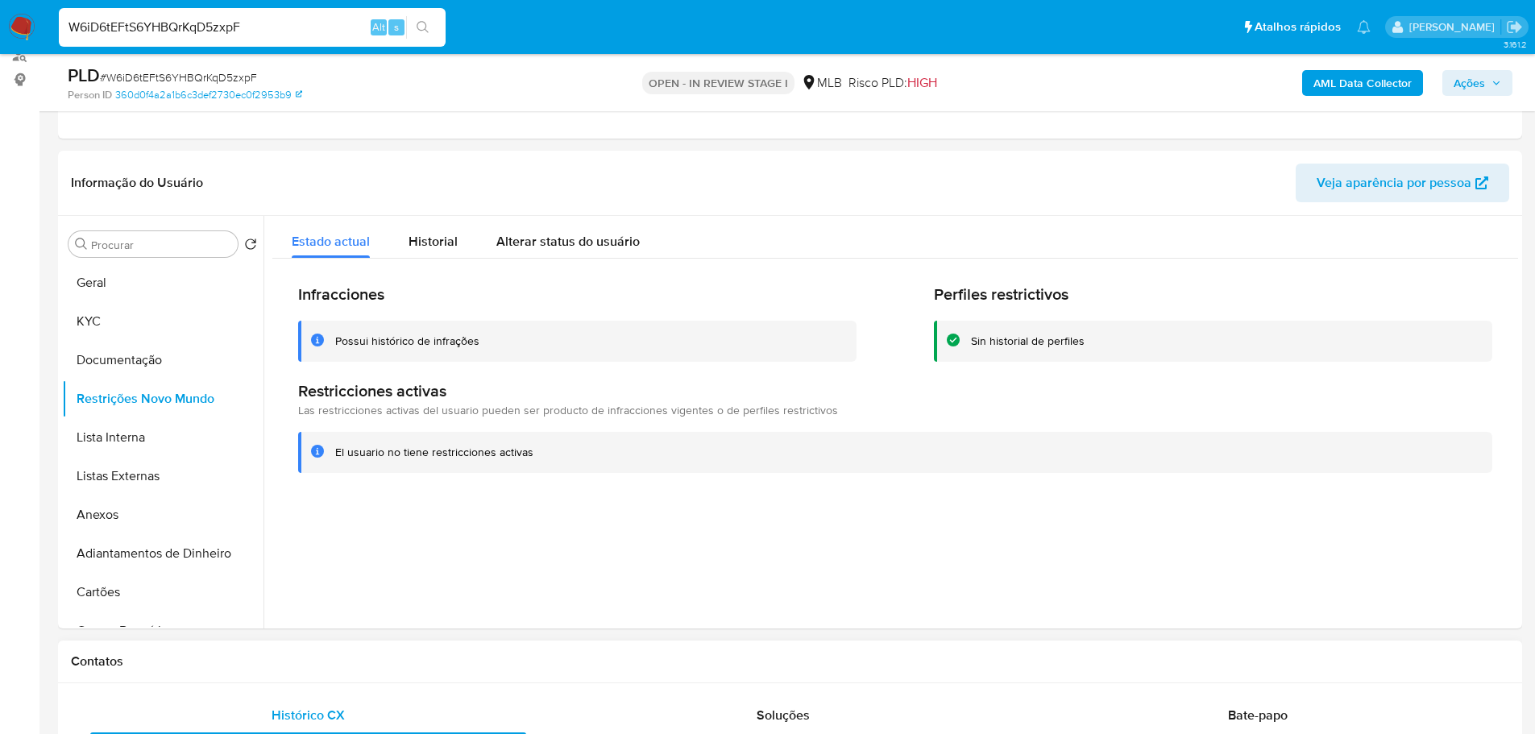
drag, startPoint x: 338, startPoint y: 629, endPoint x: 327, endPoint y: 641, distance: 16.0
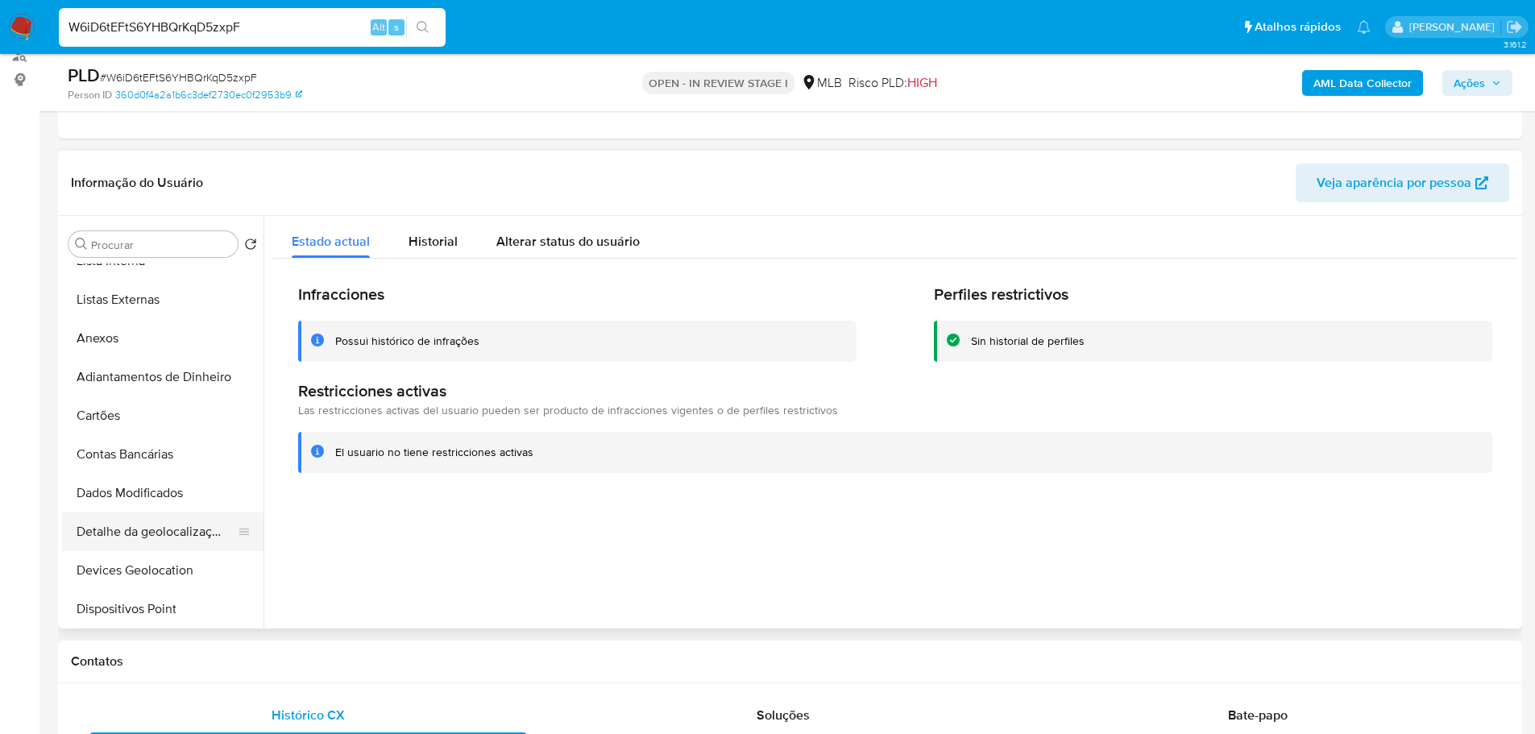
scroll to position [242, 0]
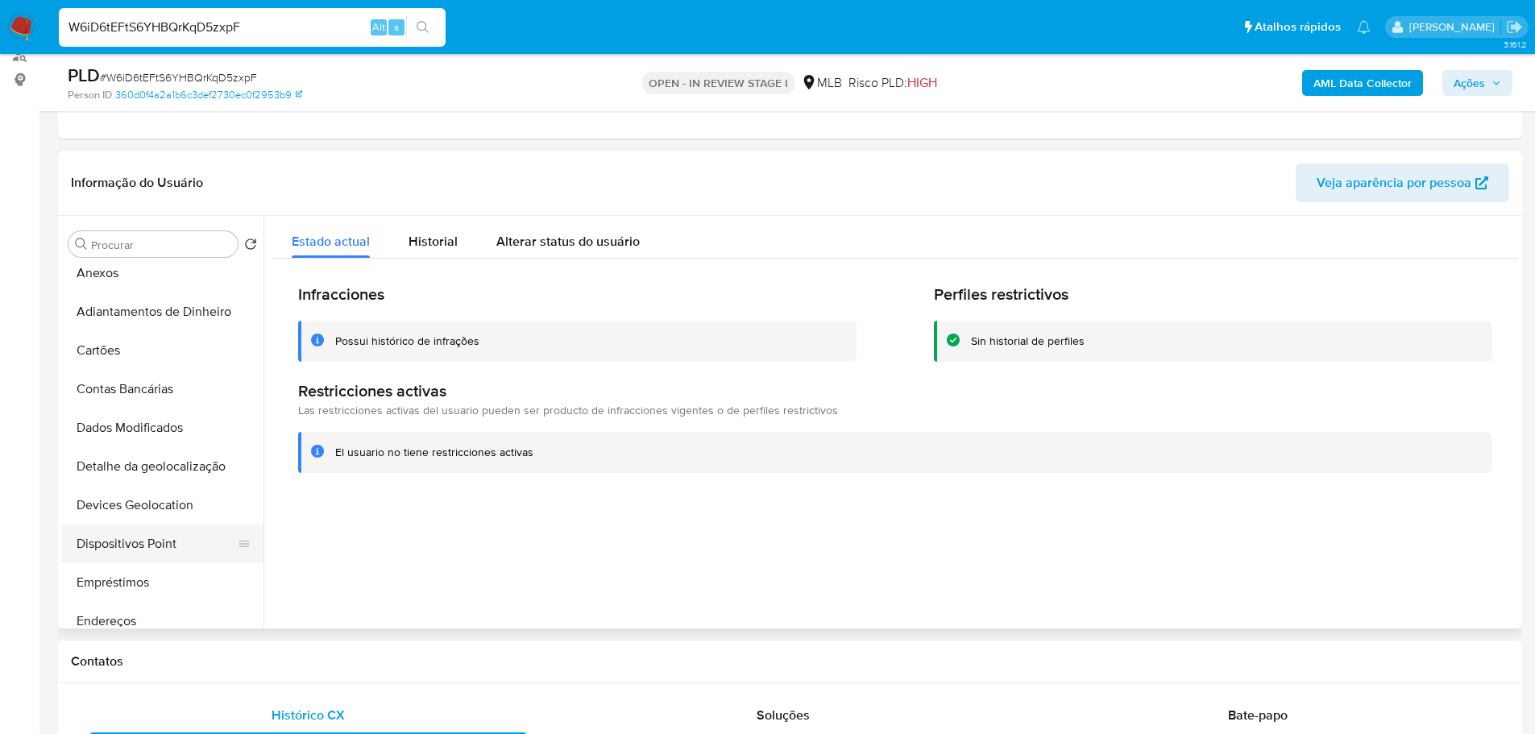
click at [168, 539] on button "Dispositivos Point" at bounding box center [156, 544] width 189 height 39
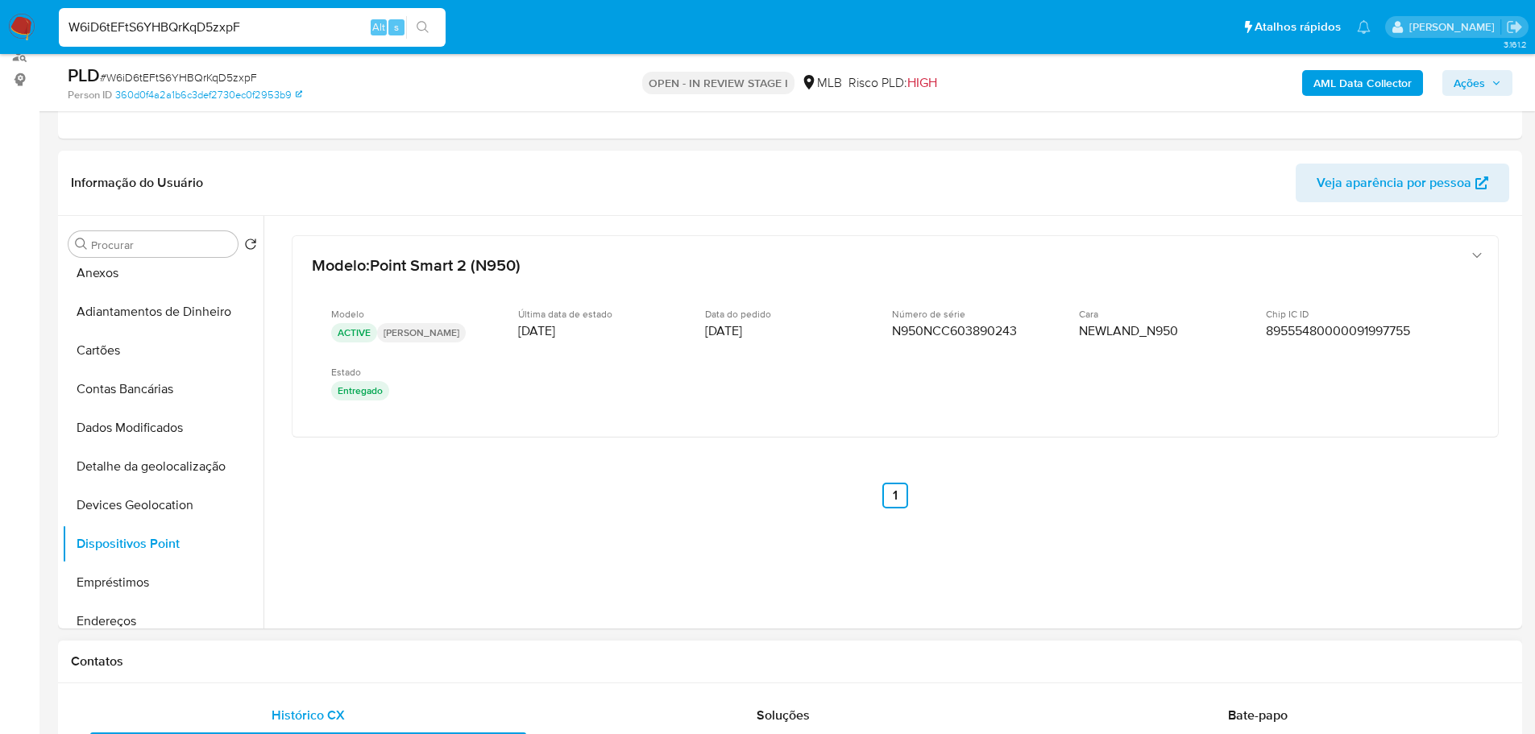
drag, startPoint x: 550, startPoint y: 667, endPoint x: 484, endPoint y: 654, distance: 67.5
click at [550, 666] on h1 "Contatos" at bounding box center [790, 662] width 1438 height 16
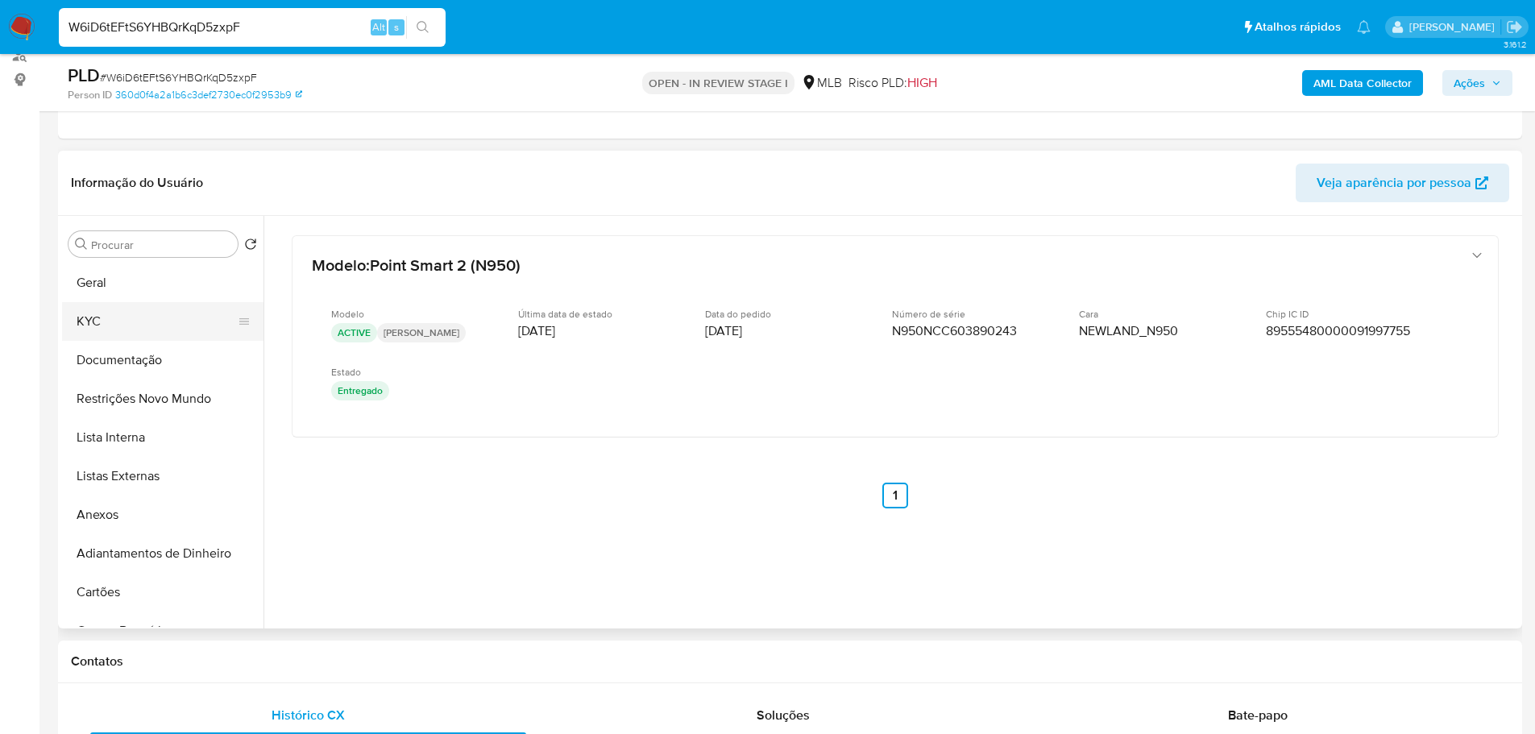
click at [105, 313] on button "KYC" at bounding box center [156, 321] width 189 height 39
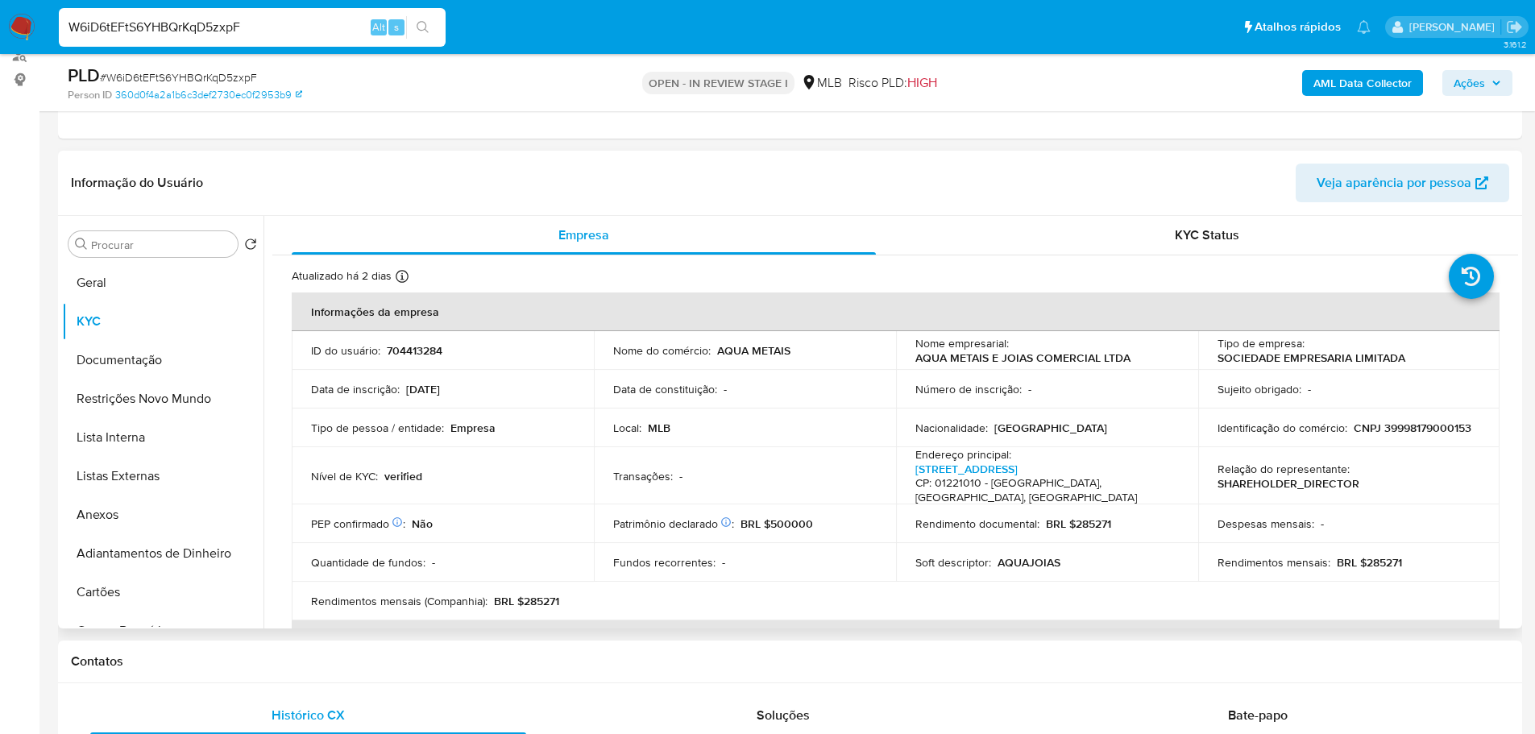
click at [1401, 426] on p "CNPJ 39998179000153" at bounding box center [1413, 428] width 118 height 15
copy p "39998179000153"
click at [135, 279] on button "Geral" at bounding box center [156, 283] width 189 height 39
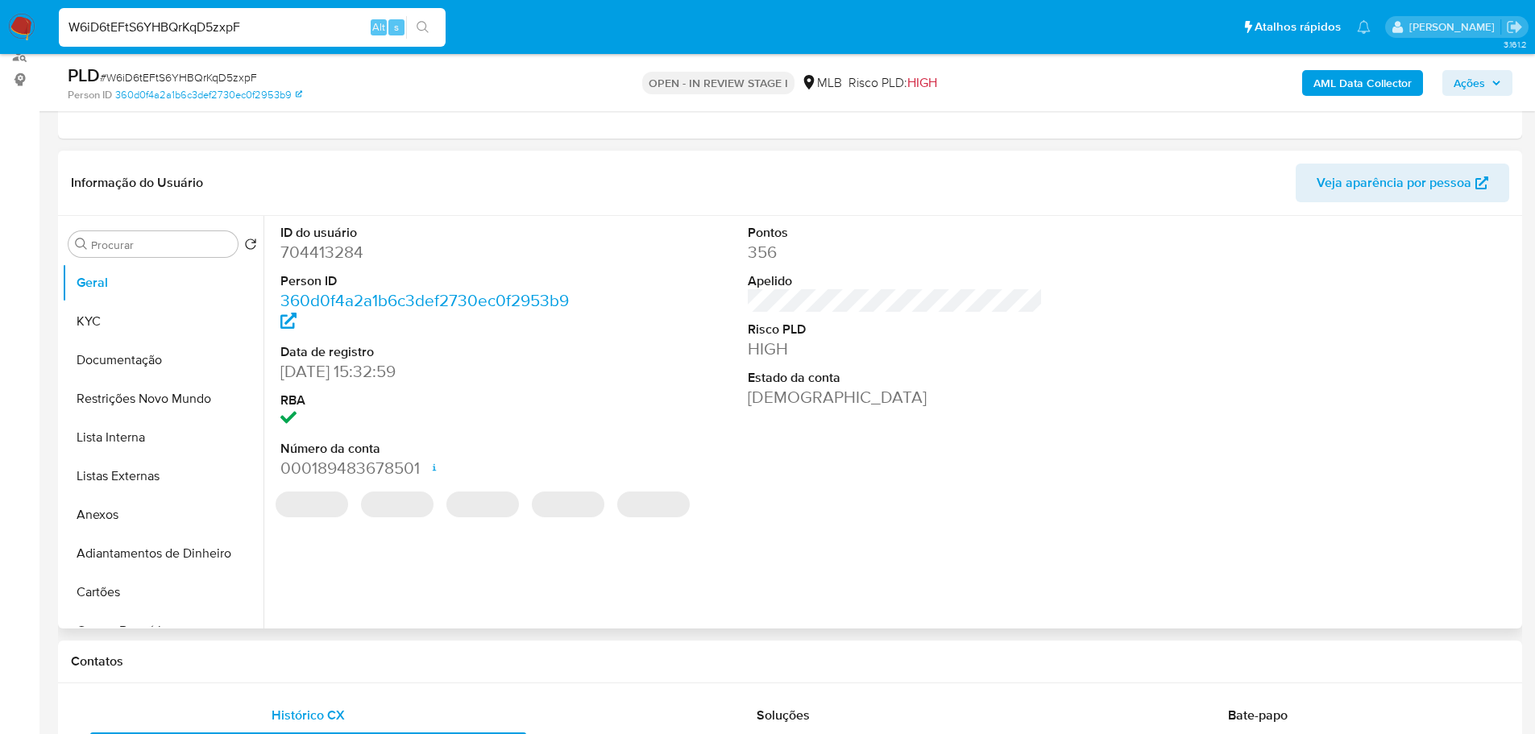
click at [357, 256] on dd "704413284" at bounding box center [428, 252] width 296 height 23
copy dd "704413284"
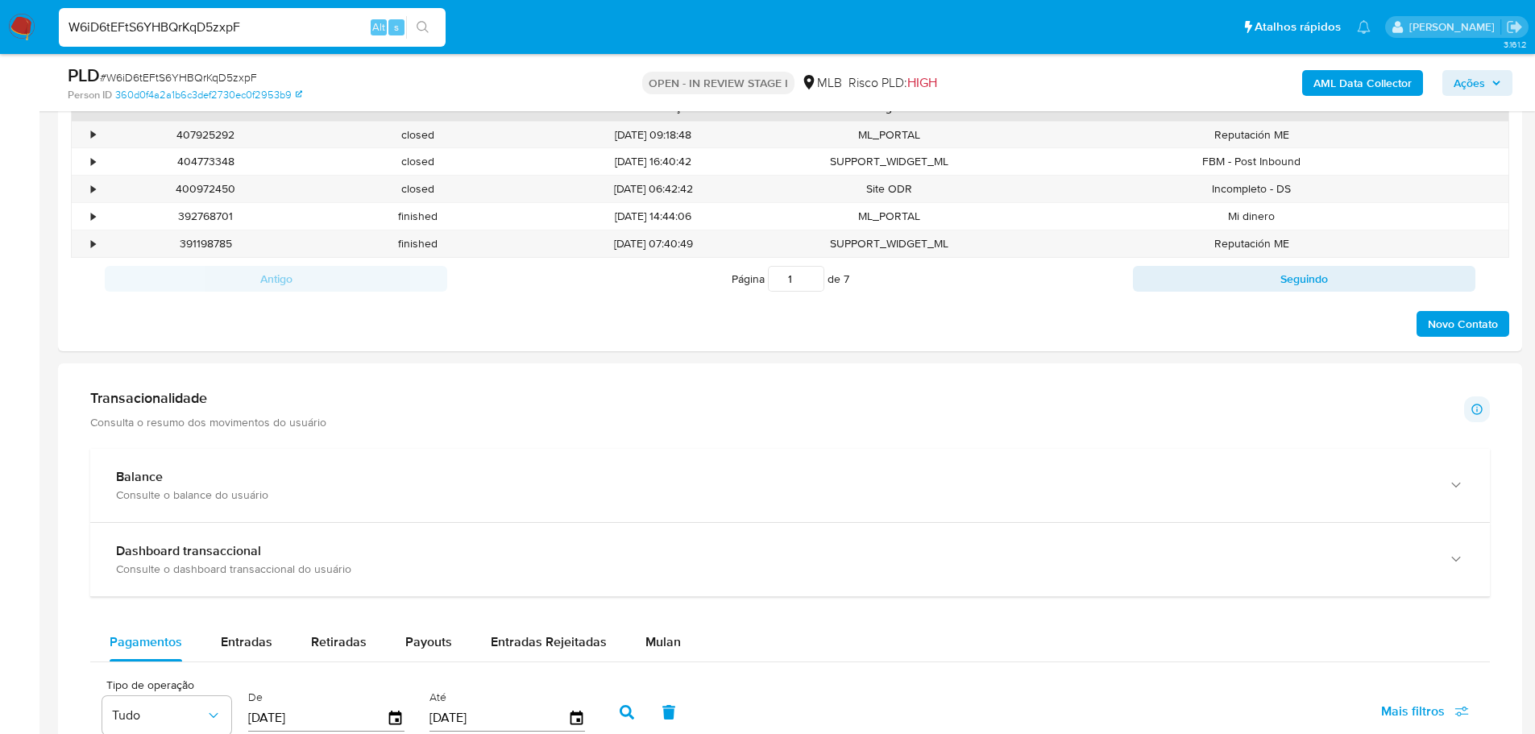
scroll to position [1089, 0]
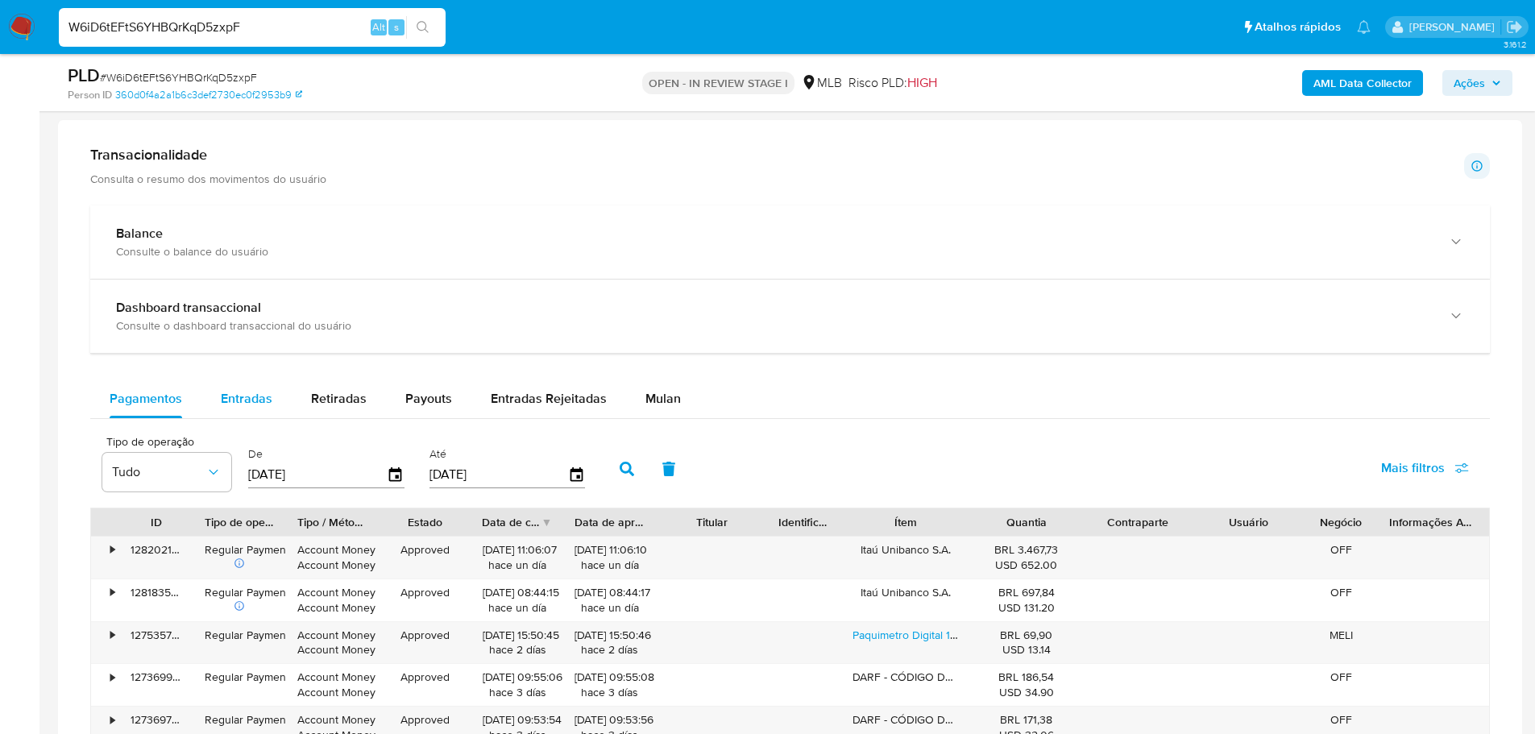
click at [247, 399] on span "Entradas" at bounding box center [247, 398] width 52 height 19
select select "10"
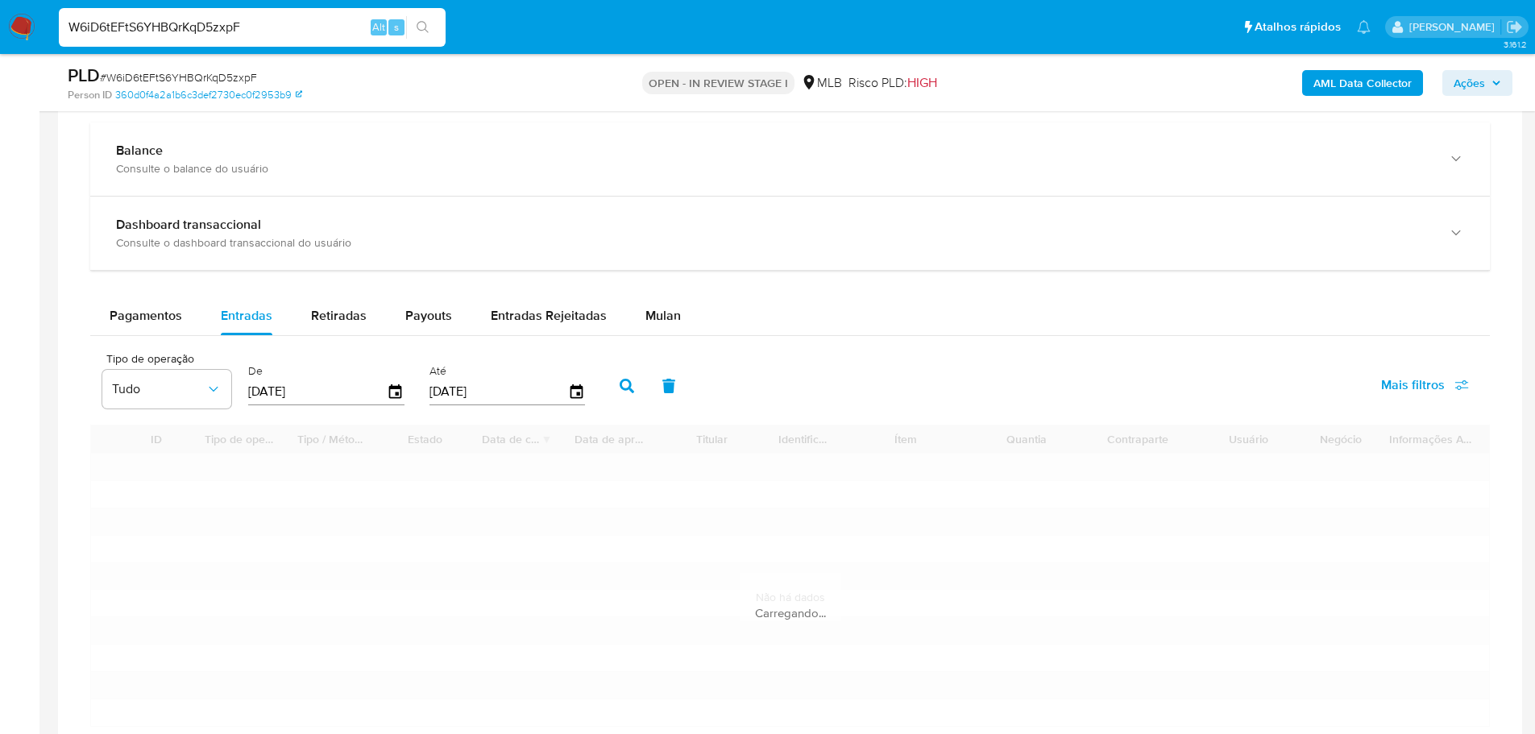
scroll to position [1250, 0]
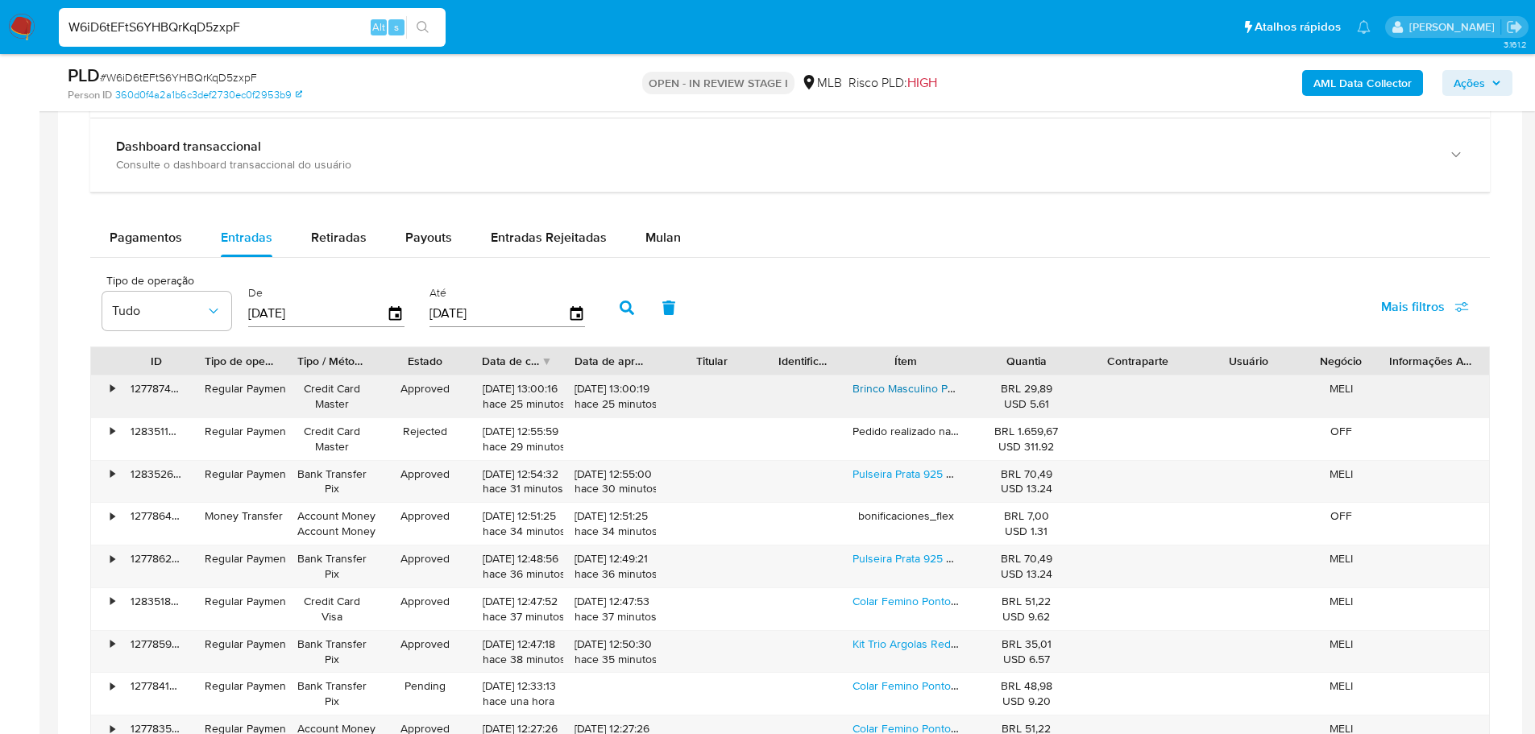
click at [886, 392] on link "Brinco Masculino Prata 925 Pedra Zircônia 12mm Par Kit 12mm" at bounding box center [1007, 388] width 309 height 16
click at [889, 470] on link "Pulseira Prata 925 Corações De Zircônias Cristal Comprimento 18 Cm Diâmetro 19 …" at bounding box center [1065, 474] width 425 height 16
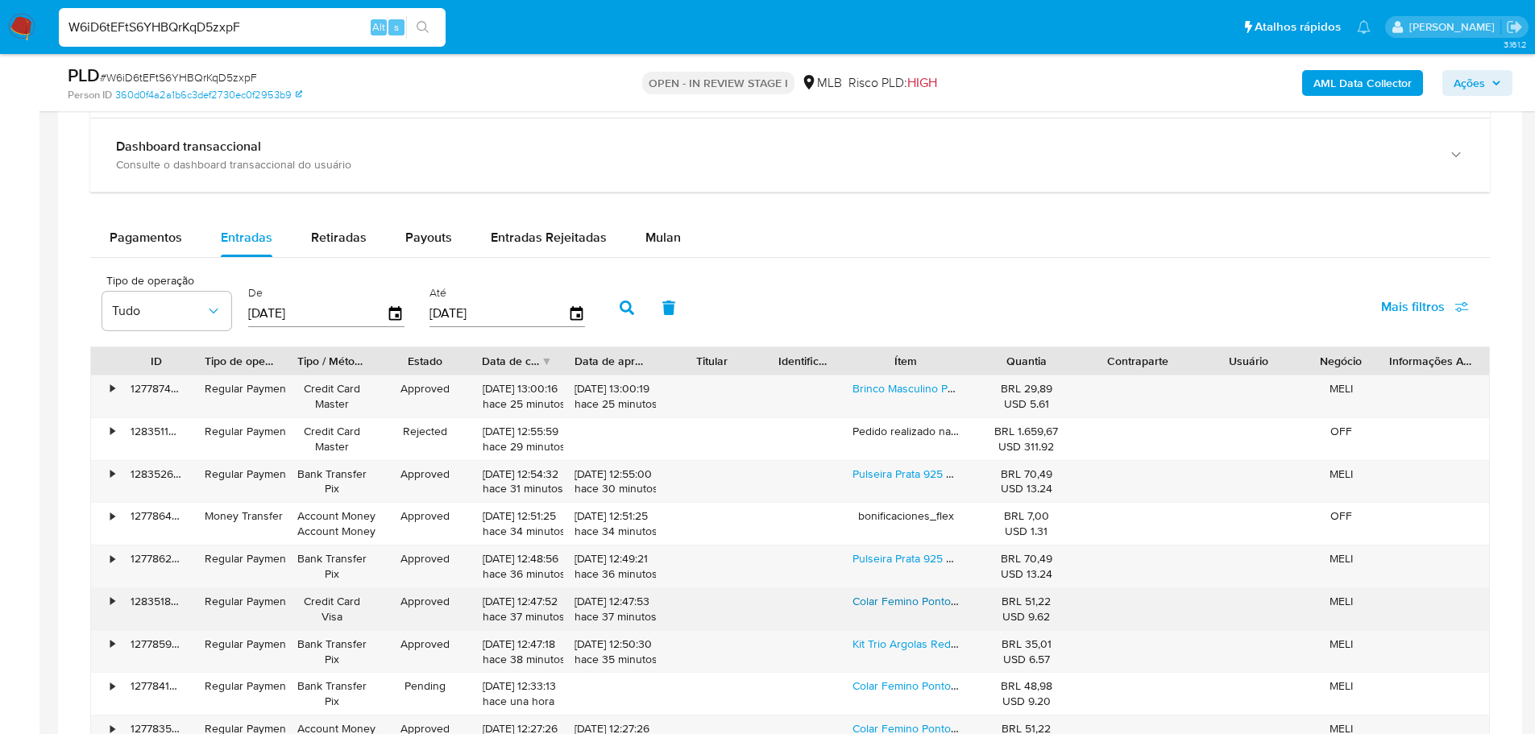
click at [890, 598] on link "Colar Femino Ponto De Luz Prata 925 + Caixinha Presente" at bounding box center [998, 601] width 290 height 16
